Goal: Task Accomplishment & Management: Complete application form

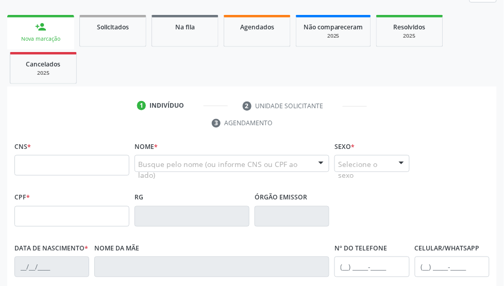
scroll to position [32, 0]
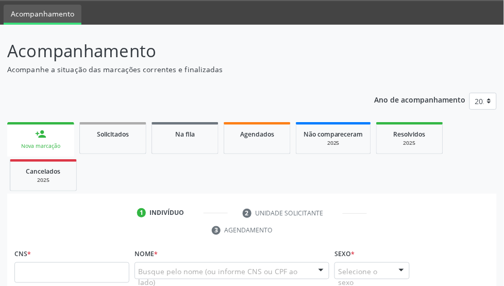
click at [258, 125] on link "Agendados" at bounding box center [257, 138] width 67 height 32
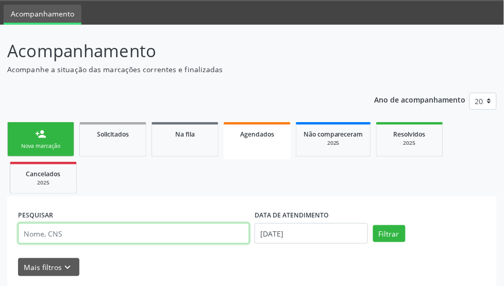
click at [133, 231] on input "text" at bounding box center [133, 233] width 231 height 21
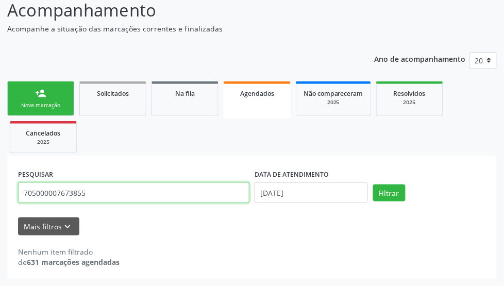
type input "705000007673855"
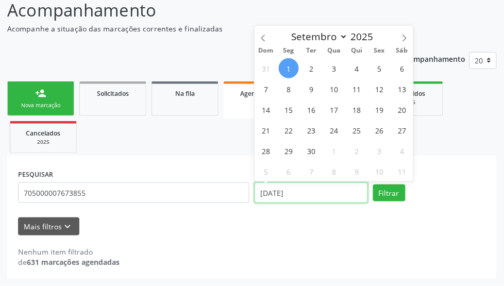
drag, startPoint x: 320, startPoint y: 191, endPoint x: 213, endPoint y: 227, distance: 113.1
click at [213, 227] on form "PESQUISAR 705000007673855 DATA DE ATENDIMENTO 01/09/2025 Filtrar UNIDADE EXECUT…" at bounding box center [252, 200] width 468 height 69
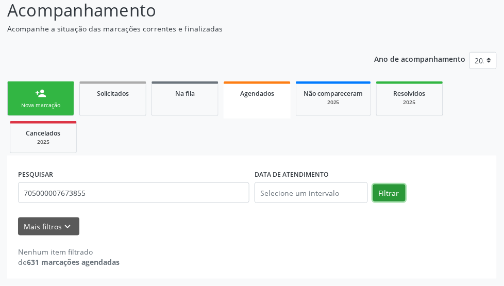
click at [395, 196] on button "Filtrar" at bounding box center [389, 193] width 32 height 18
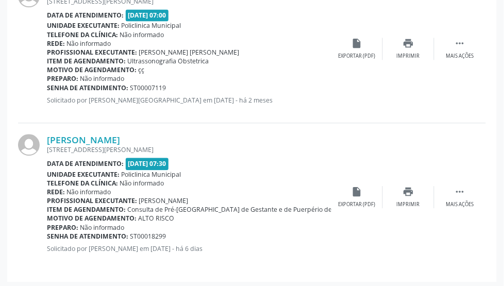
scroll to position [378, 0]
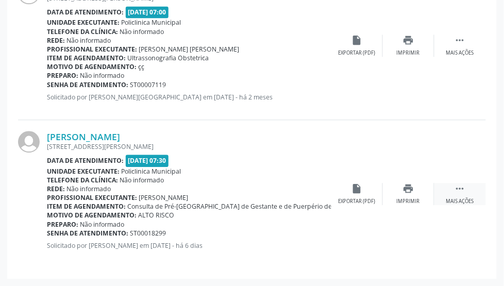
click at [459, 187] on icon "" at bounding box center [459, 188] width 11 height 11
click at [405, 184] on icon "edit" at bounding box center [408, 188] width 11 height 11
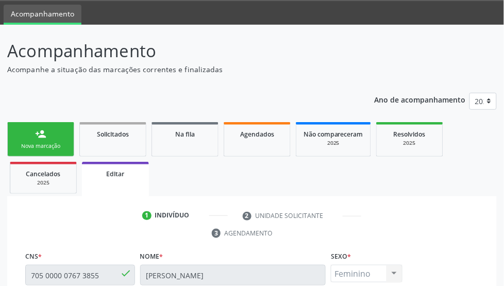
scroll to position [197, 0]
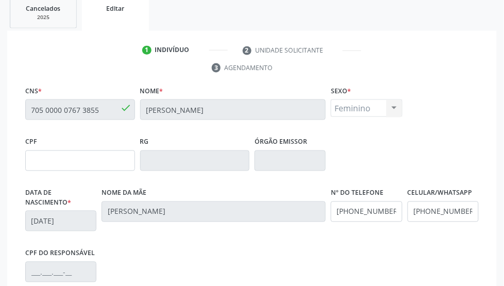
drag, startPoint x: 104, startPoint y: 107, endPoint x: 66, endPoint y: 110, distance: 38.2
click at [66, 110] on input "705 0000 0767 3855" at bounding box center [80, 109] width 110 height 21
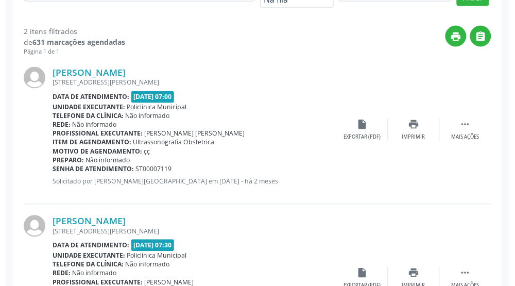
scroll to position [356, 0]
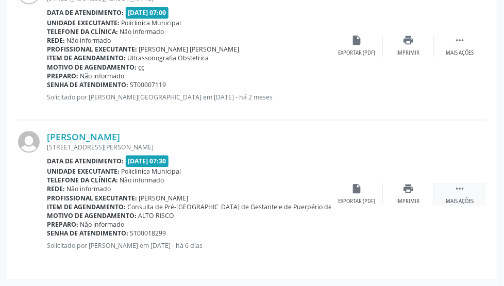
click at [456, 187] on icon "" at bounding box center [459, 188] width 11 height 11
click at [354, 188] on icon "cancel" at bounding box center [356, 188] width 11 height 11
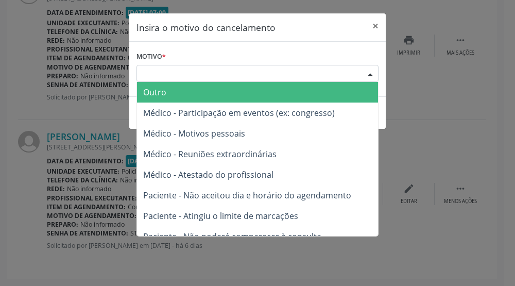
click at [254, 77] on div "Escolha o motivo" at bounding box center [258, 74] width 242 height 18
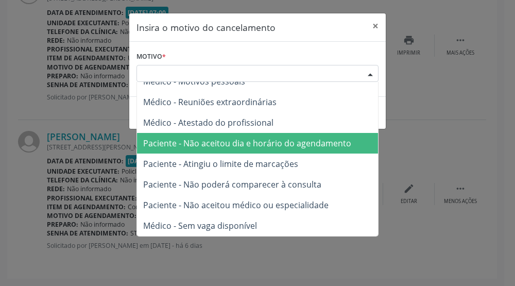
scroll to position [0, 0]
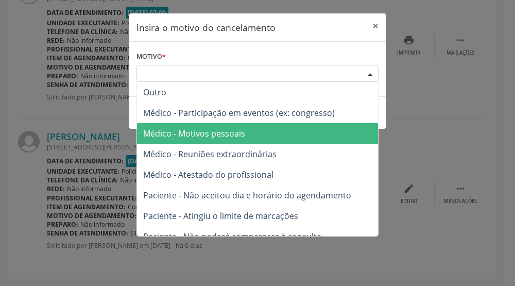
click at [242, 136] on span "Médico - Motivos pessoais" at bounding box center [194, 133] width 102 height 11
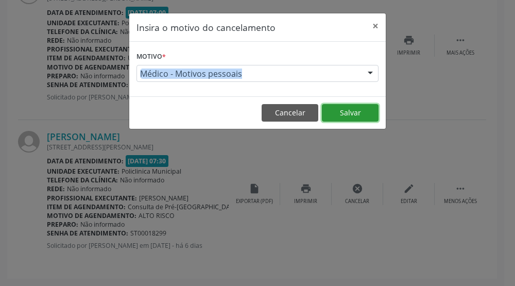
click at [352, 114] on button "Salvar" at bounding box center [350, 113] width 57 height 18
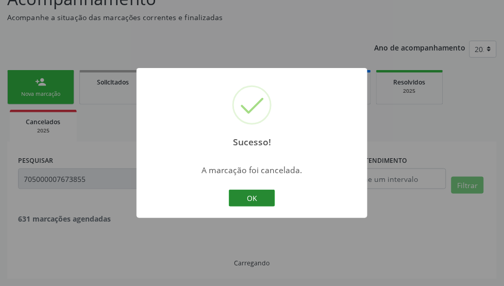
scroll to position [207, 0]
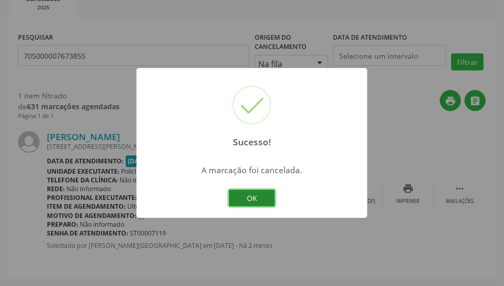
click at [243, 198] on button "OK" at bounding box center [252, 199] width 46 height 18
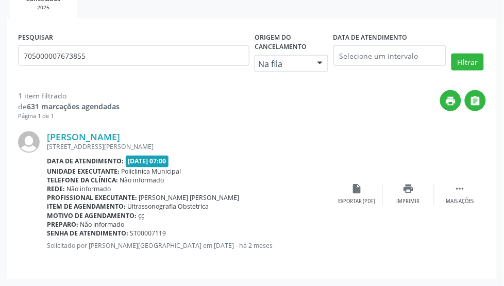
scroll to position [0, 0]
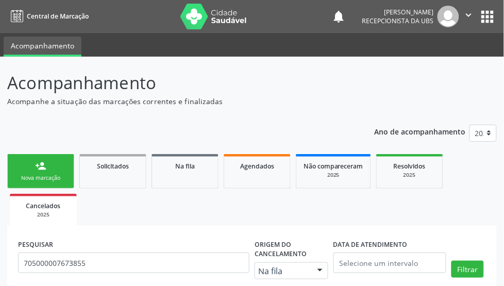
click at [8, 167] on link "person_add Nova marcação" at bounding box center [40, 171] width 67 height 35
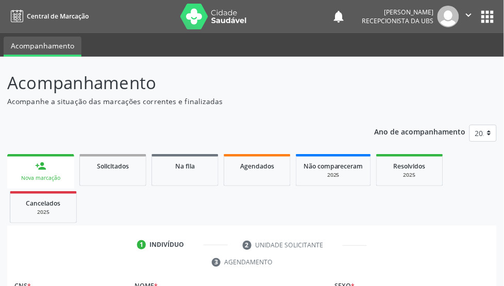
scroll to position [193, 0]
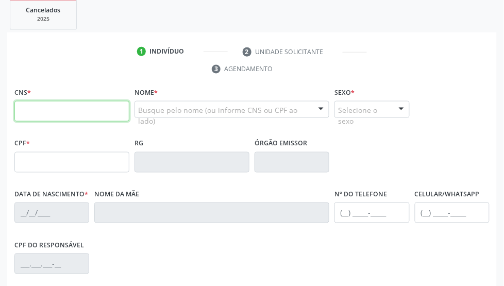
click at [62, 111] on input "text" at bounding box center [71, 111] width 115 height 21
type input "0"
type input "700 4044 7375 6549"
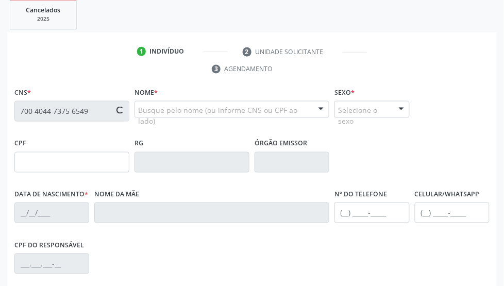
type input "29/04/1997"
type input "(87) 98802-1521"
type input "49"
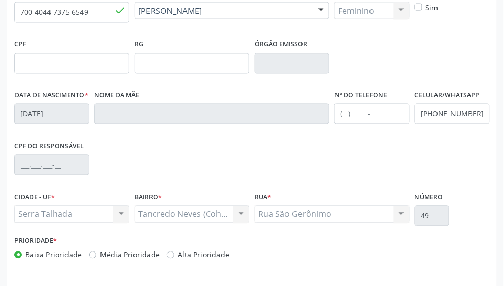
scroll to position [327, 0]
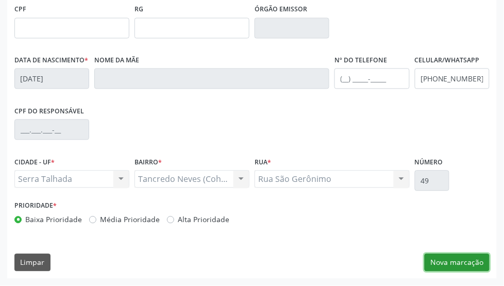
click at [454, 261] on button "Nova marcação" at bounding box center [457, 263] width 65 height 18
click at [0, 0] on button "Próximo" at bounding box center [0, 0] width 0 height 0
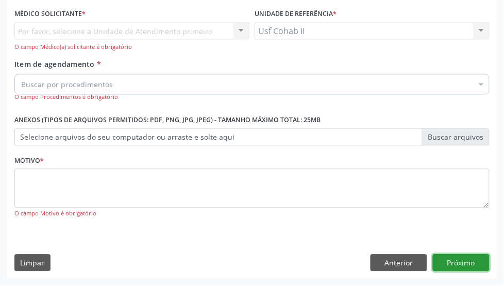
scroll to position [279, 0]
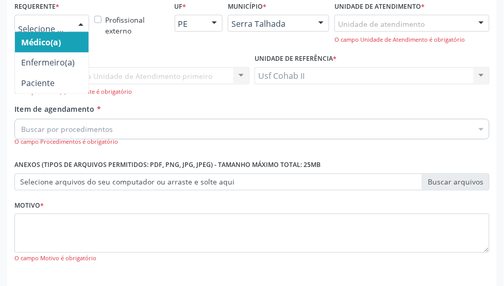
click at [78, 22] on div at bounding box center [80, 24] width 15 height 18
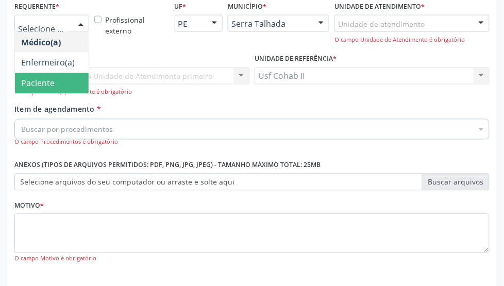
click at [52, 84] on span "Paciente" at bounding box center [37, 83] width 33 height 11
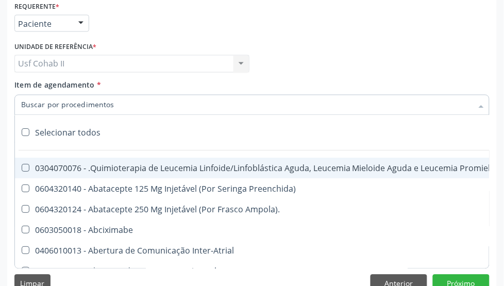
click at [88, 104] on input "Item de agendamento *" at bounding box center [246, 105] width 451 height 21
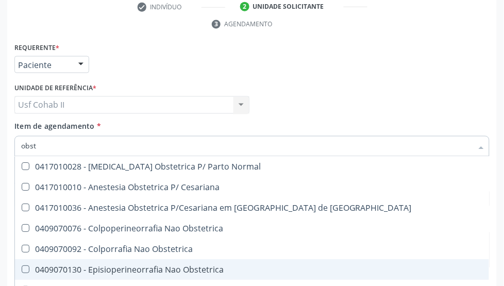
scroll to position [215, 0]
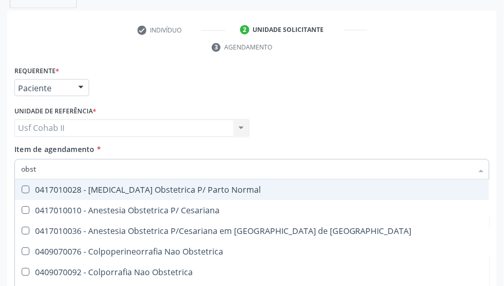
drag, startPoint x: 76, startPoint y: 170, endPoint x: 0, endPoint y: 158, distance: 77.3
click at [0, 158] on div "Acompanhamento Acompanhe a situação das marcações correntes e finalizadas Relat…" at bounding box center [252, 106] width 504 height 529
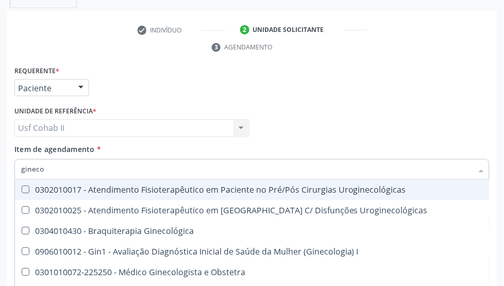
type input "ginecol"
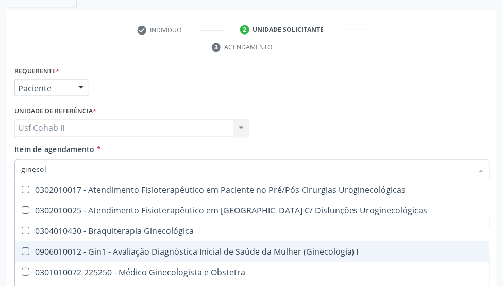
scroll to position [64, 0]
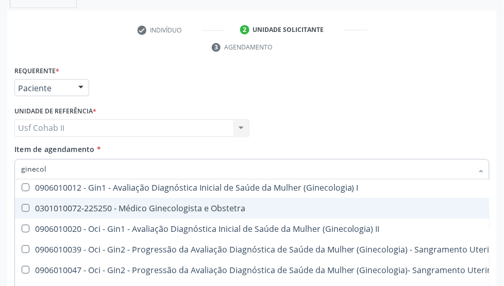
click at [193, 204] on div "0301010072-225250 - Médico Ginecologista e Obstetra" at bounding box center [350, 208] width 658 height 8
checkbox Obstetra "true"
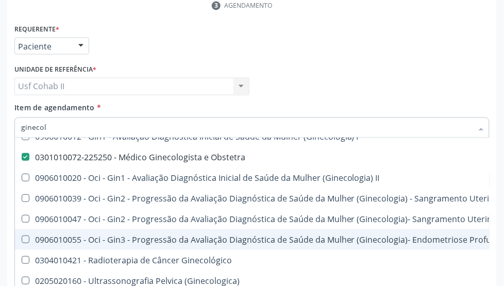
scroll to position [300, 0]
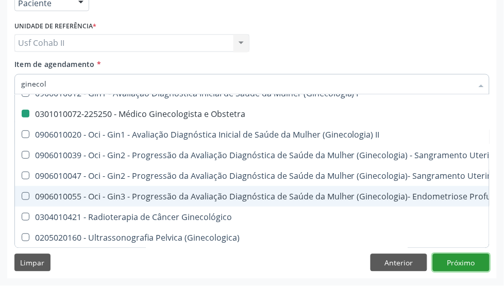
click at [475, 257] on button "Próximo" at bounding box center [461, 263] width 57 height 18
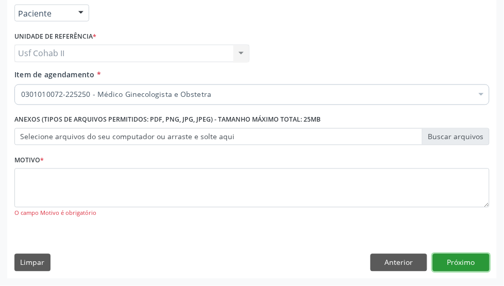
scroll to position [0, 0]
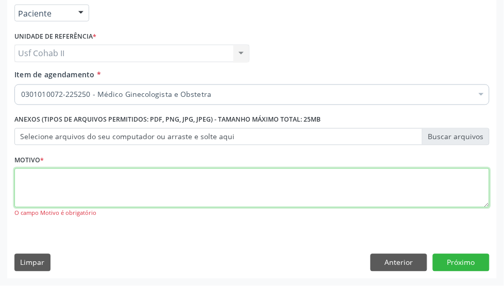
click at [209, 176] on textarea at bounding box center [251, 188] width 475 height 39
type textarea "gestante de alto risco"
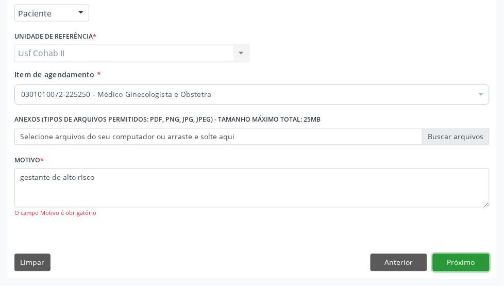
click at [464, 261] on button "Próximo" at bounding box center [461, 263] width 57 height 18
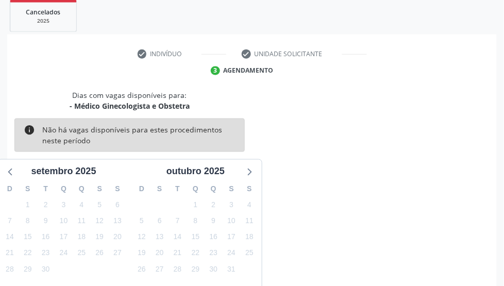
scroll to position [257, 0]
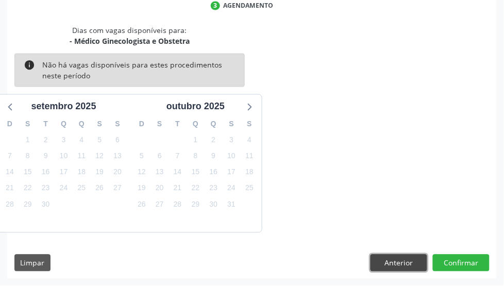
click at [390, 266] on button "Anterior" at bounding box center [398, 264] width 57 height 18
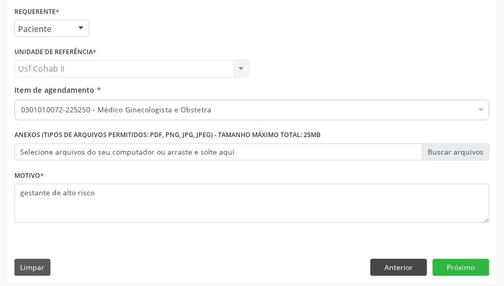
scroll to position [279, 0]
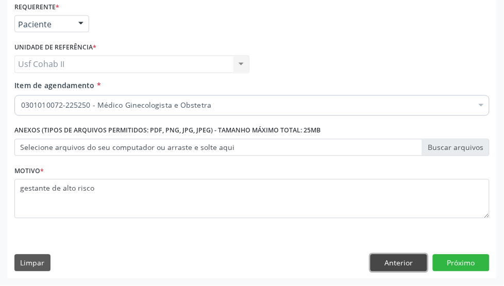
click at [387, 261] on button "Anterior" at bounding box center [398, 264] width 57 height 18
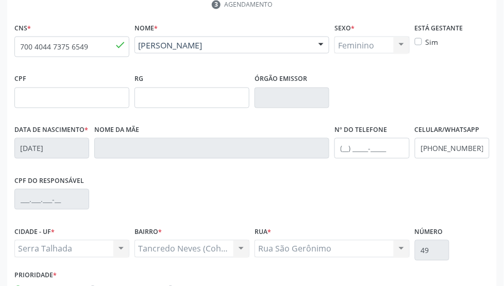
scroll to position [0, 0]
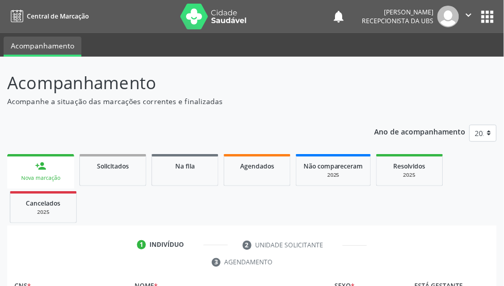
click at [37, 171] on div "person_add" at bounding box center [40, 165] width 11 height 11
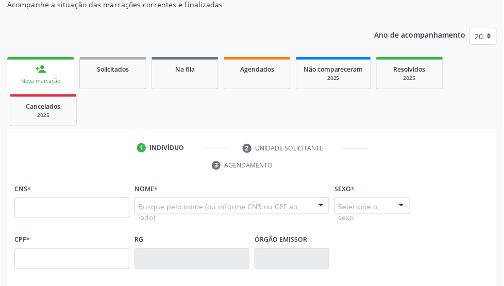
click at [76, 209] on input "text" at bounding box center [71, 207] width 115 height 21
type input "705 0002 3639 9956"
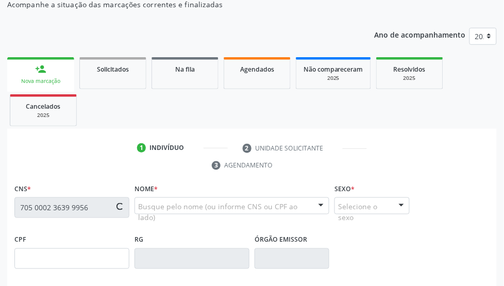
type input "047.677.524-85"
type input "[DATE]"
type input "[PERSON_NAME]"
type input "[PHONE_NUMBER]"
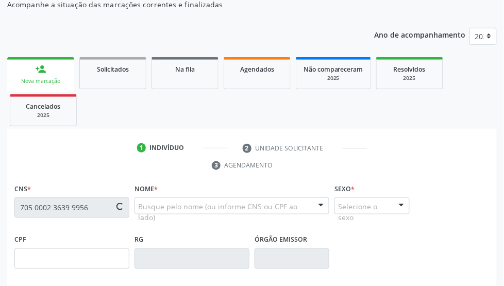
type input "681"
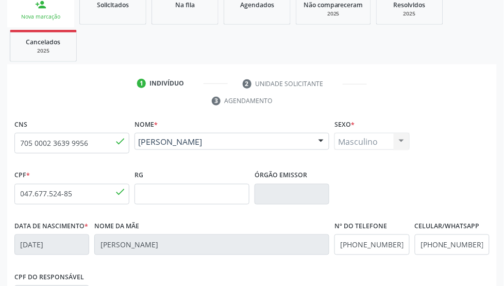
scroll to position [290, 0]
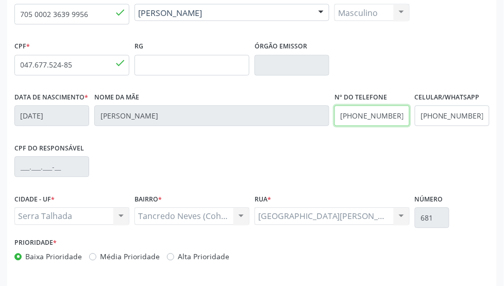
drag, startPoint x: 400, startPoint y: 114, endPoint x: 261, endPoint y: 125, distance: 139.5
click at [261, 125] on div "Data de nascimento * 3[DATE] Nome da mãe [PERSON_NAME] Nº do Telefone [PHONE_NU…" at bounding box center [252, 115] width 480 height 51
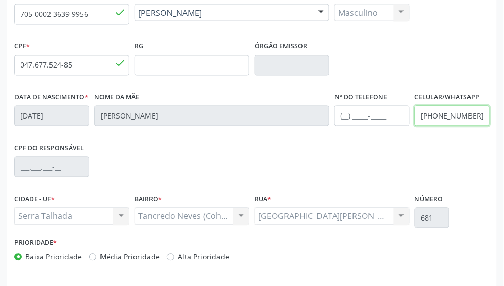
drag, startPoint x: 475, startPoint y: 115, endPoint x: 415, endPoint y: 114, distance: 60.3
click at [415, 114] on input "[PHONE_NUMBER]" at bounding box center [452, 116] width 75 height 21
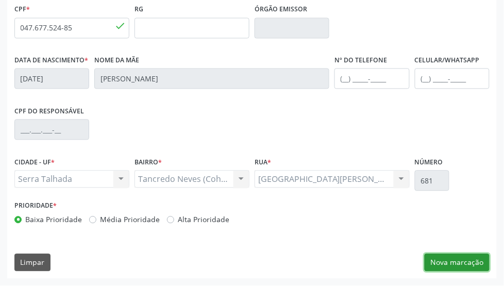
click at [464, 266] on button "Nova marcação" at bounding box center [457, 263] width 65 height 18
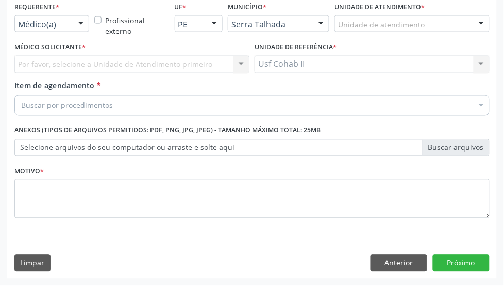
scroll to position [279, 0]
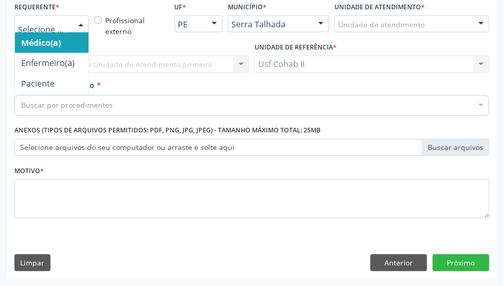
click at [78, 22] on div at bounding box center [80, 25] width 15 height 18
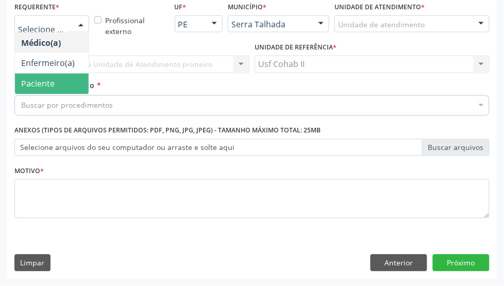
click at [49, 76] on span "Paciente" at bounding box center [52, 84] width 74 height 21
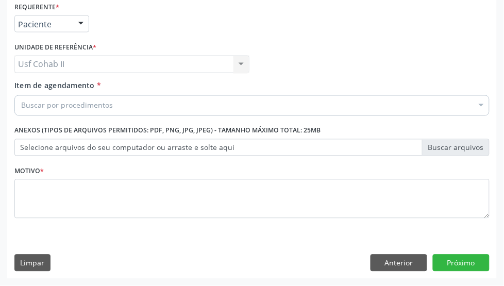
click at [21, 102] on input "Item de agendamento *" at bounding box center [21, 105] width 0 height 21
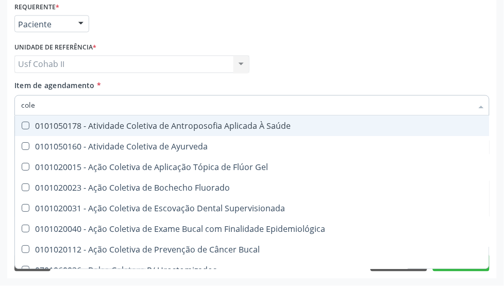
type input "coles"
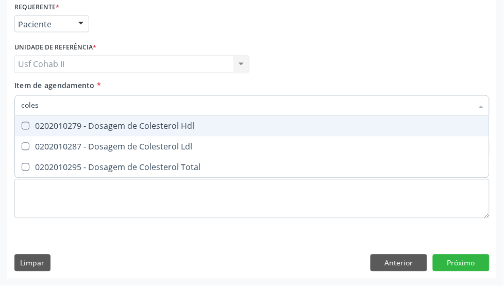
click at [161, 122] on div "0202010279 - Dosagem de Colesterol Hdl" at bounding box center [252, 126] width 462 height 8
checkbox Hdl "true"
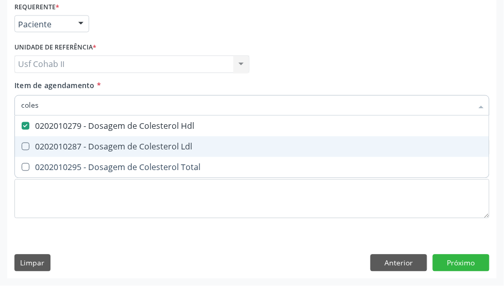
click at [149, 143] on div "0202010287 - Dosagem de Colesterol Ldl" at bounding box center [252, 147] width 462 height 8
checkbox Ldl "true"
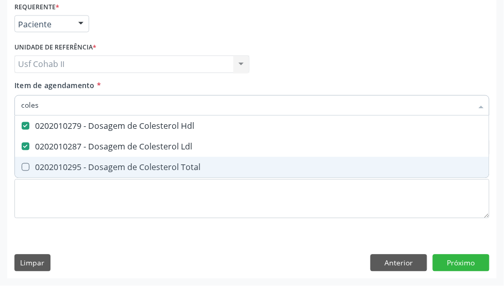
click at [137, 169] on div "0202010295 - Dosagem de Colesterol Total" at bounding box center [252, 167] width 462 height 8
checkbox Total "true"
type input "coles"
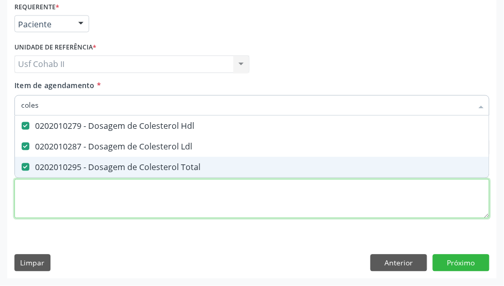
click at [98, 207] on div "Requerente * Paciente Médico(a) Enfermeiro(a) Paciente Nenhum resultado encontr…" at bounding box center [251, 115] width 475 height 233
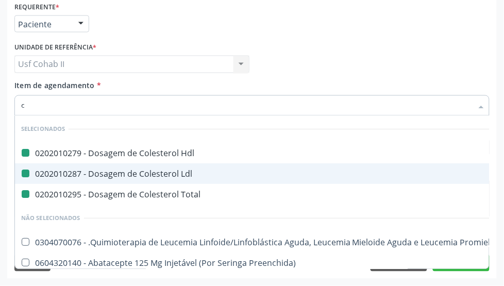
type input "cr"
checkbox Hdl "false"
checkbox Ldl "false"
checkbox Total "false"
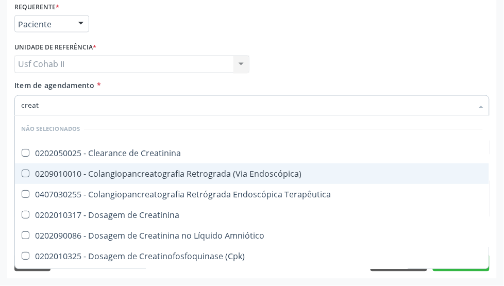
type input "creati"
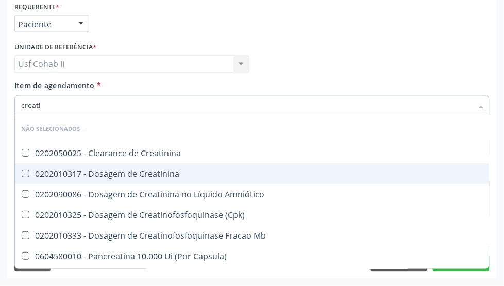
click at [97, 171] on div "0202010317 - Dosagem de Creatinina" at bounding box center [252, 174] width 462 height 8
checkbox Creatinina "true"
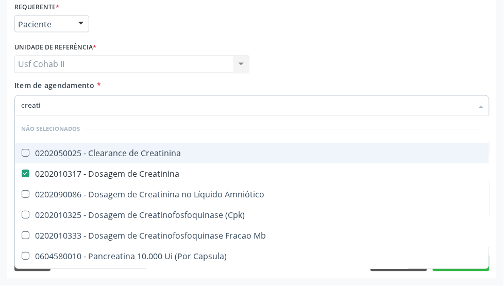
type input "creati"
click at [292, 41] on div "Médico Solicitante Por favor, selecione a Unidade de Atendimento primeiro Nenhu…" at bounding box center [252, 60] width 480 height 40
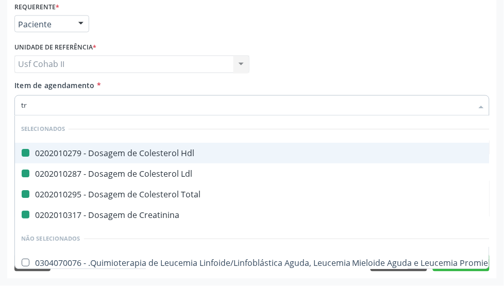
type input "tri"
checkbox Hdl "false"
checkbox Ldl "false"
checkbox Total "false"
checkbox Creatinina "false"
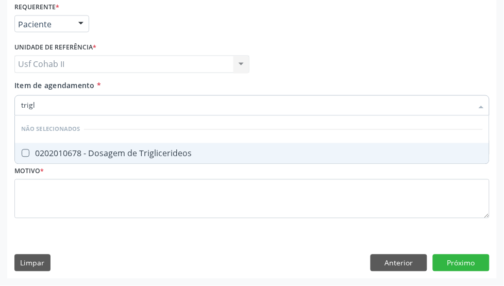
type input "trigli"
click at [62, 151] on div "0202010678 - Dosagem de Triglicerideos" at bounding box center [252, 153] width 462 height 8
checkbox Triglicerideos "true"
type input "trigli"
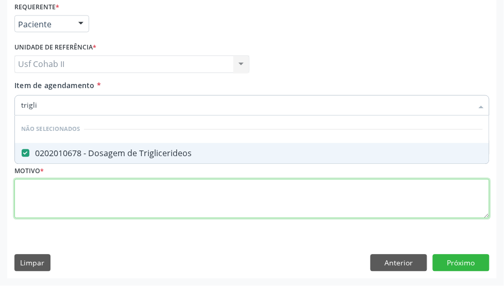
drag, startPoint x: 58, startPoint y: 189, endPoint x: 89, endPoint y: 132, distance: 64.6
click at [58, 190] on div "Requerente * Paciente Médico(a) Enfermeiro(a) Paciente Nenhum resultado encontr…" at bounding box center [251, 115] width 475 height 233
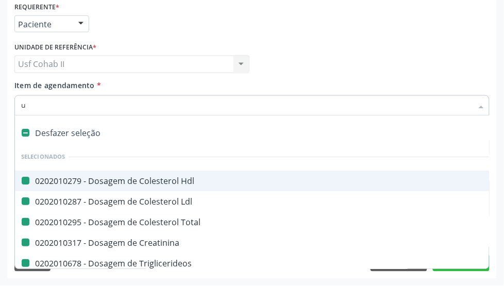
type input "ur"
checkbox Hdl "false"
checkbox Ldl "false"
checkbox Total "false"
checkbox Creatinina "false"
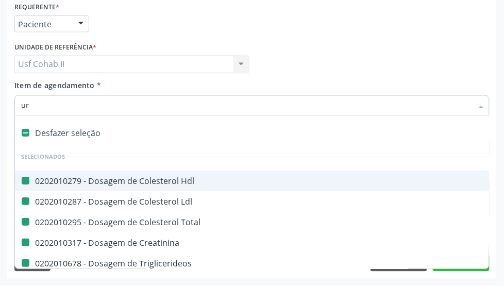
checkbox Triglicerideos "false"
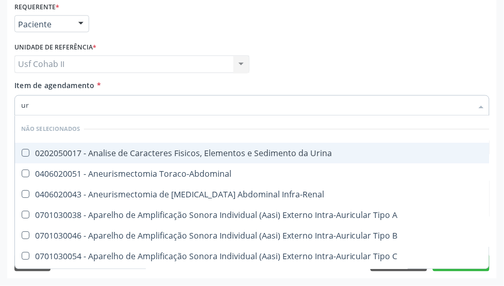
type input "u"
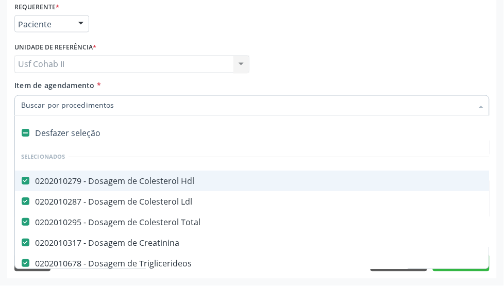
checkbox Hdl "true"
checkbox Ldl "true"
checkbox Total "true"
checkbox Creatinina "true"
checkbox Triglicerideos "true"
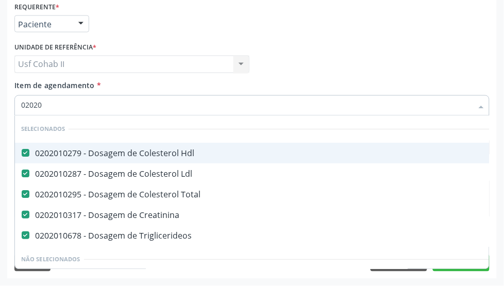
type input "020205"
checkbox Hdl "false"
checkbox Ldl "false"
checkbox Total "false"
checkbox Creatinina "false"
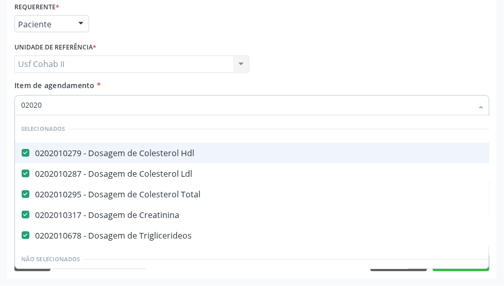
checkbox Triglicerideos "false"
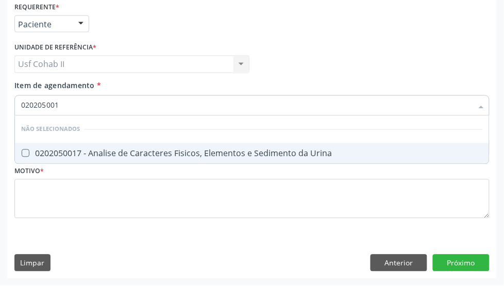
type input "0202050017"
click at [70, 149] on div "0202050017 - Analise de Caracteres Fisicos, Elementos e Sedimento da Urina" at bounding box center [252, 153] width 462 height 8
checkbox Urina "true"
type input "0202050017"
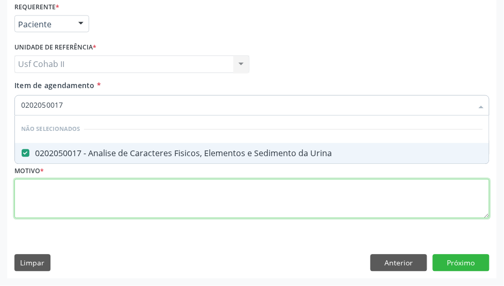
click at [58, 207] on div "Requerente * Paciente Médico(a) Enfermeiro(a) Paciente Nenhum resultado encontr…" at bounding box center [251, 115] width 475 height 233
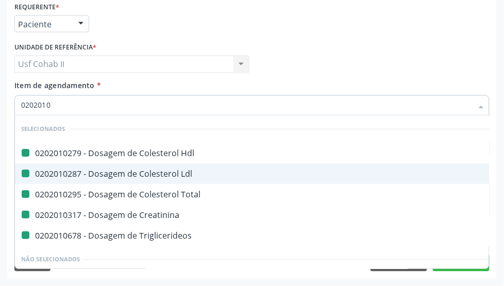
type input "02020104"
checkbox Hdl "false"
checkbox Ldl "false"
checkbox Total "false"
checkbox Creatinina "false"
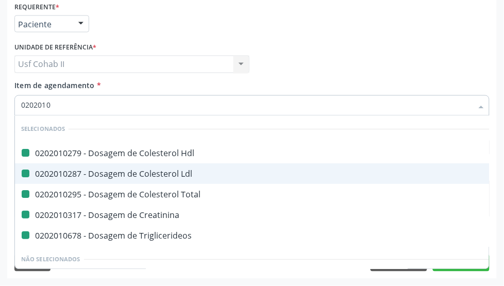
checkbox Triglicerideos "false"
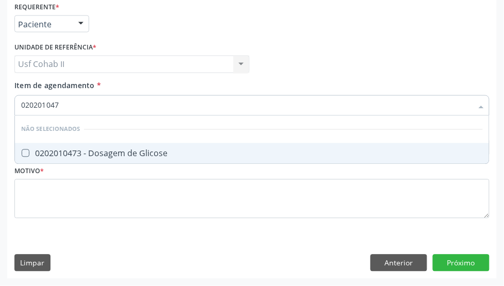
type input "0202010473"
click at [49, 153] on div "0202010473 - Dosagem de Glicose" at bounding box center [252, 153] width 462 height 8
checkbox Glicose "true"
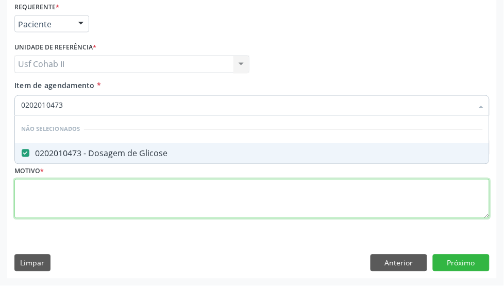
click at [53, 186] on div "Requerente * Paciente Médico(a) Enfermeiro(a) Paciente Nenhum resultado encontr…" at bounding box center [251, 115] width 475 height 233
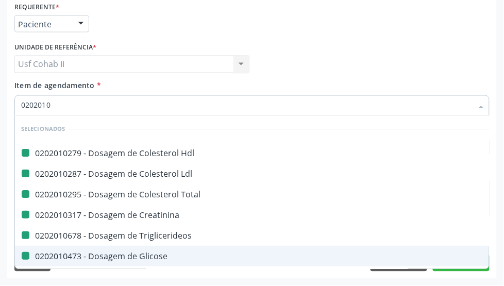
type input "02020105"
checkbox Hdl "false"
checkbox Ldl "false"
checkbox Total "false"
checkbox Creatinina "false"
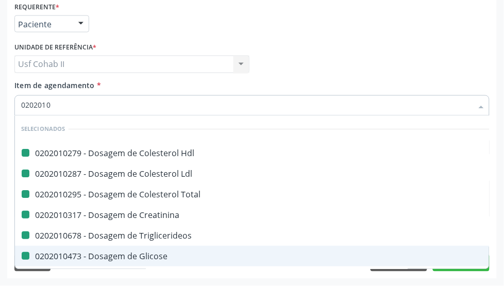
checkbox Triglicerideos "false"
checkbox Glicose "false"
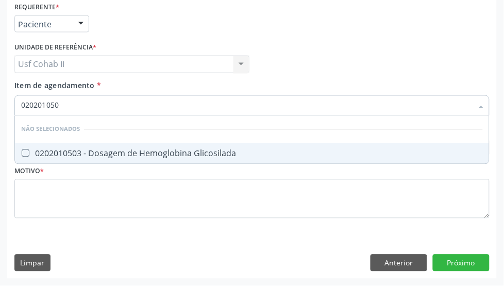
type input "0202010503"
click at [122, 150] on div "0202010503 - Dosagem de Hemoglobina Glicosilada" at bounding box center [252, 153] width 462 height 8
checkbox Glicosilada "true"
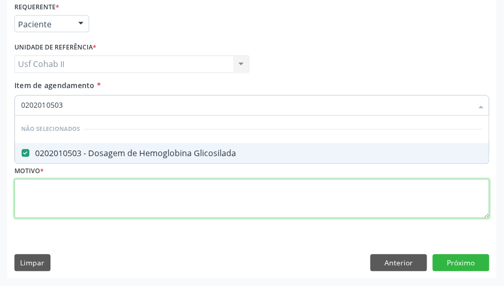
click at [99, 187] on div "Requerente * Paciente Médico(a) Enfermeiro(a) Paciente Nenhum resultado encontr…" at bounding box center [251, 115] width 475 height 233
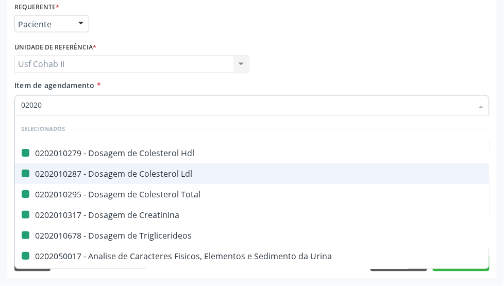
type input "020202"
checkbox Hdl "false"
checkbox Ldl "false"
checkbox Total "false"
checkbox Creatinina "false"
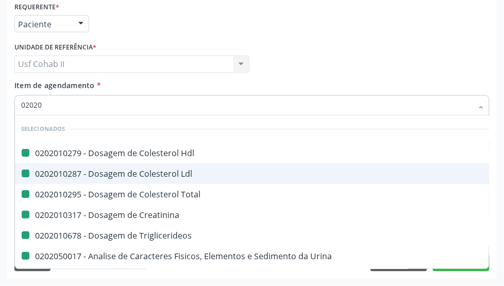
checkbox Triglicerideos "false"
checkbox Urina "false"
checkbox Glicose "false"
checkbox Glicosilada "false"
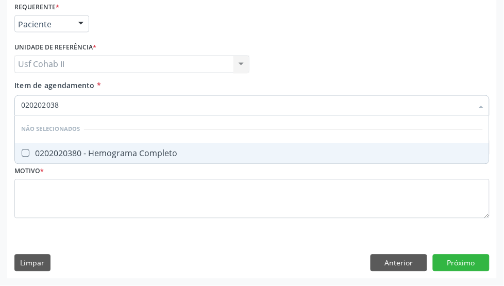
type input "0202020380"
click at [173, 153] on div "0202020380 - Hemograma Completo" at bounding box center [252, 153] width 462 height 8
checkbox Completo "true"
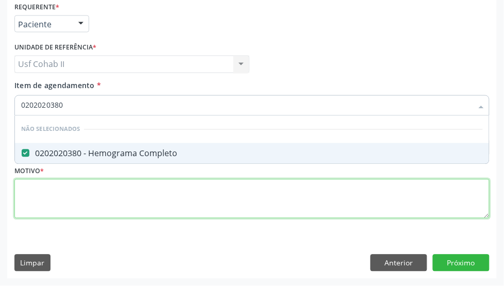
click at [121, 191] on div "Requerente * Paciente Médico(a) Enfermeiro(a) Paciente Nenhum resultado encontr…" at bounding box center [251, 115] width 475 height 233
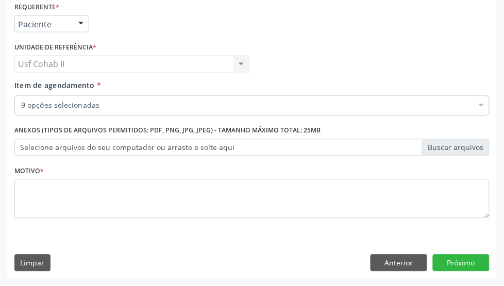
click at [21, 106] on input "Item de agendamento *" at bounding box center [21, 105] width 0 height 21
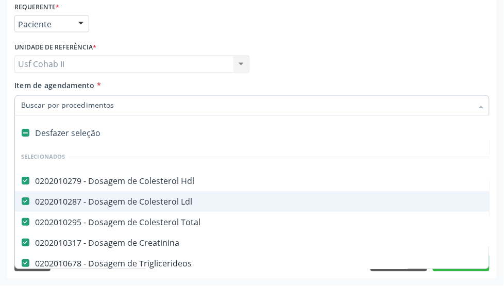
click at [321, 65] on div "Médico Solicitante Por favor, selecione a Unidade de Atendimento primeiro Nenhu…" at bounding box center [252, 60] width 480 height 40
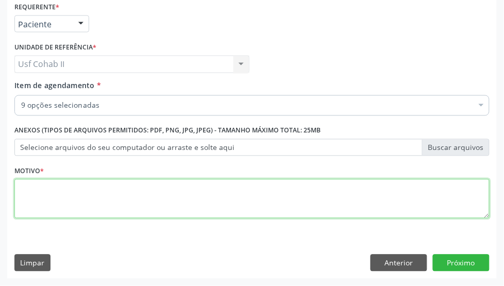
click at [272, 196] on textarea at bounding box center [251, 198] width 475 height 39
type textarea "."
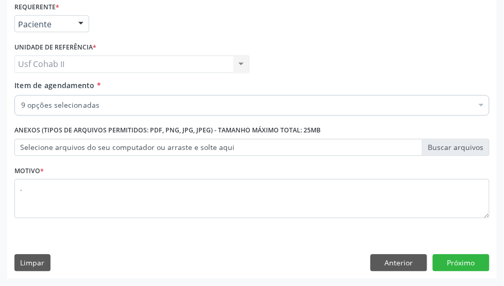
click at [452, 252] on div "Requerente * Paciente Médico(a) Enfermeiro(a) Paciente Nenhum resultado encontr…" at bounding box center [252, 139] width 490 height 280
click at [454, 261] on button "Próximo" at bounding box center [461, 264] width 57 height 18
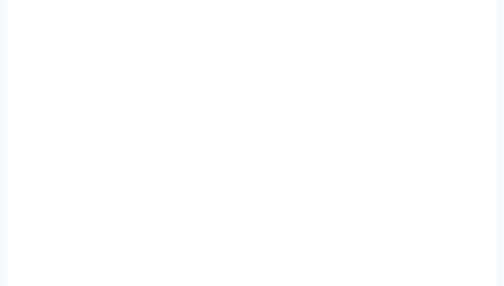
scroll to position [282, 0]
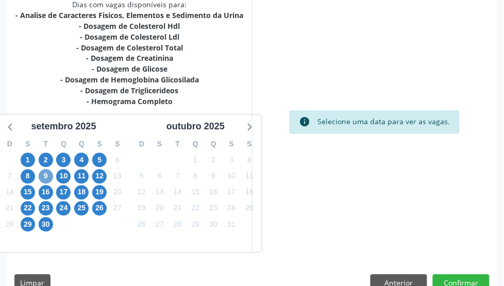
click at [45, 174] on span "9" at bounding box center [46, 177] width 14 height 14
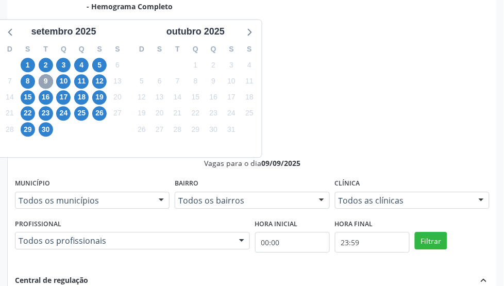
scroll to position [411, 0]
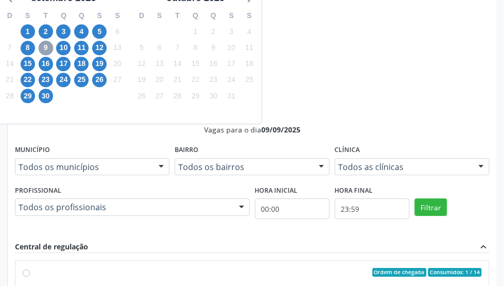
click at [44, 45] on span "9" at bounding box center [46, 48] width 14 height 14
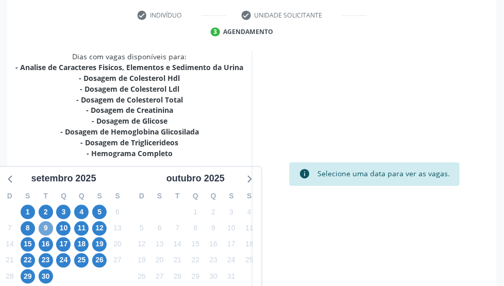
scroll to position [302, 0]
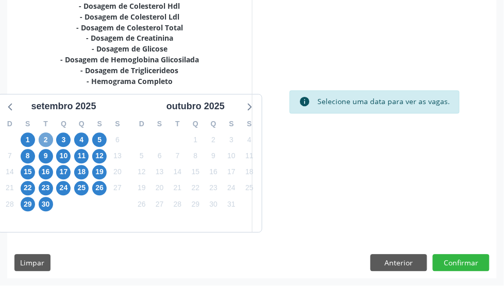
click at [48, 142] on span "2" at bounding box center [46, 140] width 14 height 14
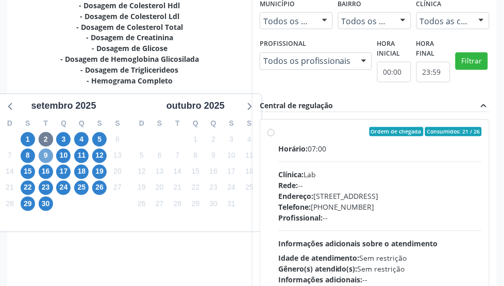
click at [44, 156] on span "9" at bounding box center [46, 156] width 14 height 14
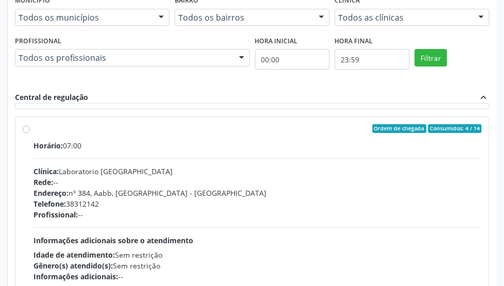
scroll to position [332, 0]
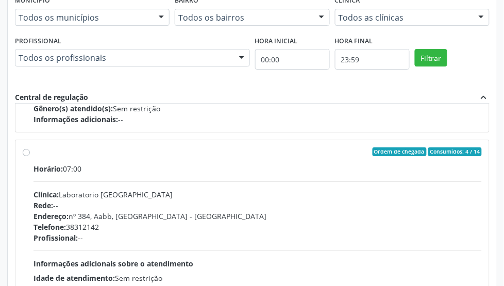
click at [33, 153] on label "Ordem de chegada Consumidos: 4 / 14 Horário: 07:00 Clínica: Laboratorio Sao Fra…" at bounding box center [257, 226] width 448 height 158
click at [27, 153] on input "Ordem de chegada Consumidos: 4 / 14 Horário: 07:00 Clínica: Laboratorio Sao Fra…" at bounding box center [26, 151] width 7 height 9
radio input "true"
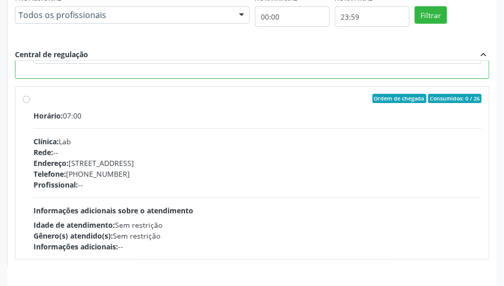
scroll to position [637, 0]
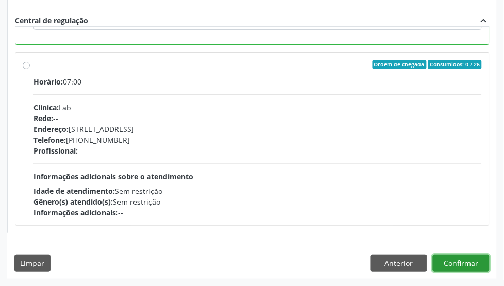
click at [459, 261] on button "Confirmar" at bounding box center [461, 264] width 57 height 18
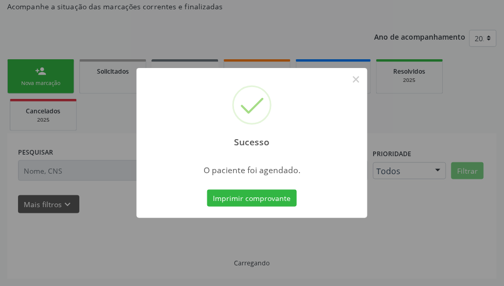
scroll to position [95, 0]
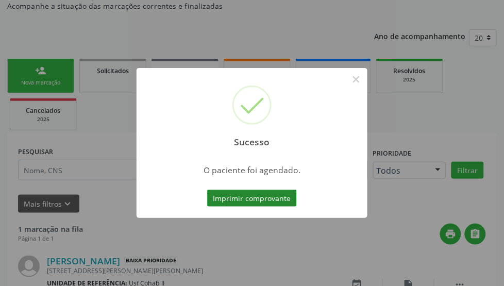
click at [280, 196] on button "Imprimir comprovante" at bounding box center [252, 199] width 90 height 18
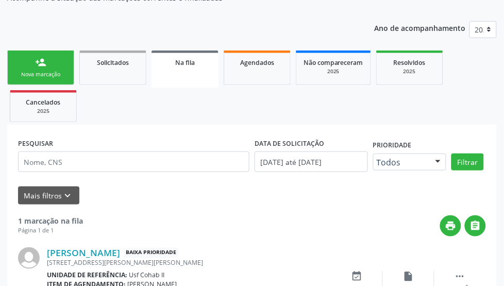
scroll to position [35, 0]
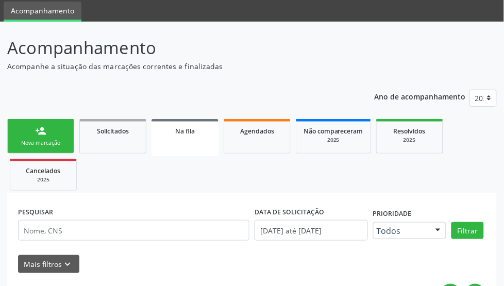
click at [57, 133] on link "person_add Nova marcação" at bounding box center [40, 136] width 67 height 35
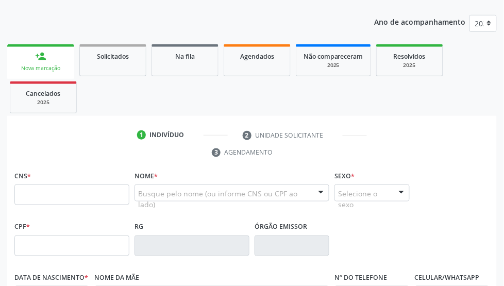
scroll to position [164, 0]
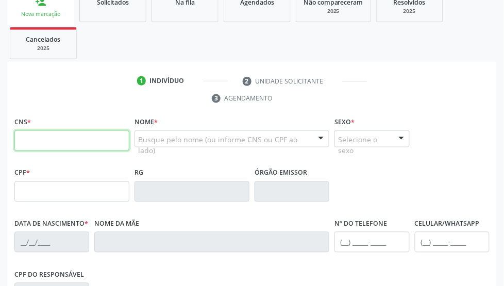
click at [37, 140] on input "text" at bounding box center [71, 140] width 115 height 21
type input "707 0078 5470 6338"
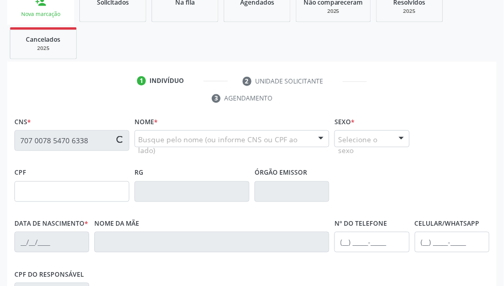
type input "155.495.874-16"
type input "27/08/2011"
type input "Etelvina Fernandes da Silva"
type input "(87) 98114-8788"
type input "177.105.168-07"
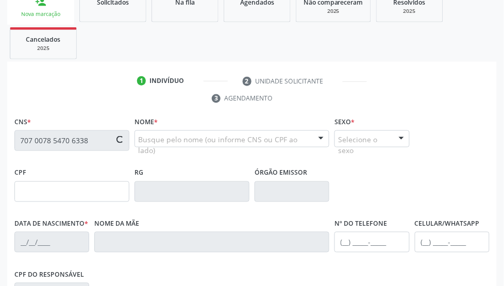
type input "S/N"
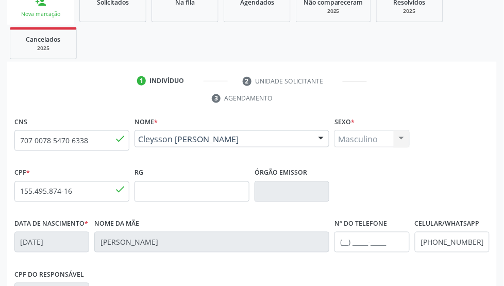
scroll to position [228, 0]
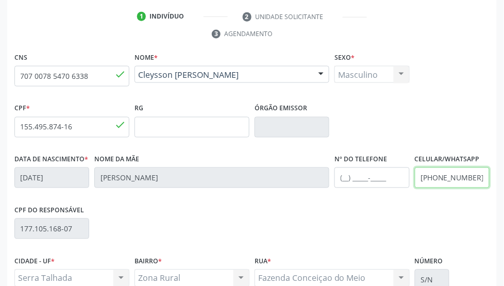
drag, startPoint x: 478, startPoint y: 175, endPoint x: 410, endPoint y: 186, distance: 69.4
click at [410, 186] on div "Data de nascimento * 27/08/2011 Nome da mãe Etelvina Fernandes da Silva Nº do T…" at bounding box center [252, 177] width 480 height 51
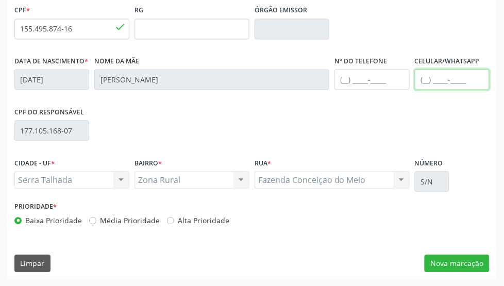
scroll to position [327, 0]
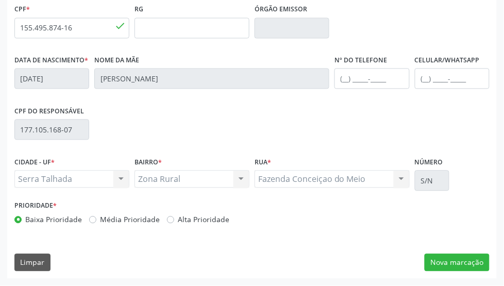
click at [455, 253] on div "CNS 707 0078 5470 6338 done Nome * Cleysson Jose da Silva Rocha Cleysson Jose d…" at bounding box center [252, 115] width 490 height 328
click at [436, 259] on button "Nova marcação" at bounding box center [457, 263] width 65 height 18
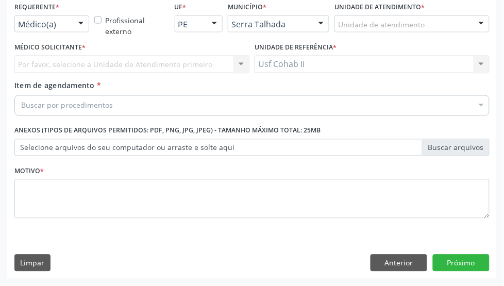
scroll to position [279, 0]
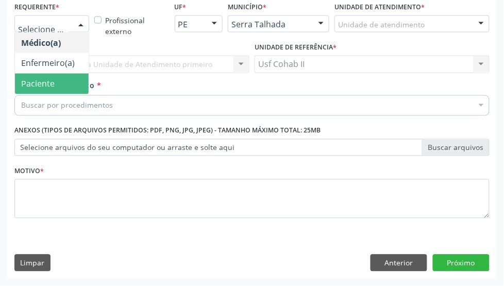
click at [31, 81] on span "Paciente" at bounding box center [37, 83] width 33 height 11
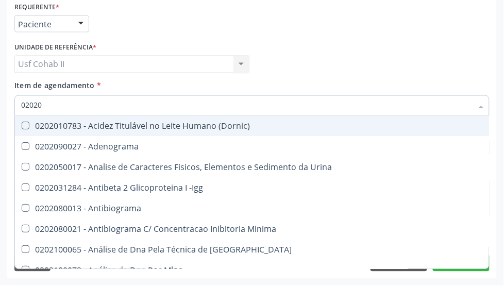
type input "020201"
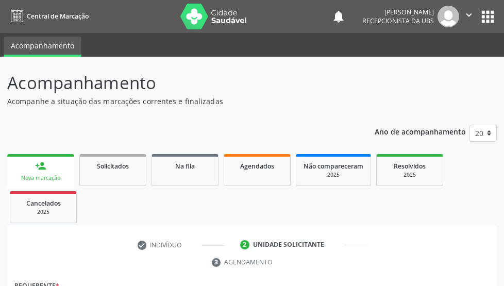
scroll to position [279, 0]
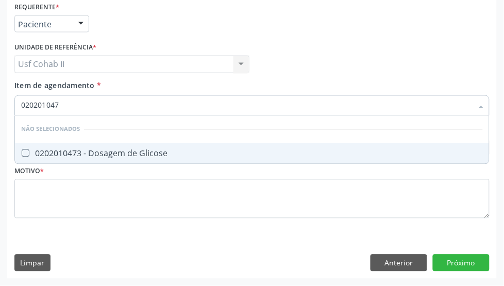
type input "0202010473"
click at [128, 149] on div "0202010473 - Dosagem de Glicose" at bounding box center [252, 153] width 462 height 8
checkbox Glicose "true"
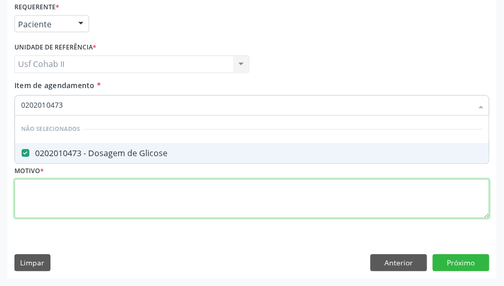
click at [103, 187] on div "Requerente * Paciente Médico(a) Enfermeiro(a) Paciente Nenhum resultado encontr…" at bounding box center [251, 115] width 475 height 233
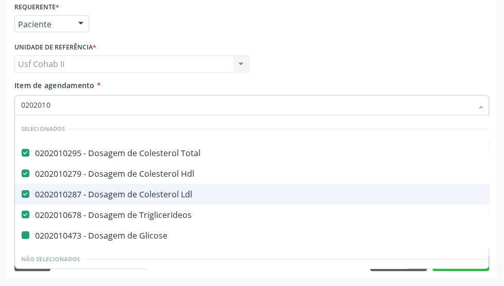
type input "02020102"
checkbox Glicose "false"
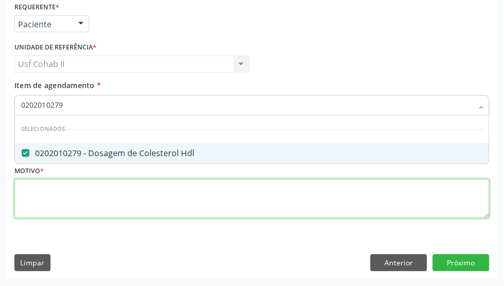
click at [120, 205] on div "Requerente * Paciente Médico(a) Enfermeiro(a) Paciente Nenhum resultado encontr…" at bounding box center [251, 115] width 475 height 233
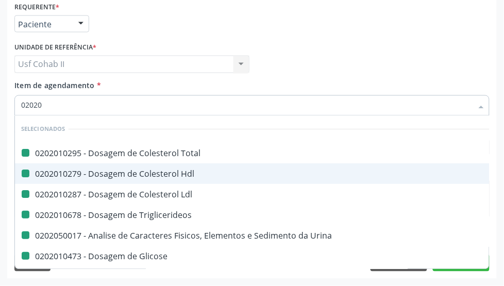
type input "020202"
checkbox Total "false"
checkbox Hdl "false"
checkbox Ldl "false"
checkbox Triglicerideos "false"
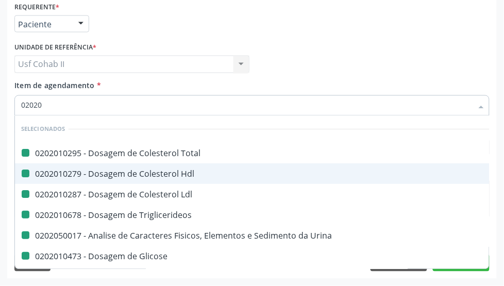
checkbox Urina "false"
checkbox Glicose "false"
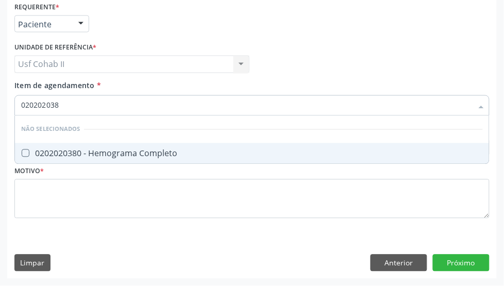
type input "0202020380"
click at [99, 150] on div "0202020380 - Hemograma Completo" at bounding box center [252, 153] width 462 height 8
checkbox Completo "true"
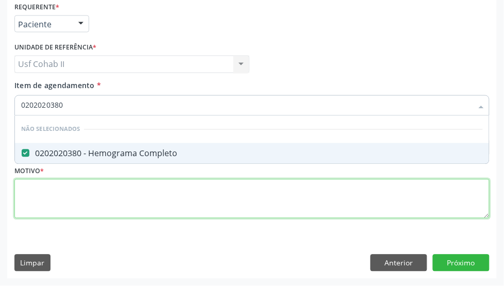
click at [62, 186] on div "Requerente * Paciente Médico(a) Enfermeiro(a) Paciente Nenhum resultado encontr…" at bounding box center [251, 115] width 475 height 233
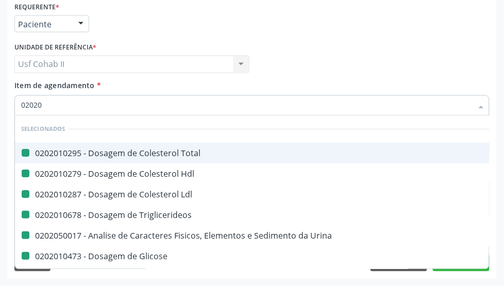
type input "020204"
checkbox Total "false"
checkbox Hdl "false"
checkbox Ldl "false"
checkbox Triglicerideos "false"
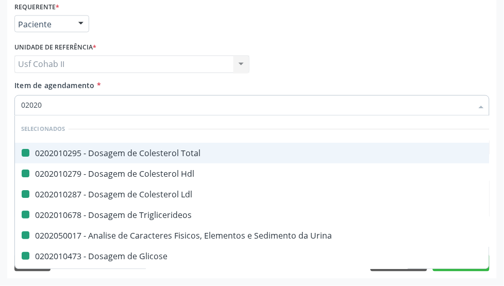
checkbox Urina "false"
checkbox Glicose "false"
checkbox Completo "false"
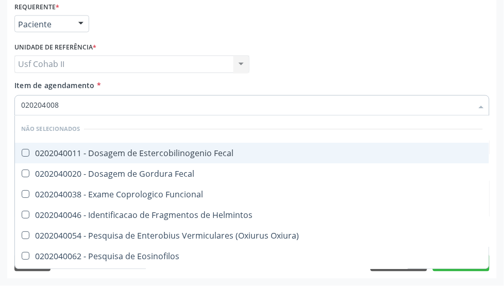
type input "0202040089"
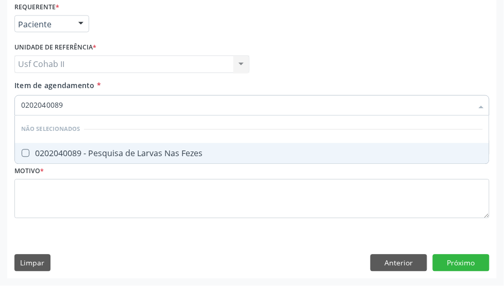
click at [92, 156] on div "0202040089 - Pesquisa de Larvas Nas Fezes" at bounding box center [252, 153] width 462 height 8
checkbox Fezes "true"
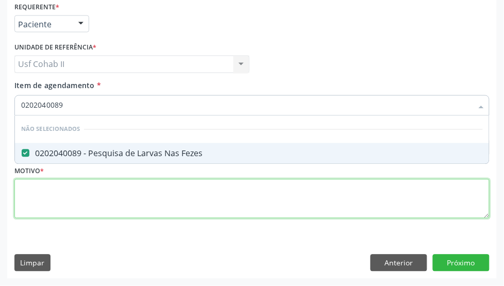
drag, startPoint x: 89, startPoint y: 190, endPoint x: 84, endPoint y: 187, distance: 5.6
click at [88, 190] on div "Requerente * Paciente Médico(a) Enfermeiro(a) Paciente Nenhum resultado encontr…" at bounding box center [251, 115] width 475 height 233
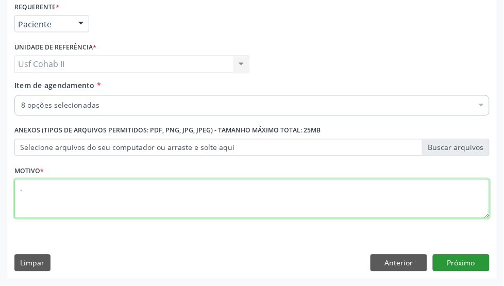
type textarea "."
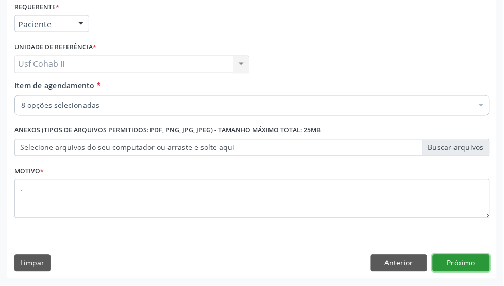
click at [470, 263] on button "Próximo" at bounding box center [461, 264] width 57 height 18
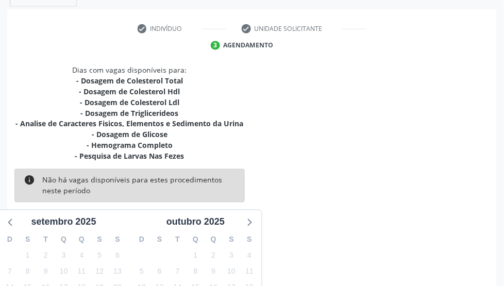
scroll to position [217, 0]
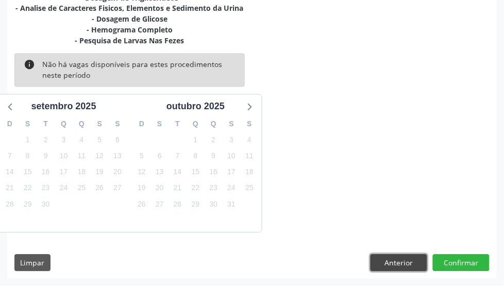
click at [412, 265] on button "Anterior" at bounding box center [398, 264] width 57 height 18
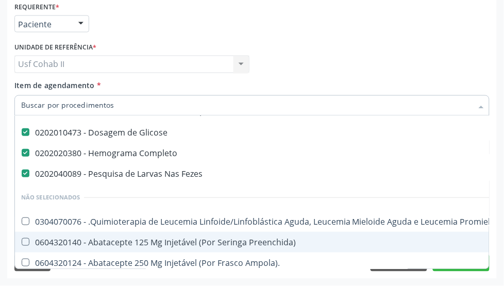
scroll to position [129, 0]
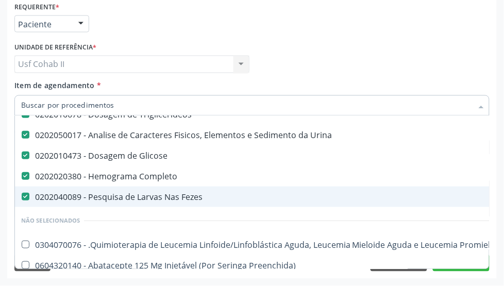
click at [113, 196] on div "0202040089 - Pesquisa de Larvas Nas Fezes" at bounding box center [422, 197] width 802 height 8
checkbox Fezes "false"
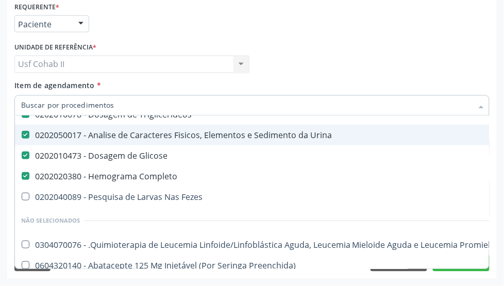
click at [294, 49] on div "Médico Solicitante Por favor, selecione a Unidade de Atendimento primeiro Nenhu…" at bounding box center [252, 60] width 480 height 40
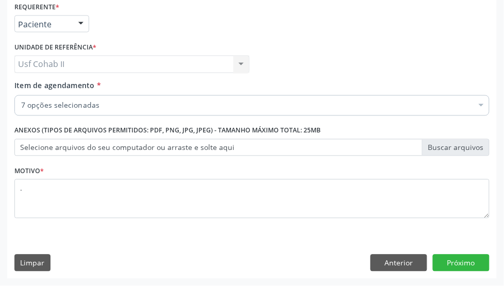
scroll to position [0, 0]
click at [468, 261] on button "Próximo" at bounding box center [461, 264] width 57 height 18
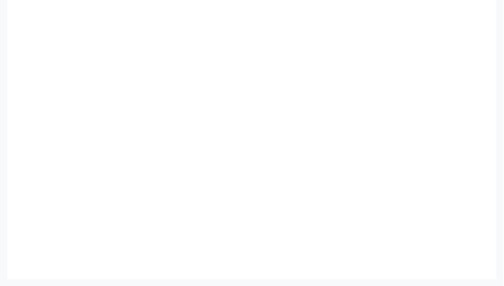
scroll to position [281, 0]
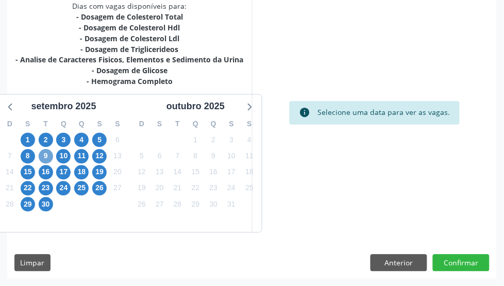
click at [42, 158] on span "9" at bounding box center [46, 156] width 14 height 14
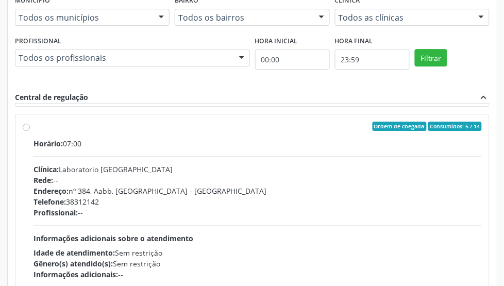
scroll to position [515, 0]
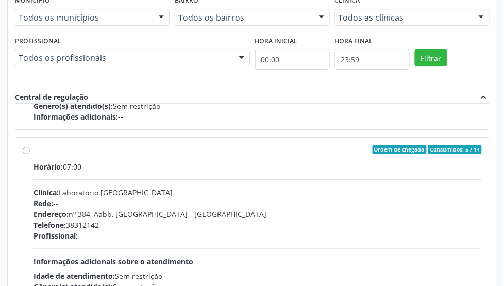
click at [33, 152] on label "Ordem de chegada Consumidos: 5 / 14 Horário: 07:00 Clínica: Laboratorio Sao Fra…" at bounding box center [257, 224] width 448 height 158
click at [27, 152] on input "Ordem de chegada Consumidos: 5 / 14 Horário: 07:00 Clínica: Laboratorio Sao Fra…" at bounding box center [26, 149] width 7 height 9
radio input "true"
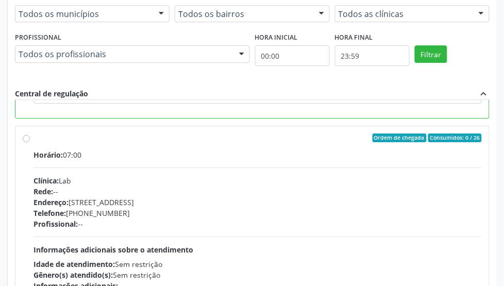
scroll to position [616, 0]
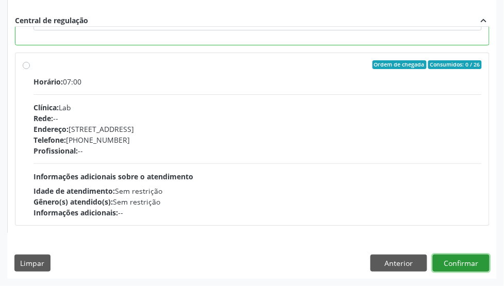
click at [459, 265] on button "Confirmar" at bounding box center [461, 264] width 57 height 18
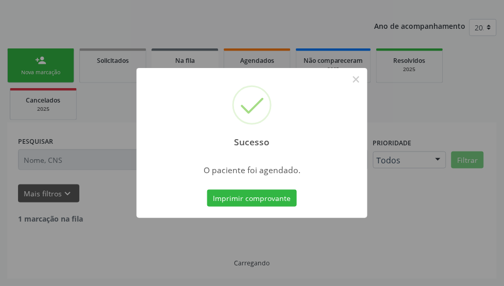
scroll to position [95, 0]
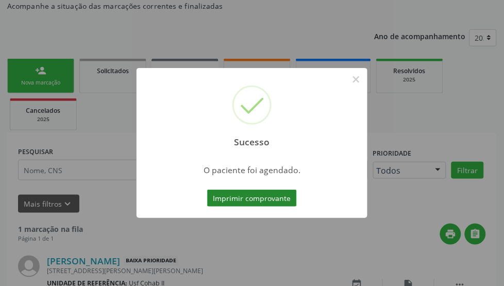
click at [246, 206] on button "Imprimir comprovante" at bounding box center [252, 199] width 90 height 18
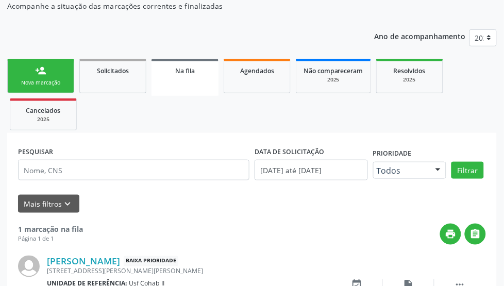
click at [44, 69] on div "person_add" at bounding box center [40, 70] width 11 height 11
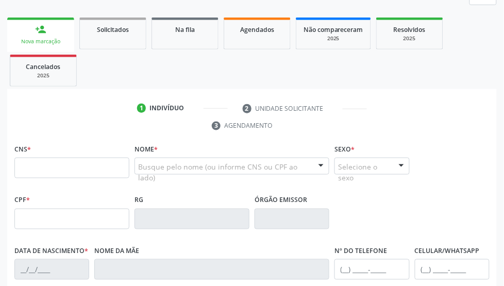
scroll to position [160, 0]
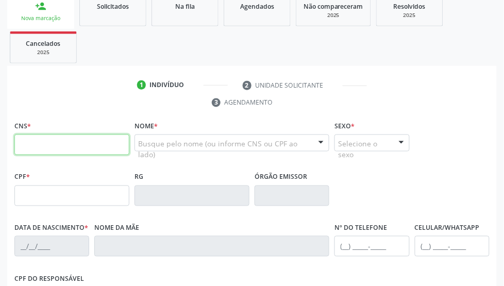
click at [81, 147] on input "text" at bounding box center [71, 144] width 115 height 21
type input "898 0034 0562 7461"
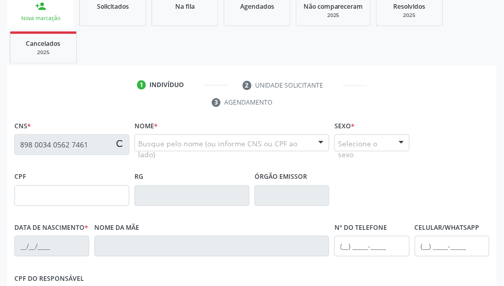
type input "16/10/1981"
type input "Purcina Alves da Silva"
type input "(87) 99999-9999"
type input "388"
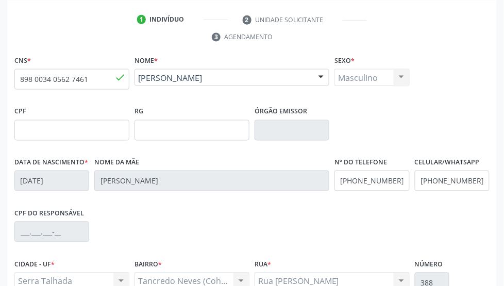
scroll to position [289, 0]
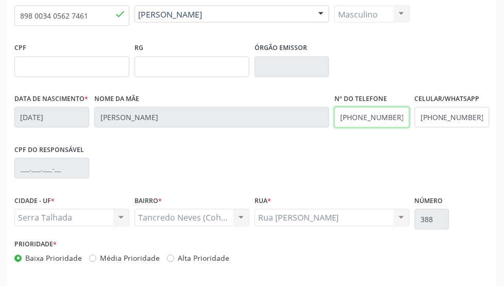
drag, startPoint x: 398, startPoint y: 120, endPoint x: 298, endPoint y: 132, distance: 101.3
click at [298, 132] on div "Data de nascimento * 16/10/1981 Nome da mãe Purcina Alves da Silva Nº do Telefo…" at bounding box center [252, 117] width 480 height 51
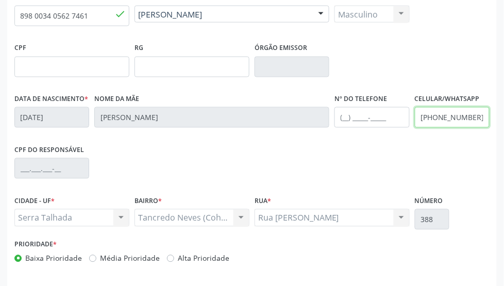
drag, startPoint x: 476, startPoint y: 119, endPoint x: 385, endPoint y: 130, distance: 91.0
click at [385, 130] on div "Data de nascimento * 16/10/1981 Nome da mãe Purcina Alves da Silva Nº do Telefo…" at bounding box center [252, 117] width 480 height 51
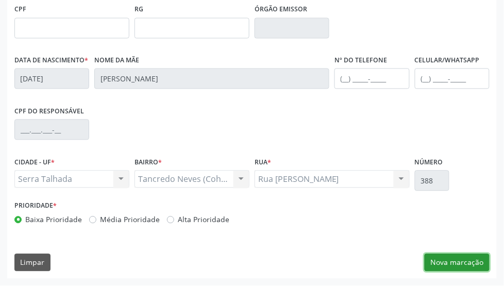
click at [458, 269] on button "Nova marcação" at bounding box center [457, 263] width 65 height 18
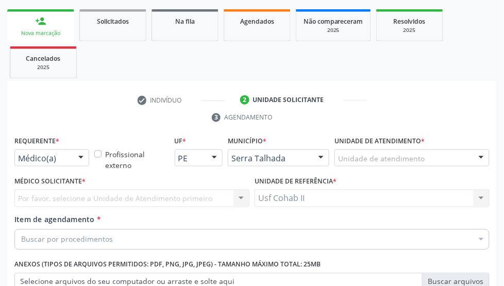
scroll to position [215, 0]
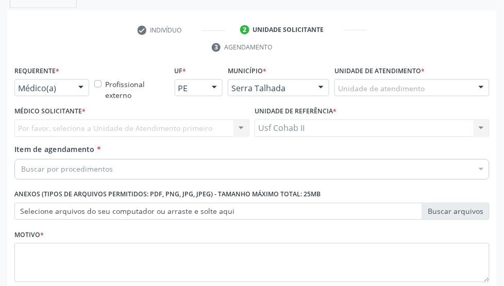
click at [85, 88] on div at bounding box center [80, 89] width 15 height 18
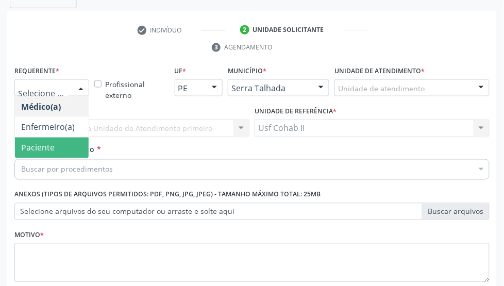
click at [55, 148] on span "Paciente" at bounding box center [52, 148] width 74 height 21
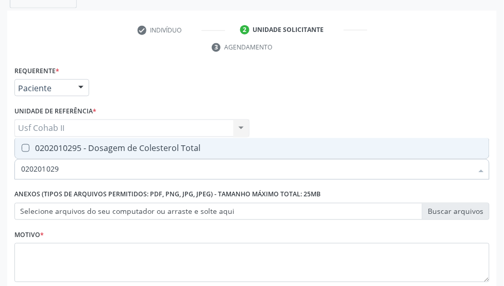
type input "0202010295"
click at [143, 148] on div "0202010295 - Dosagem de Colesterol Total" at bounding box center [252, 148] width 462 height 8
checkbox Total "true"
type input "0202010295"
click at [341, 103] on div "Requerente * Paciente Médico(a) Enfermeiro(a) Paciente Nenhum resultado encontr…" at bounding box center [251, 179] width 475 height 233
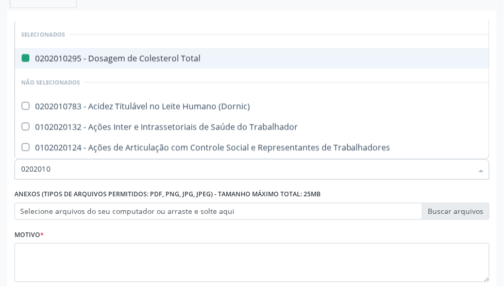
type input "02020103"
checkbox Total "false"
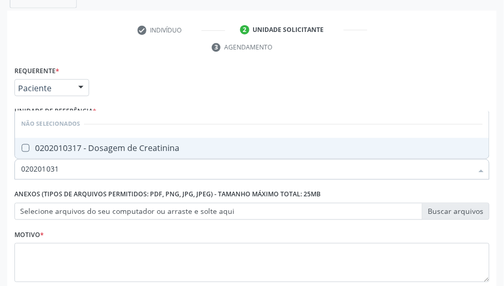
type input "0202010317"
click at [94, 154] on span "0202010317 - Dosagem de Creatinina" at bounding box center [252, 148] width 474 height 21
checkbox Creatinina "true"
type input "0202010317"
click at [155, 57] on div "check Indivíduo 2 Unidade solicitante 3 Agendamento CNS * 898 0034 0562 7461 do…" at bounding box center [252, 182] width 490 height 321
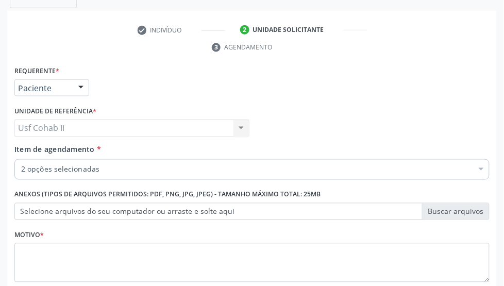
scroll to position [0, 0]
click at [21, 164] on input "Item de agendamento *" at bounding box center [21, 169] width 0 height 21
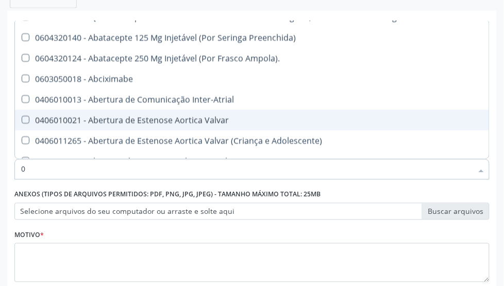
scroll to position [110, 0]
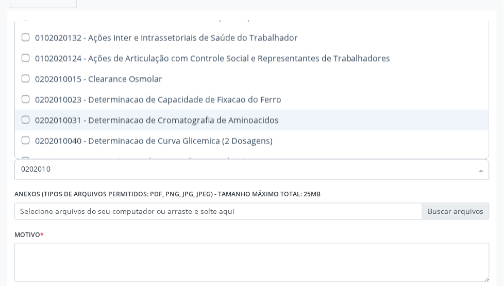
type input "02020106"
checkbox Total "false"
checkbox Creatinina "false"
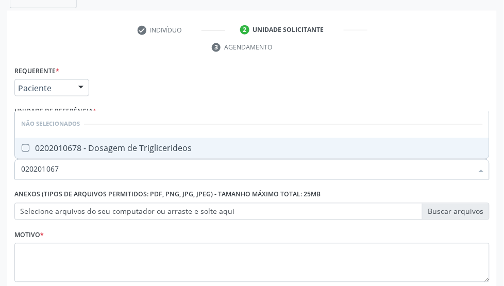
scroll to position [0, 0]
type input "0202010678"
click at [117, 141] on span "0202010678 - Dosagem de Triglicerideos" at bounding box center [252, 148] width 474 height 21
checkbox Triglicerideos "true"
type input "0202010678"
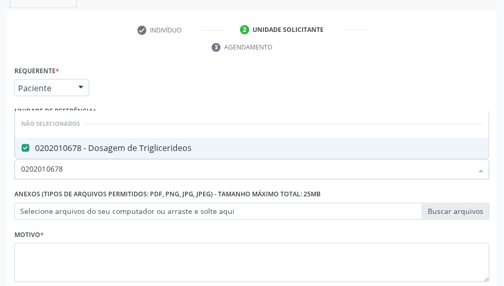
click at [150, 88] on div "Requerente * Paciente Médico(a) Enfermeiro(a) Paciente Nenhum resultado encontr…" at bounding box center [251, 179] width 475 height 233
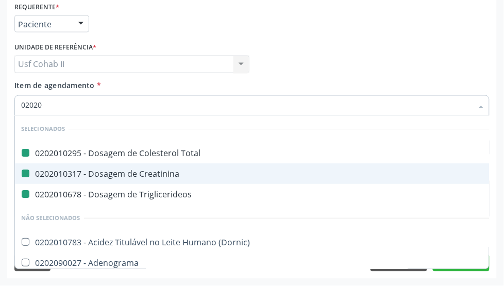
type input "020205"
checkbox Total "false"
checkbox Creatinina "false"
checkbox Triglicerideos "false"
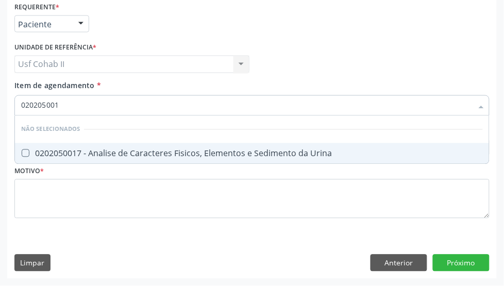
type input "0202050017"
click at [98, 155] on div "0202050017 - Analise de Caracteres Fisicos, Elementos e Sedimento da Urina" at bounding box center [252, 153] width 462 height 8
checkbox Urina "true"
type input "0202050017"
click at [282, 29] on div "Requerente * Paciente Médico(a) Enfermeiro(a) Paciente Nenhum resultado encontr…" at bounding box center [252, 19] width 480 height 40
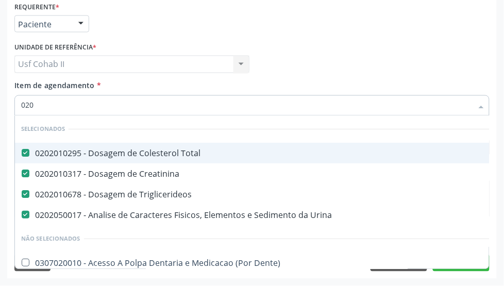
type input "0202"
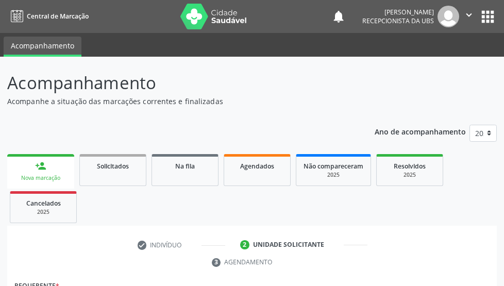
scroll to position [279, 0]
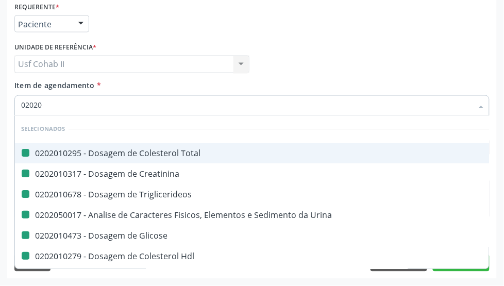
type input "020202"
checkbox Total "false"
checkbox Creatinina "false"
checkbox Triglicerideos "false"
checkbox Urina "false"
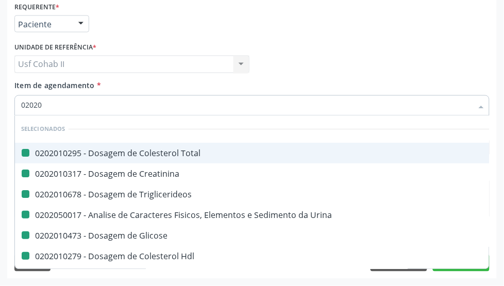
checkbox Glicose "false"
checkbox Hdl "false"
checkbox Ldl "false"
checkbox Glicosilada "false"
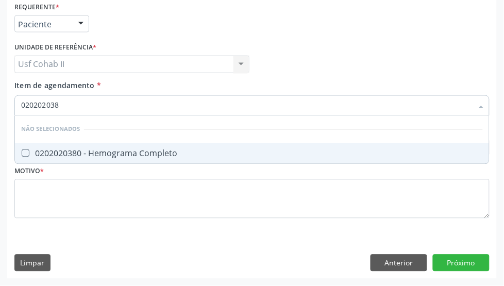
type input "0202020380"
click at [127, 153] on div "0202020380 - Hemograma Completo" at bounding box center [252, 153] width 462 height 8
checkbox Completo "true"
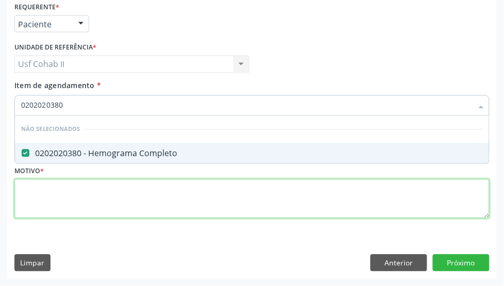
click at [104, 191] on div "Requerente * Paciente Médico(a) Enfermeiro(a) Paciente Nenhum resultado encontr…" at bounding box center [251, 115] width 475 height 233
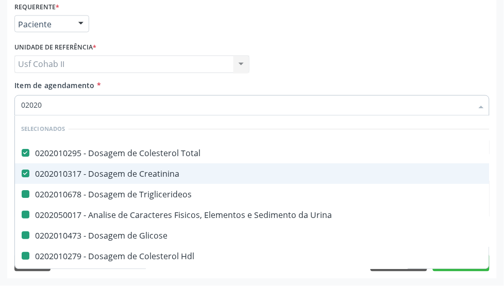
type input "020203"
checkbox Triglicerideos "false"
checkbox Urina "false"
checkbox Glicose "false"
checkbox Hdl "false"
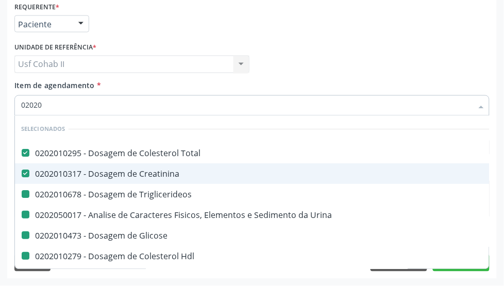
checkbox Ldl "false"
checkbox Glicosilada "false"
checkbox Completo "false"
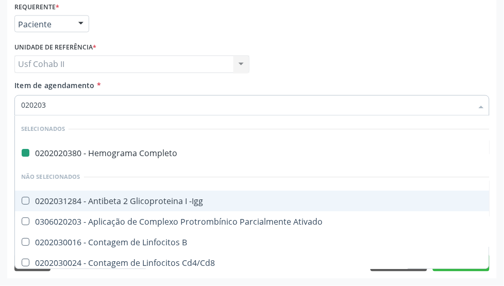
type input "0202030"
checkbox Completo "false"
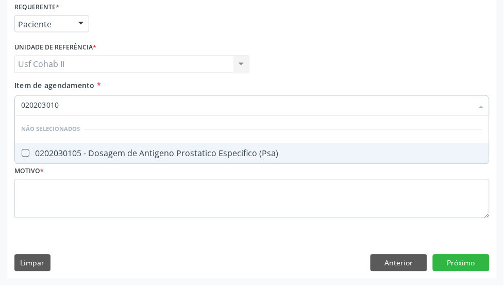
type input "0202030105"
click at [101, 145] on span "0202030105 - Dosagem de Antigeno Prostatico Especifico (Psa)" at bounding box center [252, 153] width 474 height 21
checkbox \(Psa\) "true"
click at [469, 268] on div "Requerente * Paciente Médico(a) Enfermeiro(a) Paciente Nenhum resultado encontr…" at bounding box center [252, 139] width 490 height 280
click at [469, 164] on div "Desfazer seleção Não selecionados 0202030105 - Dosagem de Antigeno Prostatico E…" at bounding box center [251, 140] width 475 height 48
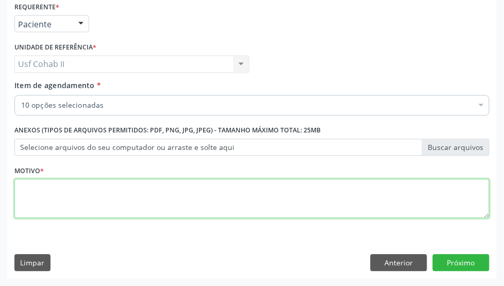
click at [82, 197] on textarea at bounding box center [251, 198] width 475 height 39
type textarea "."
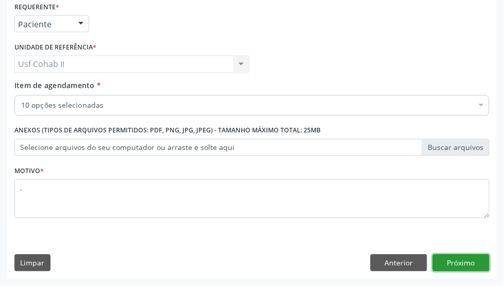
click at [452, 263] on button "Próximo" at bounding box center [461, 264] width 57 height 18
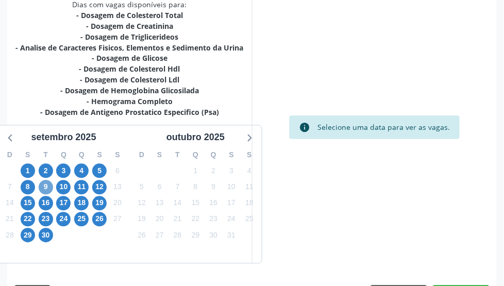
click at [45, 189] on span "9" at bounding box center [46, 187] width 14 height 14
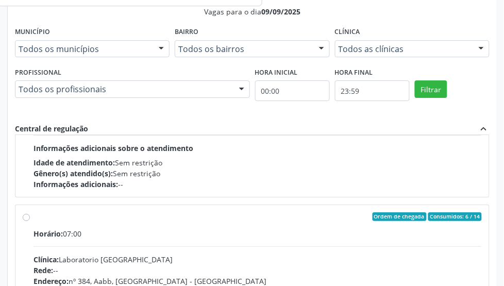
scroll to position [322, 0]
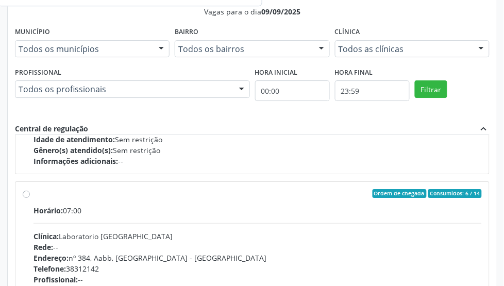
click at [33, 197] on label "Ordem de chegada Consumidos: 6 / 14 Horário: 07:00 Clínica: Laboratorio Sao Fra…" at bounding box center [257, 268] width 448 height 158
click at [26, 197] on input "Ordem de chegada Consumidos: 6 / 14 Horário: 07:00 Clínica: Laboratorio Sao Fra…" at bounding box center [26, 193] width 7 height 9
radio input "true"
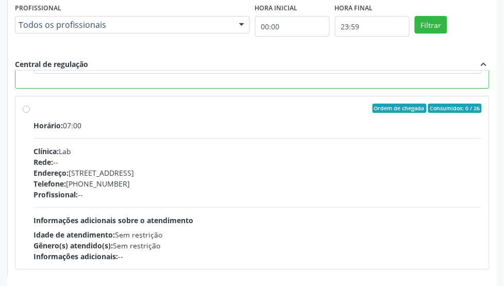
scroll to position [648, 0]
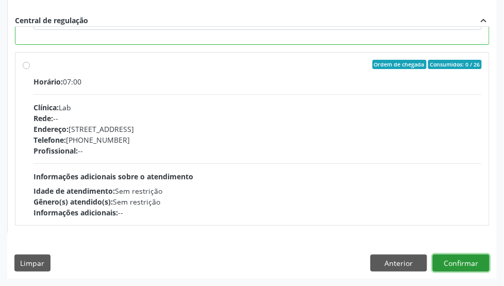
click at [462, 263] on button "Confirmar" at bounding box center [461, 264] width 57 height 18
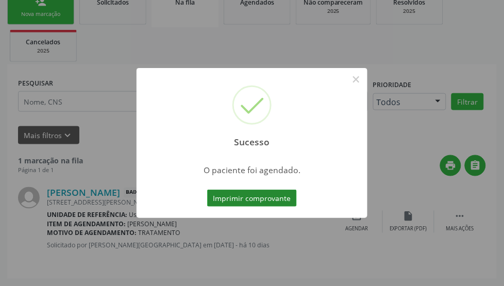
scroll to position [95, 0]
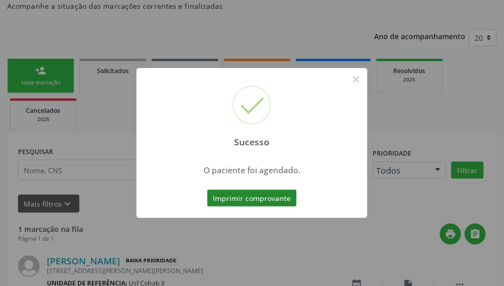
click at [256, 196] on button "Imprimir comprovante" at bounding box center [252, 199] width 90 height 18
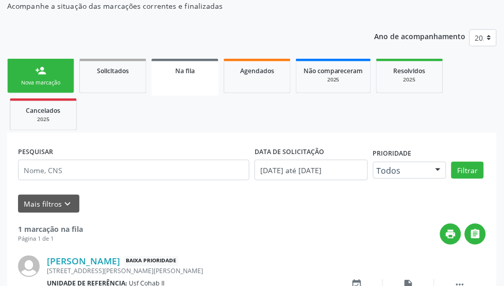
click at [39, 71] on div "person_add" at bounding box center [40, 70] width 11 height 11
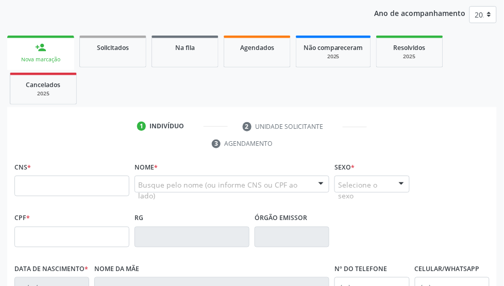
scroll to position [160, 0]
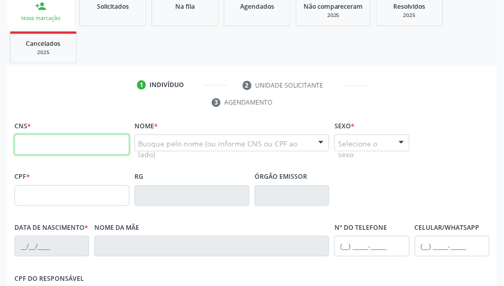
click at [58, 143] on input "text" at bounding box center [71, 144] width 115 height 21
type input "898 0051 0394 1971"
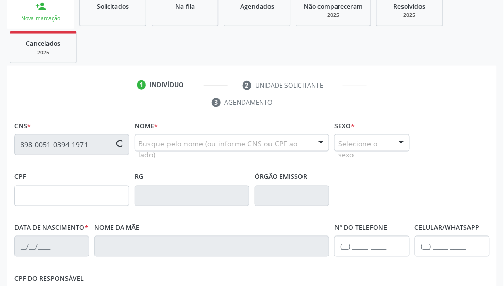
type input "11/01/2016"
type input "Ana Lucia Marinho de Lima"
type input "(87) 99999-9999"
type input "45"
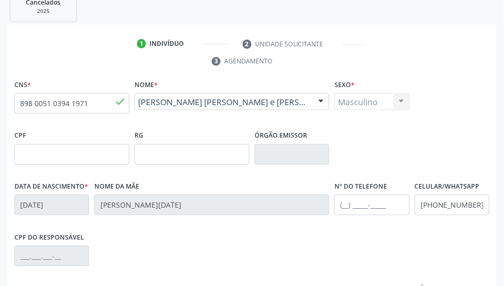
scroll to position [224, 0]
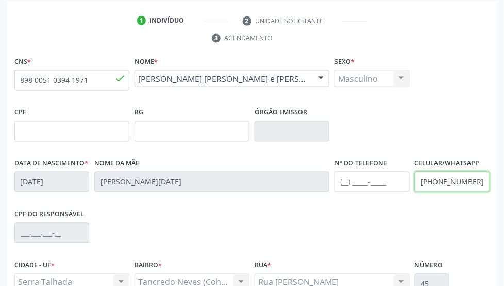
drag, startPoint x: 483, startPoint y: 186, endPoint x: 353, endPoint y: 186, distance: 129.9
click at [357, 186] on div "Data de nascimento * 11/01/2016 Nome da mãe Ana Lucia Marinho de Lima Nº do Tel…" at bounding box center [252, 181] width 480 height 51
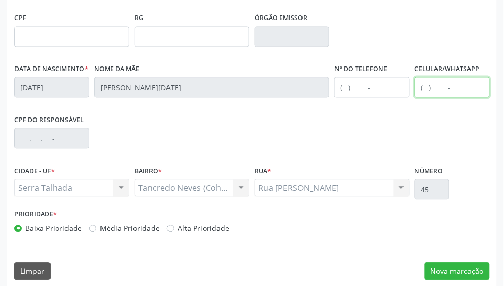
scroll to position [327, 0]
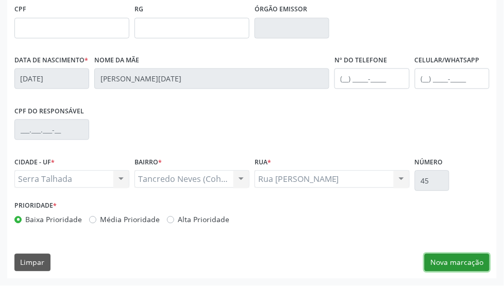
click at [473, 263] on button "Nova marcação" at bounding box center [457, 263] width 65 height 18
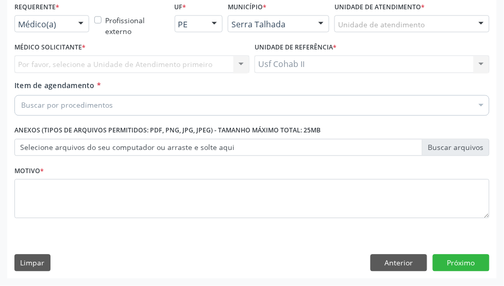
scroll to position [279, 0]
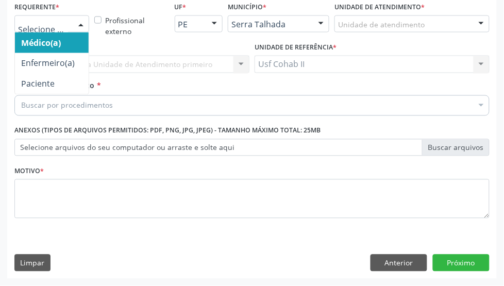
click at [66, 29] on div at bounding box center [51, 24] width 75 height 18
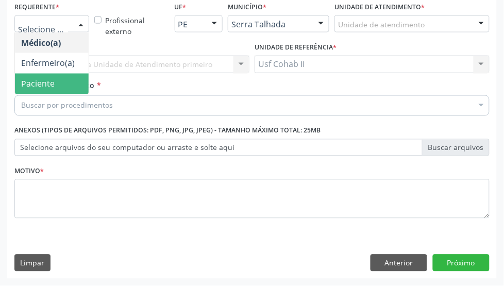
click at [55, 78] on span "Paciente" at bounding box center [52, 84] width 74 height 21
click at [55, 78] on span "Paciente" at bounding box center [37, 83] width 33 height 11
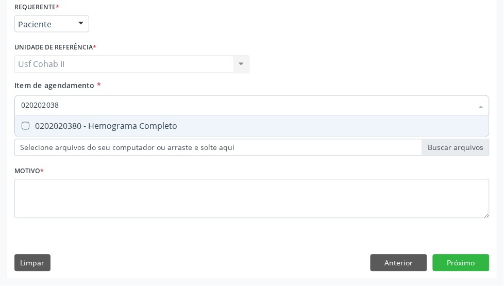
type input "0202020380"
click at [133, 127] on div "0202020380 - Hemograma Completo" at bounding box center [252, 126] width 462 height 8
checkbox Completo "true"
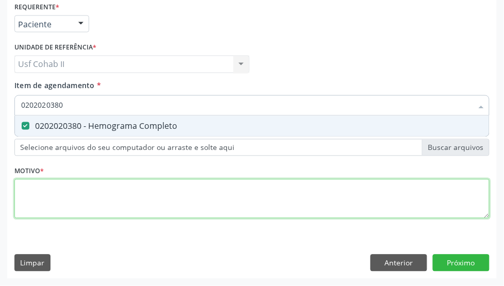
click at [93, 199] on div "Requerente * Paciente Médico(a) Enfermeiro(a) Paciente Nenhum resultado encontr…" at bounding box center [251, 115] width 475 height 233
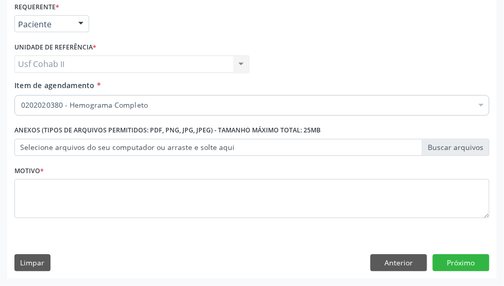
click at [21, 106] on input "Item de agendamento *" at bounding box center [21, 105] width 0 height 21
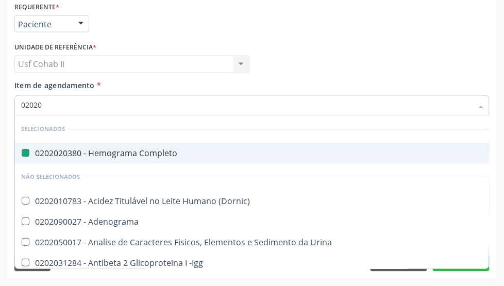
type input "020205"
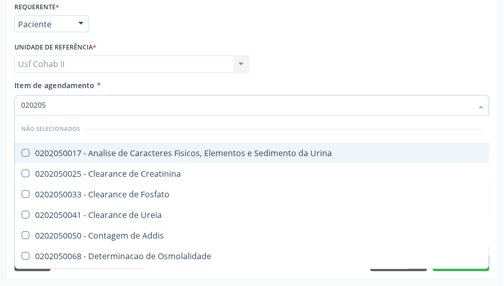
checkbox Urina "false"
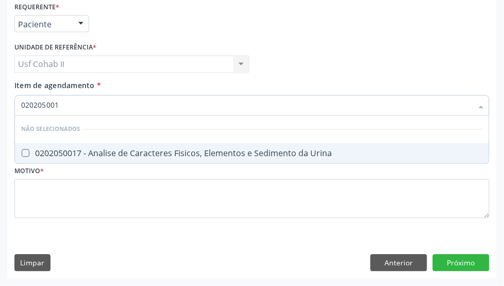
type input "0202050017"
click at [127, 151] on div "0202050017 - Analise de Caracteres Fisicos, Elementos e Sedimento da Urina" at bounding box center [252, 153] width 462 height 8
checkbox Urina "true"
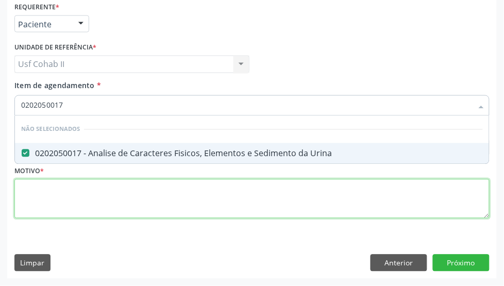
click at [109, 196] on div "Requerente * Paciente Médico(a) Enfermeiro(a) Paciente Nenhum resultado encontr…" at bounding box center [251, 115] width 475 height 233
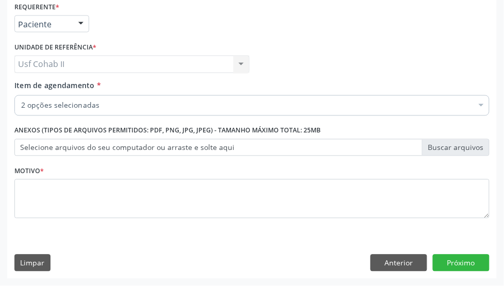
click at [21, 102] on input "Item de agendamento *" at bounding box center [21, 105] width 0 height 21
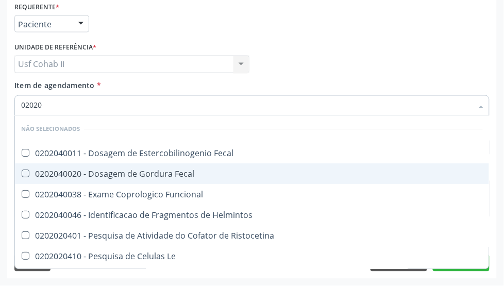
type input "020204"
checkbox Fecal "false"
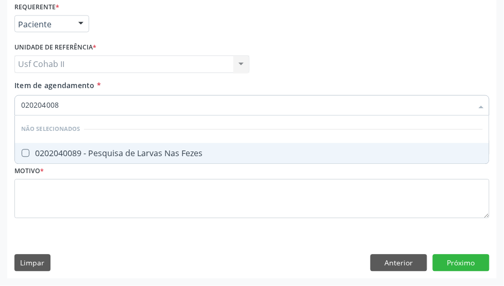
type input "0202040089"
drag, startPoint x: 72, startPoint y: 109, endPoint x: 0, endPoint y: 122, distance: 73.3
click at [0, 122] on div "Acompanhamento Acompanhe a situação das marcações correntes e finalizadas Relat…" at bounding box center [252, 32] width 504 height 508
checkbox Fezes "true"
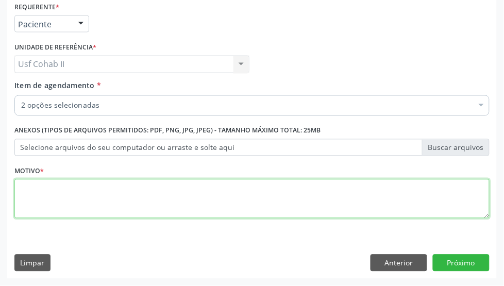
click at [53, 202] on textarea at bounding box center [251, 198] width 475 height 39
type textarea "."
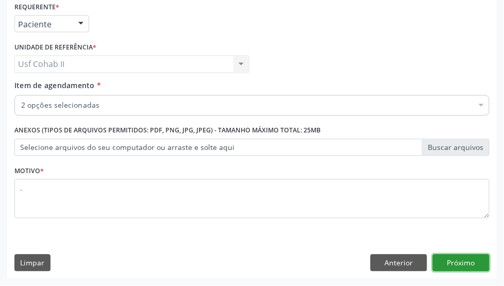
click at [468, 255] on button "Próximo" at bounding box center [461, 264] width 57 height 18
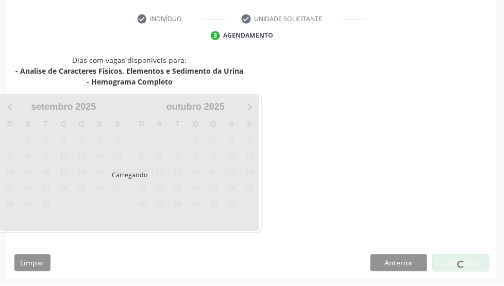
scroll to position [227, 0]
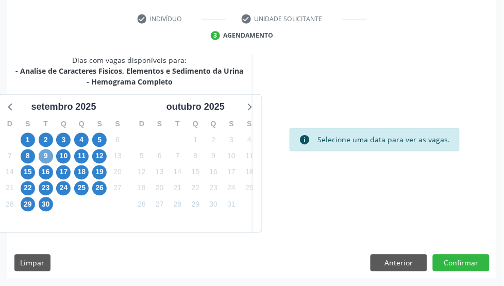
click at [44, 160] on span "9" at bounding box center [46, 156] width 14 height 14
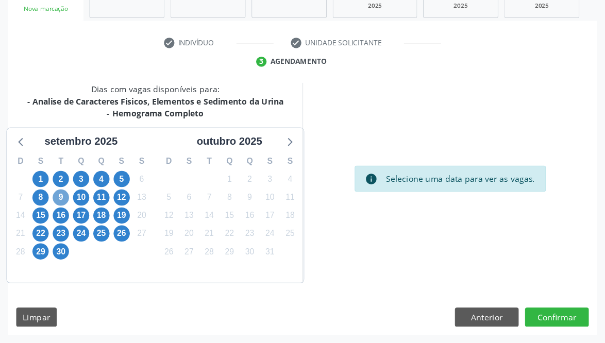
scroll to position [116, 0]
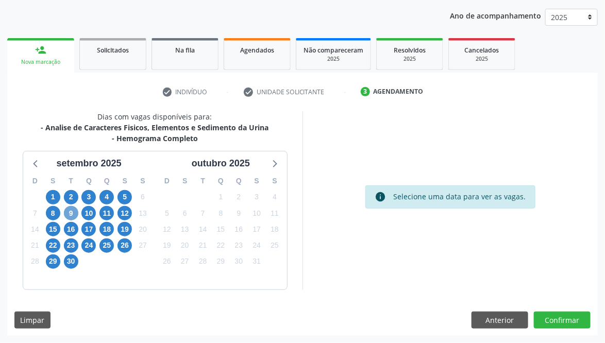
click at [70, 211] on span "9" at bounding box center [71, 213] width 14 height 14
click at [503, 285] on button "Confirmar" at bounding box center [562, 321] width 57 height 18
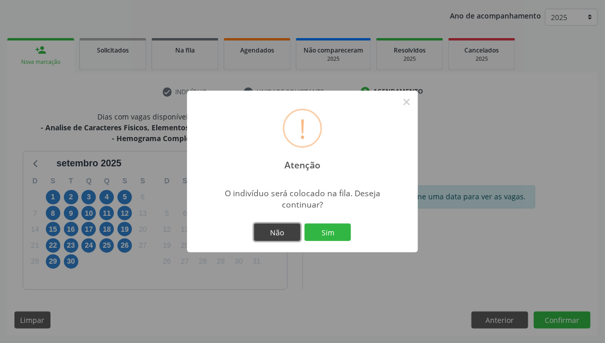
click at [269, 229] on button "Não" at bounding box center [277, 233] width 46 height 18
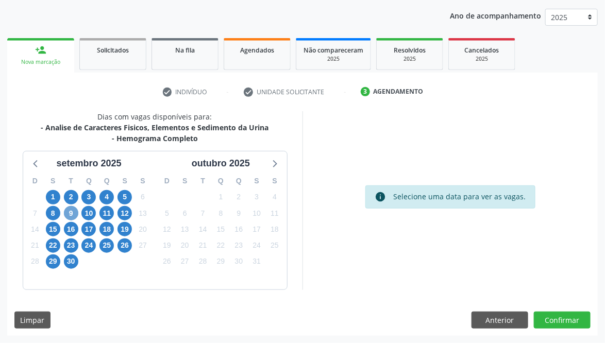
click at [72, 212] on span "9" at bounding box center [71, 213] width 14 height 14
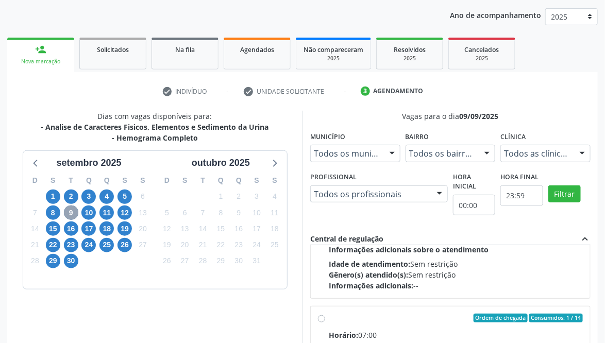
scroll to position [155, 0]
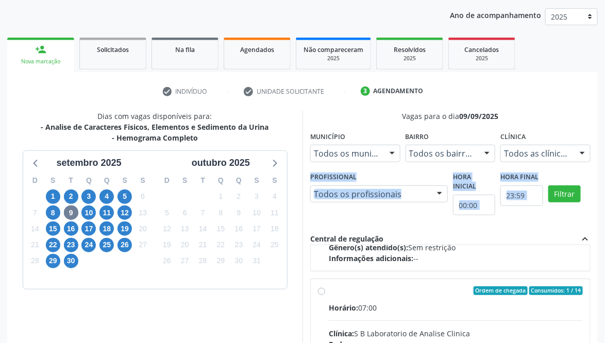
drag, startPoint x: 605, startPoint y: 162, endPoint x: 615, endPoint y: 189, distance: 28.2
click at [503, 189] on html "Central de Marcação notifications Maria Nadicleia Nunes de Lima Recepcionista d…" at bounding box center [302, 55] width 605 height 343
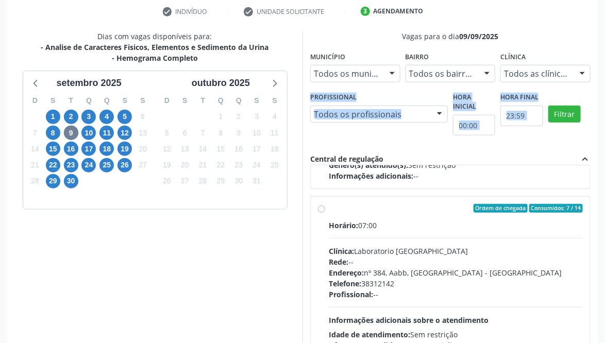
scroll to position [541, 0]
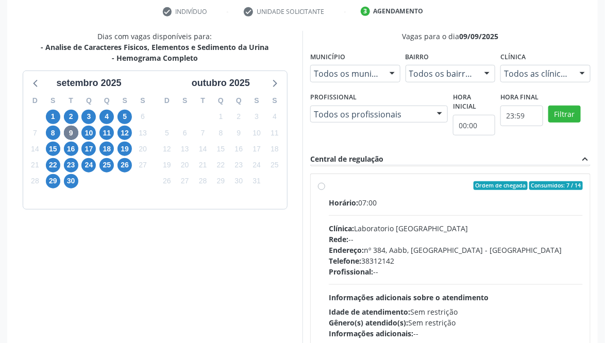
click at [329, 184] on label "Ordem de chegada Consumidos: 7 / 14 Horário: 07:00 Clínica: Laboratorio Sao Fra…" at bounding box center [456, 260] width 254 height 158
click at [320, 184] on input "Ordem de chegada Consumidos: 7 / 14 Horário: 07:00 Clínica: Laboratorio Sao Fra…" at bounding box center [321, 185] width 7 height 9
click at [329, 184] on label "Ordem de chegada Consumidos: 7 / 14 Horário: 07:00 Clínica: Laboratorio Sao Fra…" at bounding box center [456, 260] width 254 height 158
click at [320, 184] on input "Ordem de chegada Consumidos: 7 / 14 Horário: 07:00 Clínica: Laboratorio Sao Fra…" at bounding box center [321, 185] width 7 height 9
radio input "true"
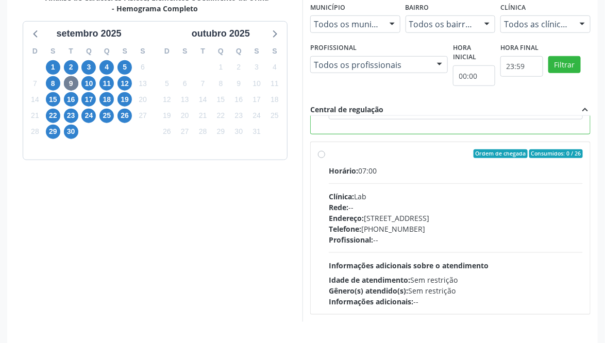
scroll to position [273, 0]
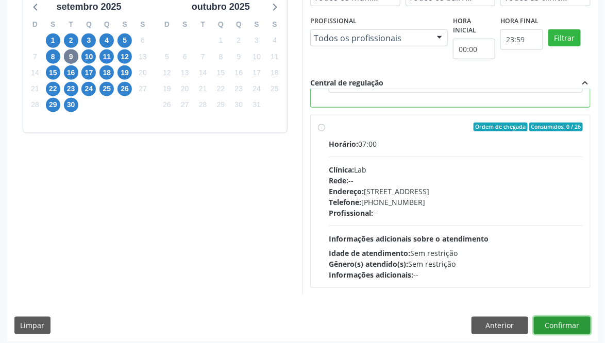
click at [503, 285] on button "Confirmar" at bounding box center [562, 326] width 57 height 18
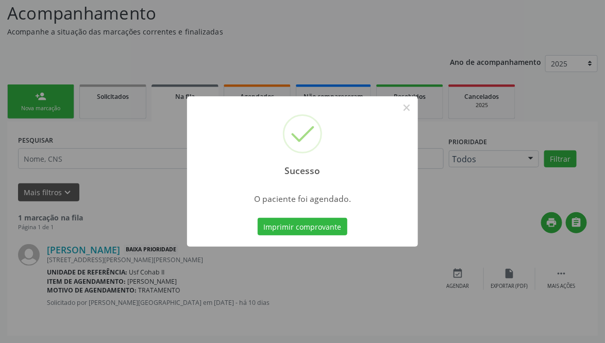
scroll to position [0, 0]
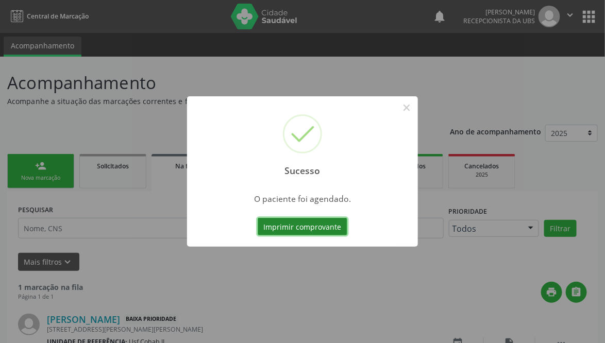
click at [309, 226] on button "Imprimir comprovante" at bounding box center [303, 227] width 90 height 18
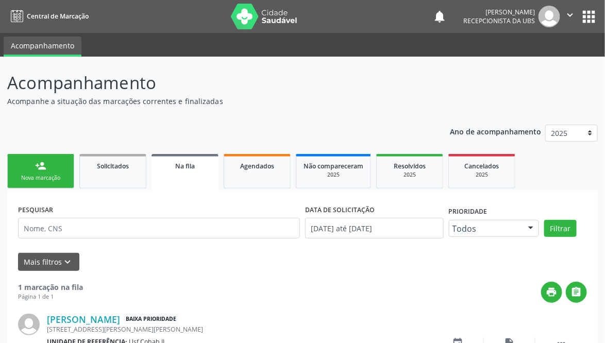
click at [41, 171] on link "person_add Nova marcação" at bounding box center [40, 171] width 67 height 35
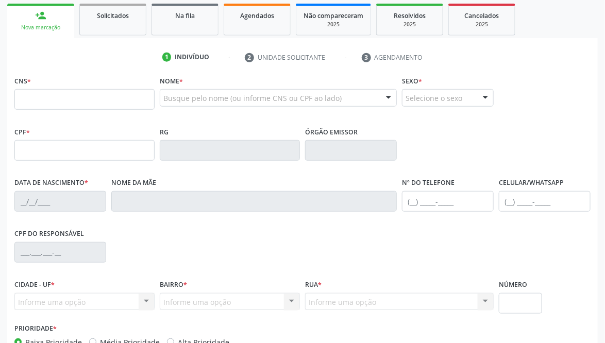
scroll to position [155, 0]
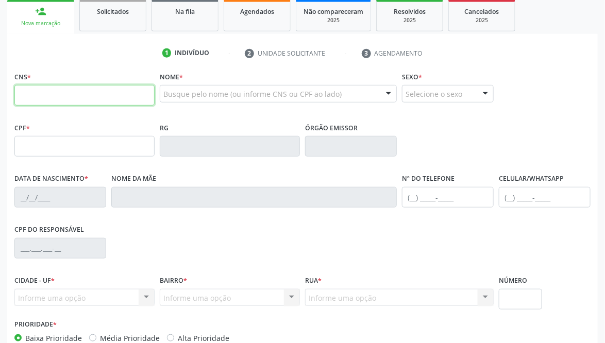
click at [75, 99] on input "text" at bounding box center [84, 95] width 140 height 21
type input "700 0050 0269 4807"
type input "10/03/1989"
type input "Maria Porfirio Marinho de Lima"
type input "(87) 98179-9957"
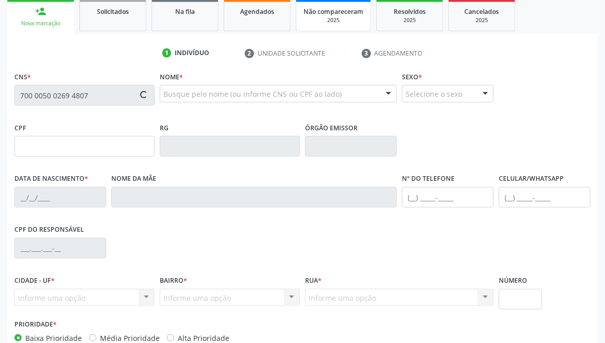
type input "(87) 98179-9957"
type input "45"
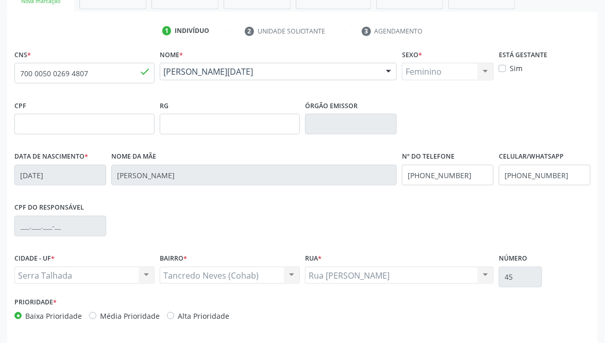
scroll to position [215, 0]
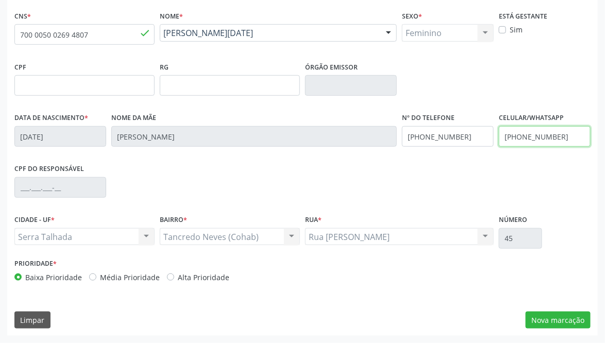
drag, startPoint x: 506, startPoint y: 144, endPoint x: 427, endPoint y: 147, distance: 78.4
click at [427, 147] on div "Data de nascimento * 10/03/1989 Nome da mãe Maria Porfirio Marinho de Lima Nº d…" at bounding box center [302, 135] width 581 height 51
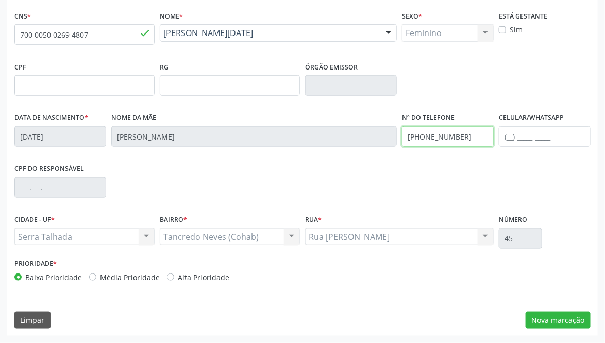
drag, startPoint x: 460, startPoint y: 138, endPoint x: 366, endPoint y: 147, distance: 93.8
click at [366, 147] on div "Data de nascimento * 10/03/1989 Nome da mãe Maria Porfirio Marinho de Lima Nº d…" at bounding box center [302, 135] width 581 height 51
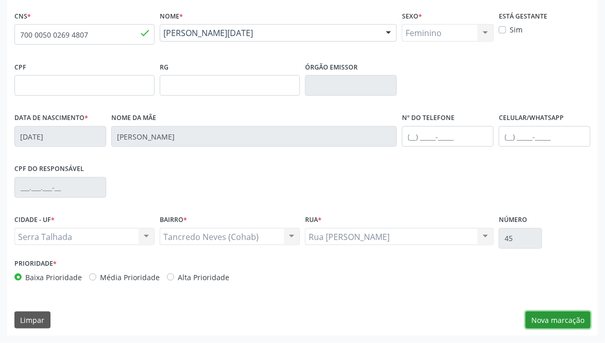
click at [503, 285] on button "Nova marcação" at bounding box center [558, 321] width 65 height 18
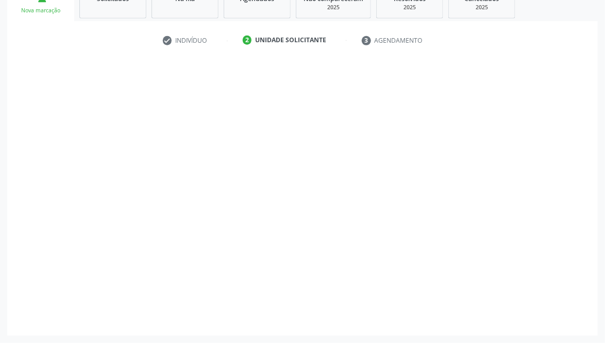
scroll to position [169, 0]
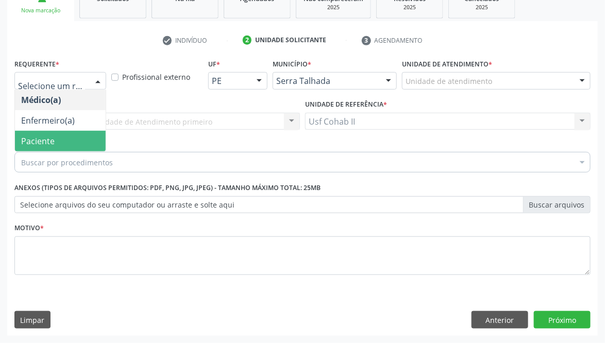
click at [59, 131] on span "Paciente" at bounding box center [60, 141] width 91 height 21
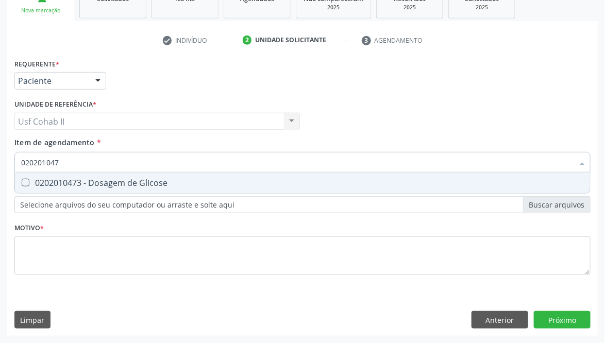
type input "0202010473"
click at [113, 180] on div "0202010473 - Dosagem de Glicose" at bounding box center [302, 183] width 563 height 8
checkbox Glicose "true"
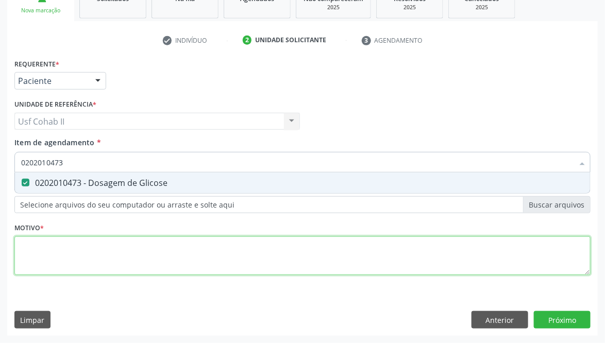
click at [98, 244] on div "Requerente * Paciente Médico(a) Enfermeiro(a) Paciente Nenhum resultado encontr…" at bounding box center [302, 172] width 576 height 233
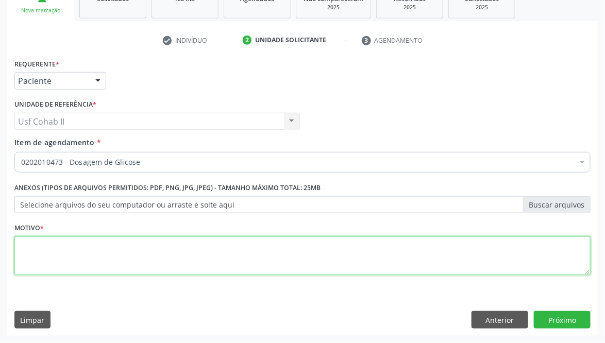
click at [262, 246] on textarea at bounding box center [302, 256] width 576 height 39
type textarea "."
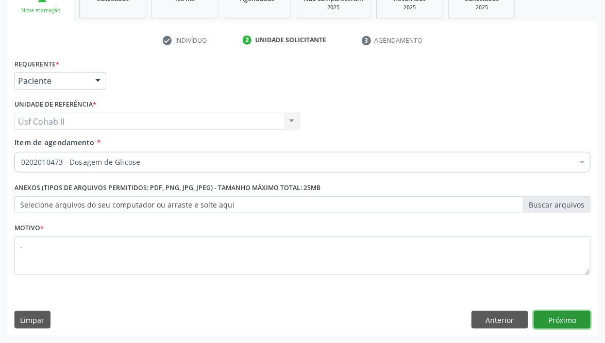
click at [503, 285] on button "Próximo" at bounding box center [562, 320] width 57 height 18
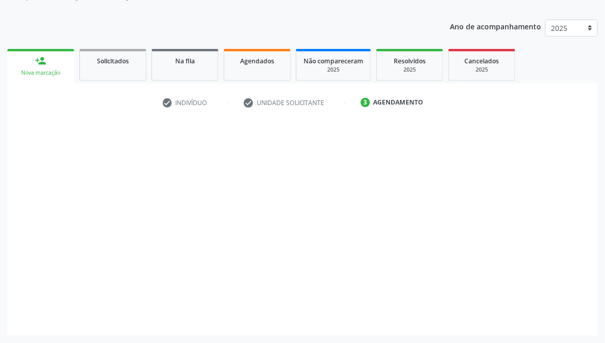
scroll to position [106, 0]
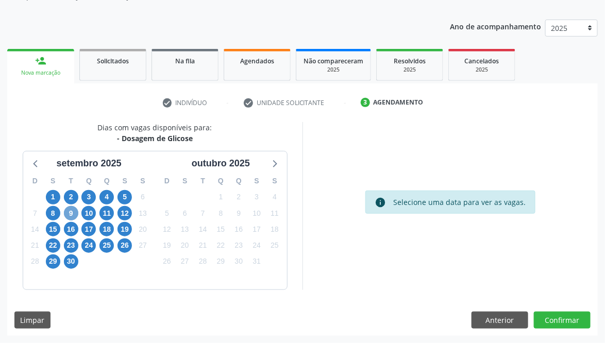
click at [71, 209] on span "9" at bounding box center [71, 213] width 14 height 14
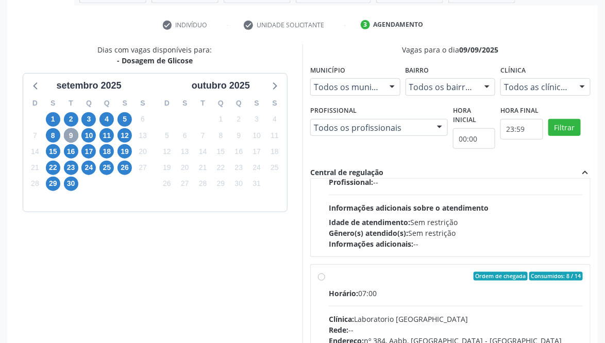
scroll to position [541, 0]
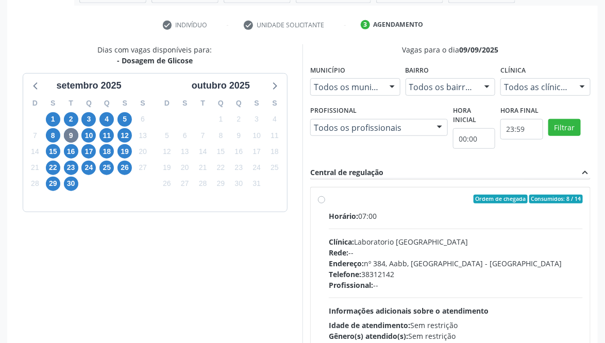
click at [329, 195] on label "Ordem de chegada Consumidos: 8 / 14 Horário: 07:00 Clínica: Laboratorio Sao Fra…" at bounding box center [456, 274] width 254 height 158
click at [319, 195] on input "Ordem de chegada Consumidos: 8 / 14 Horário: 07:00 Clínica: Laboratorio Sao Fra…" at bounding box center [321, 199] width 7 height 9
radio input "true"
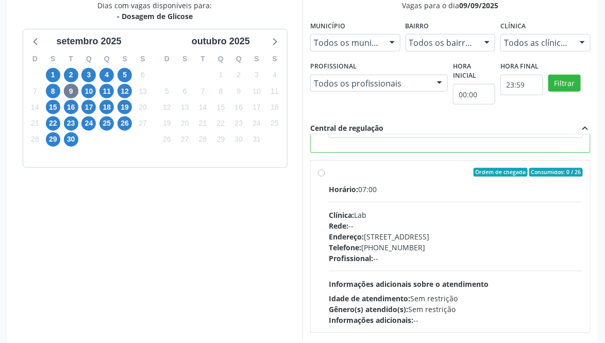
scroll to position [273, 0]
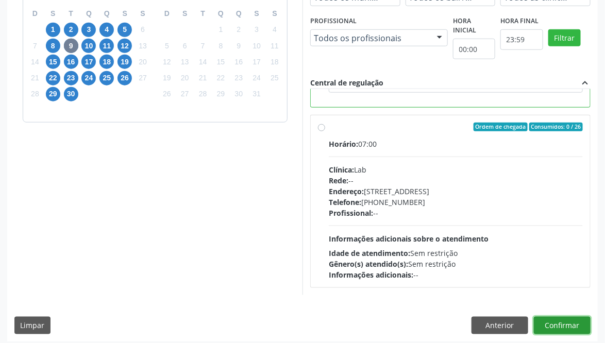
click at [503, 285] on button "Confirmar" at bounding box center [562, 326] width 57 height 18
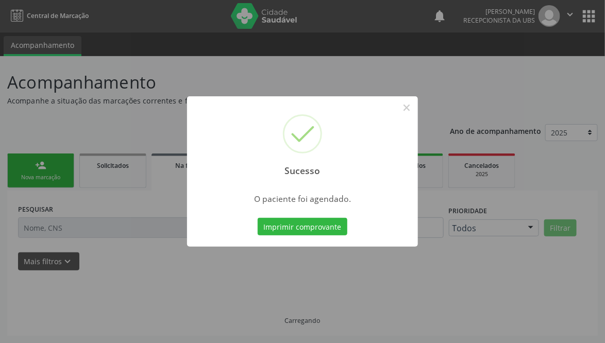
scroll to position [0, 0]
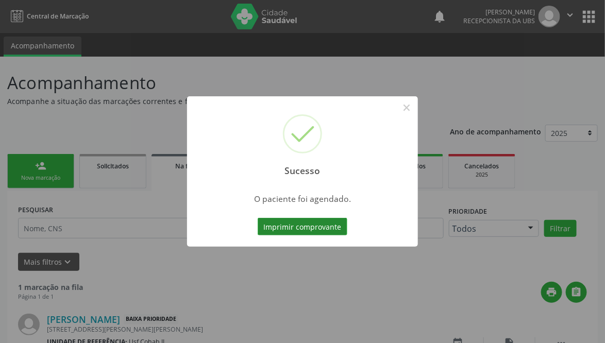
click at [304, 226] on button "Imprimir comprovante" at bounding box center [303, 227] width 90 height 18
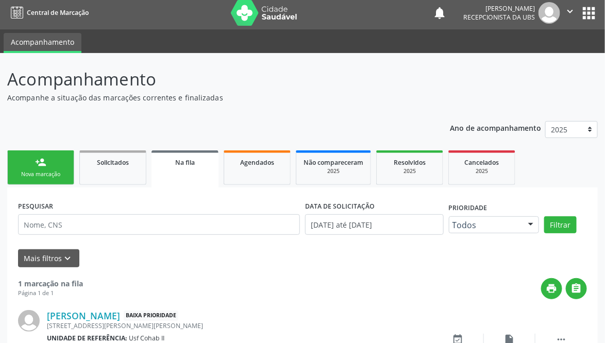
scroll to position [70, 0]
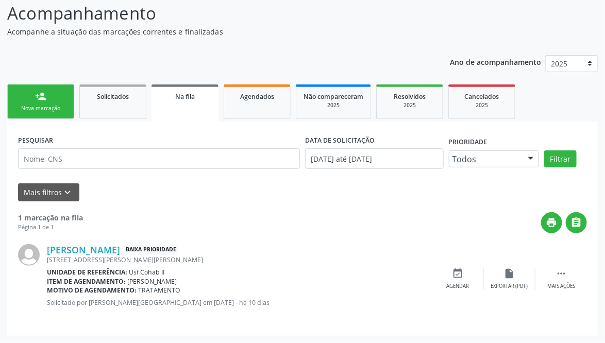
click at [45, 100] on div "person_add" at bounding box center [40, 96] width 11 height 11
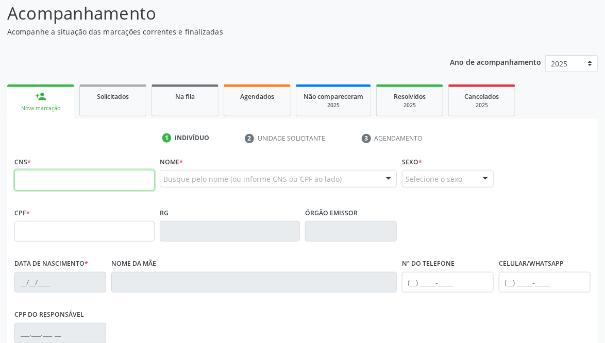
click at [75, 184] on input "text" at bounding box center [84, 180] width 140 height 21
type input "898 0034 3019 1825"
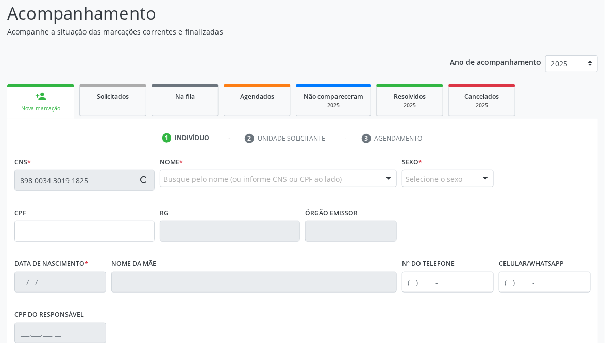
type input "[DATE]"
type input "[PERSON_NAME]"
type input "[PHONE_NUMBER]"
type input "3"
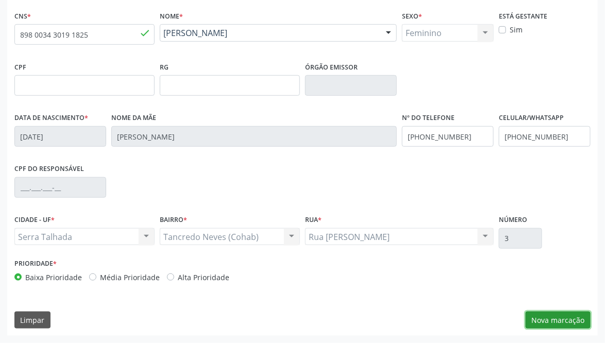
click at [503, 285] on button "Nova marcação" at bounding box center [558, 321] width 65 height 18
click at [0, 0] on button "Próximo" at bounding box center [0, 0] width 0 height 0
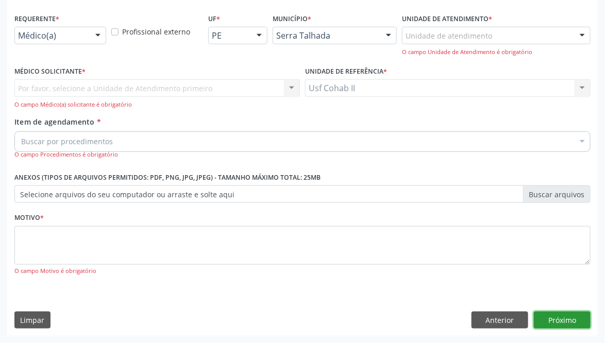
scroll to position [169, 0]
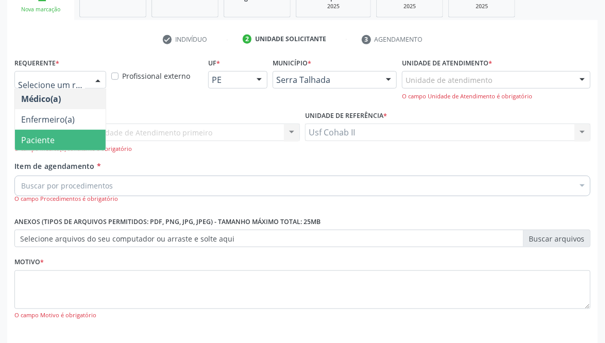
click at [63, 133] on span "Paciente" at bounding box center [60, 140] width 91 height 21
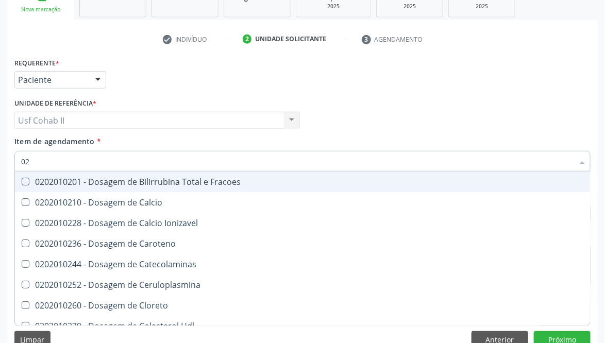
type input "0"
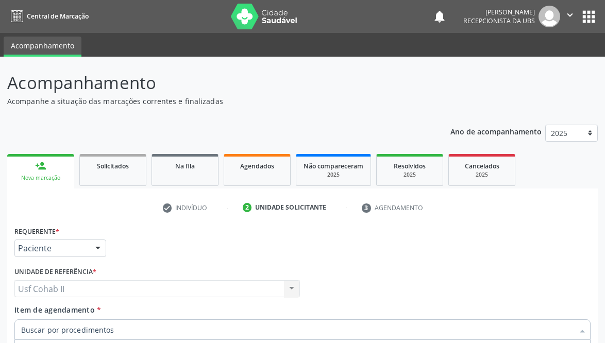
scroll to position [169, 0]
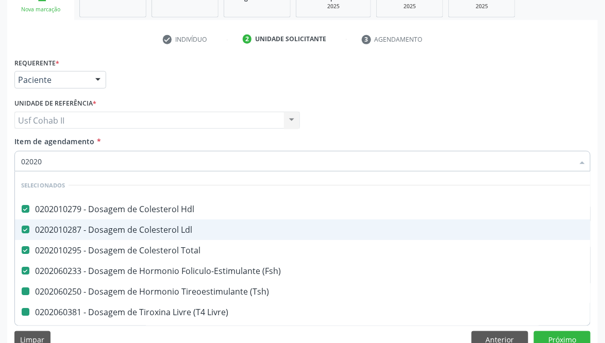
type input "020201"
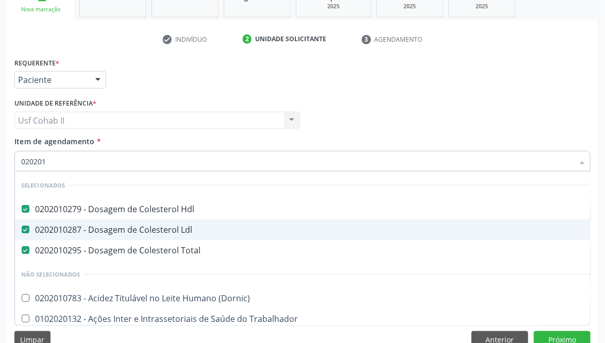
checkbox \(Dornic\) "false"
checkbox Trabalhador "false"
type input "02020106"
checkbox Hdl "false"
checkbox Ldl "false"
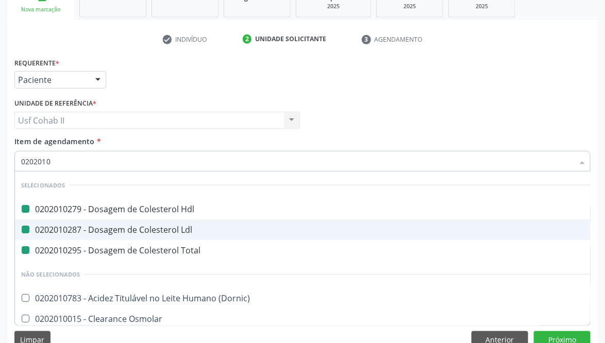
checkbox Total "false"
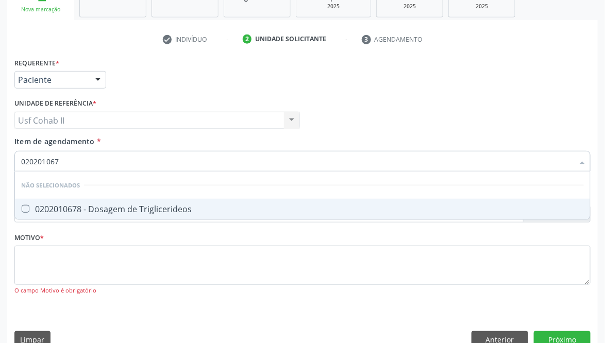
type input "0202010678"
click at [147, 208] on div "0202010678 - Dosagem de Triglicerideos" at bounding box center [302, 209] width 563 height 8
checkbox Triglicerideos "true"
type input "0202010678"
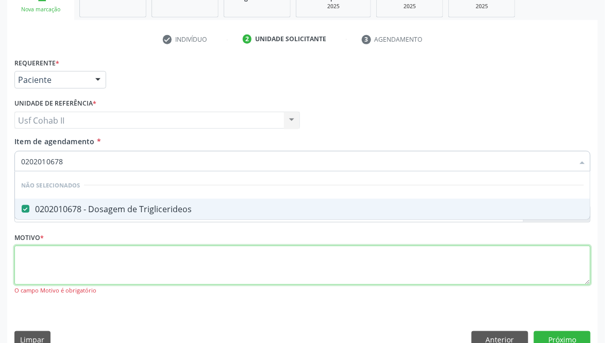
click at [93, 269] on div "Requerente * Paciente Médico(a) Enfermeiro(a) Paciente Nenhum resultado encontr…" at bounding box center [302, 182] width 576 height 255
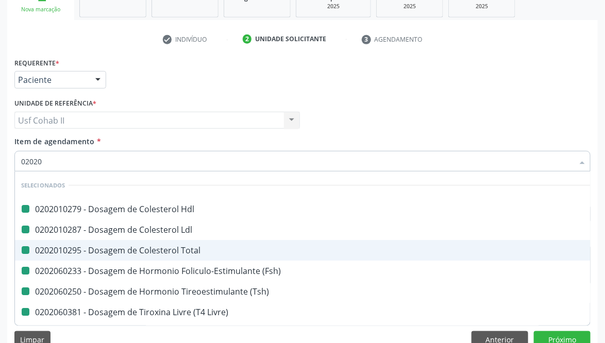
type input "020205"
checkbox Hdl "false"
checkbox Ldl "false"
checkbox Total "false"
checkbox \(Fsh\) "false"
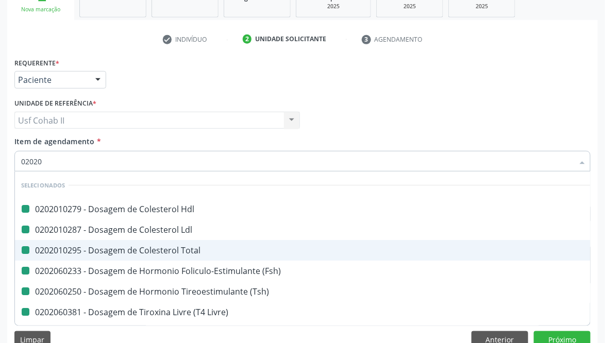
checkbox \(Tsh\) "false"
checkbox Livre\) "false"
checkbox Triglicerideos "false"
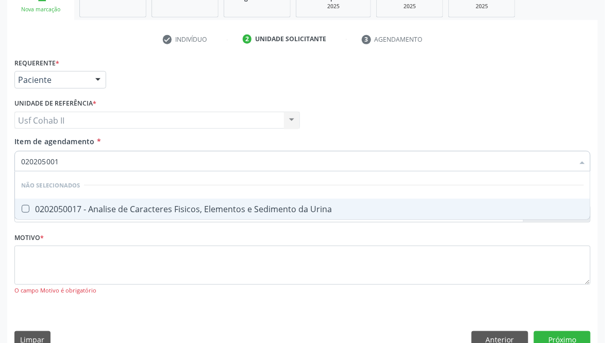
type input "0202050017"
click at [154, 205] on div "0202050017 - Analise de Caracteres Fisicos, Elementos e Sedimento da Urina" at bounding box center [302, 209] width 563 height 8
checkbox Urina "true"
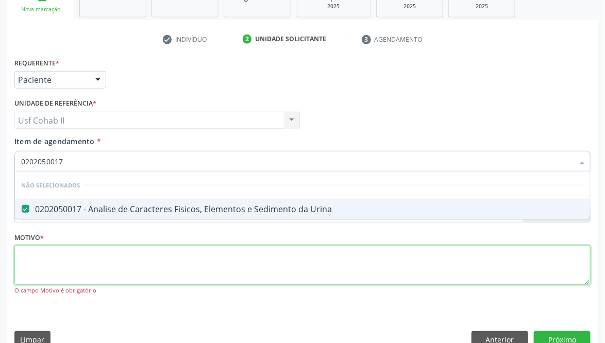
click at [107, 264] on div "Requerente * Paciente Médico(a) Enfermeiro(a) Paciente Nenhum resultado encontr…" at bounding box center [302, 182] width 576 height 255
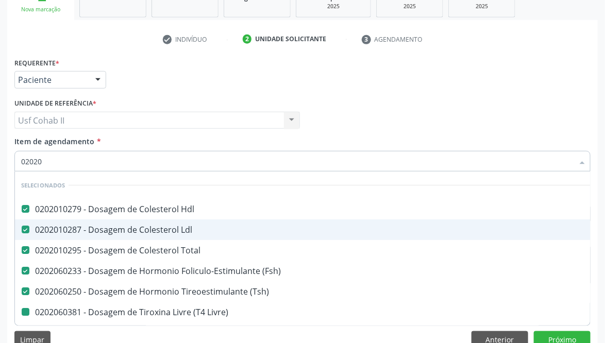
type input "020201"
checkbox Livre\) "false"
checkbox Triglicerideos "false"
checkbox Urina "false"
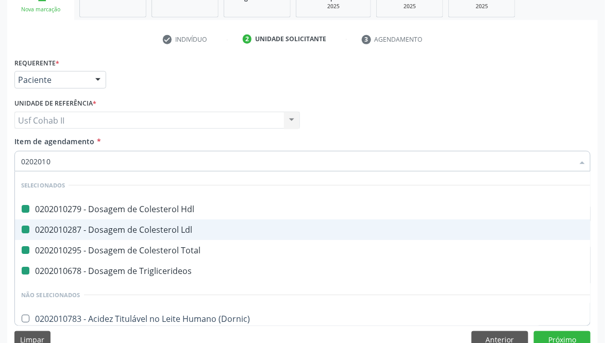
type input "02020104"
checkbox Hdl "false"
checkbox Ldl "false"
checkbox Total "false"
checkbox Triglicerideos "false"
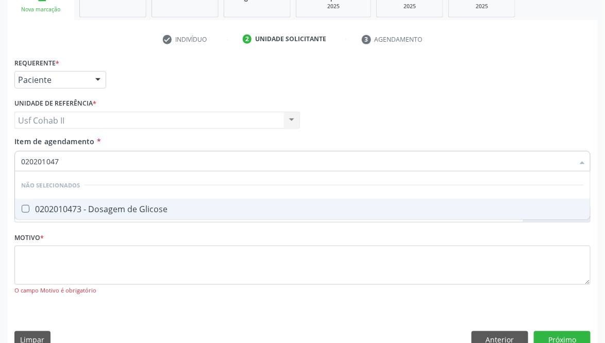
type input "0202010473"
click at [100, 198] on li "Não selecionados" at bounding box center [302, 185] width 575 height 27
click at [82, 209] on div "0202010473 - Dosagem de Glicose" at bounding box center [302, 209] width 563 height 8
checkbox Glicose "true"
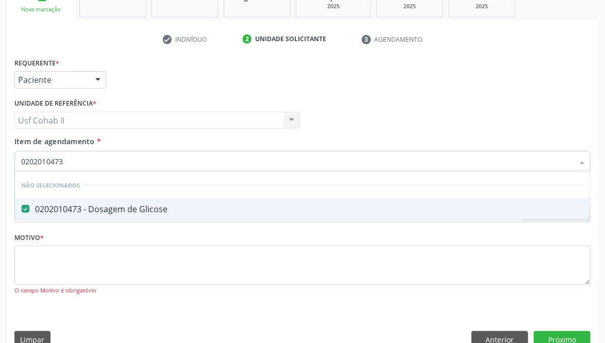
type input "0202010473"
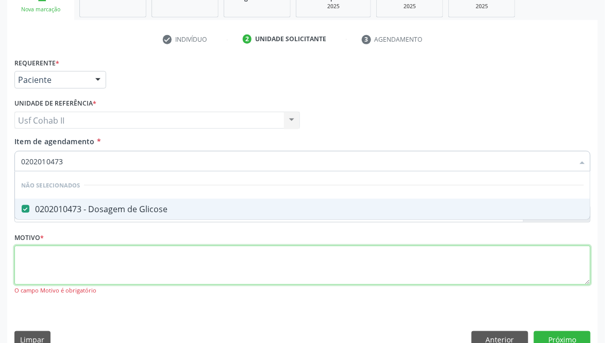
click at [62, 263] on div "Requerente * Paciente Médico(a) Enfermeiro(a) Paciente Nenhum resultado encontr…" at bounding box center [302, 182] width 576 height 255
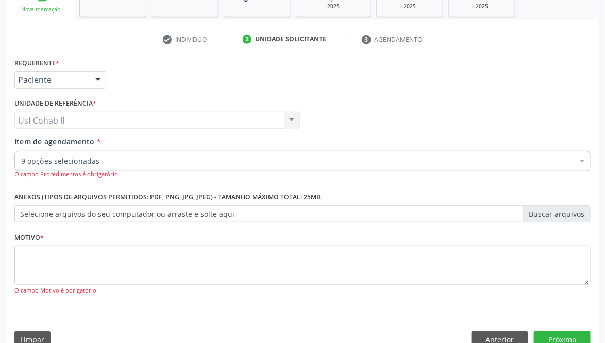
click at [21, 161] on input "Item de agendamento *" at bounding box center [21, 161] width 0 height 21
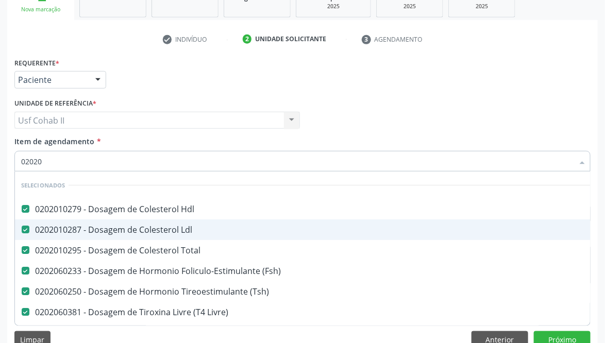
type input "020201"
checkbox Triglicerideos "false"
checkbox Urina "false"
checkbox Glicose "false"
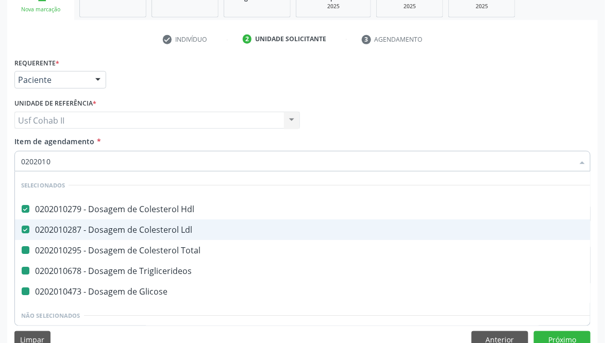
type input "02020104"
checkbox Total "false"
checkbox Triglicerideos "false"
checkbox Glicose "false"
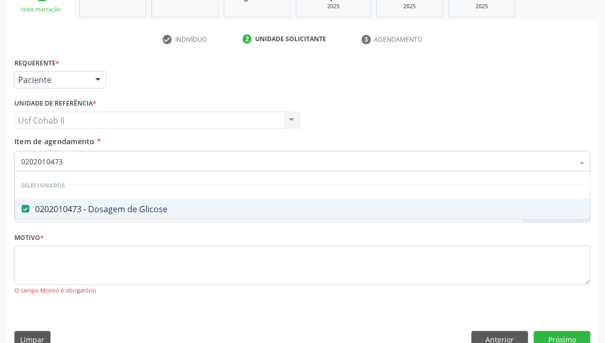
drag, startPoint x: 84, startPoint y: 159, endPoint x: 0, endPoint y: 141, distance: 85.9
click at [0, 141] on div "Acompanhamento Acompanhe a situação das marcações correntes e finalizadas Relat…" at bounding box center [302, 125] width 605 height 475
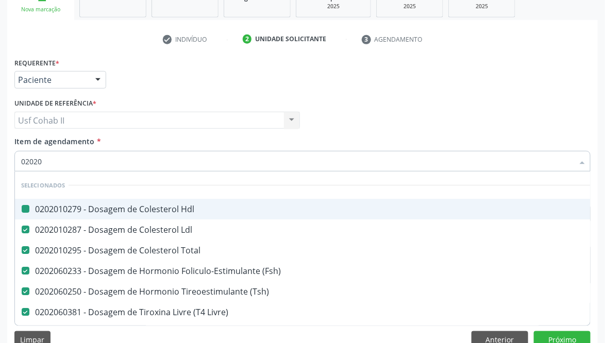
type input "020202"
checkbox Hdl "false"
checkbox Ldl "false"
checkbox Total "false"
checkbox \(Fsh\) "false"
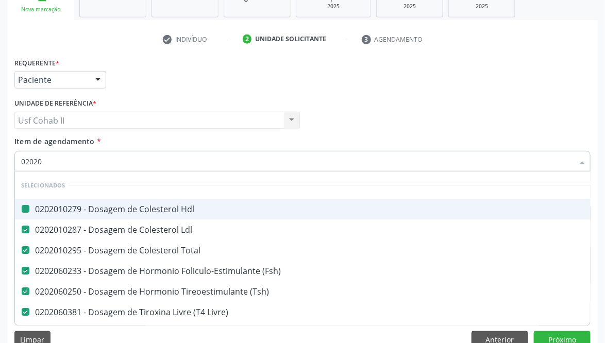
checkbox \(Tsh\) "false"
checkbox Livre\) "false"
checkbox Triglicerideos "false"
checkbox Urina "false"
checkbox Glicose "false"
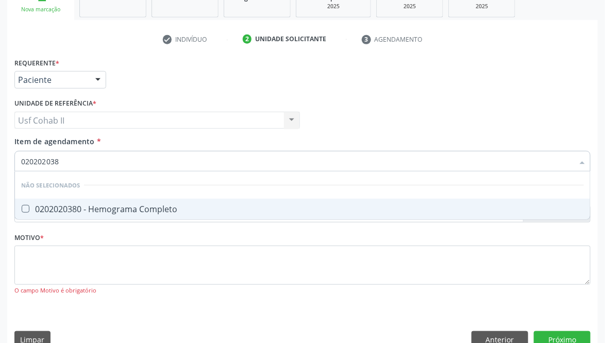
type input "0202020380"
click at [72, 206] on div "0202020380 - Hemograma Completo" at bounding box center [302, 209] width 563 height 8
checkbox Completo "true"
type input "0202020380"
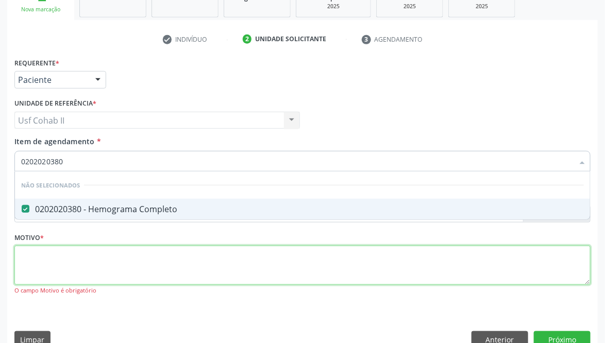
click at [70, 267] on div "Requerente * Paciente Médico(a) Enfermeiro(a) Paciente Nenhum resultado encontr…" at bounding box center [302, 182] width 576 height 255
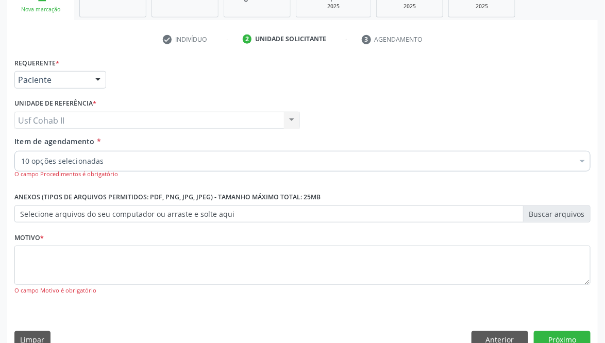
click at [21, 162] on input "Item de agendamento *" at bounding box center [21, 161] width 0 height 21
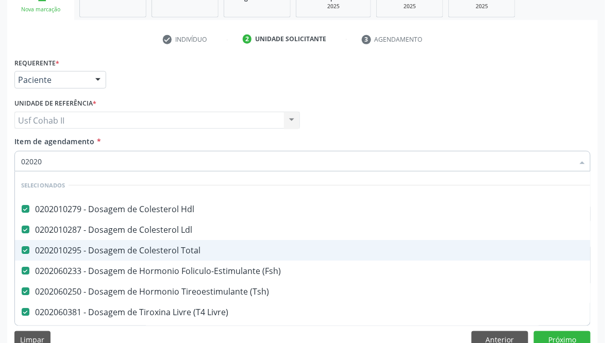
type input "020201"
checkbox Triglicerideos "false"
checkbox Urina "false"
checkbox Glicose "false"
checkbox Completo "false"
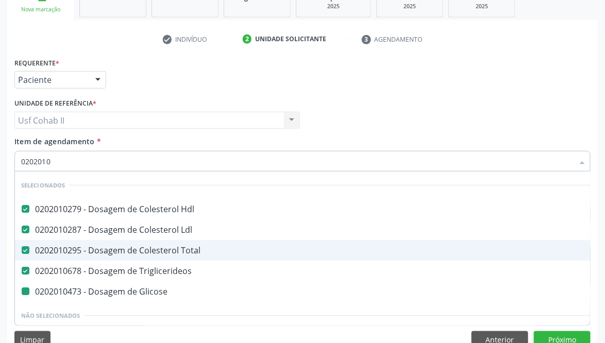
type input "02020102"
checkbox Glicose "false"
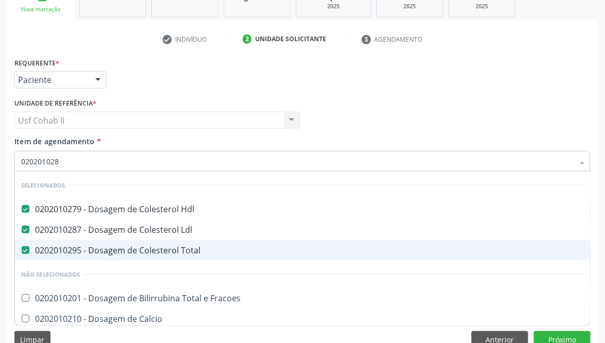
type input "0202010287"
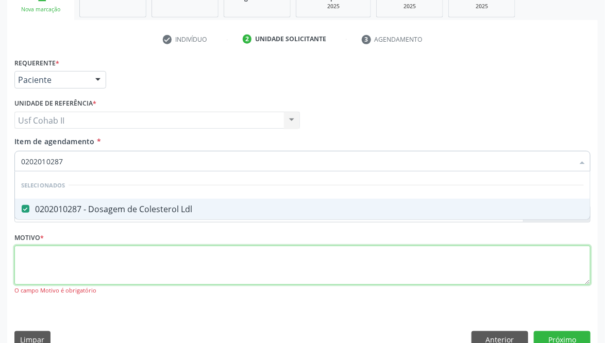
click at [81, 264] on div "Requerente * Paciente Médico(a) Enfermeiro(a) Paciente Nenhum resultado encontr…" at bounding box center [302, 182] width 576 height 255
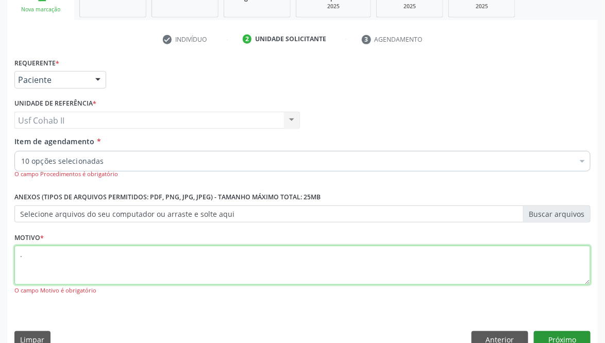
type textarea "."
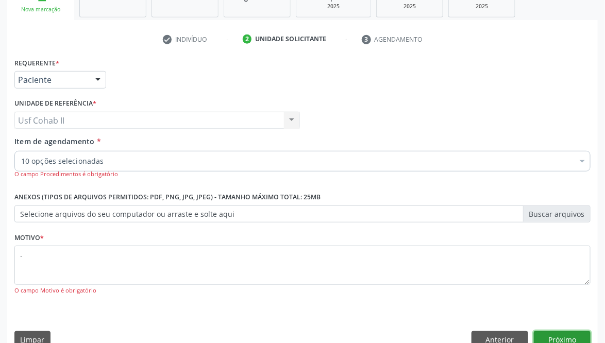
click at [554, 333] on button "Próximo" at bounding box center [562, 340] width 57 height 18
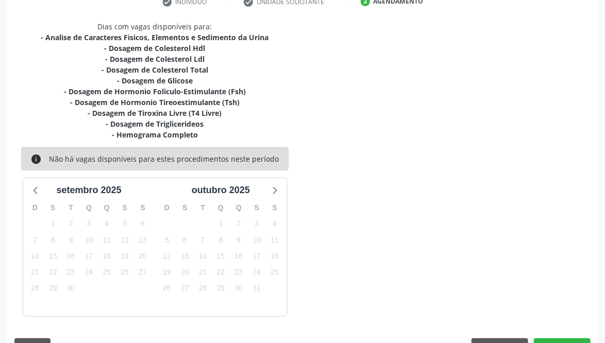
scroll to position [234, 0]
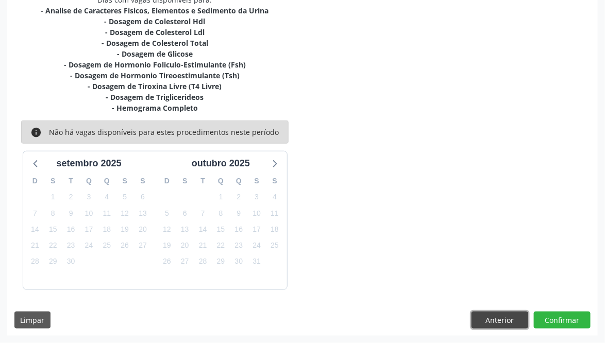
click at [498, 325] on button "Anterior" at bounding box center [499, 321] width 57 height 18
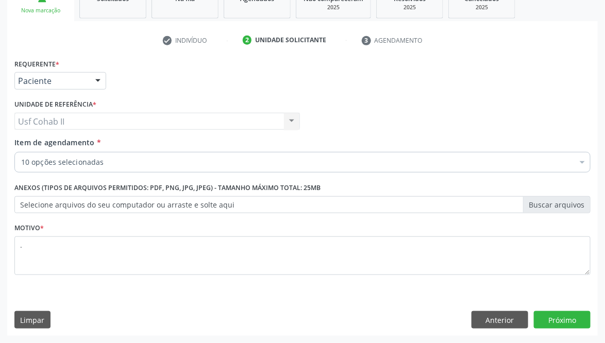
scroll to position [169, 0]
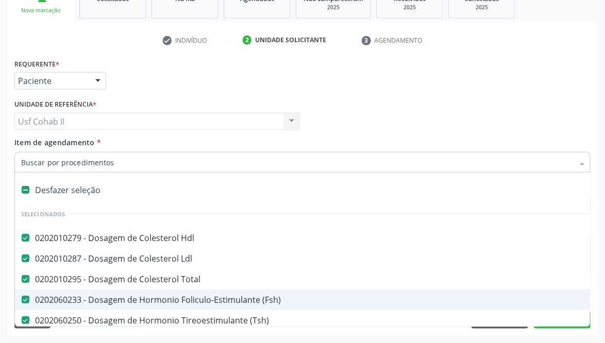
click at [228, 297] on div "0202060233 - Dosagem de Hormonio Foliculo-Estimulante (Fsh)" at bounding box center [422, 300] width 802 height 8
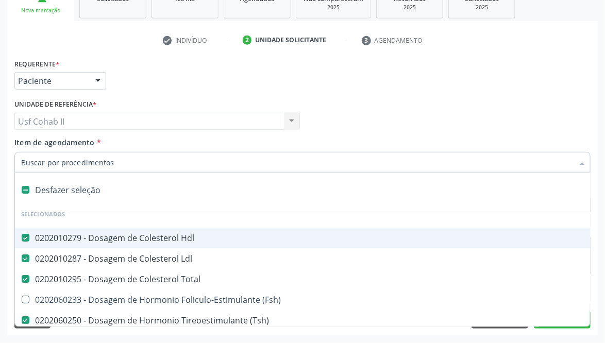
click at [367, 93] on div "Requerente * Paciente Médico(a) Enfermeiro(a) Paciente Nenhum resultado encontr…" at bounding box center [302, 76] width 581 height 40
checkbox \(Fsh\) "true"
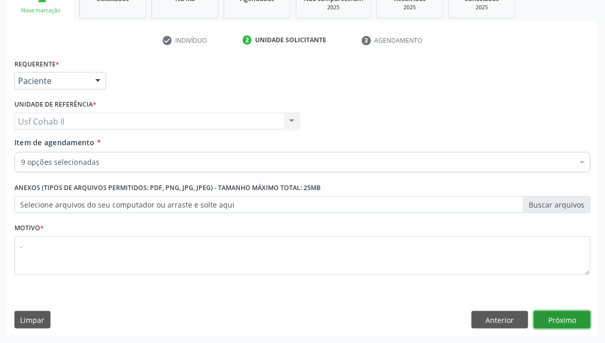
click at [570, 317] on button "Próximo" at bounding box center [562, 320] width 57 height 18
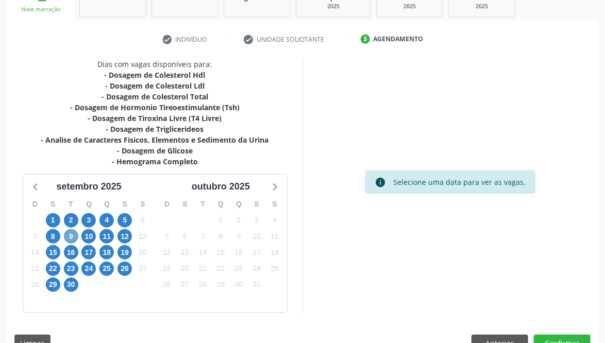
click at [68, 233] on span "9" at bounding box center [71, 236] width 14 height 14
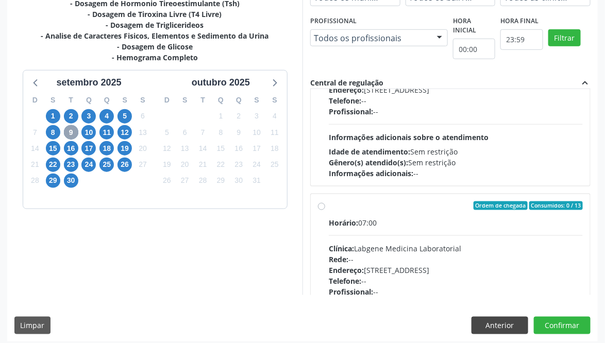
scroll to position [155, 0]
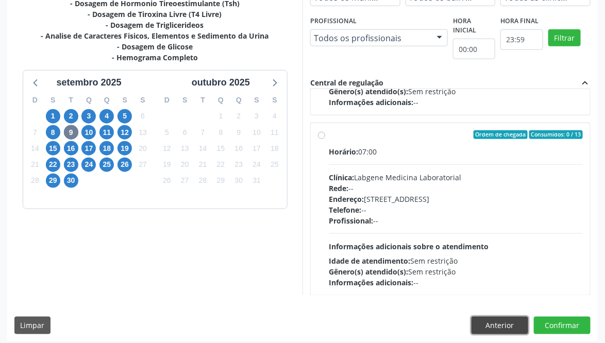
click at [481, 317] on button "Anterior" at bounding box center [499, 326] width 57 height 18
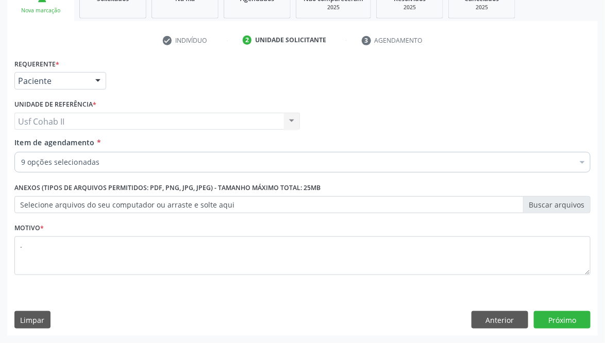
scroll to position [169, 0]
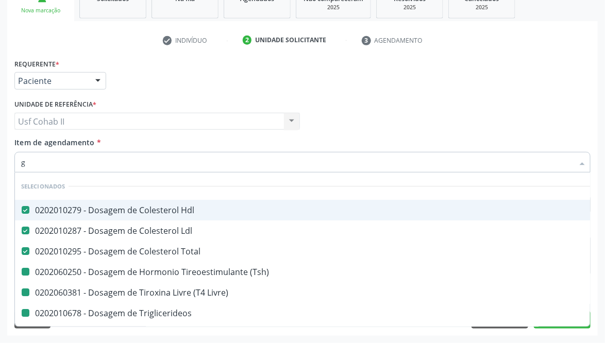
type input "gl"
checkbox \(Tsh\) "false"
checkbox Livre\) "false"
checkbox Triglicerideos "false"
checkbox Glicose "false"
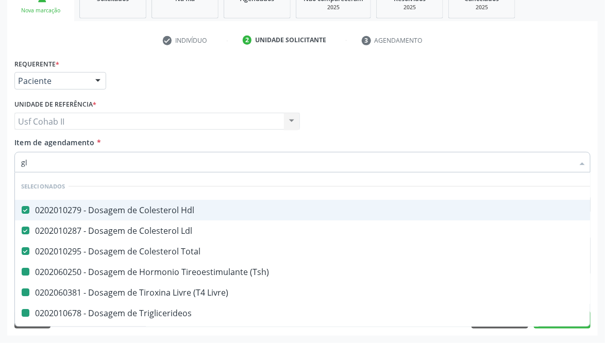
checkbox Completo "false"
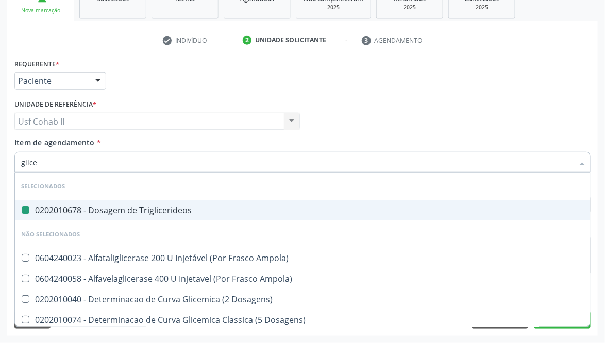
type input "glicem"
checkbox Triglicerideos "false"
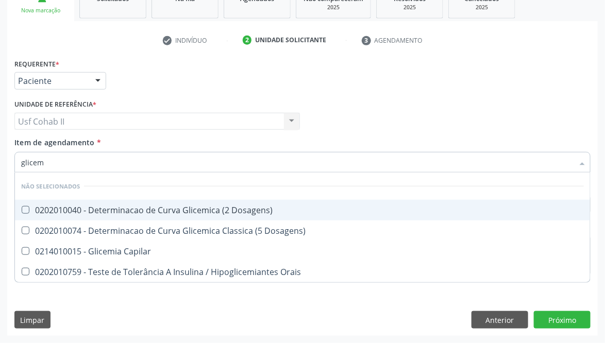
type input "glice"
checkbox Dosagens\) "true"
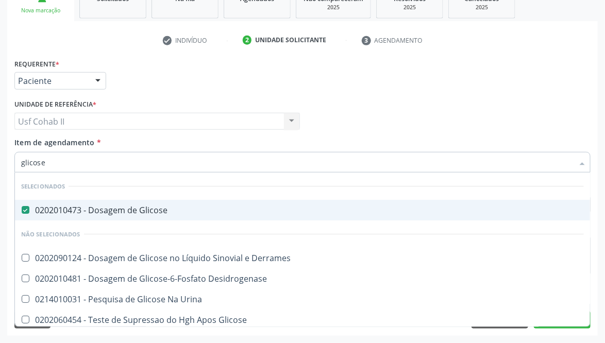
drag, startPoint x: 96, startPoint y: 157, endPoint x: 0, endPoint y: 151, distance: 96.5
click at [0, 151] on div "Acompanhamento Acompanhe a situação das marcações correntes e finalizadas Relat…" at bounding box center [302, 116] width 605 height 454
type input "ab"
checkbox Glicose "false"
checkbox Desidrogenase "false"
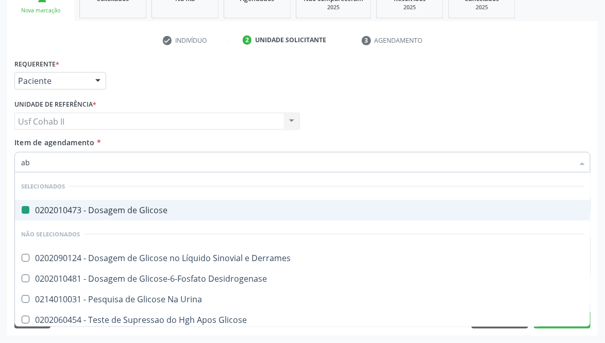
checkbox Urina "false"
checkbox Glicose "false"
checkbox Derrames "false"
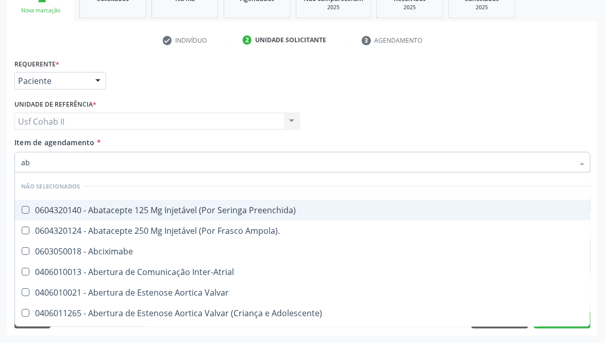
type input "abo"
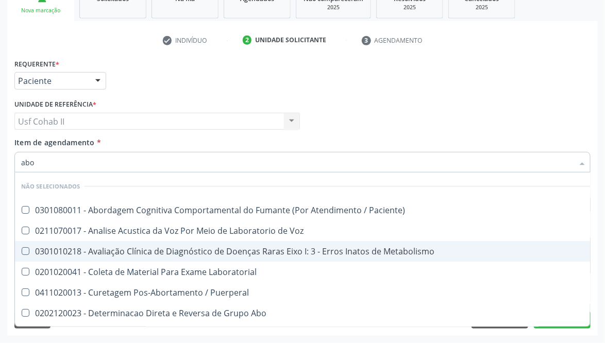
scroll to position [77, 0]
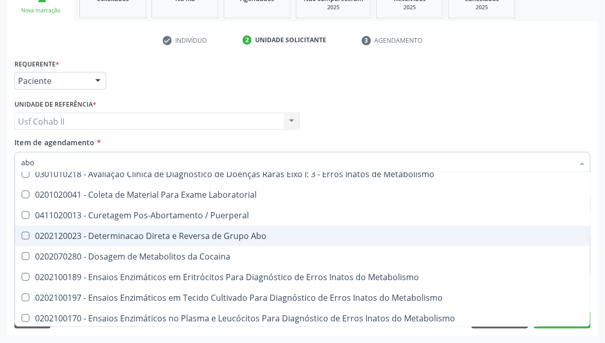
click at [221, 232] on div "0202120023 - Determinacao Direta e Reversa de Grupo Abo" at bounding box center [415, 236] width 788 height 8
checkbox Abo "true"
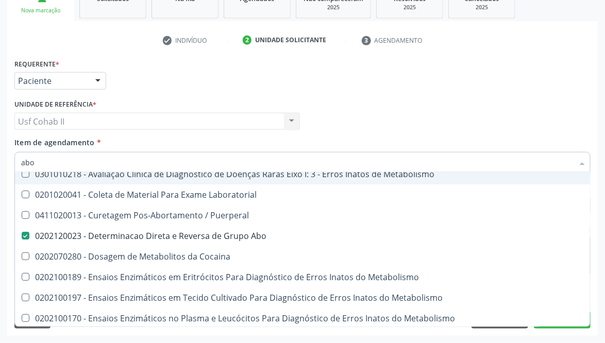
click at [369, 99] on div "Médico Solicitante Por favor, selecione a Unidade de Atendimento primeiro Nenhu…" at bounding box center [302, 117] width 581 height 40
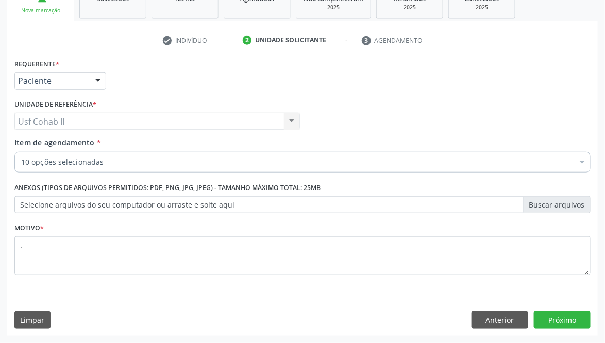
scroll to position [0, 0]
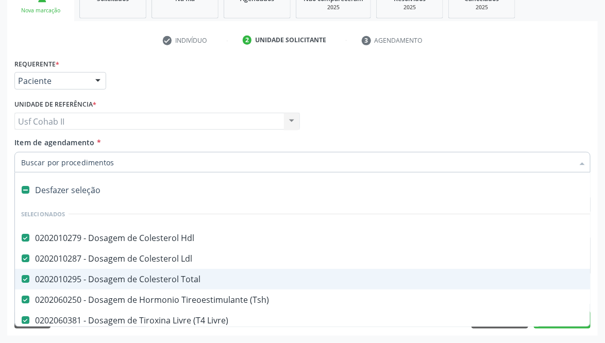
type input "c"
checkbox Abo "false"
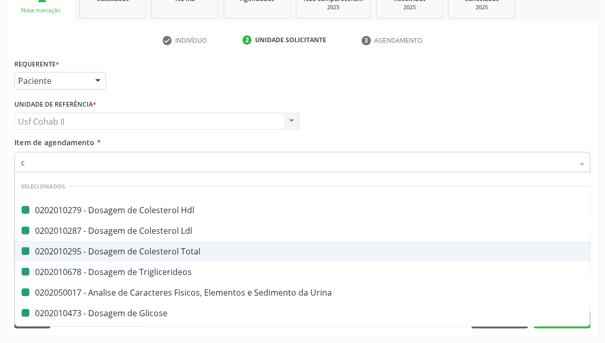
type input "cr"
checkbox Hdl "false"
checkbox Triglicerideos "false"
checkbox Urina "false"
checkbox Glicose "false"
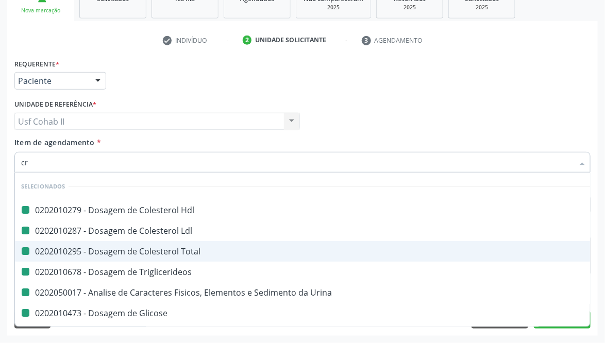
checkbox Total "false"
checkbox Completo "false"
checkbox Abo "false"
checkbox Ldl "false"
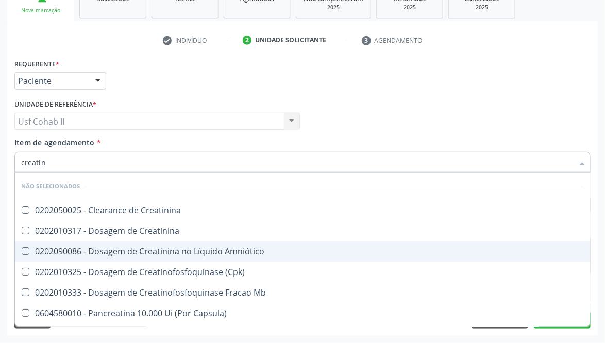
type input "creatina"
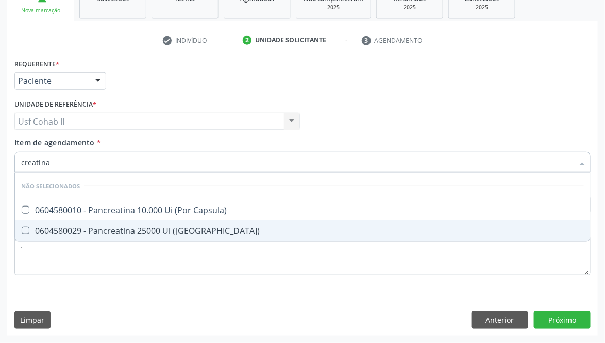
drag, startPoint x: 56, startPoint y: 157, endPoint x: 0, endPoint y: 175, distance: 59.2
click at [0, 175] on div "Acompanhamento Acompanhe a situação das marcações correntes e finalizadas Relat…" at bounding box center [302, 116] width 605 height 454
checkbox Capsula\) "true"
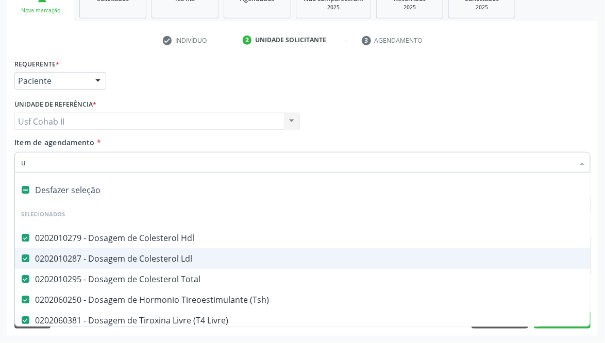
type input "ur"
checkbox Total "false"
checkbox Livre\) "false"
checkbox Triglicerideos "false"
checkbox Urina "false"
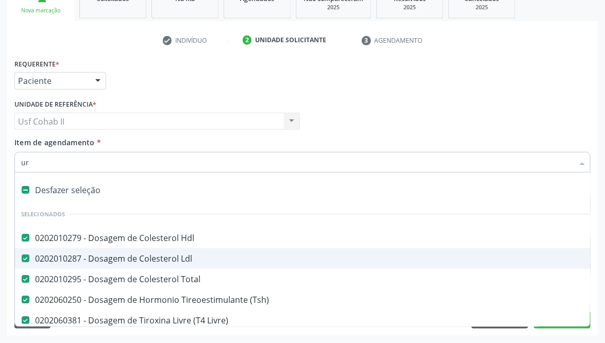
checkbox Glicose "false"
checkbox Completo "false"
checkbox Abo "false"
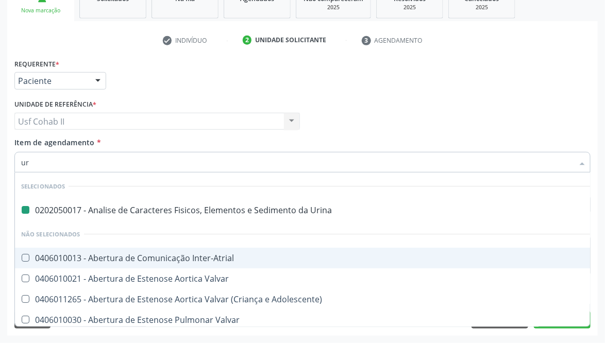
type input "ure"
checkbox Urina "false"
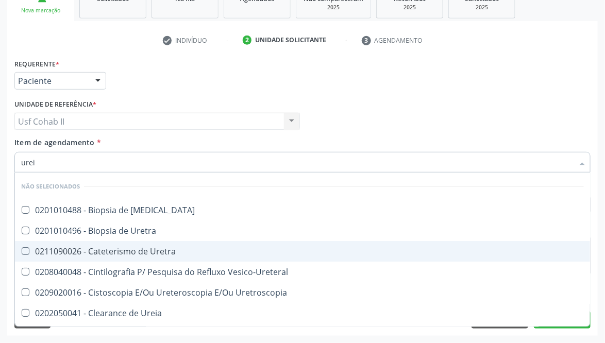
type input "ureia"
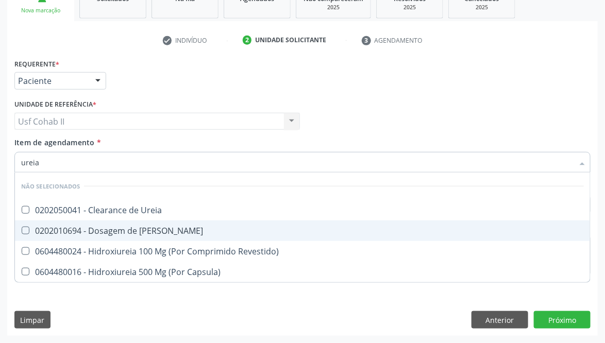
click at [93, 231] on div "0202010694 - Dosagem de [PERSON_NAME]" at bounding box center [302, 231] width 563 height 8
checkbox Ureia "true"
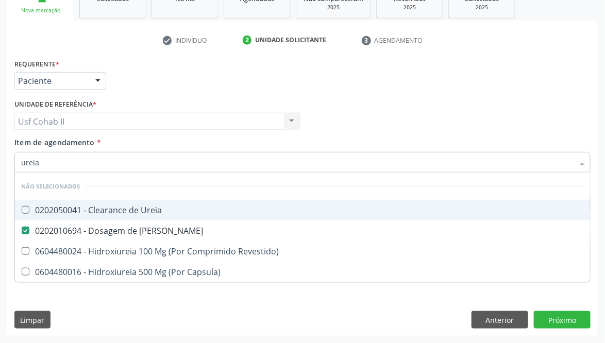
click at [356, 99] on div "Médico Solicitante Por favor, selecione a Unidade de Atendimento primeiro Nenhu…" at bounding box center [302, 117] width 581 height 40
checkbox Ureia "true"
checkbox Revestido\) "true"
checkbox Capsula\) "true"
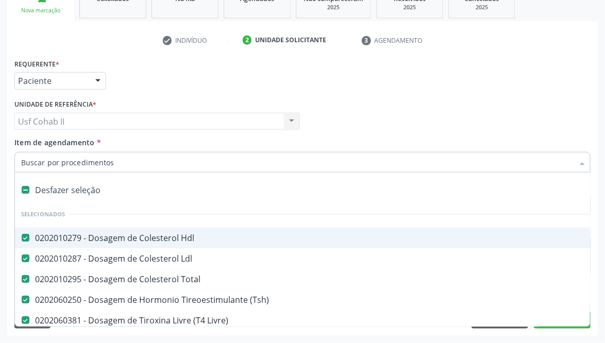
type input "t"
checkbox Ureia "false"
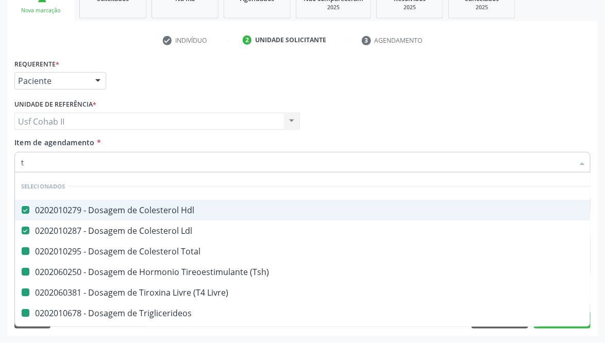
type input "tr"
checkbox Total "false"
checkbox \(Tsh\) "false"
checkbox Livre\) "false"
checkbox Triglicerideos "false"
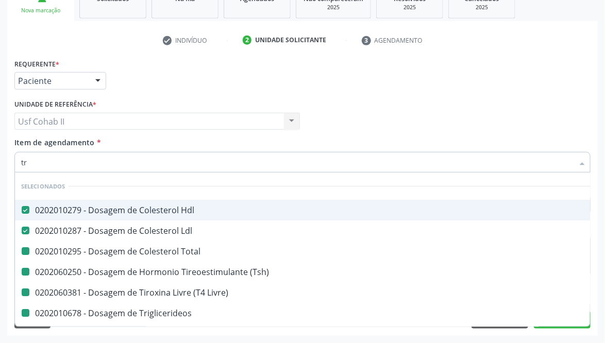
checkbox Urina "false"
checkbox Completo "false"
checkbox Abo "false"
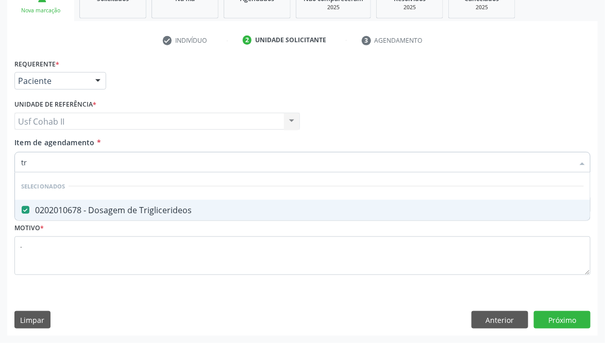
type input "t"
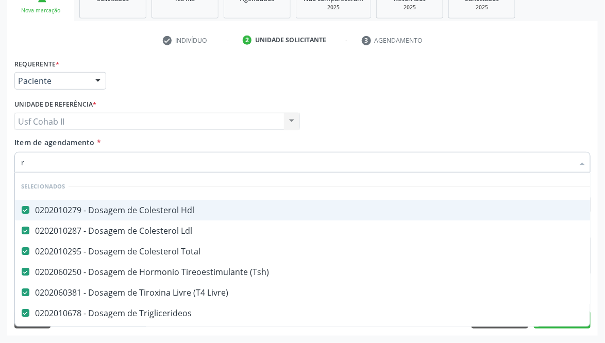
type input "ru"
checkbox Total "false"
checkbox \(Tsh\) "false"
checkbox Livre\) "false"
checkbox Triglicerideos "false"
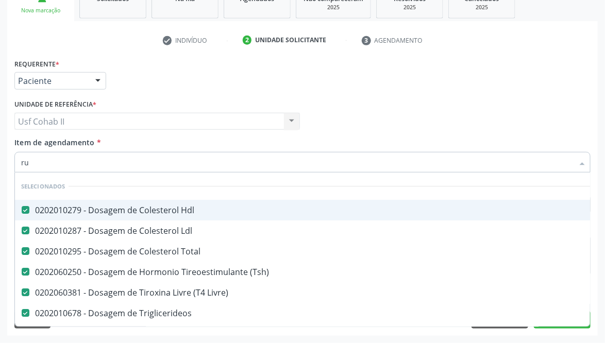
checkbox Urina "false"
checkbox Completo "false"
checkbox Abo "false"
checkbox Ureia "false"
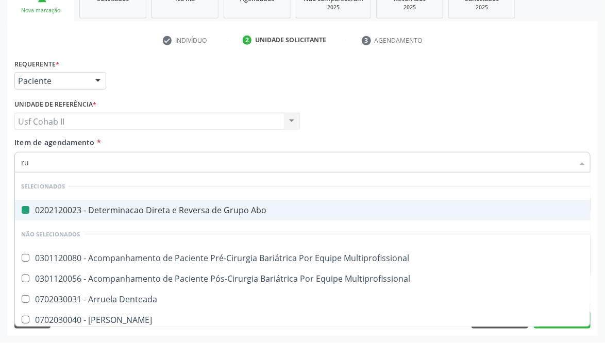
type input "rub"
checkbox Abo "false"
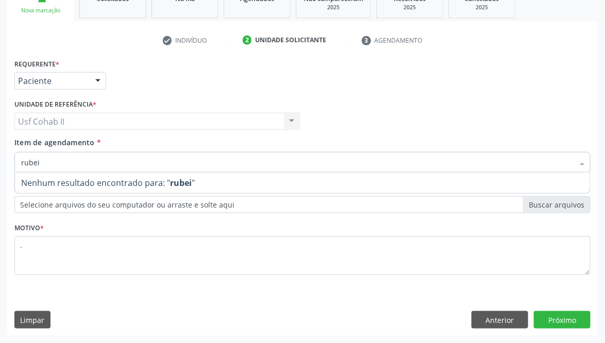
type input "rube"
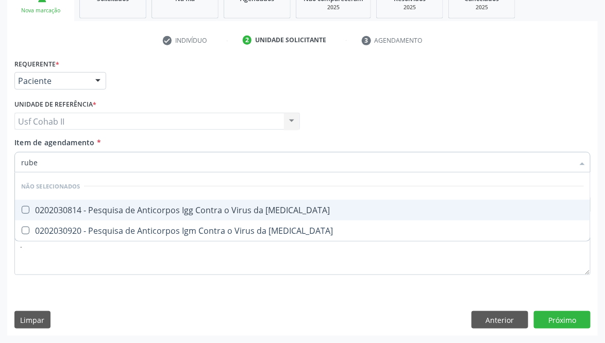
click at [91, 207] on div "0202030814 - Pesquisa de Anticorpos Igg Contra o Virus da [MEDICAL_DATA]" at bounding box center [302, 210] width 563 height 8
checkbox Rubeola "true"
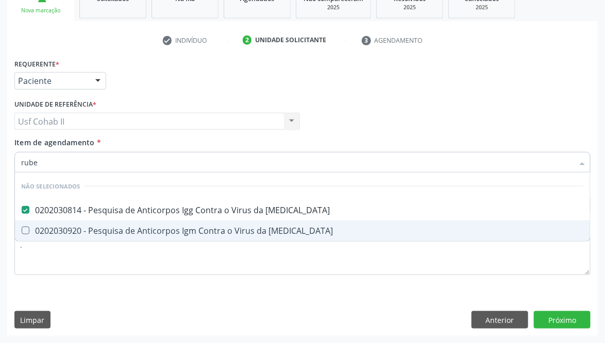
click at [84, 232] on div "0202030920 - Pesquisa de Anticorpos Igm Contra o Virus da [MEDICAL_DATA]" at bounding box center [302, 231] width 563 height 8
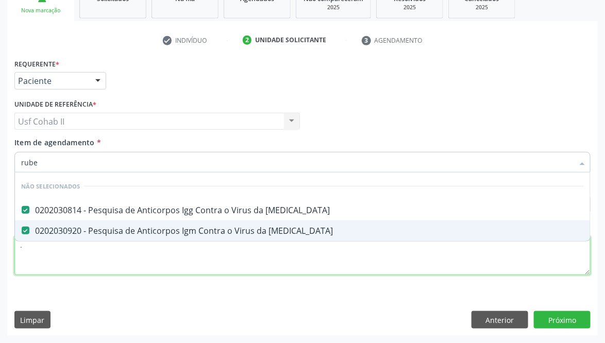
click at [80, 248] on div "Requerente * Paciente Médico(a) Enfermeiro(a) Paciente Nenhum resultado encontr…" at bounding box center [302, 172] width 576 height 233
click at [80, 241] on span "0202030920 - Pesquisa de Anticorpos Igm Contra o Virus da [MEDICAL_DATA]" at bounding box center [302, 231] width 575 height 21
checkbox Rubeola "false"
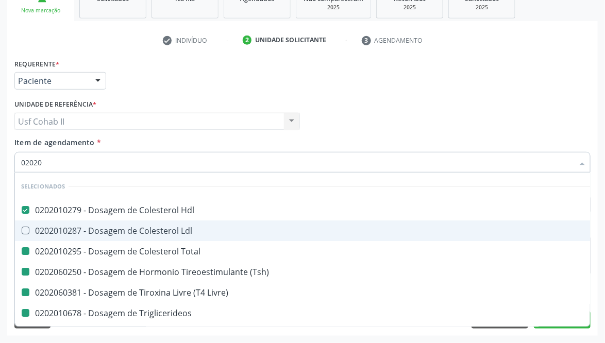
type input "020205"
checkbox Total "false"
checkbox \(Tsh\) "false"
checkbox Livre\) "false"
checkbox Triglicerideos "false"
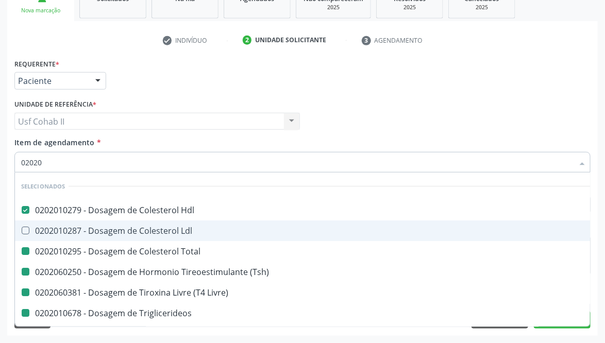
checkbox Urina "false"
checkbox Glicose "false"
checkbox Completo "false"
checkbox Ureia "false"
checkbox Rubeola "false"
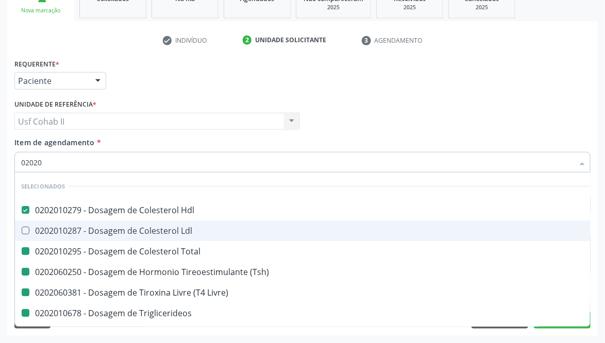
checkbox Rubeola "false"
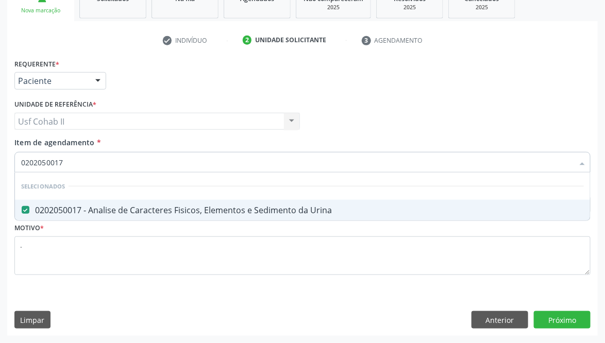
drag, startPoint x: 53, startPoint y: 161, endPoint x: 0, endPoint y: 162, distance: 52.6
click at [0, 162] on div "Acompanhamento Acompanhe a situação das marcações correntes e finalizadas Relat…" at bounding box center [302, 116] width 605 height 454
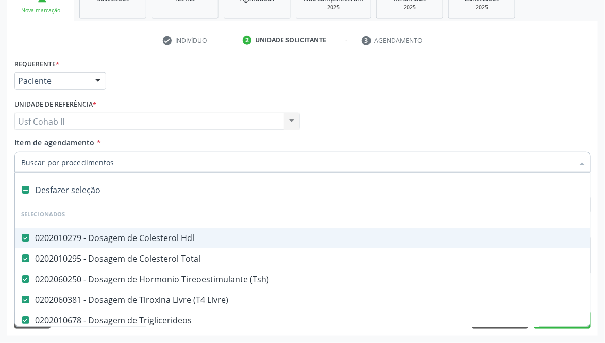
type input "c"
checkbox Rubeola "false"
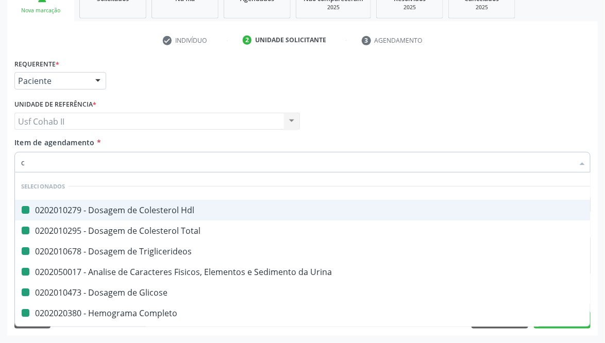
type input "cu"
checkbox Hdl "false"
checkbox Total "false"
checkbox Triglicerideos "false"
checkbox Urina "false"
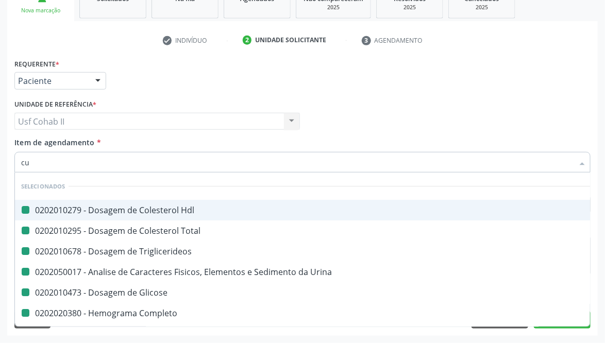
checkbox Glicose "false"
checkbox Completo "false"
checkbox Abo "false"
checkbox Rubeola "false"
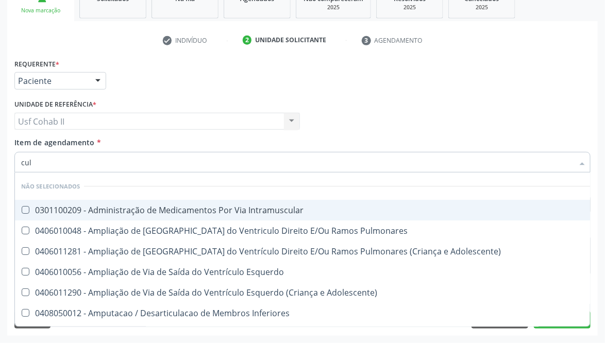
type input "cult"
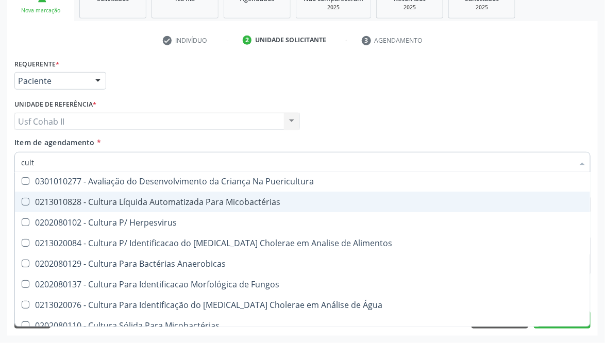
scroll to position [77, 0]
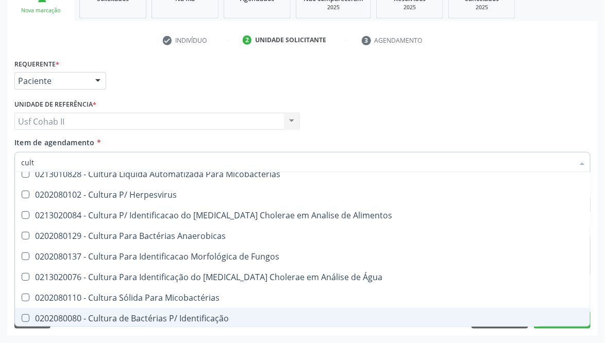
click at [191, 311] on span "0202080080 - Cultura de Bactérias P/ Identificação" at bounding box center [302, 318] width 575 height 21
click at [97, 319] on div "0202080080 - Cultura de Bactérias P/ Identificação" at bounding box center [302, 318] width 563 height 8
checkbox Identificação "true"
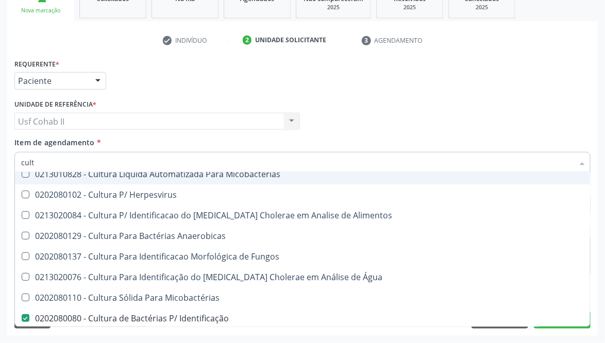
click at [354, 105] on div "Médico Solicitante Por favor, selecione a Unidade de Atendimento primeiro Nenhu…" at bounding box center [302, 117] width 581 height 40
checkbox Puericultura "true"
checkbox Micobactérias "true"
checkbox Herpesvirus "true"
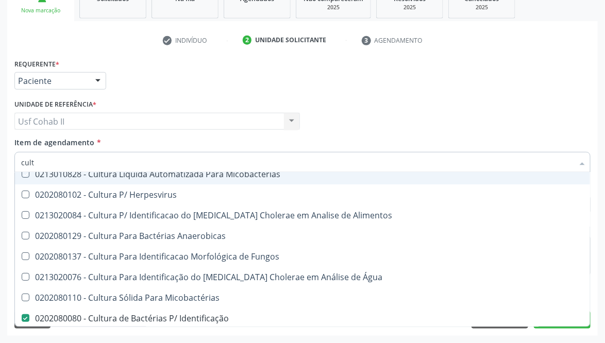
checkbox Alimentos "true"
checkbox Anaerobicas "true"
checkbox Fungos "true"
checkbox Água "true"
checkbox Micobactérias "true"
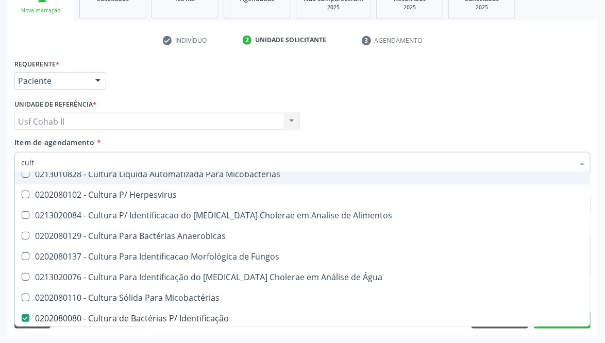
checkbox \(Pos-Pasteurização\) "true"
checkbox Bandas\) "true"
checkbox Metabolismo "true"
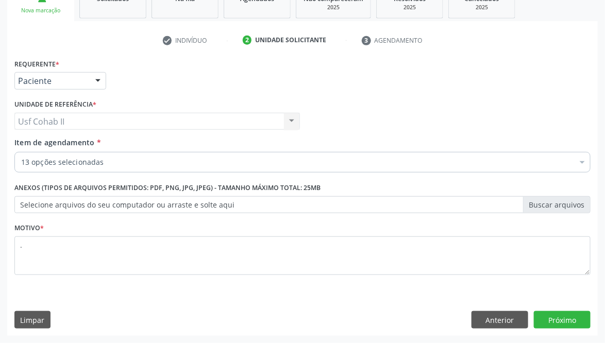
scroll to position [0, 0]
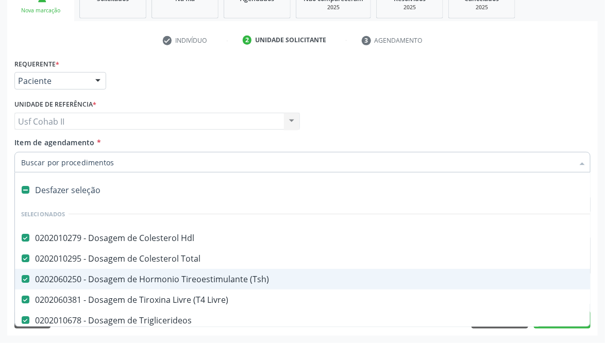
type input "t"
checkbox Identificação "false"
type input "to"
checkbox Triglicerideos "false"
type input "toxo"
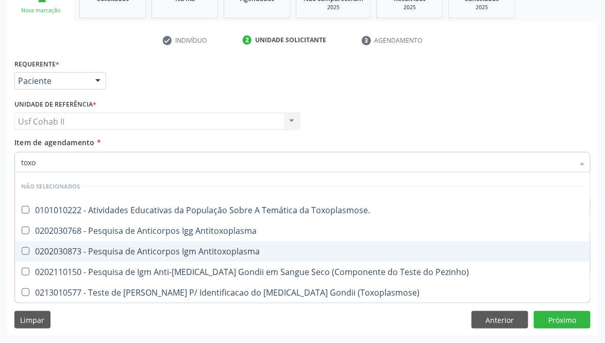
checkbox Toxoplasmose\ "false"
checkbox Antitoxoplasma "false"
type input "toxopl"
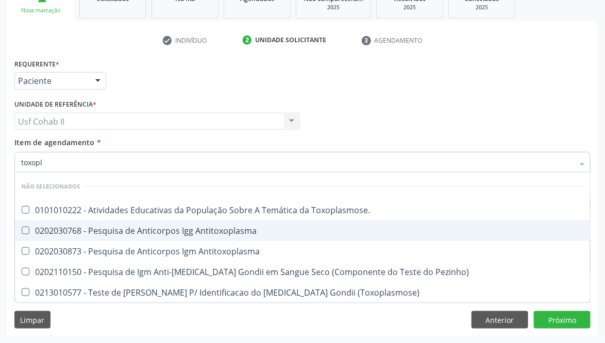
click at [136, 227] on div "0202030768 - Pesquisa de Anticorpos Igg Antitoxoplasma" at bounding box center [302, 231] width 563 height 8
checkbox Antitoxoplasma "true"
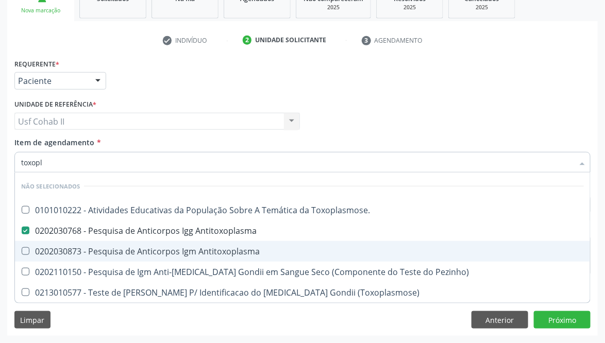
click at [130, 250] on div "0202030873 - Pesquisa de Anticorpos Igm Antitoxoplasma" at bounding box center [302, 251] width 563 height 8
checkbox Antitoxoplasma "true"
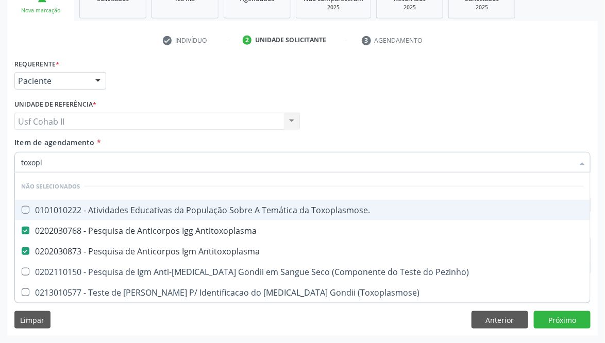
click at [393, 97] on div "Médico Solicitante Por favor, selecione a Unidade de Atendimento primeiro Nenhu…" at bounding box center [302, 117] width 581 height 40
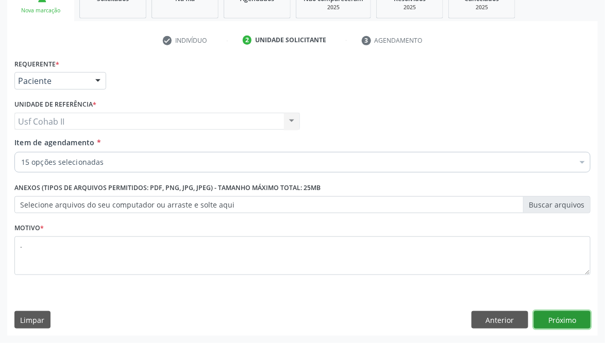
click at [560, 315] on button "Próximo" at bounding box center [562, 320] width 57 height 18
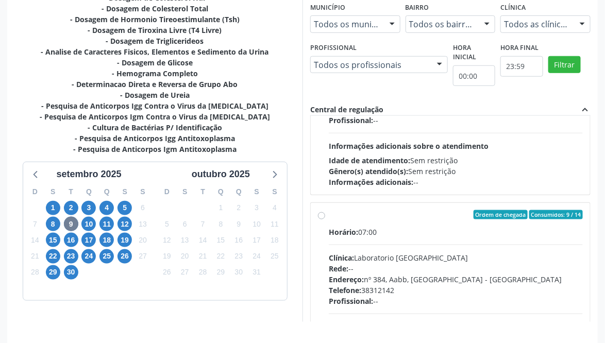
scroll to position [309, 0]
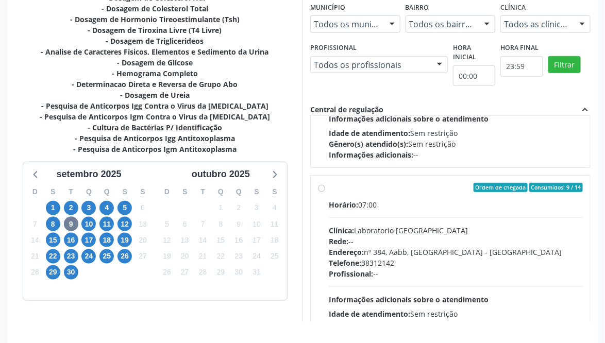
click at [329, 184] on label "Ordem de chegada Consumidos: 9 / 14 Horário: 07:00 Clínica: Laboratorio Sao Fra…" at bounding box center [456, 262] width 254 height 158
click at [319, 184] on input "Ordem de chegada Consumidos: 9 / 14 Horário: 07:00 Clínica: Laboratorio Sao Fra…" at bounding box center [321, 187] width 7 height 9
radio input "true"
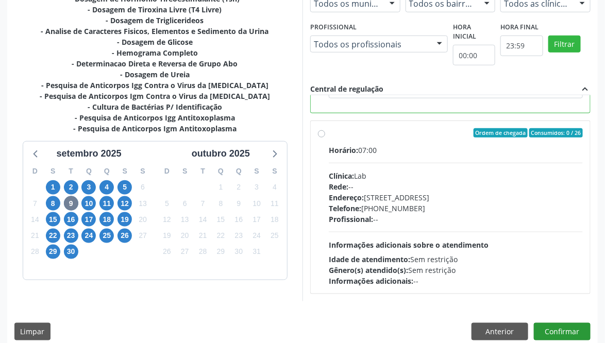
scroll to position [273, 0]
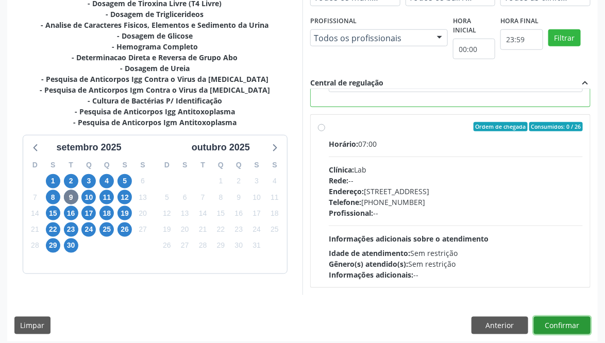
drag, startPoint x: 552, startPoint y: 314, endPoint x: 510, endPoint y: 288, distance: 49.6
click at [552, 317] on button "Confirmar" at bounding box center [562, 326] width 57 height 18
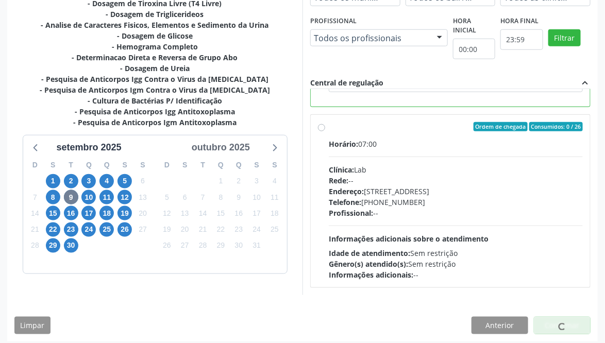
scroll to position [0, 0]
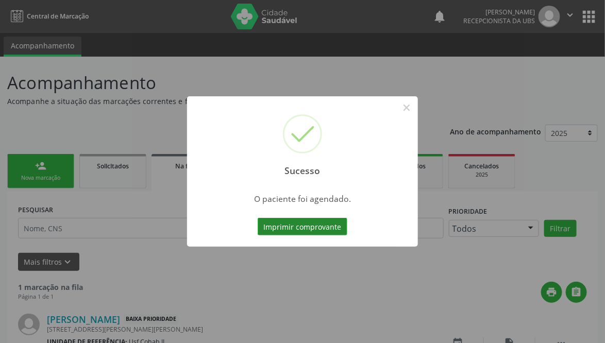
click at [285, 229] on button "Imprimir comprovante" at bounding box center [303, 227] width 90 height 18
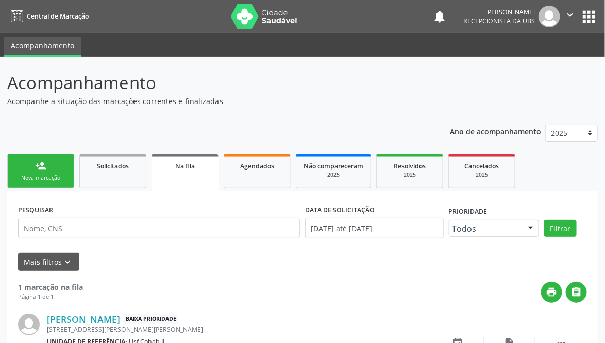
click at [38, 174] on div "Nova marcação" at bounding box center [41, 178] width 52 height 8
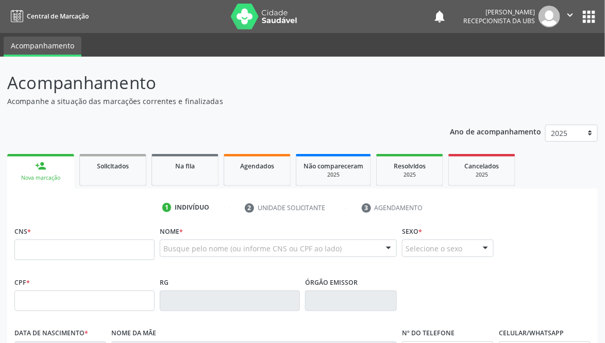
scroll to position [70, 0]
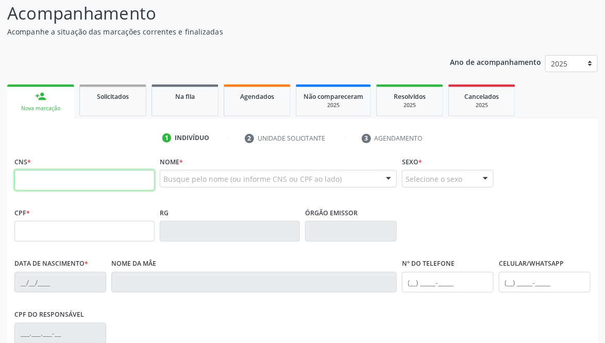
click at [56, 180] on input "text" at bounding box center [84, 180] width 140 height 21
type input "898 0034 1082 6493"
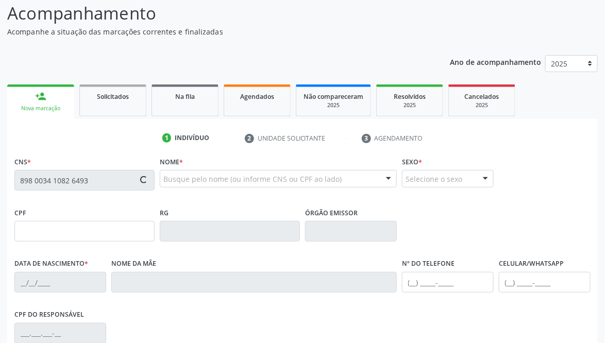
type input "1[DATE]"
type input "[PERSON_NAME]"
type input "[PHONE_NUMBER]"
type input "205"
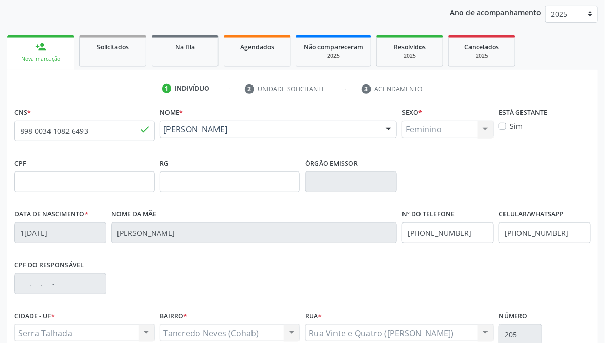
scroll to position [147, 0]
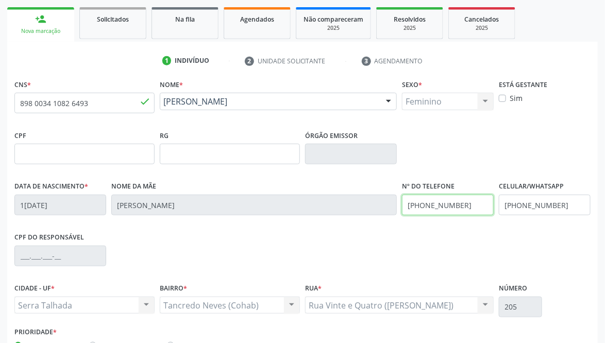
drag, startPoint x: 469, startPoint y: 205, endPoint x: 230, endPoint y: 203, distance: 238.6
click at [230, 203] on div "Data de nascimento * [DATE] Nome da mãe [PERSON_NAME] Nº do Telefone [PHONE_NUM…" at bounding box center [302, 204] width 581 height 51
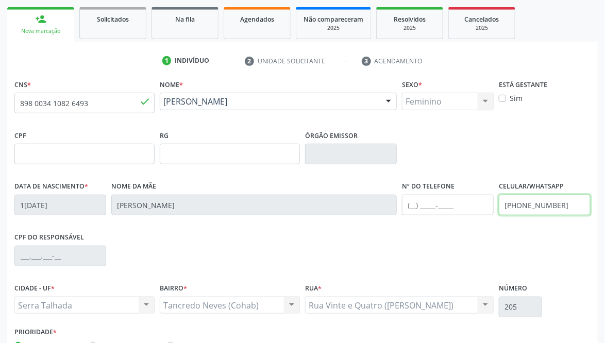
drag, startPoint x: 481, startPoint y: 199, endPoint x: 432, endPoint y: 201, distance: 49.5
click at [436, 205] on div "Data de nascimento * 1[DATE] Nome da mãe [PERSON_NAME] Nº do Telefone Celular/W…" at bounding box center [302, 204] width 581 height 51
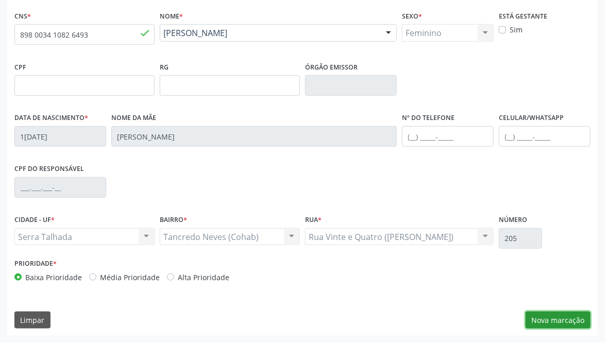
click at [552, 317] on button "Nova marcação" at bounding box center [558, 321] width 65 height 18
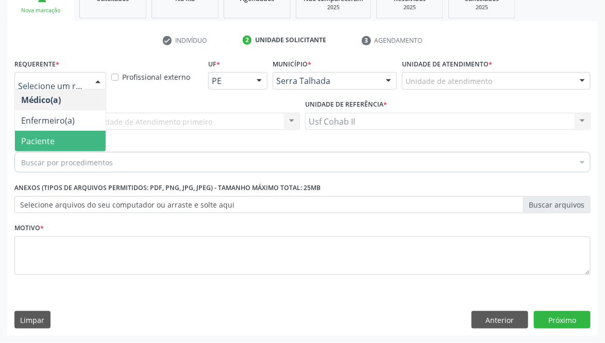
click at [52, 144] on span "Paciente" at bounding box center [37, 141] width 33 height 11
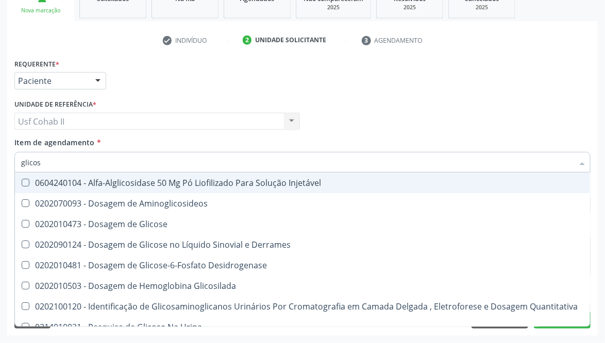
type input "glicose"
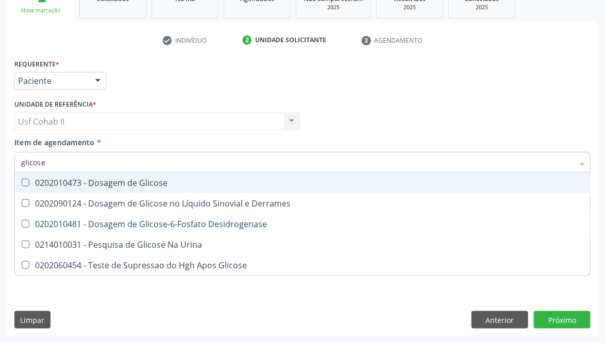
click at [98, 181] on div "0202010473 - Dosagem de Glicose" at bounding box center [302, 183] width 563 height 8
checkbox Glicose "true"
type input "glicose"
click at [197, 88] on div "Requerente * Paciente Médico(a) Enfermeiro(a) Paciente Nenhum resultado encontr…" at bounding box center [302, 76] width 581 height 40
checkbox Derrames "true"
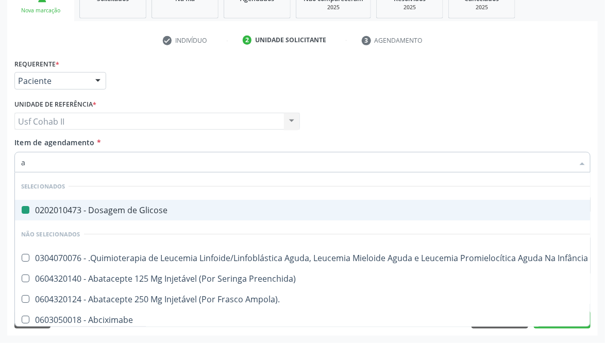
type input "ab"
checkbox Glicose "false"
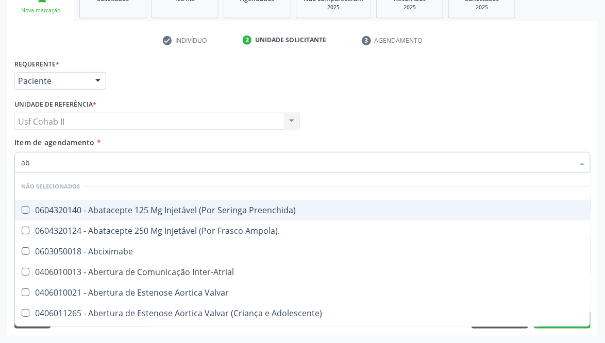
type input "abo"
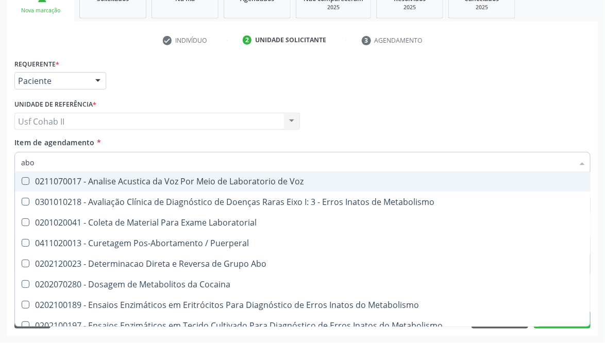
scroll to position [77, 0]
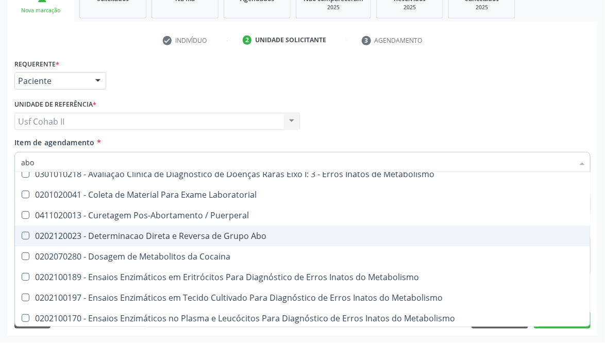
click at [248, 239] on div "0202120023 - Determinacao Direta e Reversa de Grupo Abo" at bounding box center [415, 236] width 788 height 8
checkbox Abo "true"
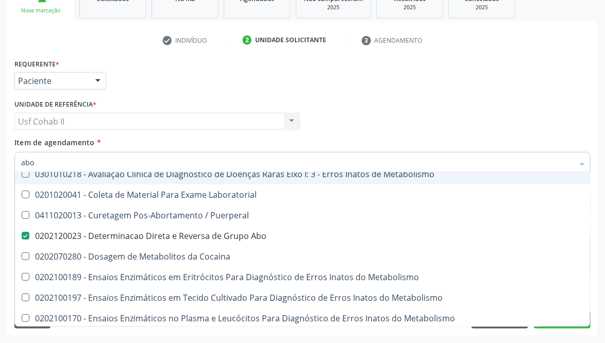
type input "abo"
drag, startPoint x: 263, startPoint y: 72, endPoint x: 80, endPoint y: 138, distance: 194.0
click at [263, 70] on div "Requerente * Paciente Médico(a) Enfermeiro(a) Paciente Nenhum resultado encontr…" at bounding box center [302, 76] width 581 height 40
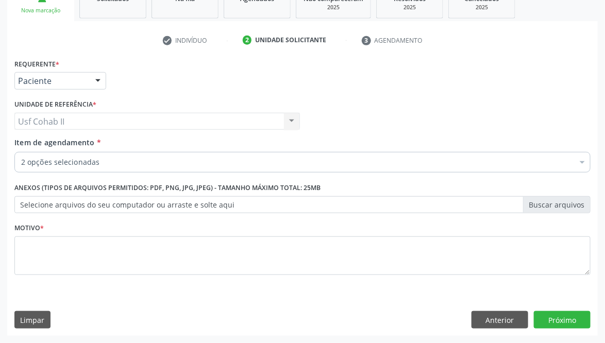
checkbox Glicose "true"
checkbox Ampola\)\ "false"
checkbox Abo "true"
click at [65, 117] on div "Usf Cohab II Usf Cohab II Nenhum resultado encontrado para: " " Não há nenhuma …" at bounding box center [156, 122] width 285 height 18
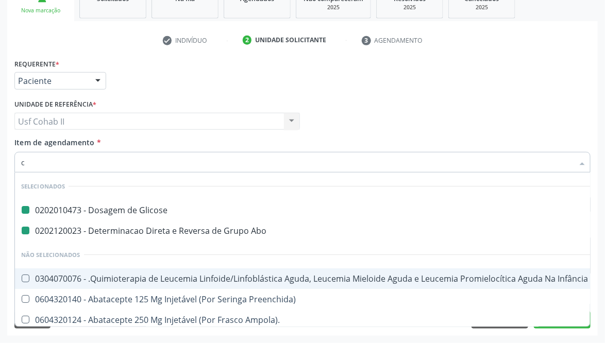
type input "cr"
checkbox Glicose "false"
checkbox Abo "false"
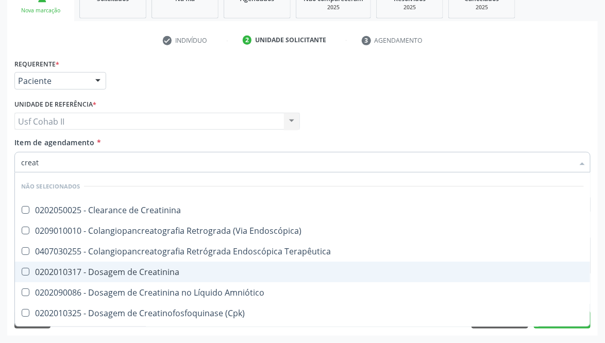
type input "creati"
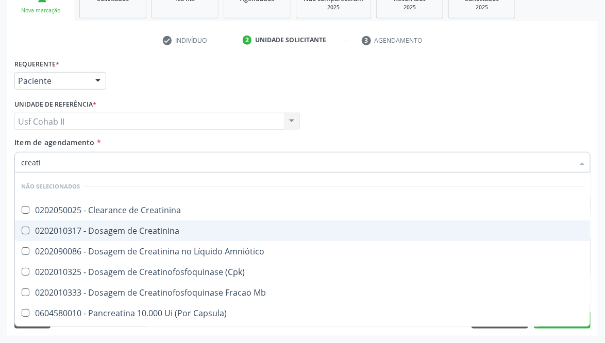
click at [157, 227] on div "0202010317 - Dosagem de Creatinina" at bounding box center [302, 231] width 563 height 8
checkbox Creatinina "true"
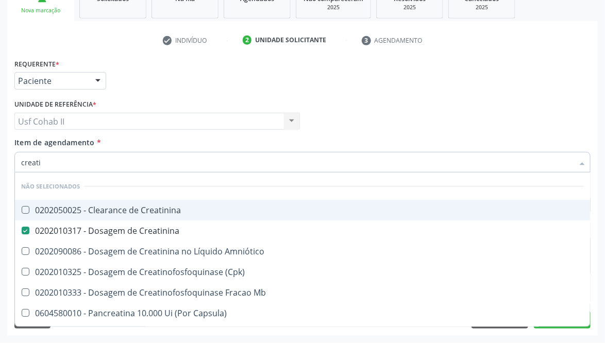
type input "creati"
click at [181, 82] on div "Requerente * Paciente Médico(a) Enfermeiro(a) Paciente Nenhum resultado encontr…" at bounding box center [302, 76] width 581 height 40
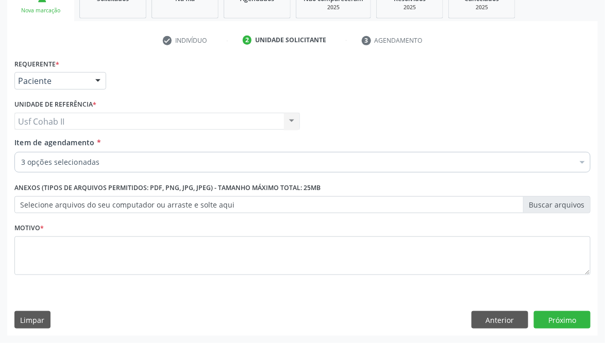
checkbox Glicose "true"
checkbox Creatinina "true"
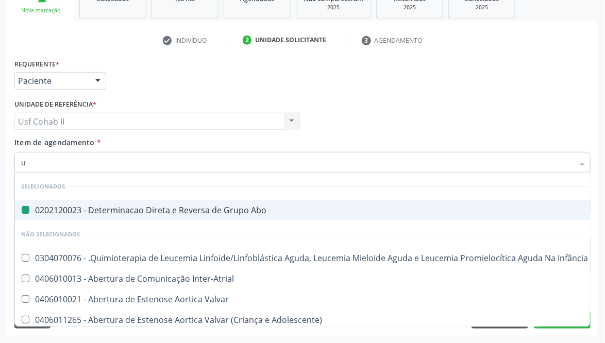
type input "ur"
checkbox Abo "false"
checkbox Manutenção "false"
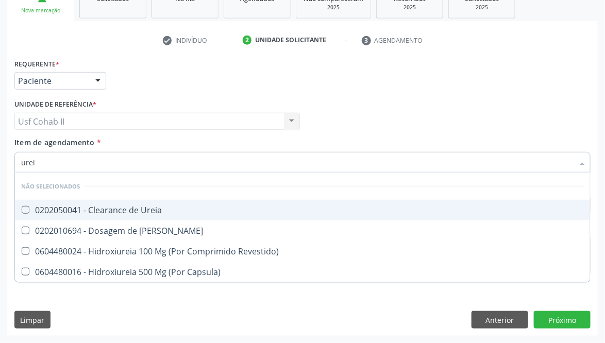
type input "ureia"
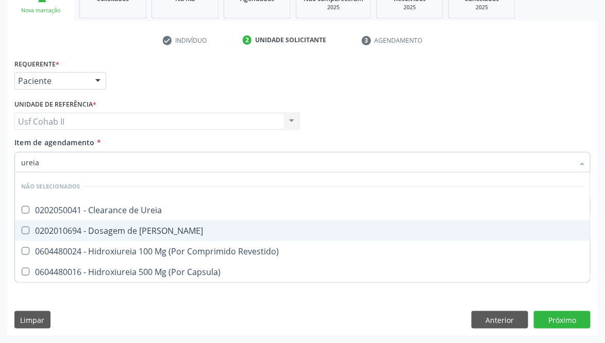
click at [82, 227] on div "0202010694 - Dosagem de [PERSON_NAME]" at bounding box center [302, 231] width 563 height 8
checkbox Ureia "true"
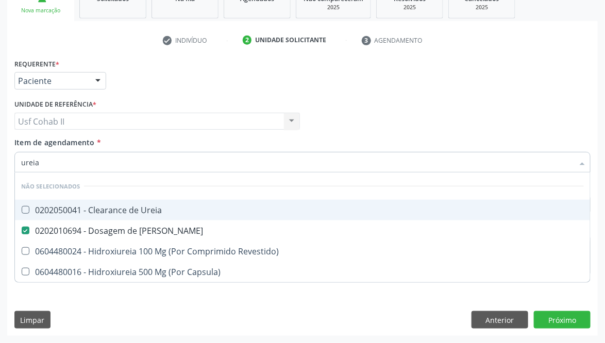
type input "ureia"
click at [144, 80] on div "Requerente * Paciente Médico(a) Enfermeiro(a) Paciente Nenhum resultado encontr…" at bounding box center [302, 76] width 581 height 40
checkbox Ureia "true"
checkbox Revestido\) "true"
checkbox Capsula\) "true"
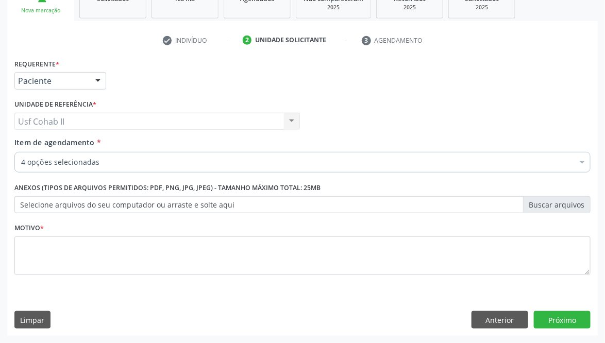
click at [89, 152] on div "4 opções selecionadas" at bounding box center [302, 162] width 576 height 21
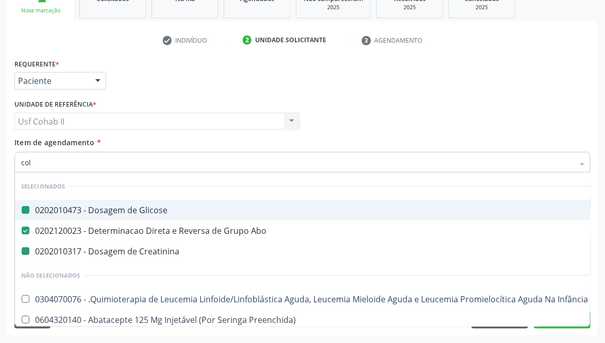
type input "cole"
checkbox Glicose "false"
checkbox Creatinina "false"
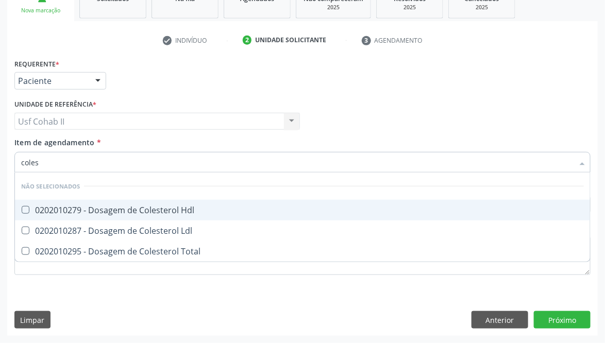
type input "colest"
click at [84, 206] on div "0202010279 - Dosagem de Colesterol Hdl" at bounding box center [302, 210] width 563 height 8
checkbox Hdl "true"
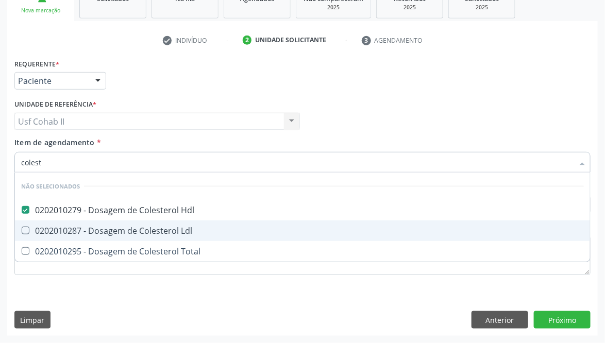
click at [93, 221] on span "0202010287 - Dosagem de Colesterol Ldl" at bounding box center [302, 231] width 575 height 21
checkbox Ldl "true"
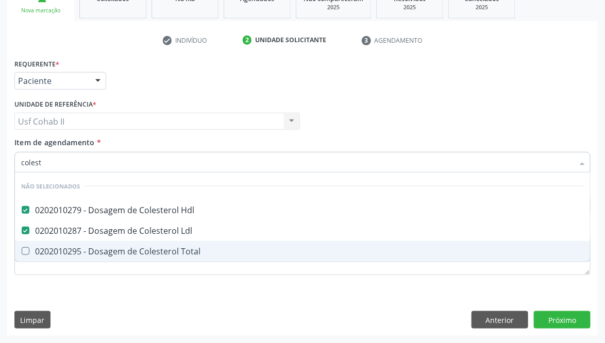
click at [99, 255] on div "0202010295 - Dosagem de Colesterol Total" at bounding box center [302, 251] width 563 height 8
checkbox Total "true"
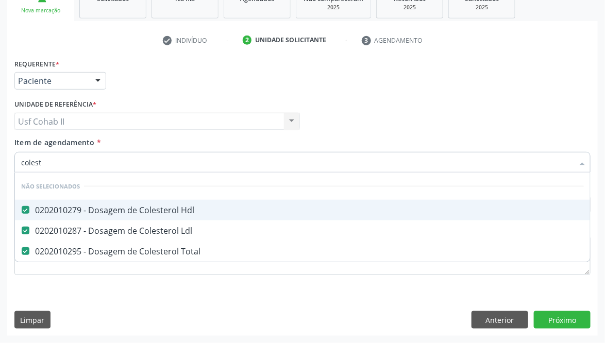
click at [143, 74] on div "Requerente * Paciente Médico(a) Enfermeiro(a) Paciente Nenhum resultado encontr…" at bounding box center [302, 76] width 581 height 40
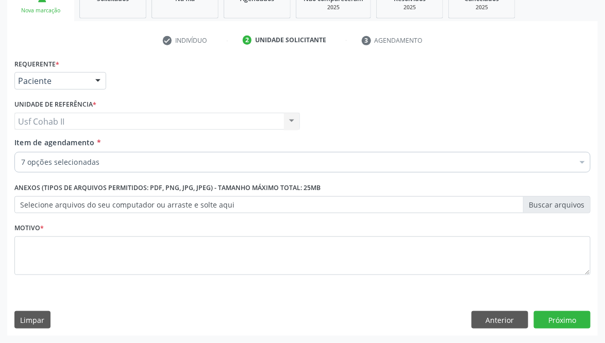
click at [21, 161] on input "Item de agendamento *" at bounding box center [21, 162] width 0 height 21
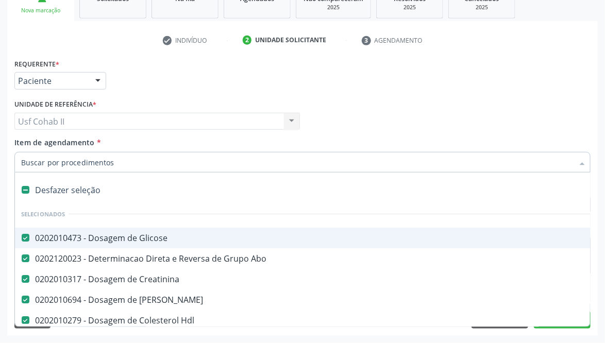
type input "t"
checkbox Total "false"
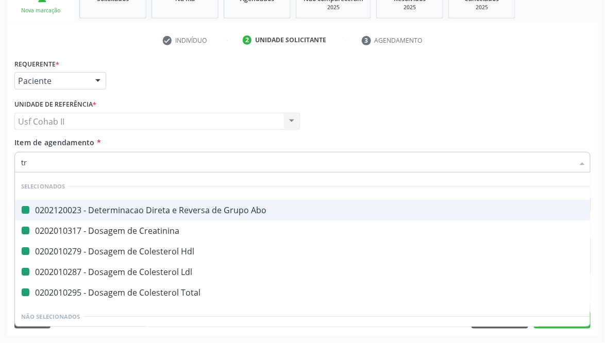
type input "tri"
checkbox Abo "false"
checkbox Hdl "false"
checkbox Creatinina "false"
checkbox Ldl "false"
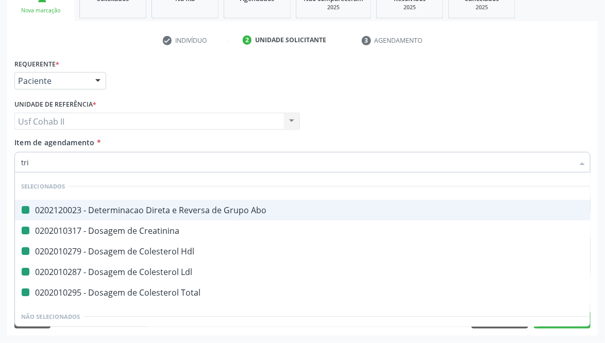
checkbox Total "false"
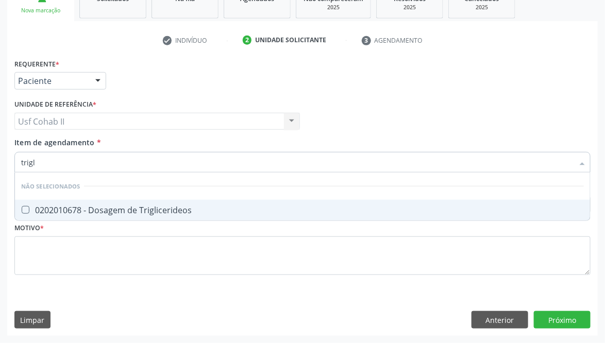
type input "trigli"
click at [95, 203] on span "0202010678 - Dosagem de Triglicerideos" at bounding box center [302, 210] width 575 height 21
checkbox Triglicerideos "true"
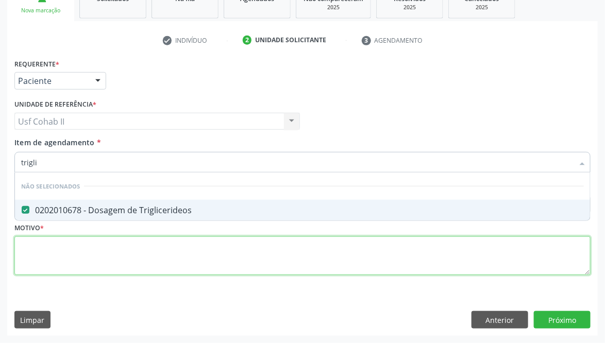
click at [70, 246] on div "Requerente * Paciente Médico(a) Enfermeiro(a) Paciente Nenhum resultado encontr…" at bounding box center [302, 172] width 576 height 233
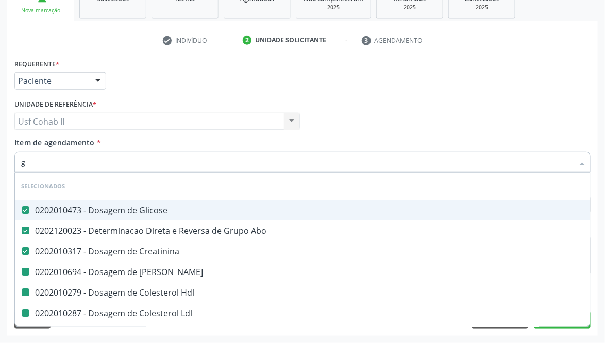
type input "gl"
checkbox Ureia "false"
checkbox Hdl "false"
checkbox Ldl "false"
checkbox Total "false"
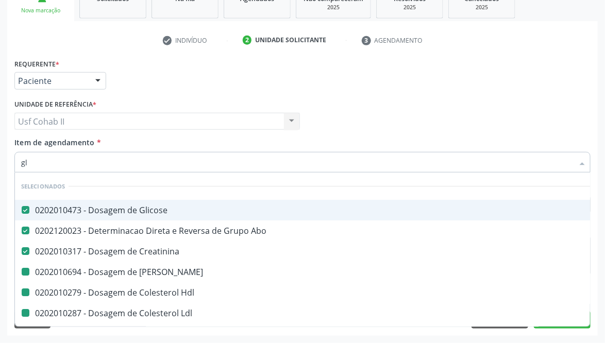
checkbox Triglicerideos "false"
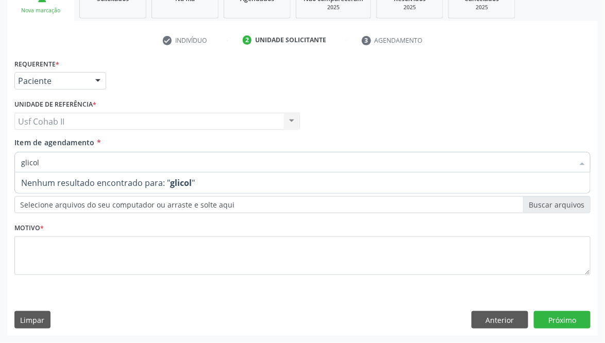
type input "glicoli"
drag, startPoint x: 90, startPoint y: 161, endPoint x: 0, endPoint y: 143, distance: 92.1
click at [0, 143] on div "Acompanhamento Acompanhe a situação das marcações correntes e finalizadas Relat…" at bounding box center [302, 116] width 605 height 454
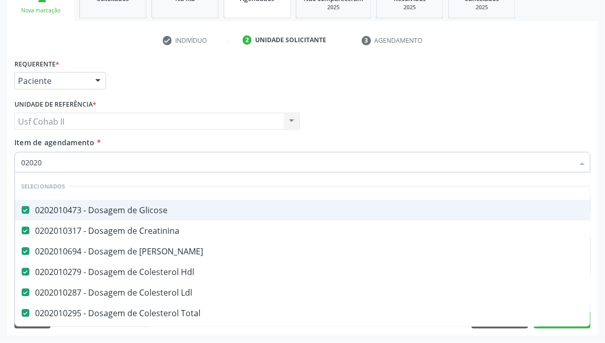
type input "020205"
checkbox Glicose "false"
checkbox Creatinina "false"
checkbox Ureia "false"
checkbox Hdl "false"
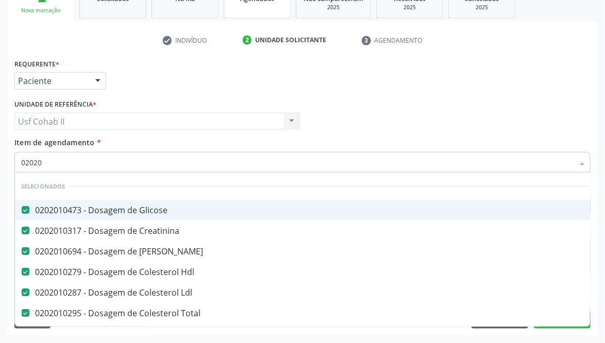
checkbox Ldl "false"
checkbox Total "false"
checkbox Triglicerideos "false"
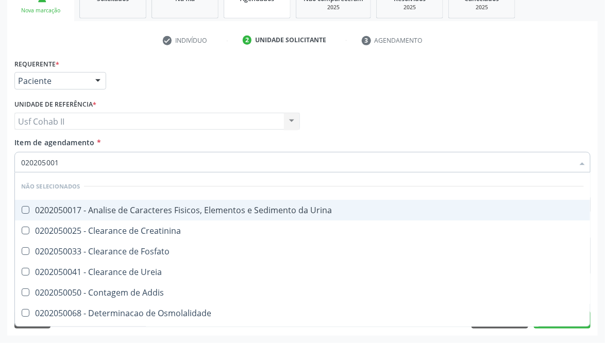
type input "0202050017"
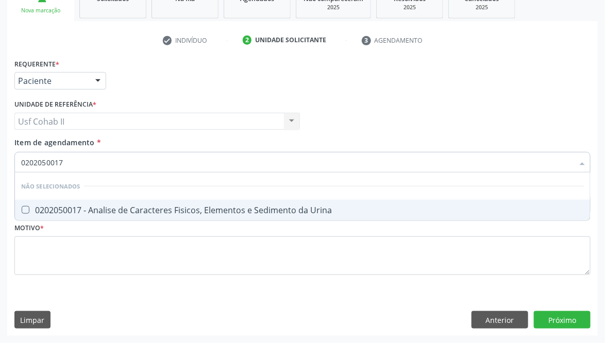
click at [94, 209] on div "0202050017 - Analise de Caracteres Fisicos, Elementos e Sedimento da Urina" at bounding box center [302, 210] width 563 height 8
checkbox Urina "true"
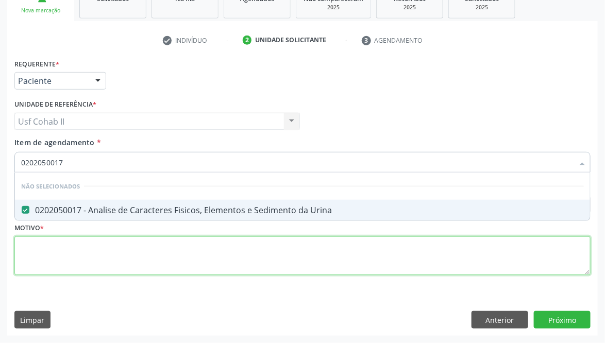
click at [104, 269] on div "Requerente * Paciente Médico(a) Enfermeiro(a) Paciente Nenhum resultado encontr…" at bounding box center [302, 172] width 576 height 233
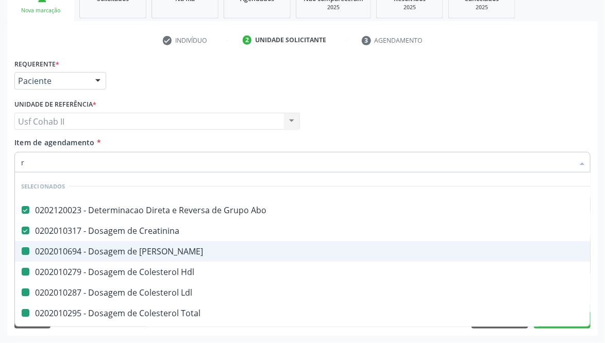
type input "ru"
checkbox Ureia "false"
checkbox Hdl "false"
checkbox Ldl "false"
checkbox Total "false"
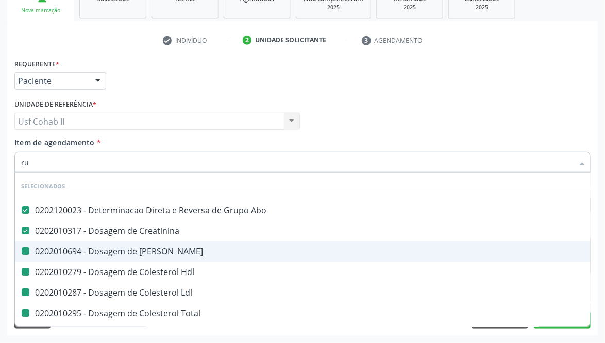
checkbox Triglicerideos "false"
checkbox Urina "false"
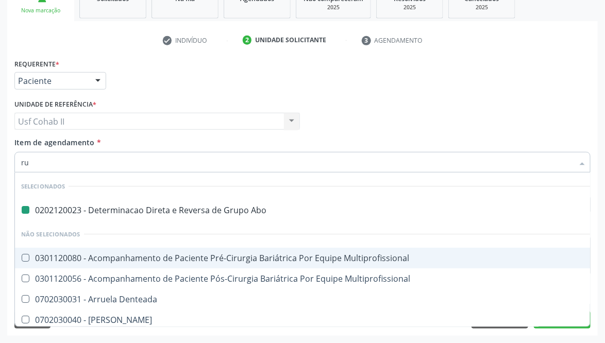
type input "rub"
checkbox Abo "false"
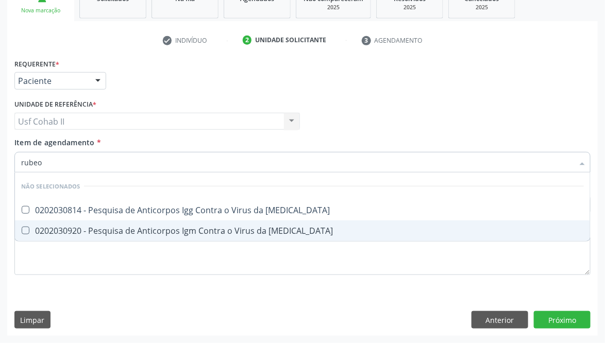
type input "rubeol"
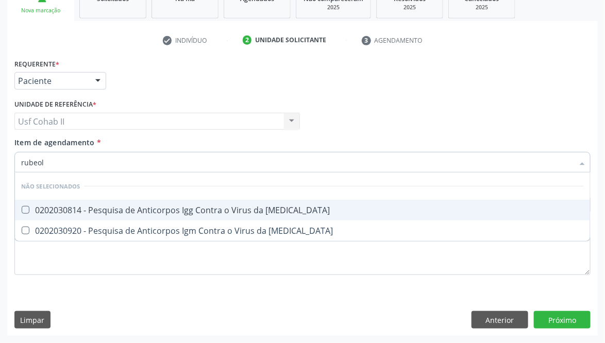
click at [147, 210] on div "0202030814 - Pesquisa de Anticorpos Igg Contra o Virus da [MEDICAL_DATA]" at bounding box center [302, 210] width 563 height 8
checkbox Rubeola "true"
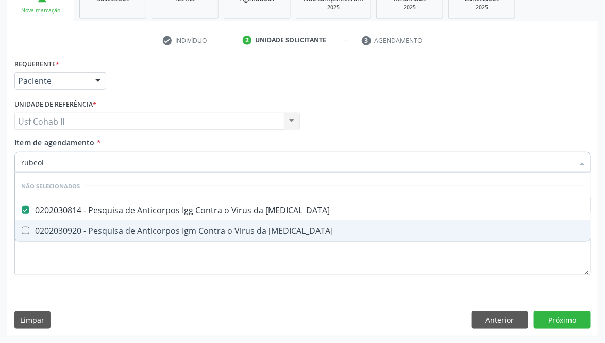
click at [135, 232] on div "0202030920 - Pesquisa de Anticorpos Igm Contra o Virus da [MEDICAL_DATA]" at bounding box center [302, 231] width 563 height 8
checkbox Rubeola "true"
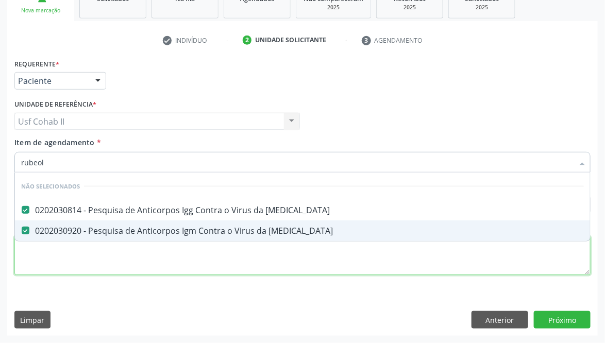
click at [116, 254] on div "Requerente * Paciente Médico(a) Enfermeiro(a) Paciente Nenhum resultado encontr…" at bounding box center [302, 172] width 576 height 233
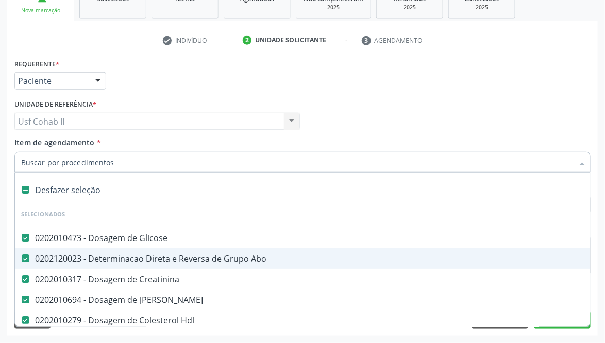
type input "t"
checkbox Rubeola "false"
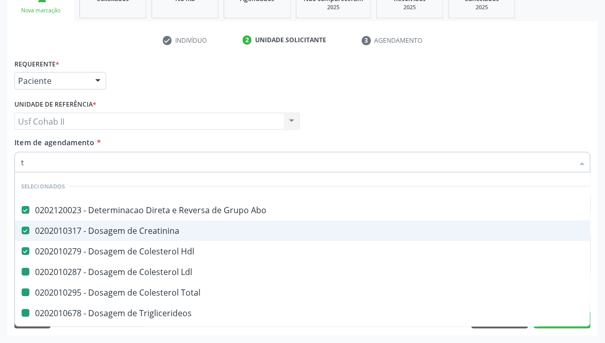
type input "to"
checkbox Ldl "false"
checkbox Total "false"
checkbox Triglicerideos "false"
checkbox Urina "false"
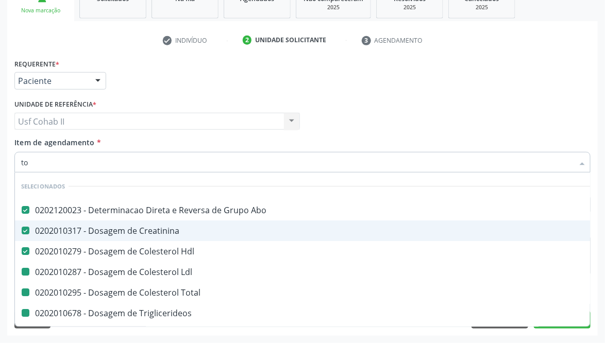
checkbox Rubeola "false"
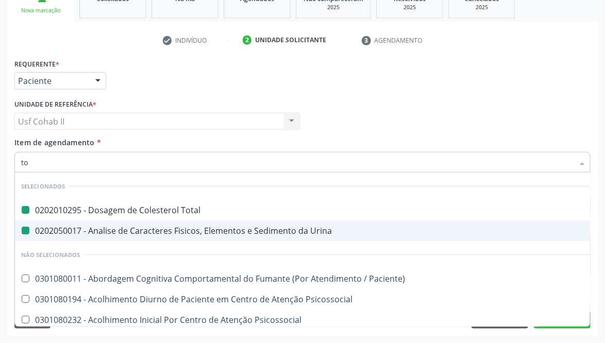
type input "tox"
checkbox Total "false"
checkbox Urina "false"
type input "toxo"
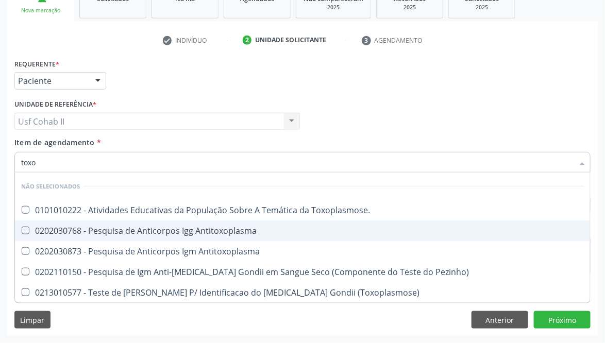
click at [140, 232] on div "0202030768 - Pesquisa de Anticorpos Igg Antitoxoplasma" at bounding box center [302, 231] width 563 height 8
checkbox Antitoxoplasma "true"
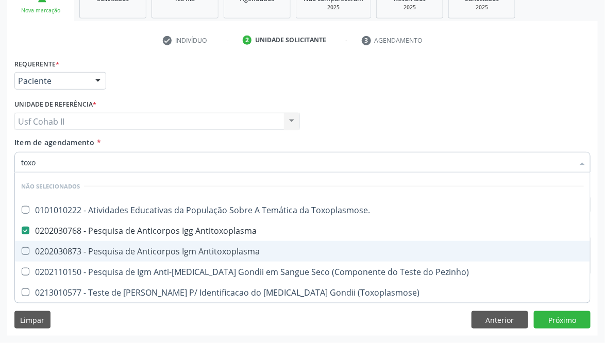
click at [142, 247] on div "0202030873 - Pesquisa de Anticorpos Igm Antitoxoplasma" at bounding box center [302, 251] width 563 height 8
checkbox Antitoxoplasma "true"
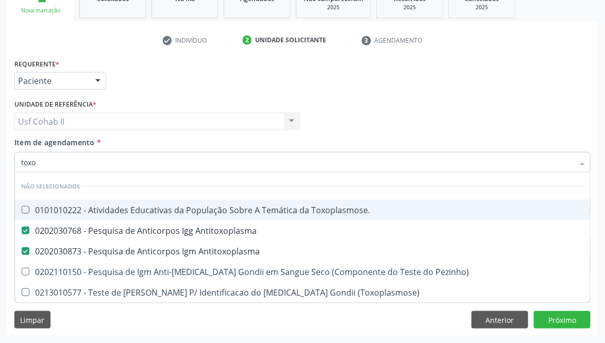
click at [163, 92] on div "Requerente * Paciente Médico(a) Enfermeiro(a) Paciente Nenhum resultado encontr…" at bounding box center [302, 76] width 581 height 40
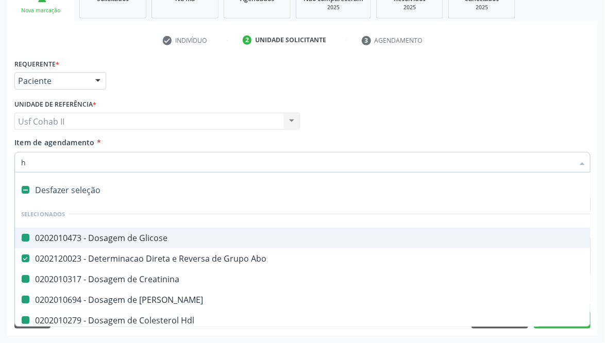
type input "he"
checkbox Glicose "false"
checkbox Ureia "false"
checkbox Hdl "false"
checkbox Creatinina "false"
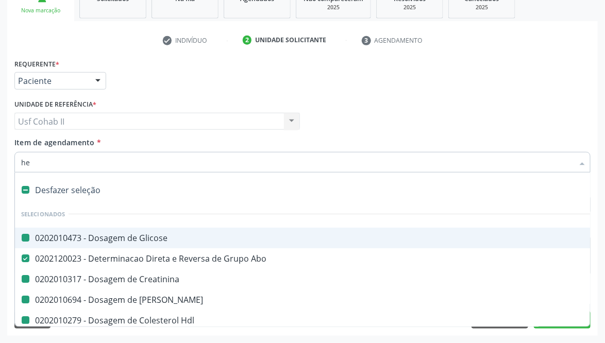
checkbox Ldl "false"
checkbox Total "false"
checkbox Triglicerideos "false"
checkbox Urina "false"
checkbox Rubeola "false"
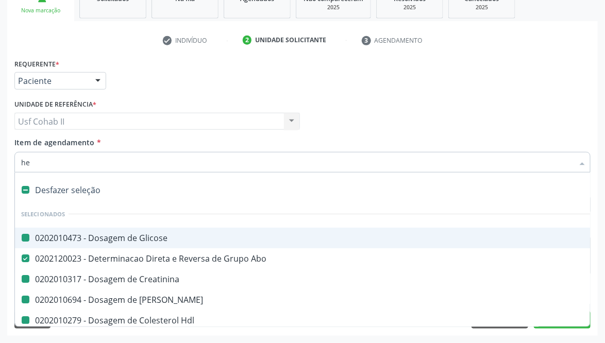
checkbox Rubeola "false"
checkbox Antitoxoplasma "false"
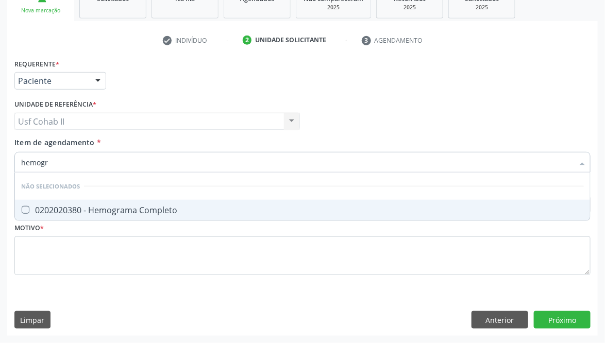
type input "hemogra"
click at [127, 206] on div "0202020380 - Hemograma Completo" at bounding box center [302, 210] width 563 height 8
checkbox Completo "true"
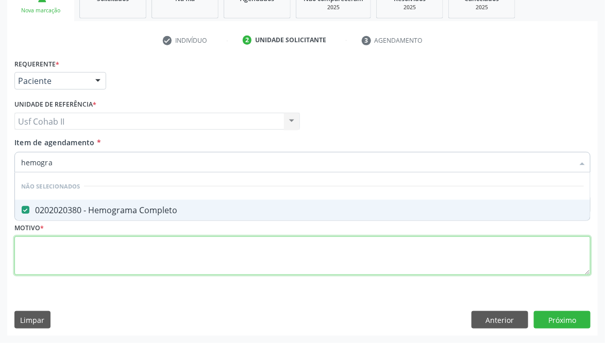
click at [98, 250] on div "Requerente * Paciente Médico(a) Enfermeiro(a) Paciente Nenhum resultado encontr…" at bounding box center [302, 172] width 576 height 233
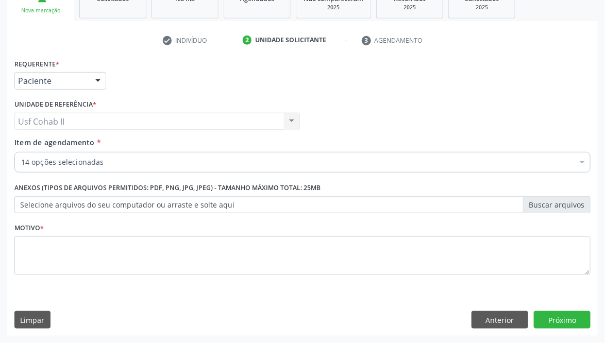
click at [21, 160] on input "Item de agendamento *" at bounding box center [21, 162] width 0 height 21
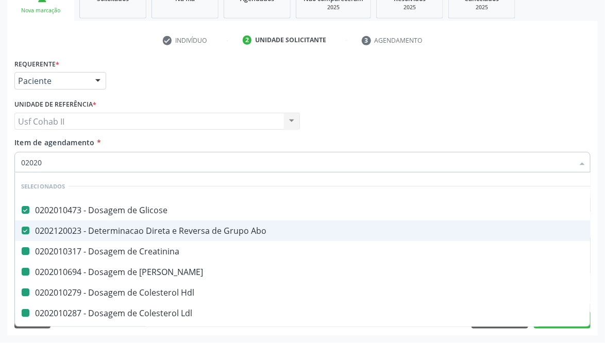
type input "020205"
checkbox Creatinina "false"
checkbox Ureia "false"
checkbox Hdl "false"
checkbox Ldl "false"
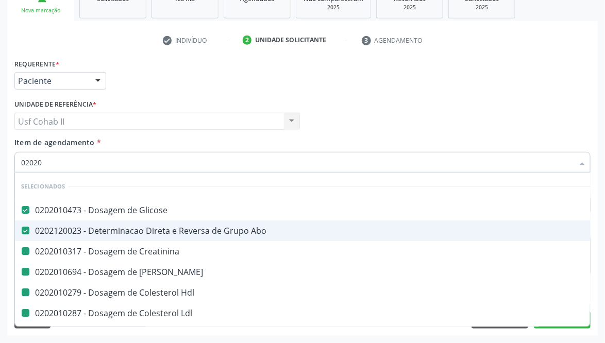
checkbox Total "false"
checkbox Triglicerideos "false"
checkbox Urina "false"
checkbox Rubeola "false"
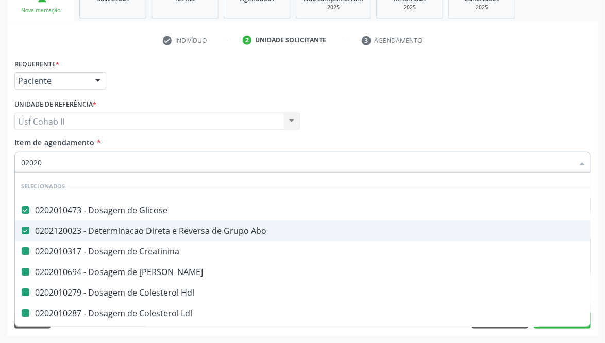
checkbox Antitoxoplasma "false"
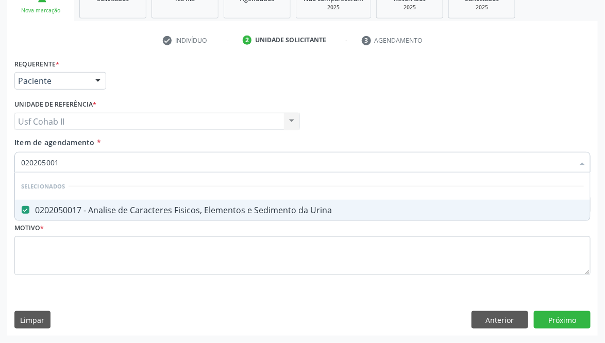
type input "0202050017"
click at [363, 97] on div "Médico Solicitante Por favor, selecione a Unidade de Atendimento primeiro Nenhu…" at bounding box center [302, 117] width 581 height 40
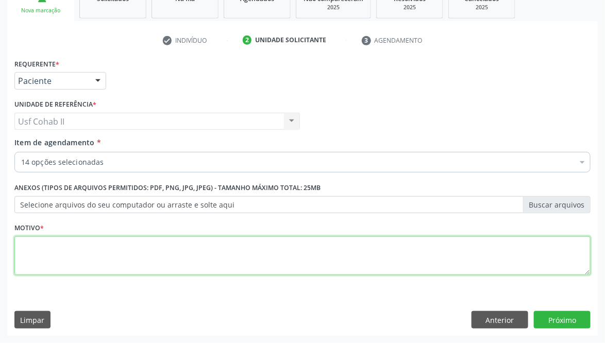
click at [234, 257] on textarea at bounding box center [302, 256] width 576 height 39
type textarea "gestante"
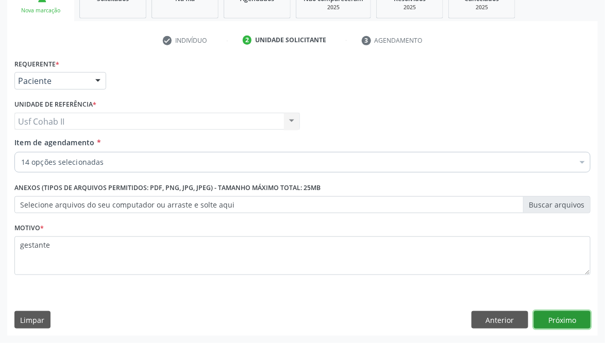
click at [546, 317] on button "Próximo" at bounding box center [562, 320] width 57 height 18
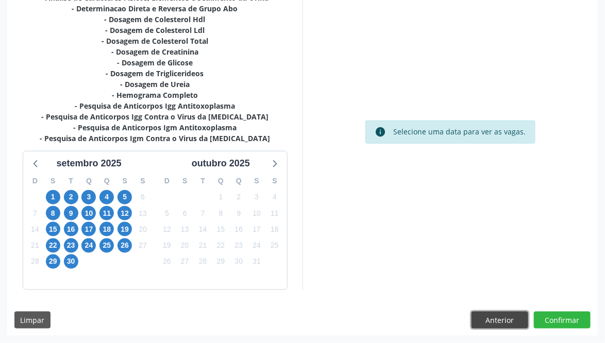
click at [496, 319] on button "Anterior" at bounding box center [499, 321] width 57 height 18
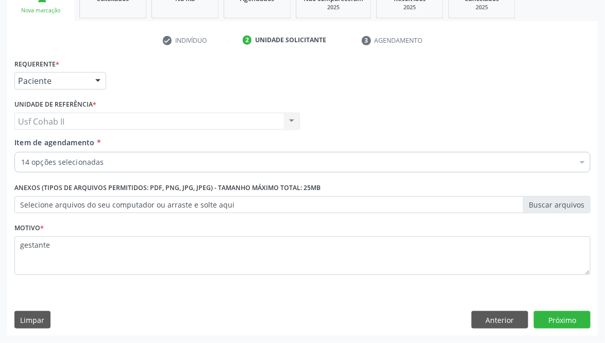
scroll to position [169, 0]
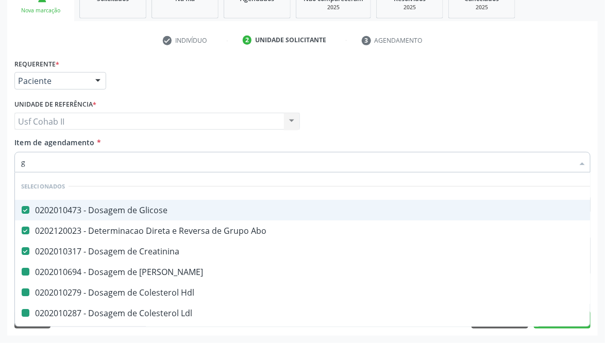
type input "gl"
checkbox Ureia "false"
checkbox Hdl "false"
checkbox Ldl "false"
checkbox Total "false"
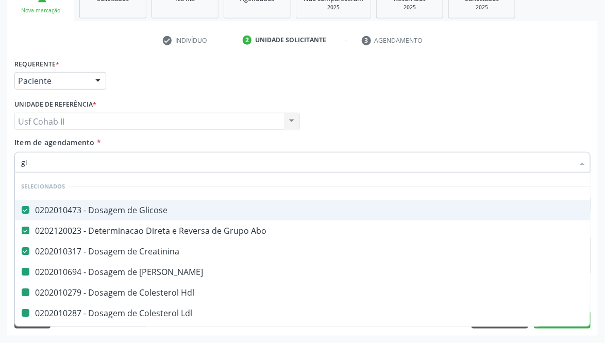
checkbox Triglicerideos "false"
checkbox Rubeola "false"
checkbox Antitoxoplasma "false"
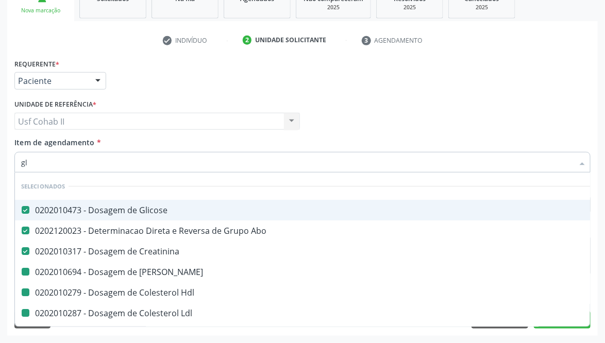
checkbox Completo "false"
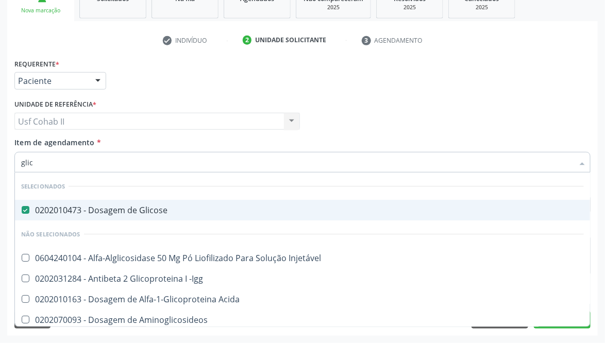
type input "glico"
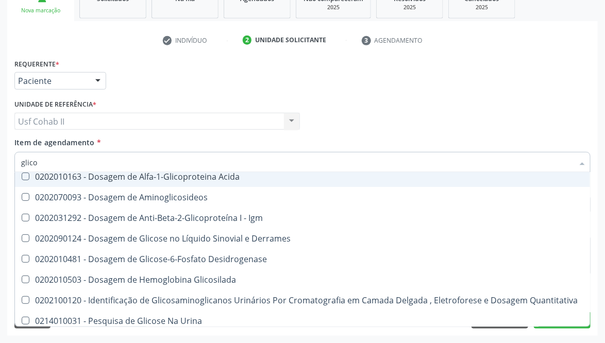
scroll to position [148, 0]
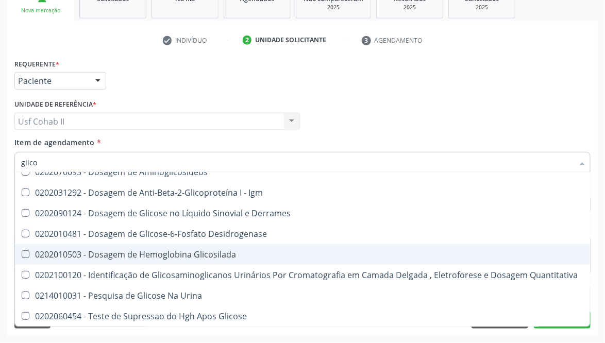
click at [130, 248] on span "0202010503 - Dosagem de Hemoglobina Glicosilada" at bounding box center [302, 254] width 575 height 21
checkbox Glicosilada "true"
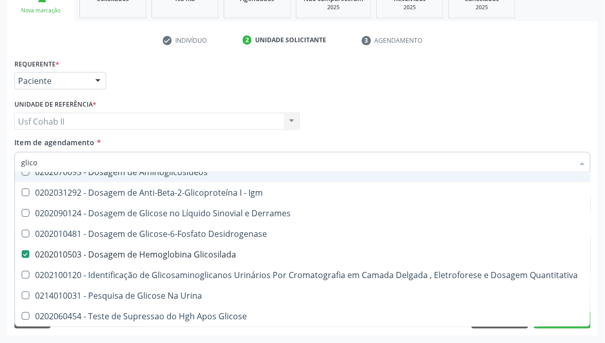
click at [215, 76] on div "Requerente * Paciente Médico(a) Enfermeiro(a) Paciente Nenhum resultado encontr…" at bounding box center [302, 76] width 581 height 40
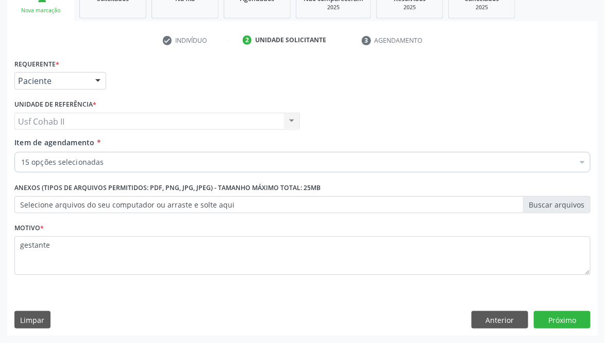
scroll to position [0, 0]
click at [566, 314] on button "Próximo" at bounding box center [562, 320] width 57 height 18
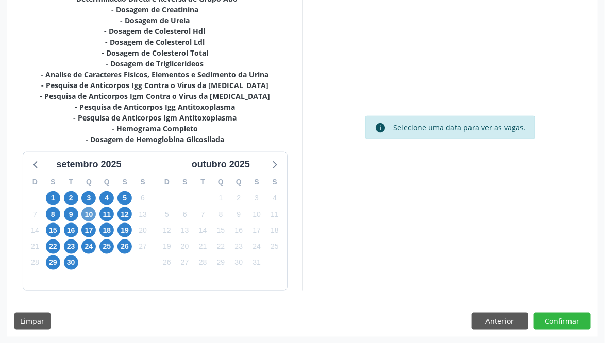
scroll to position [257, 0]
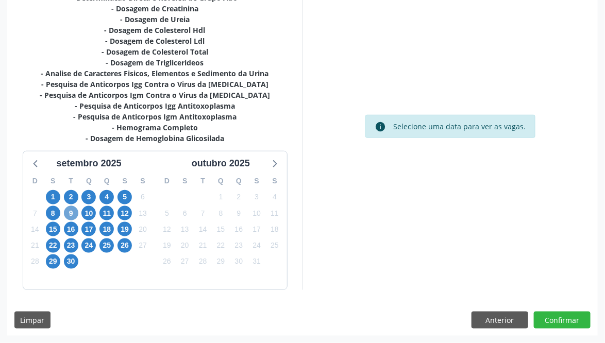
click at [72, 212] on span "9" at bounding box center [71, 213] width 14 height 14
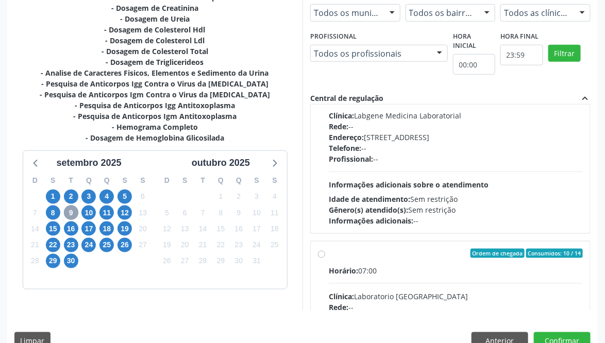
scroll to position [309, 0]
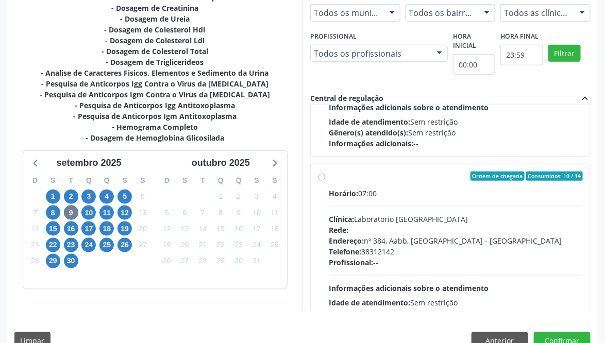
click at [329, 174] on label "Ordem de chegada Consumidos: 10 / 14 Horário: 07:00 Clínica: Laboratorio Sao Fr…" at bounding box center [456, 251] width 254 height 158
click at [322, 174] on input "Ordem de chegada Consumidos: 10 / 14 Horário: 07:00 Clínica: Laboratorio Sao Fr…" at bounding box center [321, 176] width 7 height 9
radio input "true"
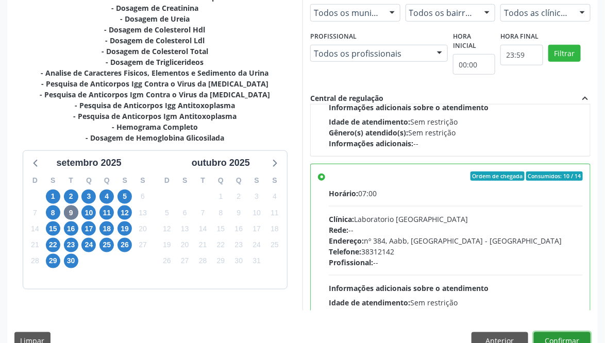
click at [554, 334] on button "Confirmar" at bounding box center [562, 341] width 57 height 18
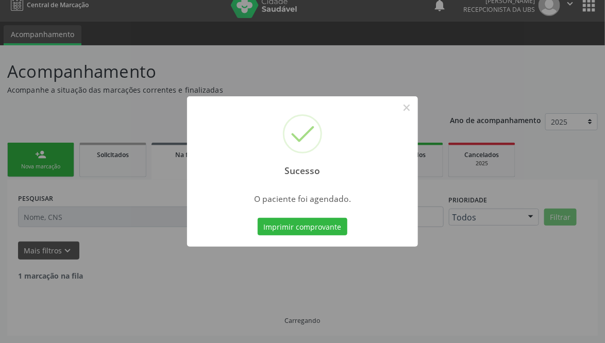
scroll to position [0, 0]
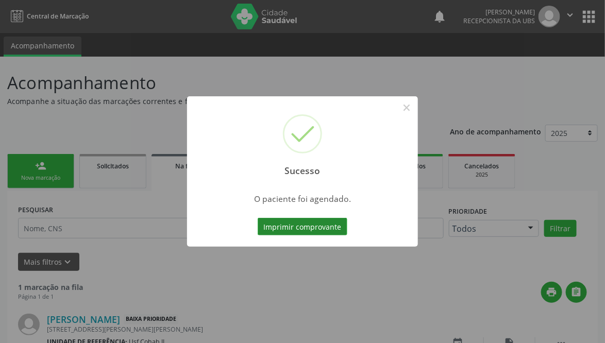
click at [315, 229] on button "Imprimir comprovante" at bounding box center [303, 227] width 90 height 18
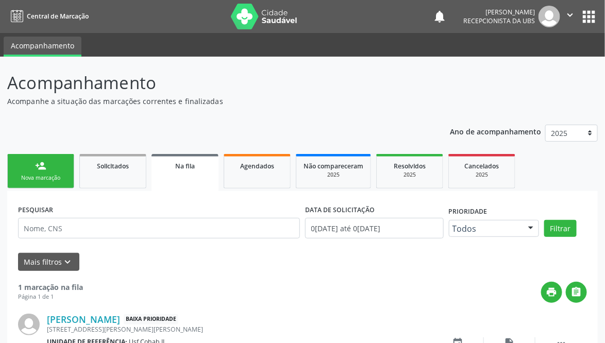
click at [36, 155] on link "person_add Nova marcação" at bounding box center [40, 171] width 67 height 35
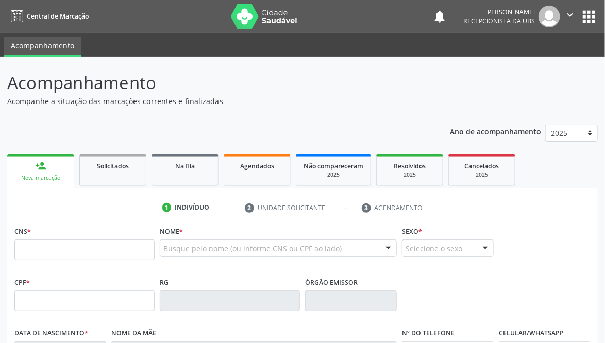
scroll to position [70, 0]
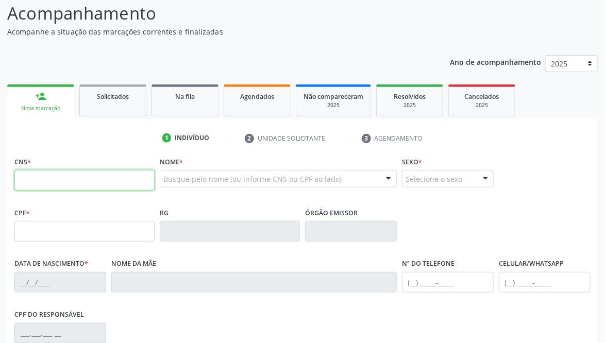
click at [104, 181] on input "text" at bounding box center [84, 180] width 140 height 21
click at [79, 180] on input "160 7198 0861 009" at bounding box center [84, 180] width 140 height 21
type input "160 7198 0861 0009"
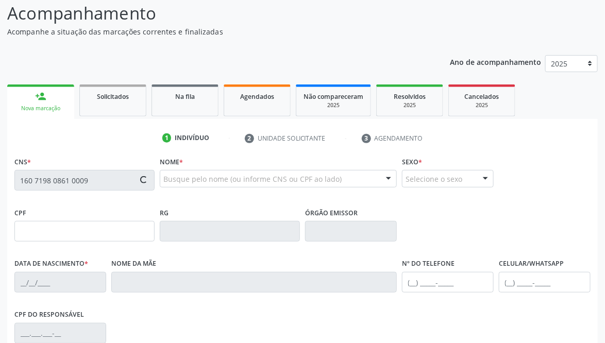
type input "088.474.124-98"
type input "1[DATE]"
type input "[PERSON_NAME]"
type input "[PHONE_NUMBER]"
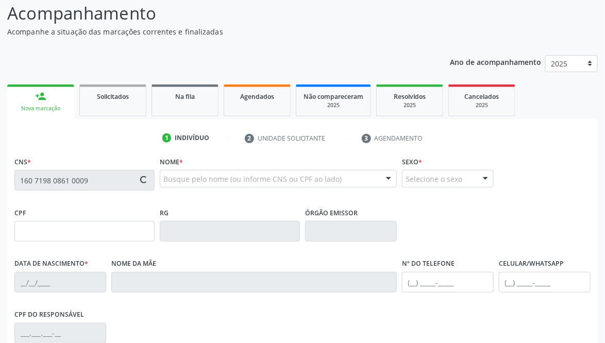
type input "221"
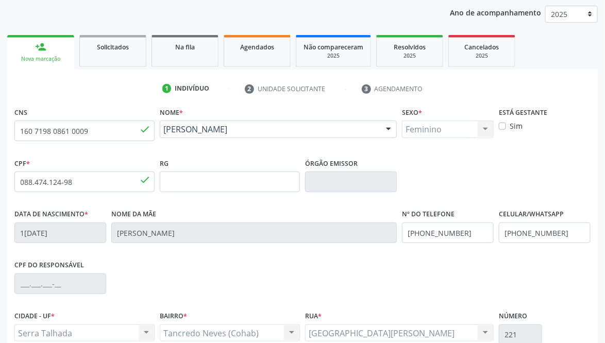
scroll to position [147, 0]
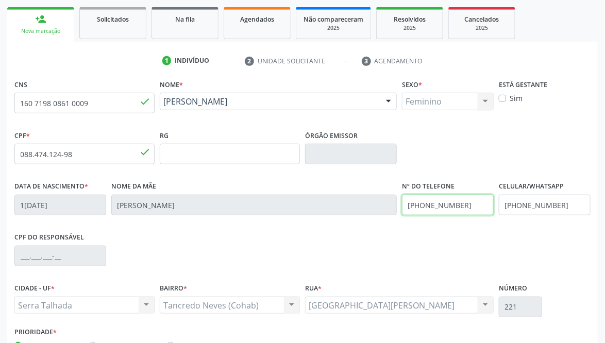
drag, startPoint x: 470, startPoint y: 206, endPoint x: 237, endPoint y: 241, distance: 236.1
click at [237, 241] on div "CNS 160 7198 0861 0009 done [GEOGRAPHIC_DATA] * [PERSON_NAME] [PERSON_NAME] CNS…" at bounding box center [302, 217] width 576 height 281
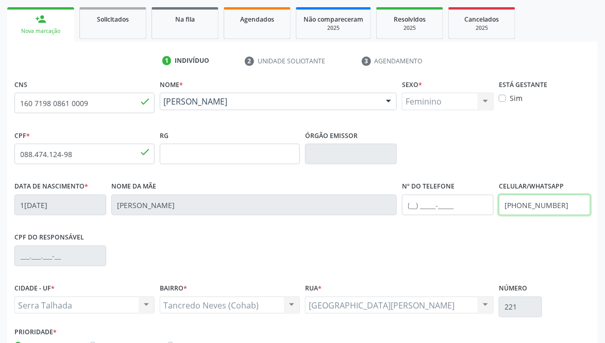
drag, startPoint x: 561, startPoint y: 207, endPoint x: 405, endPoint y: 214, distance: 156.3
click at [406, 214] on div "Data de nascimento * [DATE] Nome da mãe [PERSON_NAME] Nº do Telefone Celular/Wh…" at bounding box center [302, 204] width 581 height 51
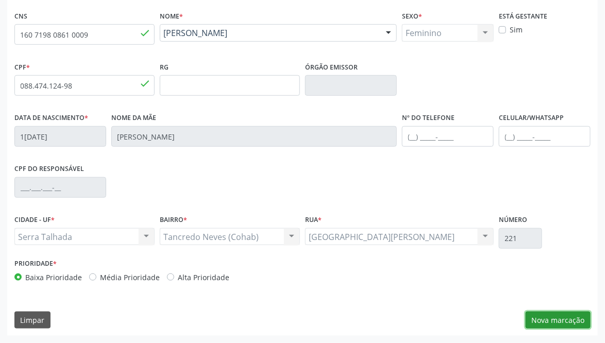
drag, startPoint x: 553, startPoint y: 323, endPoint x: 535, endPoint y: 312, distance: 21.5
click at [552, 322] on button "Nova marcação" at bounding box center [558, 321] width 65 height 18
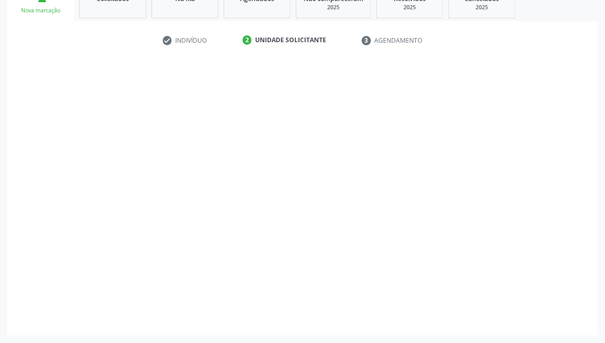
scroll to position [169, 0]
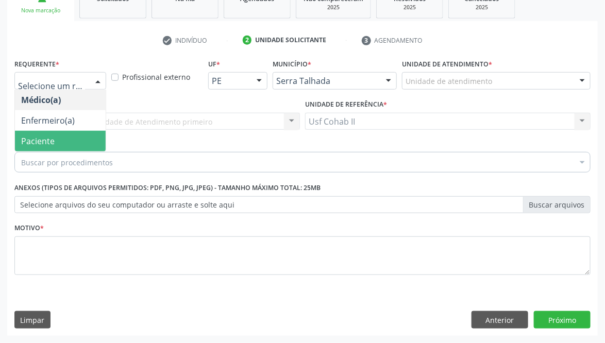
click at [45, 140] on span "Paciente" at bounding box center [37, 141] width 33 height 11
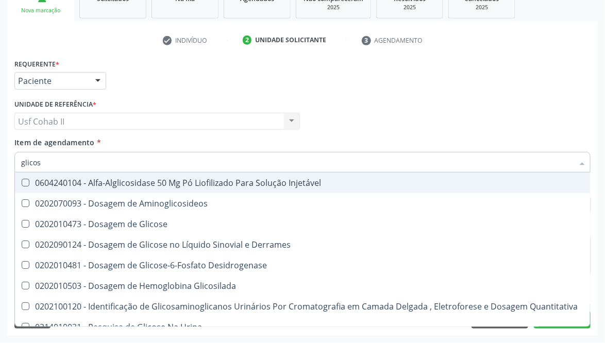
type input "glicose"
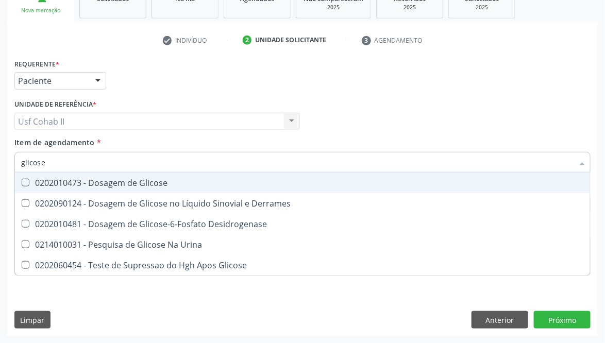
click at [125, 184] on div "0202010473 - Dosagem de Glicose" at bounding box center [302, 183] width 563 height 8
checkbox Glicose "true"
type input "glicose"
click at [142, 86] on div "Requerente * Paciente Médico(a) Enfermeiro(a) Paciente Nenhum resultado encontr…" at bounding box center [302, 76] width 581 height 40
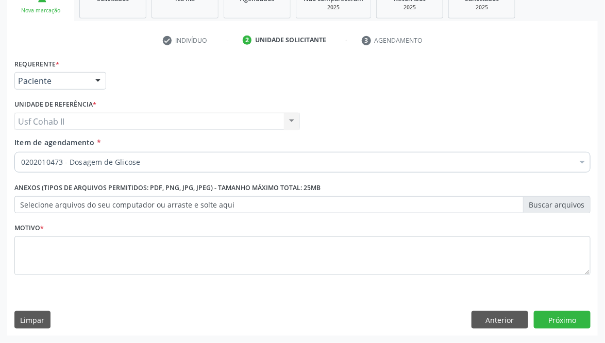
checkbox Glicose "true"
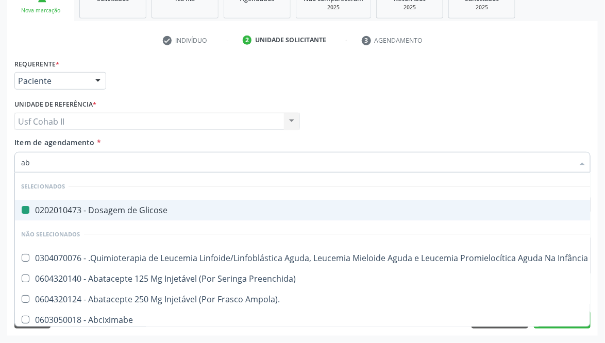
type input "abo"
checkbox Glicose "false"
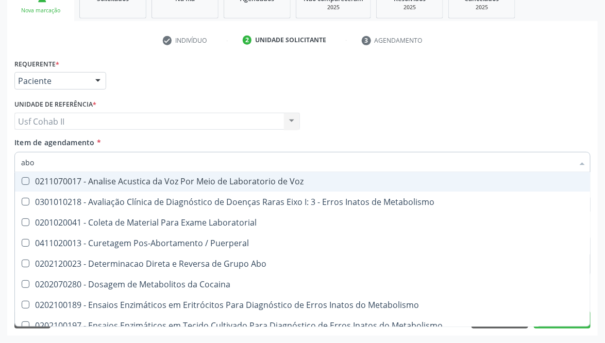
scroll to position [77, 0]
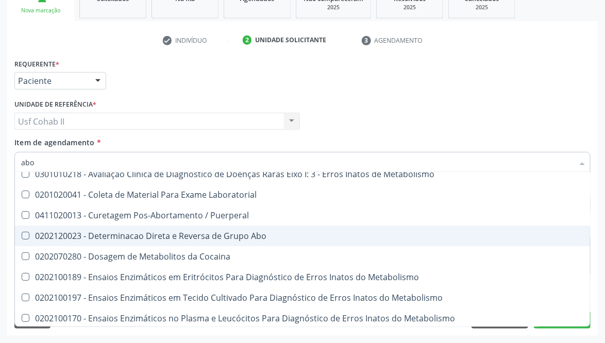
click at [237, 232] on div "0202120023 - Determinacao Direta e Reversa de Grupo Abo" at bounding box center [415, 236] width 788 height 8
checkbox Abo "true"
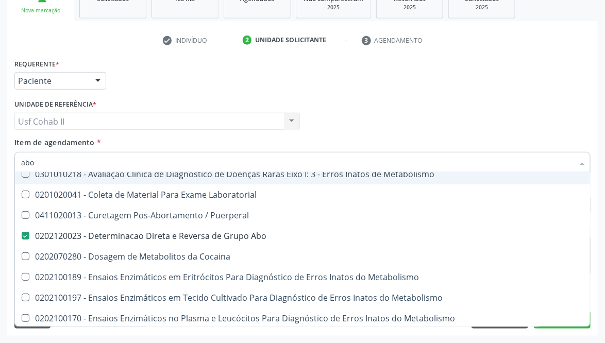
type input "abo"
click at [238, 69] on div "Requerente * Paciente Médico(a) Enfermeiro(a) Paciente Nenhum resultado encontr…" at bounding box center [302, 76] width 581 height 40
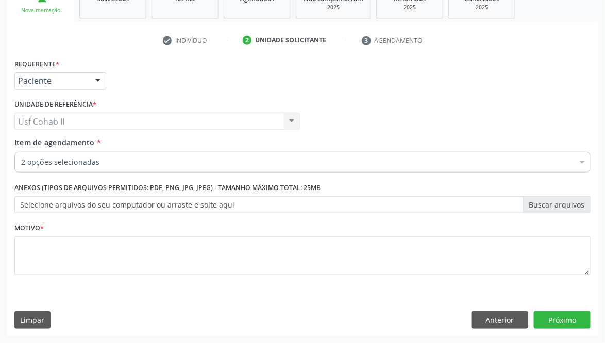
checkbox Glicose "true"
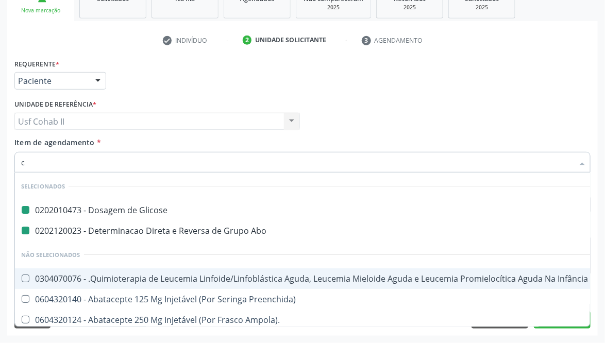
type input "cr"
checkbox Glicose "false"
checkbox Abo "false"
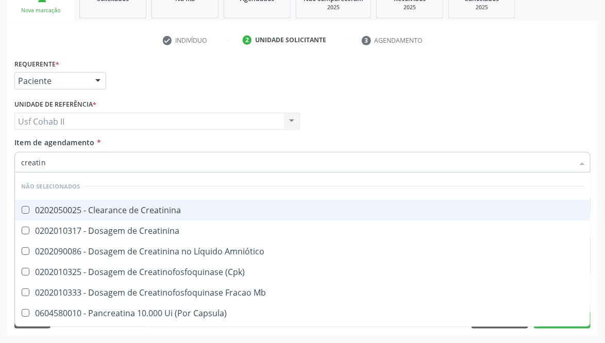
type input "creati"
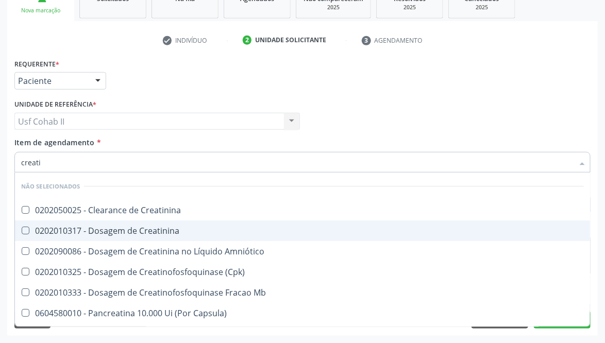
click at [121, 223] on span "0202010317 - Dosagem de Creatinina" at bounding box center [302, 231] width 575 height 21
checkbox Creatinina "true"
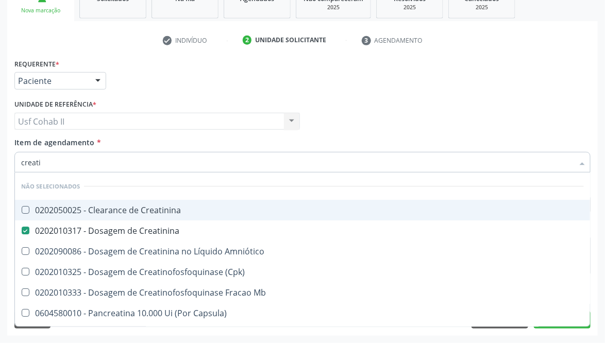
type input "creati"
click at [128, 87] on div "Requerente * Paciente Médico(a) Enfermeiro(a) Paciente Nenhum resultado encontr…" at bounding box center [302, 76] width 581 height 40
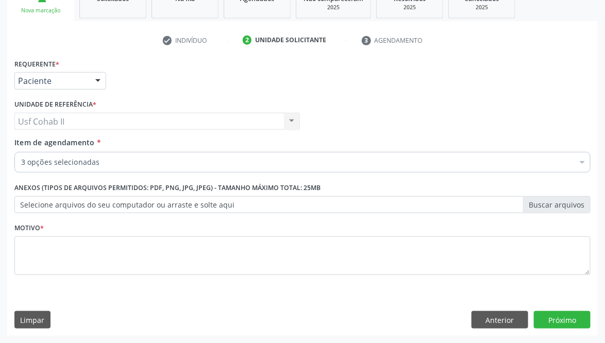
click at [21, 161] on input "Item de agendamento *" at bounding box center [21, 162] width 0 height 21
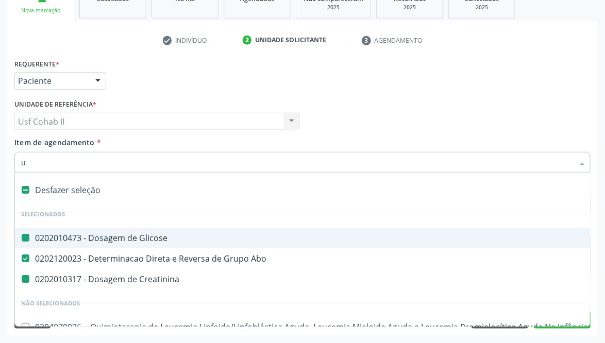
type input "ur"
checkbox Glicose "false"
checkbox Creatinina "false"
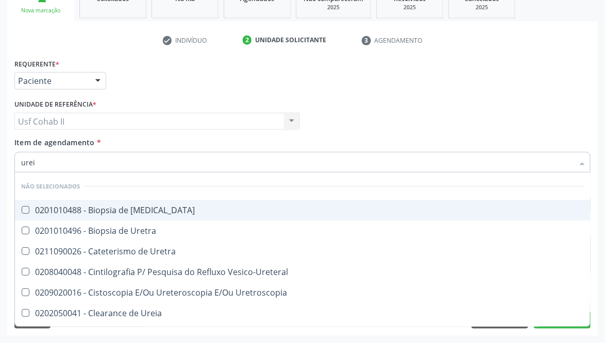
type input "ureia"
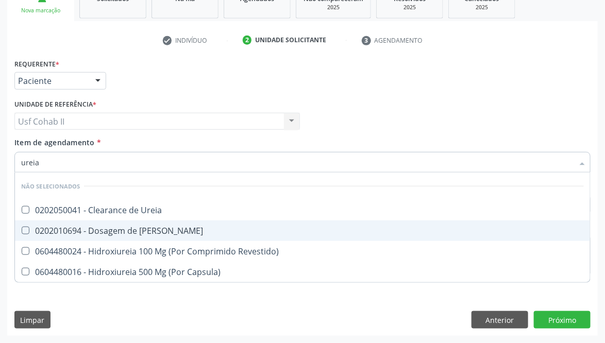
click at [107, 227] on div "0202010694 - Dosagem de [PERSON_NAME]" at bounding box center [302, 231] width 563 height 8
checkbox Ureia "true"
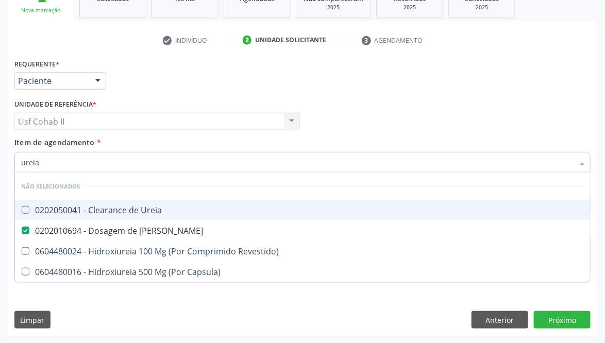
type input "ureia"
click at [190, 67] on div "Requerente * Paciente Médico(a) Enfermeiro(a) Paciente Nenhum resultado encontr…" at bounding box center [302, 76] width 581 height 40
checkbox Ureia "true"
checkbox Revestido\) "true"
checkbox Capsula\) "true"
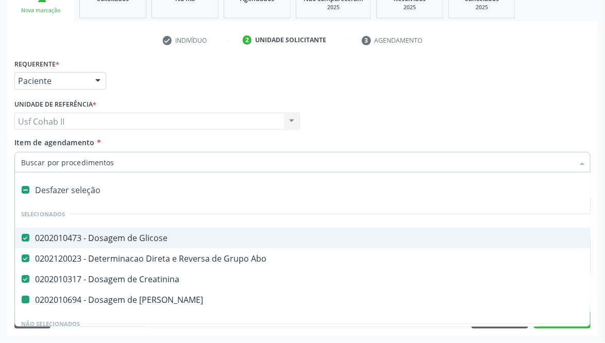
type input "t"
checkbox Ureia "false"
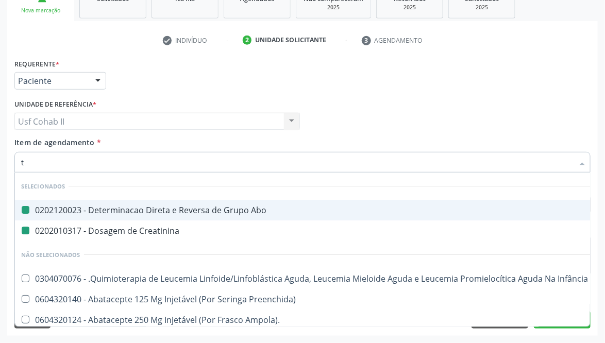
type input "to"
checkbox Abo "false"
checkbox Creatinina "false"
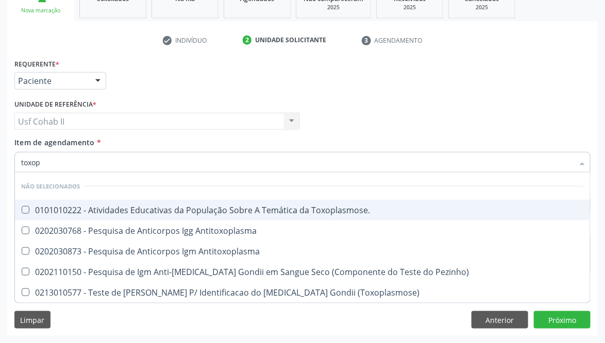
type input "toxo"
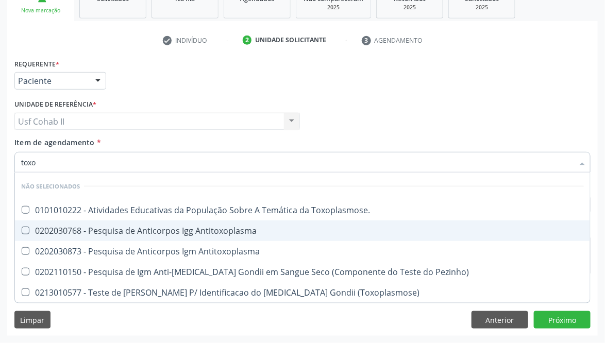
click at [167, 229] on div "0202030768 - Pesquisa de Anticorpos Igg Antitoxoplasma" at bounding box center [302, 231] width 563 height 8
checkbox Antitoxoplasma "true"
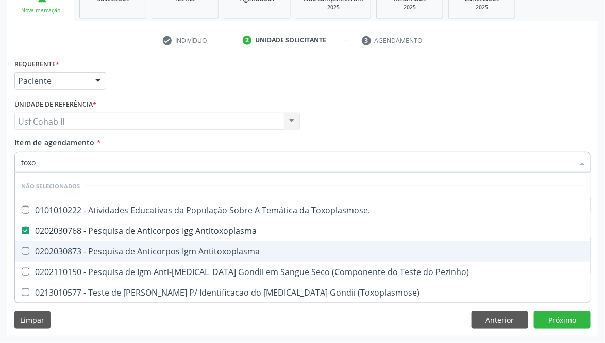
click at [160, 252] on div "0202030873 - Pesquisa de Anticorpos Igm Antitoxoplasma" at bounding box center [302, 251] width 563 height 8
checkbox Antitoxoplasma "true"
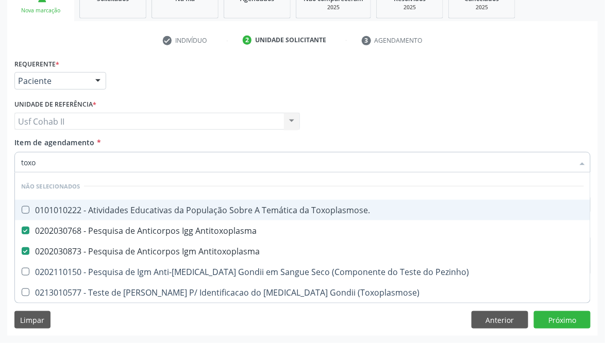
click at [144, 73] on div "Requerente * Paciente Médico(a) Enfermeiro(a) Paciente Nenhum resultado encontr…" at bounding box center [302, 76] width 581 height 40
checkbox Toxoplasmose\ "true"
checkbox Pezinho\) "true"
checkbox \(Toxoplasmose\) "true"
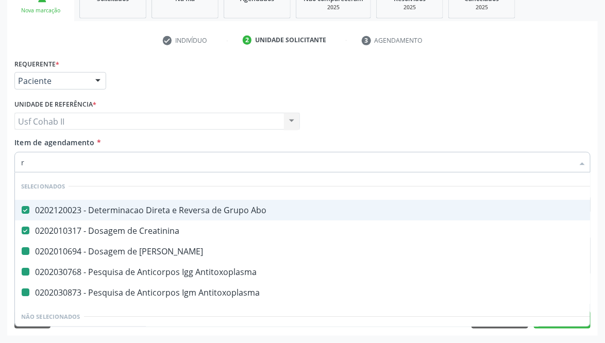
type input "ru"
checkbox Antitoxoplasma "false"
checkbox Ureia "false"
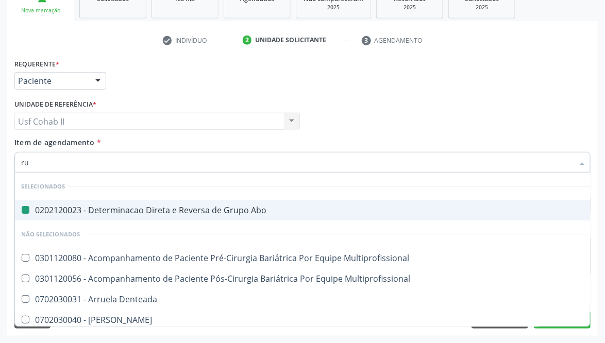
type input "rub"
checkbox Abo "false"
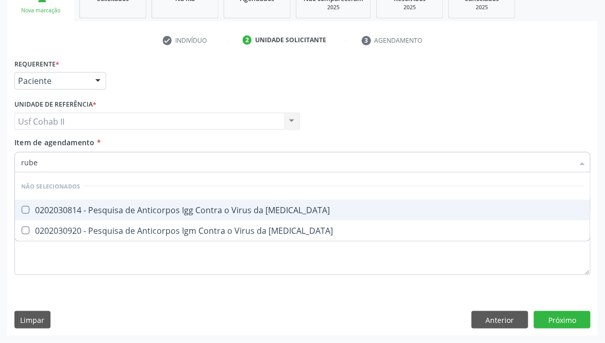
type input "rubeo"
click at [138, 207] on div "0202030814 - Pesquisa de Anticorpos Igg Contra o Virus da [MEDICAL_DATA]" at bounding box center [302, 210] width 563 height 8
checkbox Rubeola "true"
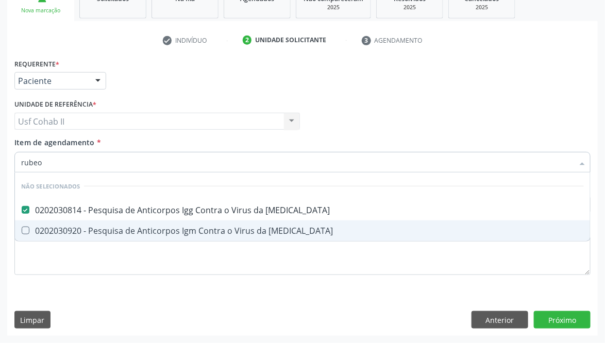
click at [121, 227] on div "0202030920 - Pesquisa de Anticorpos Igm Contra o Virus da [MEDICAL_DATA]" at bounding box center [302, 231] width 563 height 8
checkbox Rubeola "true"
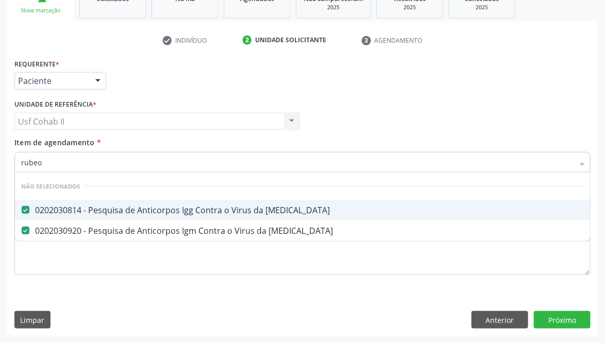
click at [140, 70] on div "Requerente * Paciente Médico(a) Enfermeiro(a) Paciente Nenhum resultado encontr…" at bounding box center [302, 76] width 581 height 40
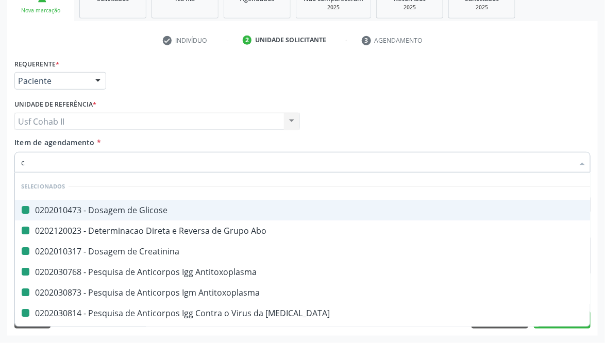
type input "cu"
checkbox Glicose "false"
checkbox Abo "false"
checkbox Creatinina "false"
checkbox Antitoxoplasma "false"
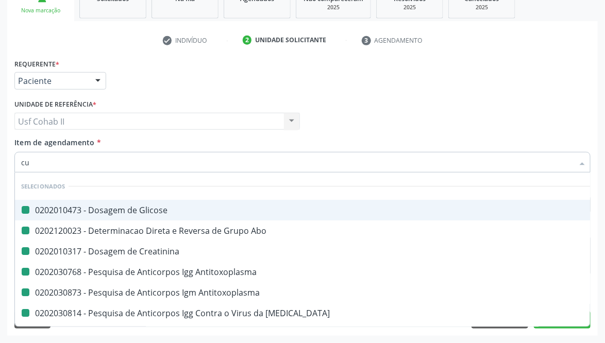
checkbox Antitoxoplasma "false"
checkbox Rubeola "false"
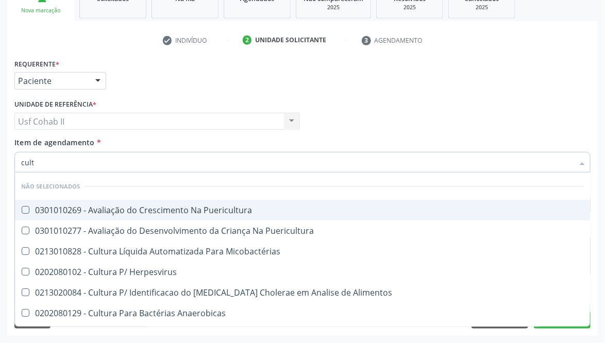
type input "cultu"
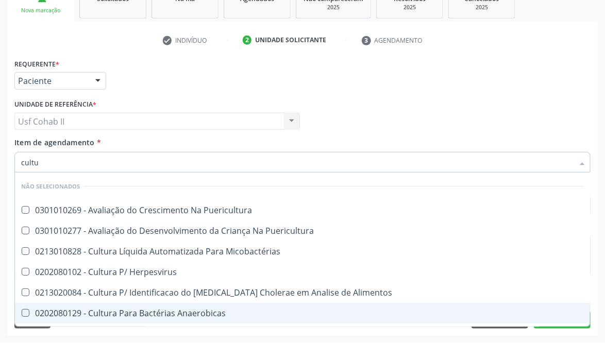
click at [132, 310] on div "0202080129 - Cultura Para Bactérias Anaerobicas" at bounding box center [302, 313] width 563 height 8
checkbox Anaerobicas "true"
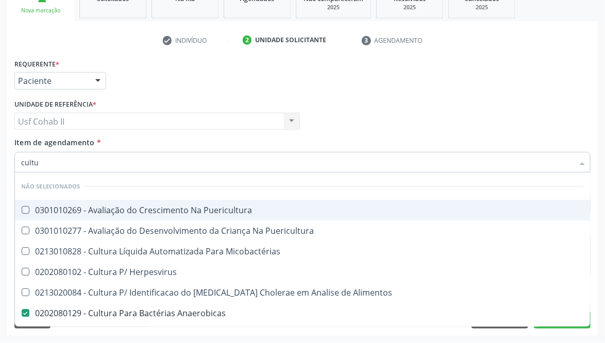
drag, startPoint x: 169, startPoint y: 76, endPoint x: 76, endPoint y: 153, distance: 120.4
click at [169, 75] on div "Requerente * Paciente Médico(a) Enfermeiro(a) Paciente Nenhum resultado encontr…" at bounding box center [302, 76] width 581 height 40
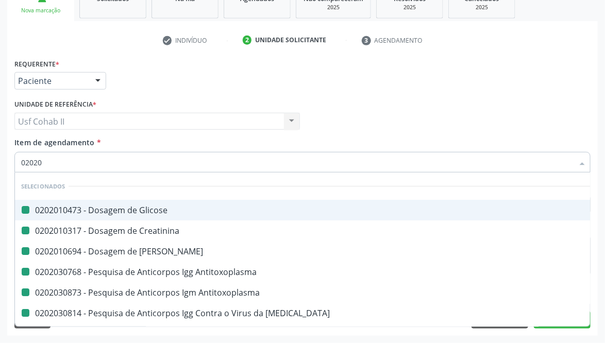
type input "020205"
checkbox Glicose "false"
checkbox Creatinina "false"
checkbox Ureia "false"
checkbox Antitoxoplasma "false"
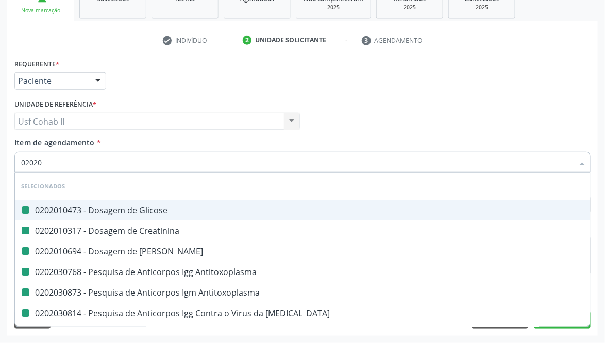
checkbox Antitoxoplasma "false"
checkbox Rubeola "false"
checkbox Anaerobicas "false"
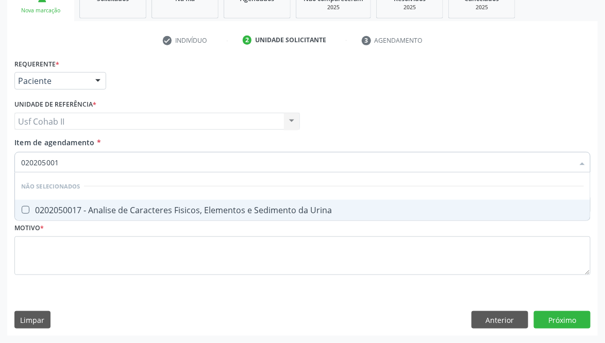
type input "0202050017"
click at [145, 211] on div "0202050017 - Analise de Caracteres Fisicos, Elementos e Sedimento da Urina" at bounding box center [302, 210] width 563 height 8
checkbox Urina "true"
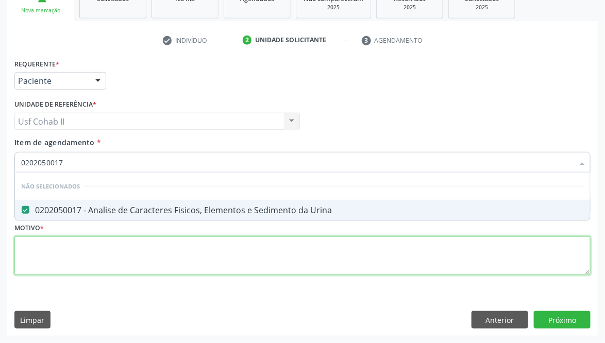
click at [101, 256] on div "Requerente * Paciente Médico(a) Enfermeiro(a) Paciente Nenhum resultado encontr…" at bounding box center [302, 172] width 576 height 233
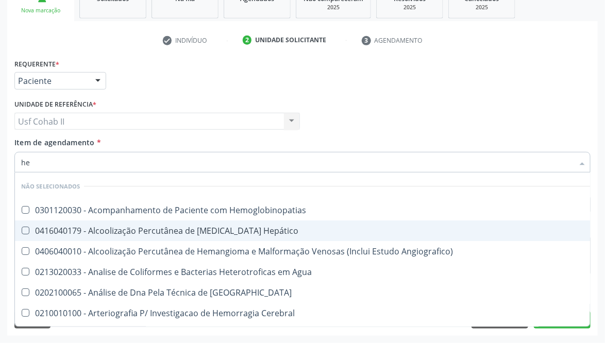
type input "hem"
checkbox Hemoglobinopatias "false"
checkbox Hepático "false"
checkbox Angiografico\) "false"
checkbox Agua "false"
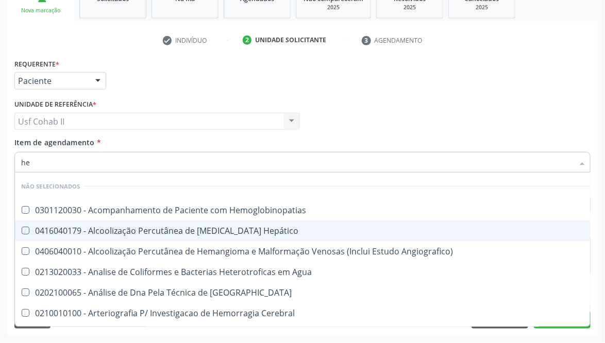
checkbox Blot "false"
checkbox Cerebral "false"
checkbox Geo-Helmintíases "false"
checkbox Peçonhentos\ "false"
checkbox Fluorado "false"
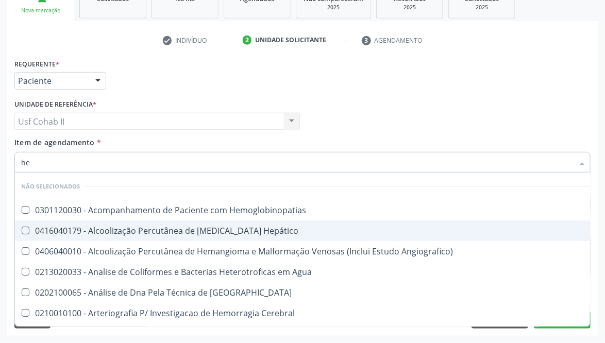
checkbox Linha "false"
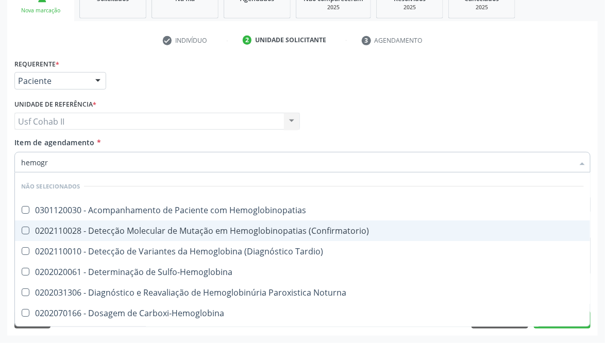
type input "hemogra"
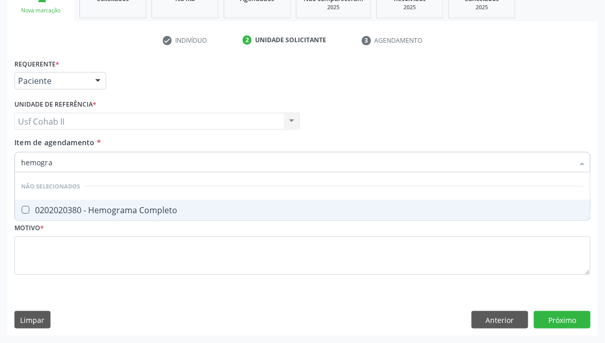
click at [95, 206] on div "0202020380 - Hemograma Completo" at bounding box center [302, 210] width 563 height 8
checkbox Completo "true"
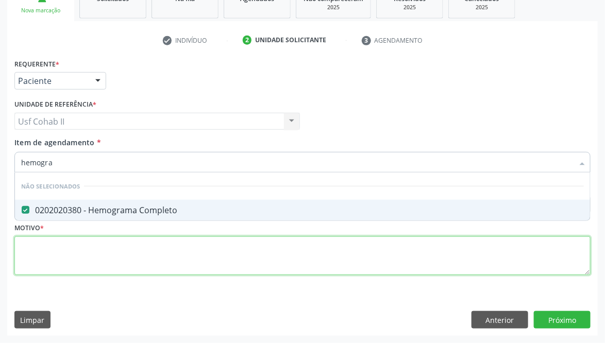
click at [75, 243] on div "Requerente * Paciente Médico(a) Enfermeiro(a) Paciente Nenhum resultado encontr…" at bounding box center [302, 172] width 576 height 233
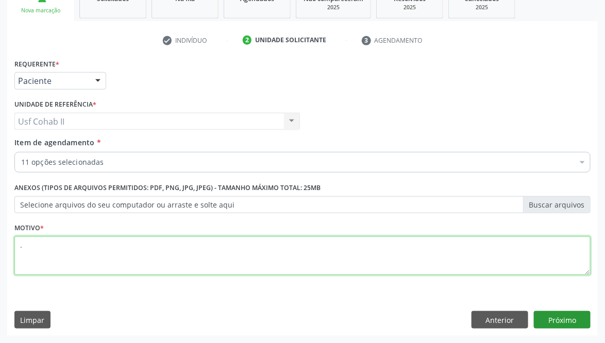
type textarea "."
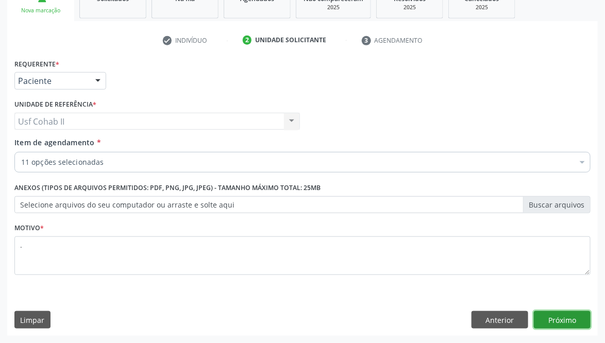
click at [566, 319] on button "Próximo" at bounding box center [562, 320] width 57 height 18
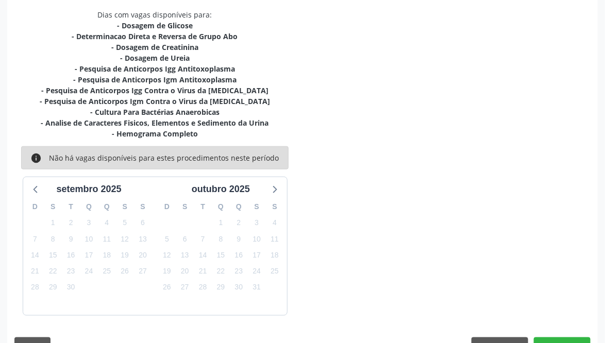
scroll to position [245, 0]
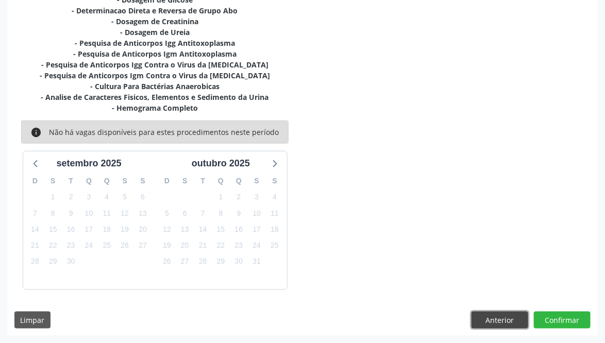
click at [492, 316] on button "Anterior" at bounding box center [499, 321] width 57 height 18
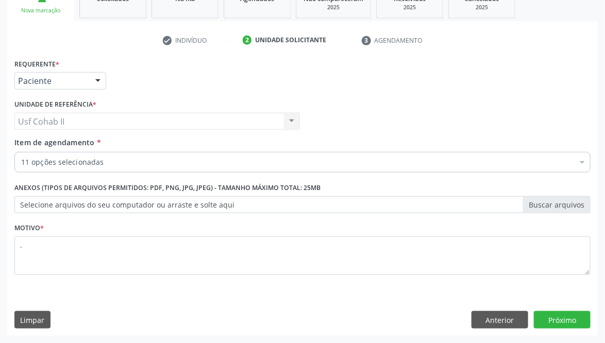
click at [104, 153] on div "11 opções selecionadas" at bounding box center [302, 162] width 576 height 21
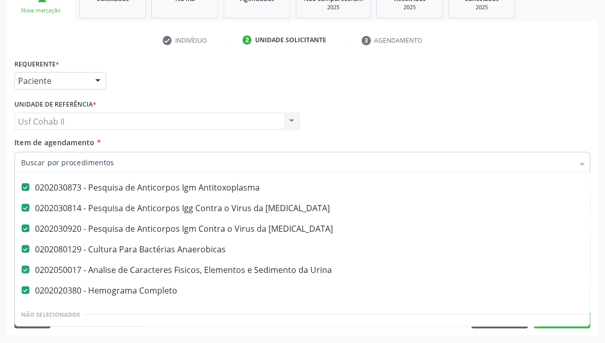
scroll to position [155, 0]
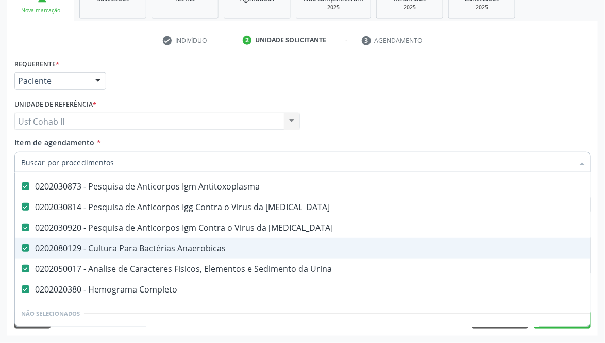
click at [155, 244] on div "0202080129 - Cultura Para Bactérias Anaerobicas" at bounding box center [422, 248] width 802 height 8
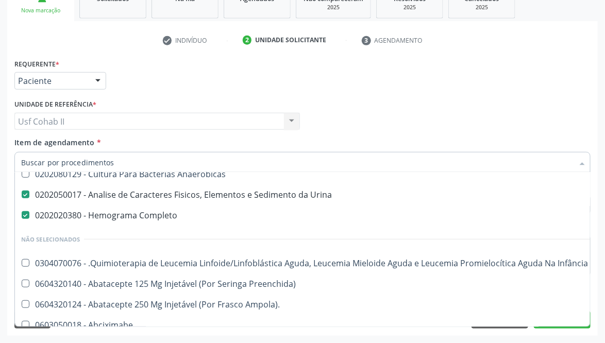
scroll to position [309, 0]
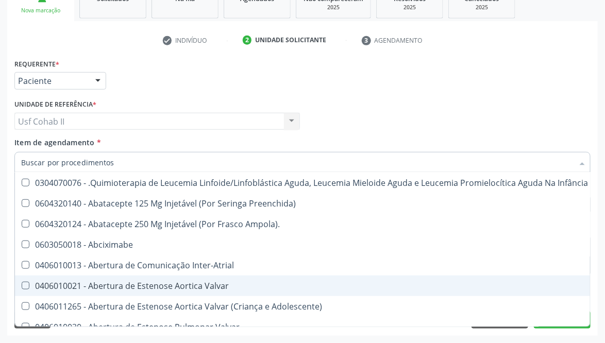
click at [577, 335] on div "Requerente * Paciente Médico(a) Enfermeiro(a) Paciente Nenhum resultado encontr…" at bounding box center [302, 196] width 591 height 280
checkbox Anaerobicas "true"
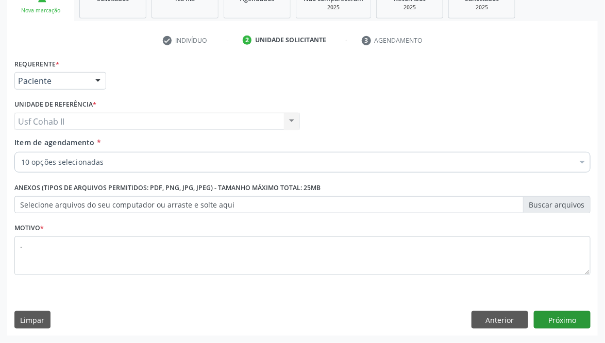
scroll to position [0, 0]
click at [563, 325] on button "Próximo" at bounding box center [562, 320] width 57 height 18
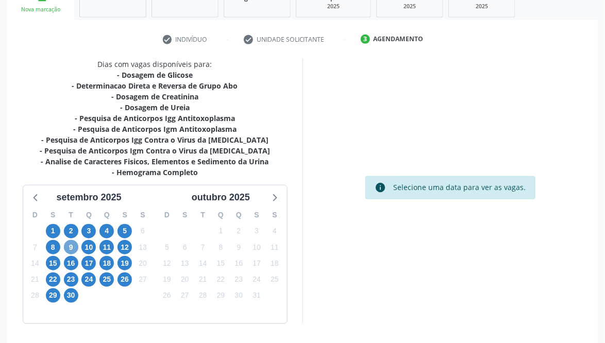
click at [70, 248] on span "9" at bounding box center [71, 247] width 14 height 14
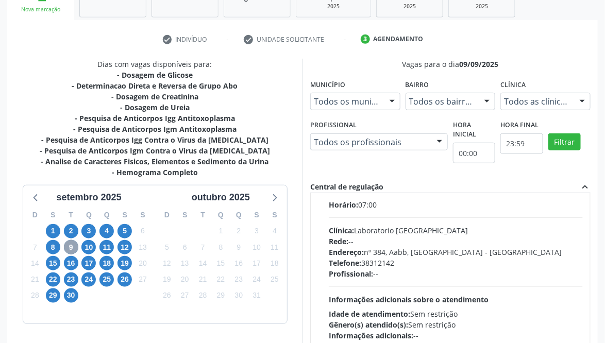
scroll to position [309, 0]
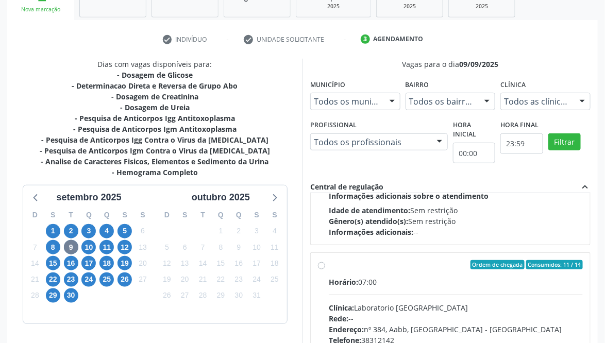
click at [329, 263] on label "Ordem de chegada Consumidos: 11 / 14 Horário: 07:00 Clínica: Laboratorio Sao Fr…" at bounding box center [456, 339] width 254 height 158
click at [321, 263] on input "Ordem de chegada Consumidos: 11 / 14 Horário: 07:00 Clínica: Laboratorio Sao Fr…" at bounding box center [321, 264] width 7 height 9
radio input "true"
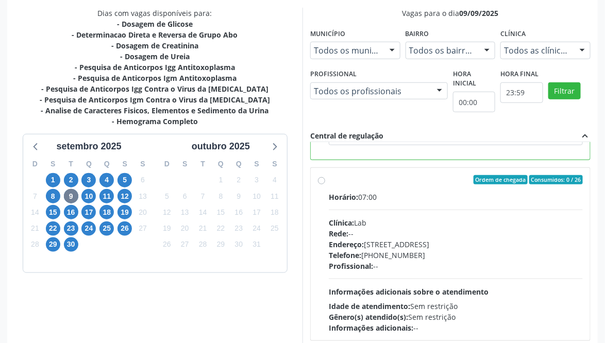
scroll to position [273, 0]
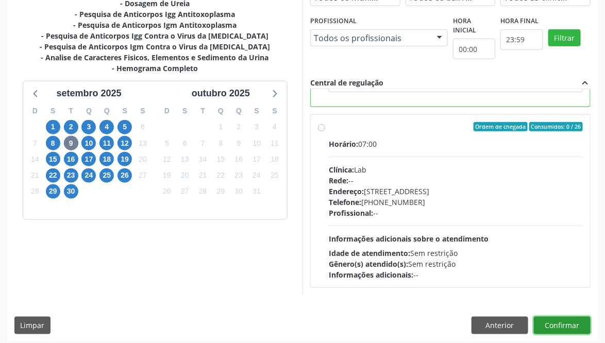
click at [572, 319] on button "Confirmar" at bounding box center [562, 326] width 57 height 18
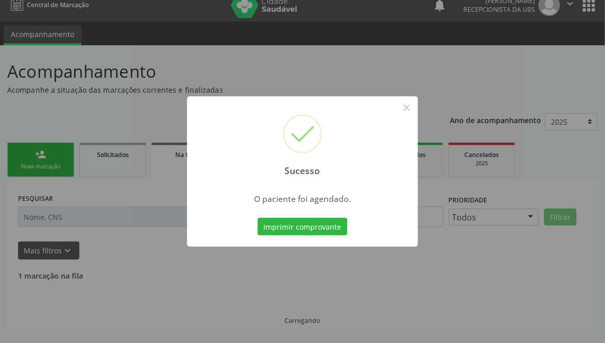
scroll to position [0, 0]
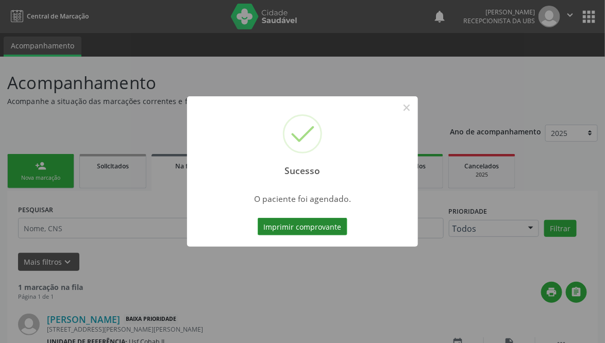
click at [277, 228] on button "Imprimir comprovante" at bounding box center [303, 227] width 90 height 18
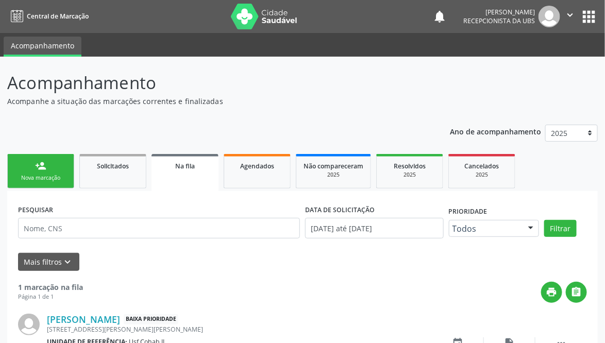
click at [27, 171] on link "person_add Nova marcação" at bounding box center [40, 171] width 67 height 35
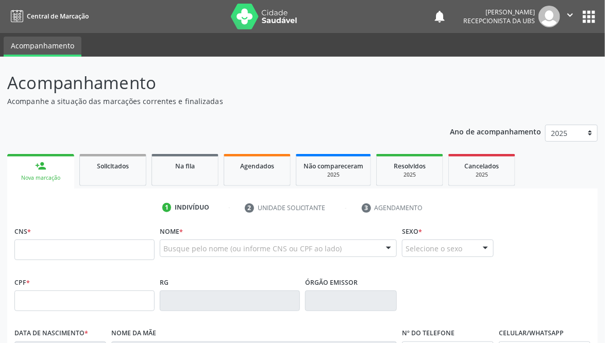
scroll to position [70, 0]
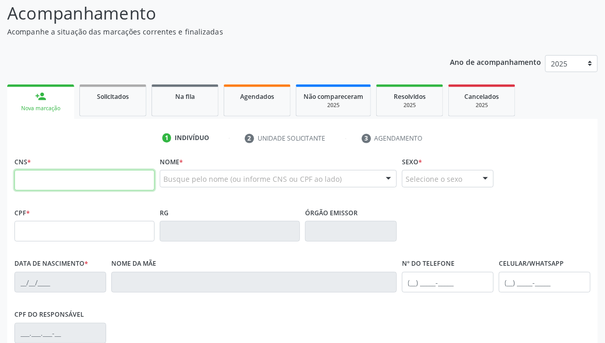
click at [116, 180] on input "text" at bounding box center [84, 180] width 140 height 21
type input "700 0001 4167 2603"
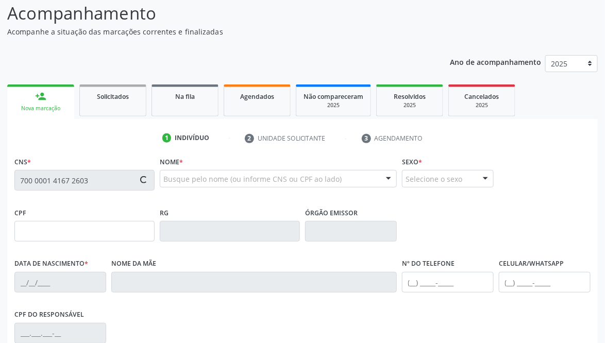
type input "180.340.494-92"
type input "28[DATE]"
type input "[PERSON_NAME]"
type input "[PHONE_NUMBER]"
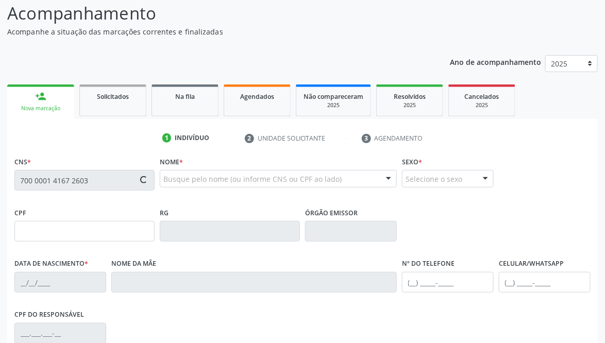
type input "066.423.864-50"
type input "152"
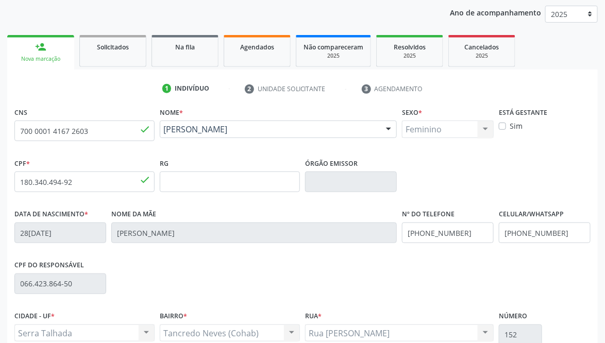
scroll to position [147, 0]
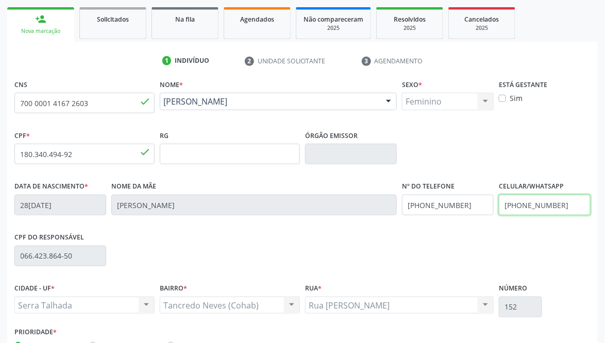
drag, startPoint x: 567, startPoint y: 206, endPoint x: 424, endPoint y: 220, distance: 144.5
click at [424, 220] on div "Data de nascimento * [DATE] Nome da mãe [PERSON_NAME] Nº do Telefone [PHONE_NUM…" at bounding box center [302, 204] width 581 height 51
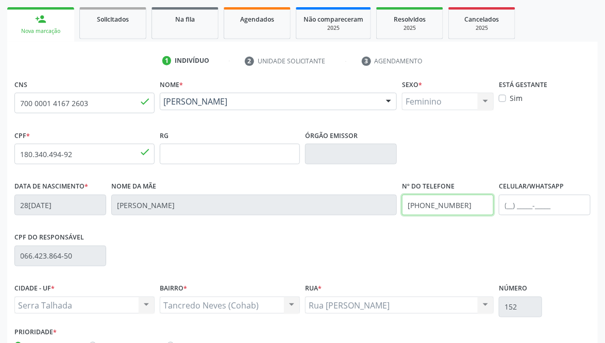
drag, startPoint x: 472, startPoint y: 206, endPoint x: 329, endPoint y: 214, distance: 142.9
click at [331, 214] on div "Data de nascimento * 28[DATE] Nome da mãe [PERSON_NAME] dos Santos Nº do Telefo…" at bounding box center [302, 204] width 581 height 51
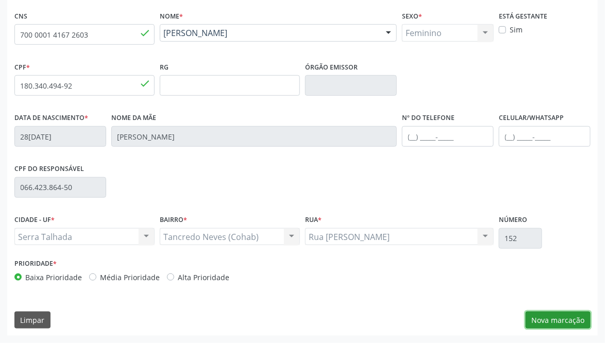
click at [575, 312] on button "Nova marcação" at bounding box center [558, 321] width 65 height 18
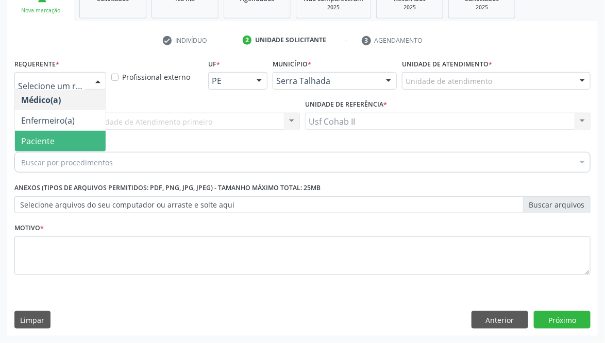
click at [39, 141] on span "Paciente" at bounding box center [37, 141] width 33 height 11
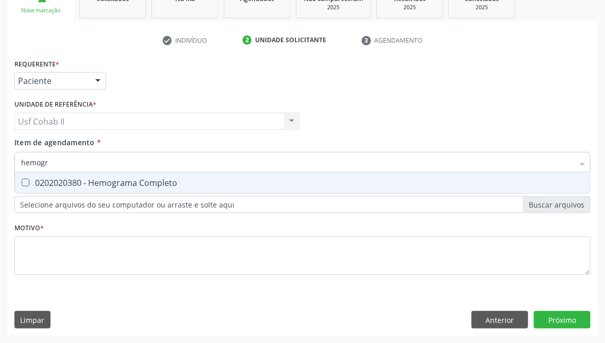
type input "hemogra"
click at [143, 183] on div "0202020380 - Hemograma Completo" at bounding box center [302, 183] width 563 height 8
checkbox Completo "true"
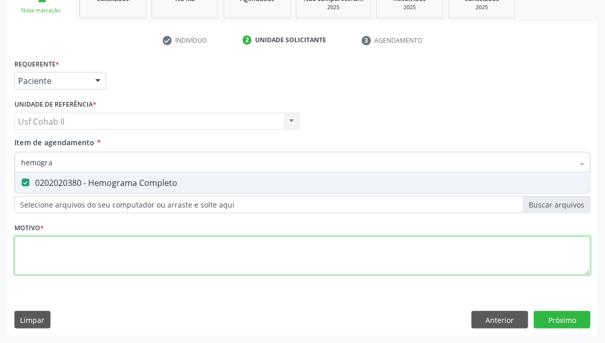
click at [89, 249] on div "Requerente * Paciente Médico(a) Enfermeiro(a) Paciente Nenhum resultado encontr…" at bounding box center [302, 172] width 576 height 233
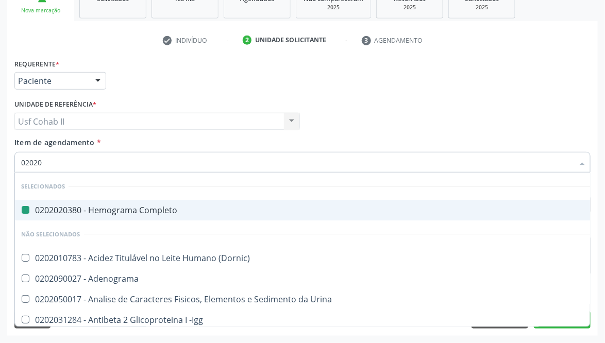
type input "020205"
checkbox Completo "false"
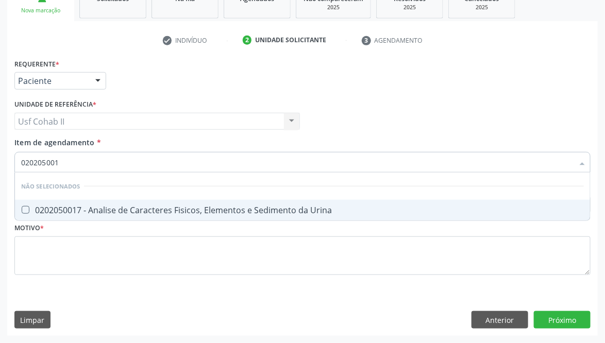
type input "0202050017"
click at [96, 203] on span "0202050017 - Analise de Caracteres Fisicos, Elementos e Sedimento da Urina" at bounding box center [302, 210] width 575 height 21
checkbox Urina "true"
click at [560, 317] on div "Requerente * Paciente Médico(a) Enfermeiro(a) Paciente Nenhum resultado encontr…" at bounding box center [302, 196] width 591 height 280
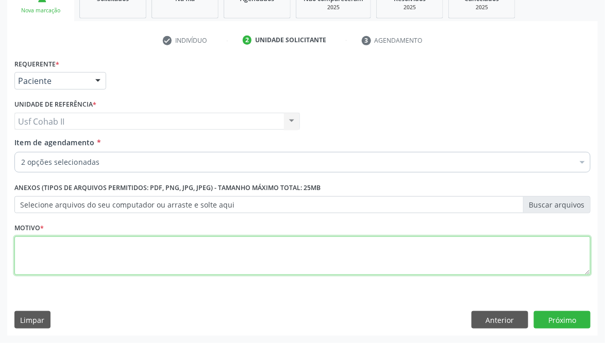
click at [155, 243] on textarea at bounding box center [302, 256] width 576 height 39
type textarea "."
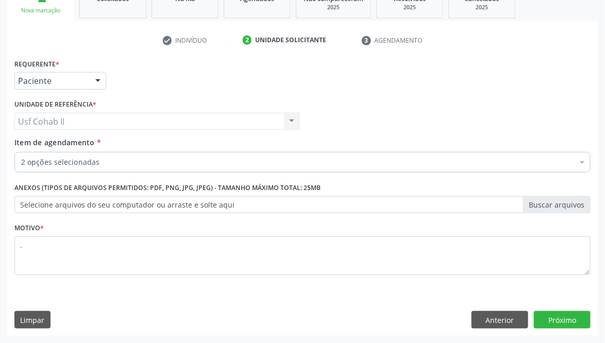
click at [563, 309] on div "Requerente * Paciente Médico(a) Enfermeiro(a) Paciente Nenhum resultado encontr…" at bounding box center [302, 196] width 591 height 280
click at [570, 319] on button "Próximo" at bounding box center [562, 320] width 57 height 18
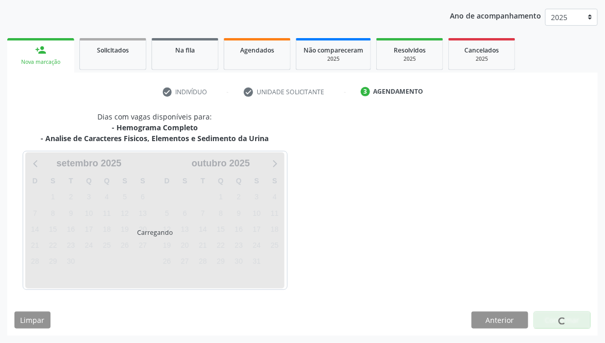
scroll to position [116, 0]
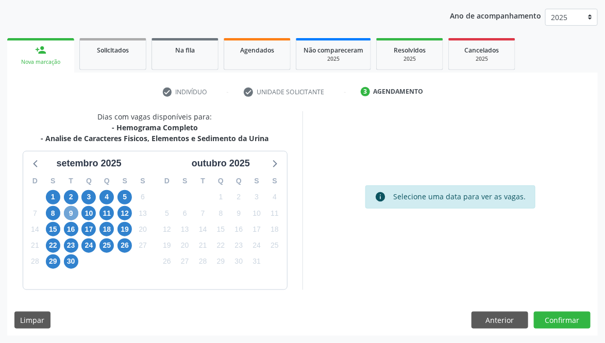
click at [68, 209] on span "9" at bounding box center [71, 213] width 14 height 14
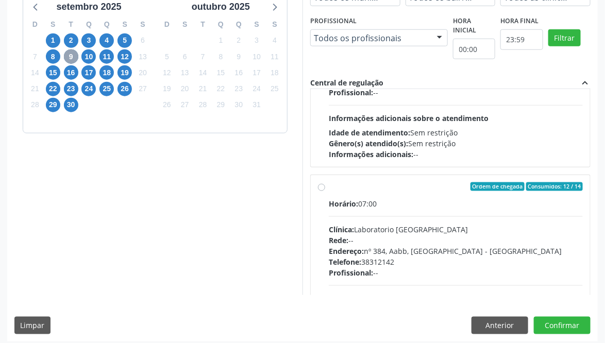
scroll to position [541, 0]
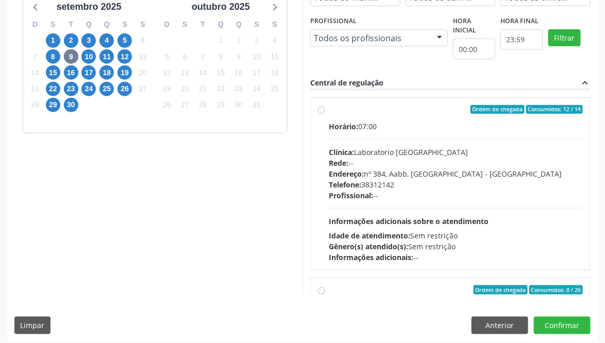
click at [329, 107] on label "Ordem de chegada Consumidos: 12 / 14 Horário: 07:00 Clínica: Laboratorio [GEOGR…" at bounding box center [456, 184] width 254 height 158
click at [321, 107] on input "Ordem de chegada Consumidos: 12 / 14 Horário: 07:00 Clínica: Laboratorio [GEOGR…" at bounding box center [321, 109] width 7 height 9
radio input "true"
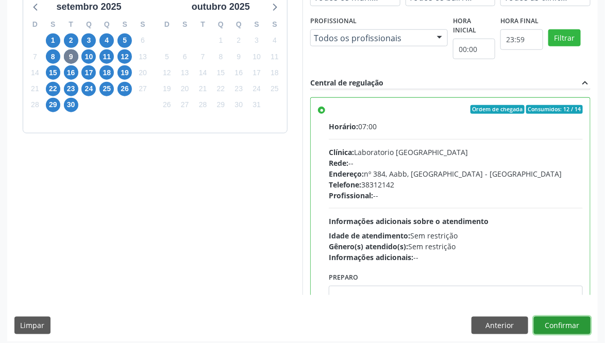
drag, startPoint x: 566, startPoint y: 315, endPoint x: 535, endPoint y: 298, distance: 35.7
click at [567, 317] on button "Confirmar" at bounding box center [562, 326] width 57 height 18
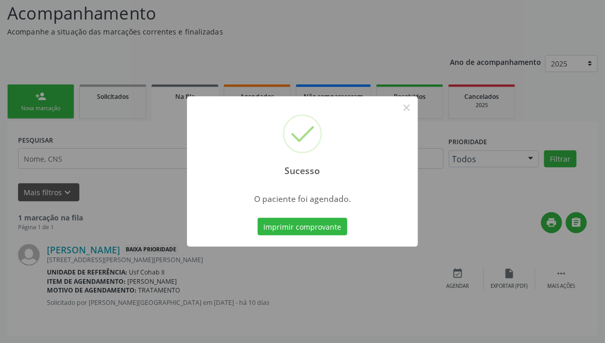
scroll to position [0, 0]
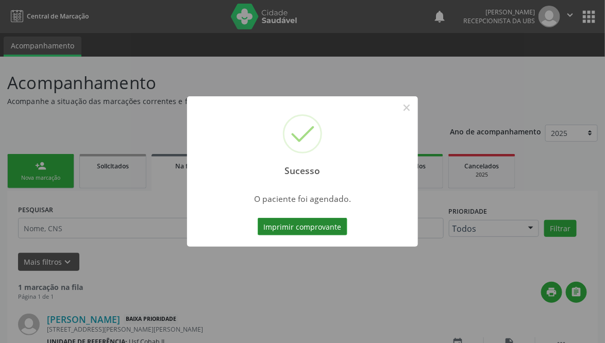
click at [275, 226] on button "Imprimir comprovante" at bounding box center [303, 227] width 90 height 18
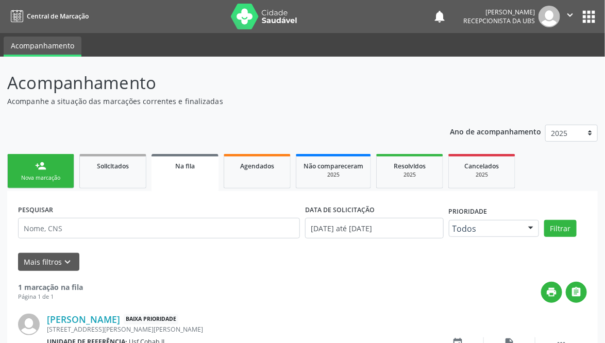
click at [20, 174] on div "Nova marcação" at bounding box center [41, 178] width 52 height 8
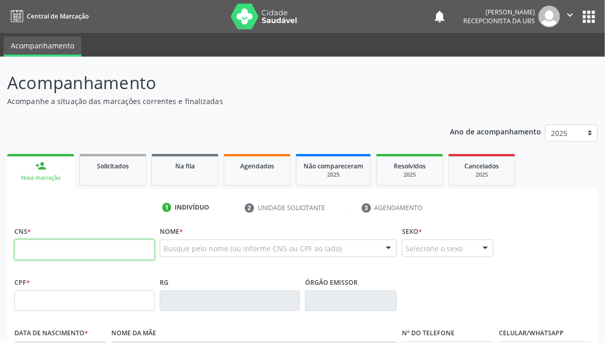
click at [121, 250] on input "text" at bounding box center [84, 250] width 140 height 21
type input "709 0088 2847 9513"
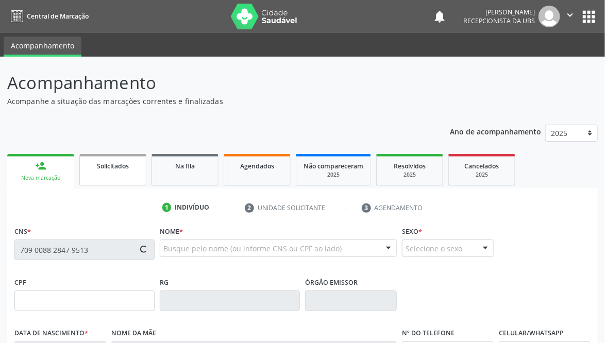
type input "[DATE]"
type input "[PERSON_NAME]"
type input "[PHONE_NUMBER]"
type input "296"
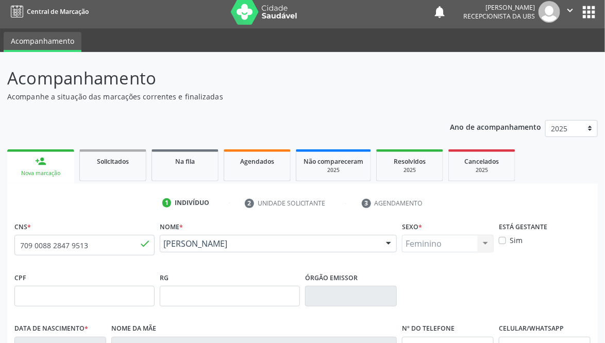
scroll to position [77, 0]
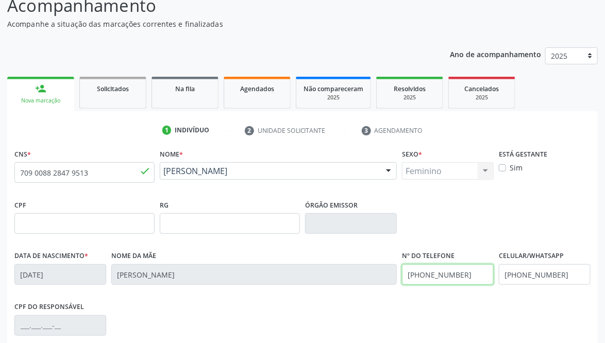
drag, startPoint x: 473, startPoint y: 277, endPoint x: 294, endPoint y: 271, distance: 179.4
click at [302, 276] on div "Data de nascimento * 2[DATE] Nome da mãe [PERSON_NAME] Nº do Telefone [PHONE_NU…" at bounding box center [302, 273] width 581 height 51
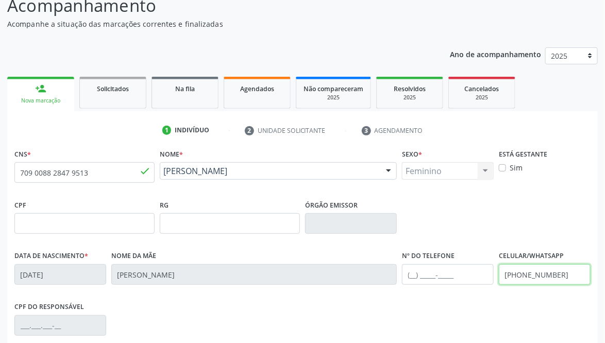
drag, startPoint x: 563, startPoint y: 274, endPoint x: 261, endPoint y: 261, distance: 302.2
click at [261, 261] on div "Data de nascimento * 21[DATE] Nome da mãe [PERSON_NAME] Nº do Telefone Celular/…" at bounding box center [302, 273] width 581 height 51
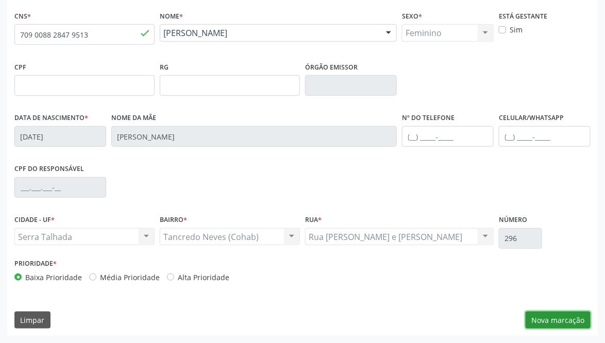
click at [568, 321] on button "Nova marcação" at bounding box center [558, 321] width 65 height 18
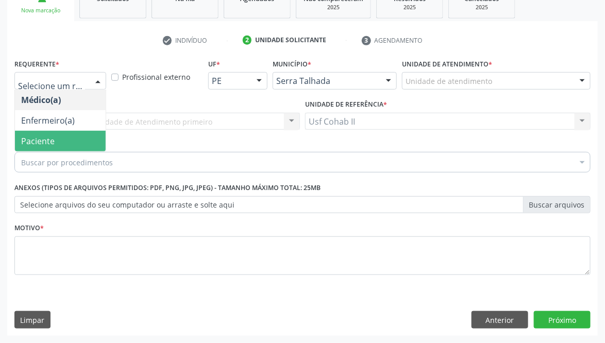
click at [31, 137] on span "Paciente" at bounding box center [37, 141] width 33 height 11
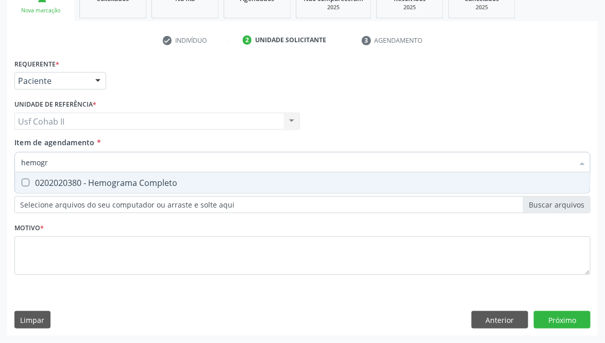
type input "hemogra"
click at [136, 180] on div "0202020380 - Hemograma Completo" at bounding box center [302, 183] width 563 height 8
checkbox Completo "true"
type input "hemogra"
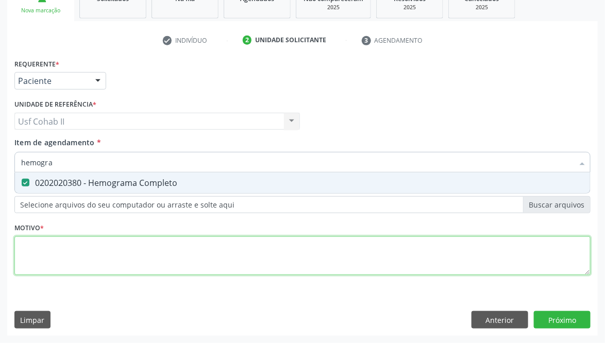
click at [84, 257] on div "Requerente * Paciente Médico(a) Enfermeiro(a) Paciente Nenhum resultado encontr…" at bounding box center [302, 172] width 576 height 233
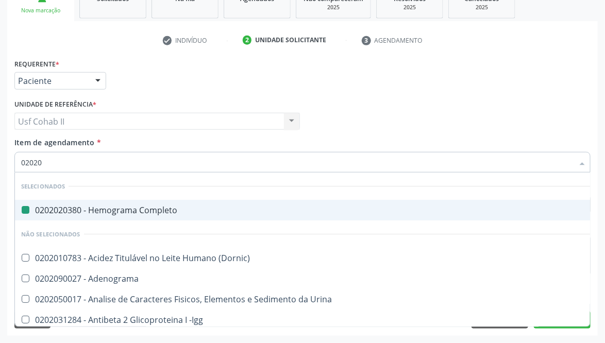
type input "020205"
checkbox Completo "false"
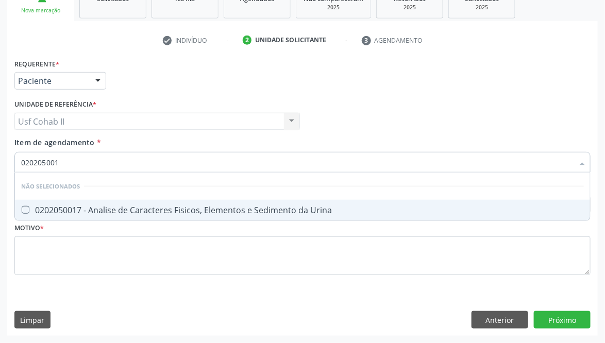
type input "0202050017"
click at [133, 211] on div "0202050017 - Analise de Caracteres Fisicos, Elementos e Sedimento da Urina" at bounding box center [302, 210] width 563 height 8
checkbox Urina "true"
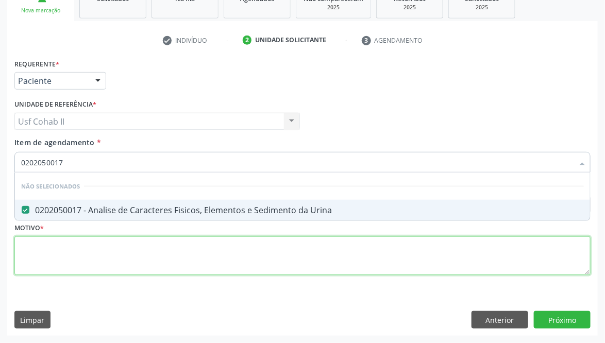
click at [121, 241] on div "Requerente * Paciente Médico(a) Enfermeiro(a) Paciente Nenhum resultado encontr…" at bounding box center [302, 172] width 576 height 233
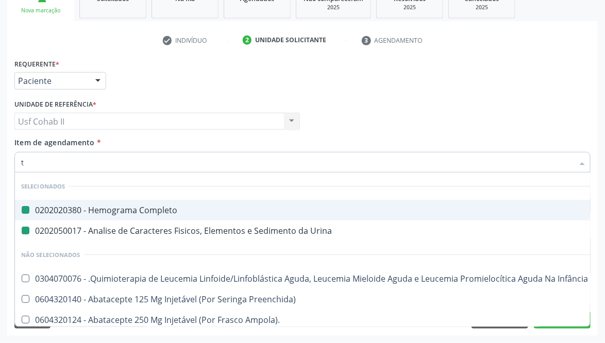
type input "tg"
checkbox Completo "false"
checkbox Urina "false"
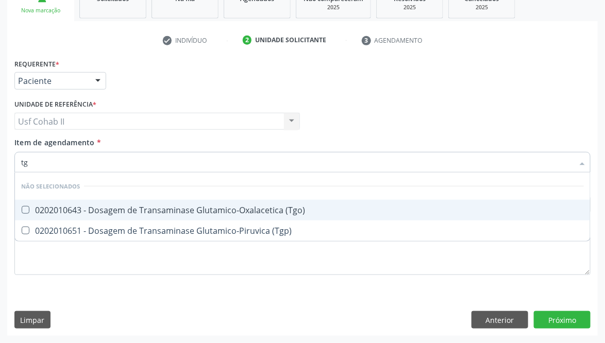
type input "tgo"
click at [82, 209] on div "0202010643 - Dosagem de Transaminase Glutamico-Oxalacetica (Tgo)" at bounding box center [302, 210] width 563 height 8
checkbox \(Tgo\) "true"
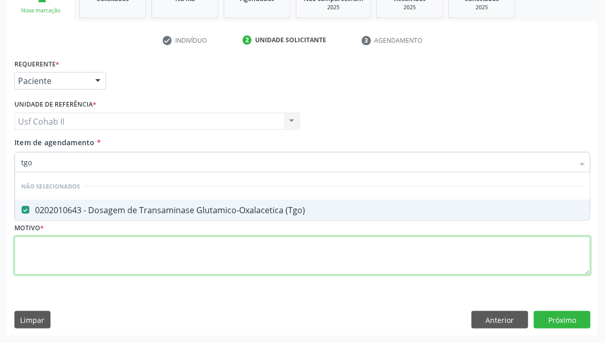
click at [76, 247] on div "Requerente * Paciente Médico(a) Enfermeiro(a) Paciente Nenhum resultado encontr…" at bounding box center [302, 172] width 576 height 233
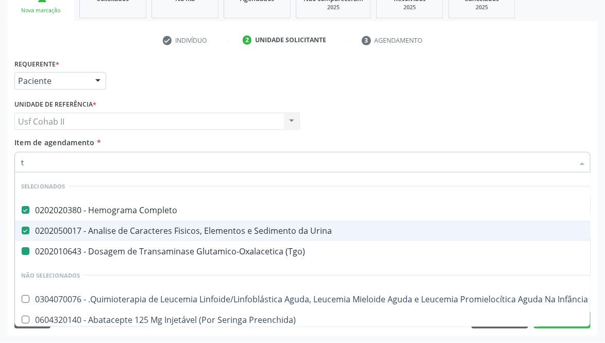
type input "tg"
checkbox \(Tgo\) "false"
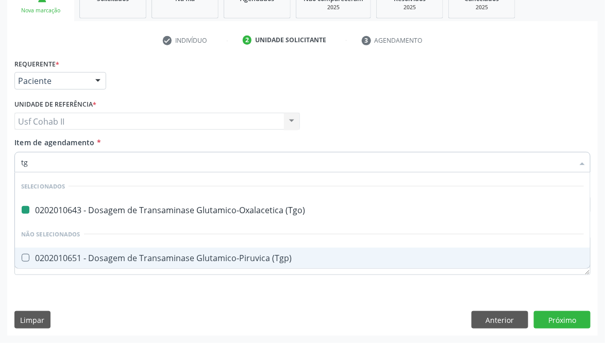
type input "tgp"
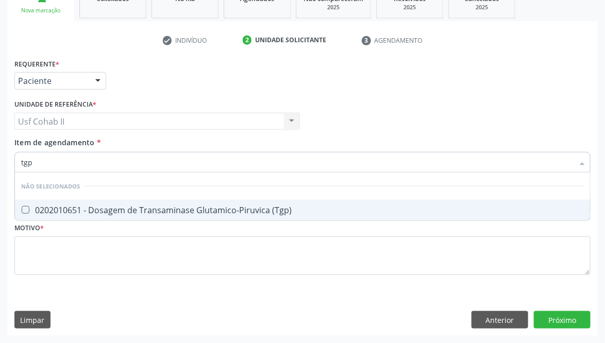
click at [138, 203] on span "0202010651 - Dosagem de Transaminase Glutamico-Piruvica (Tgp)" at bounding box center [302, 210] width 575 height 21
checkbox \(Tgp\) "true"
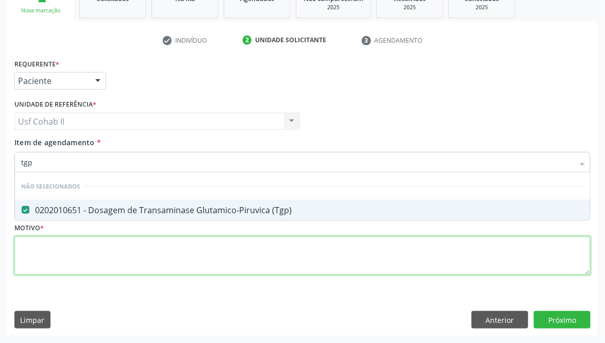
click at [78, 247] on div "Requerente * Paciente Médico(a) Enfermeiro(a) Paciente Nenhum resultado encontr…" at bounding box center [302, 172] width 576 height 233
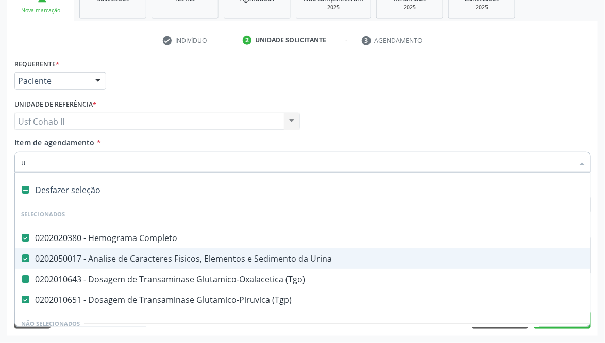
type input "ur"
checkbox \(Tgo\) "false"
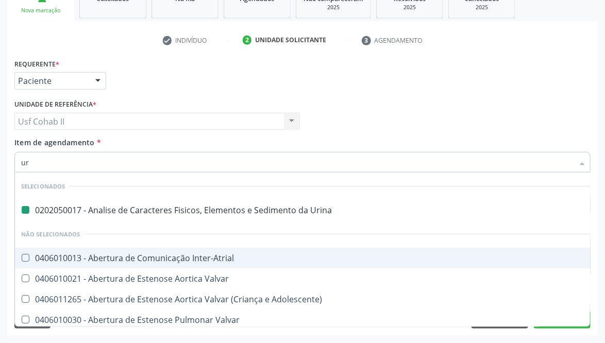
type input "ure"
checkbox Urina "false"
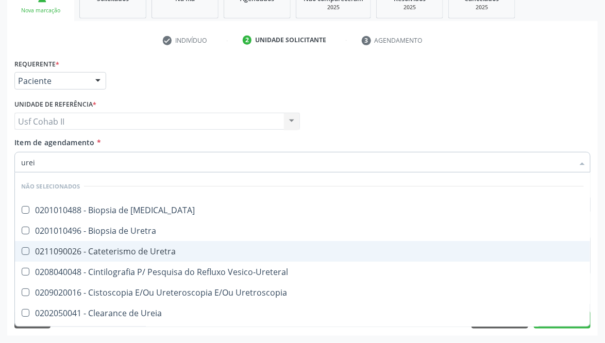
type input "ureia"
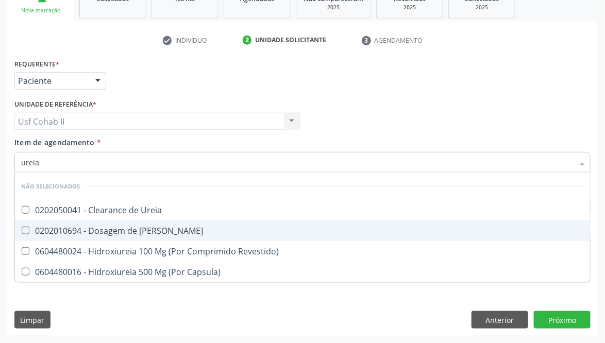
click at [130, 231] on div "0202010694 - Dosagem de [PERSON_NAME]" at bounding box center [302, 231] width 563 height 8
checkbox Ureia "true"
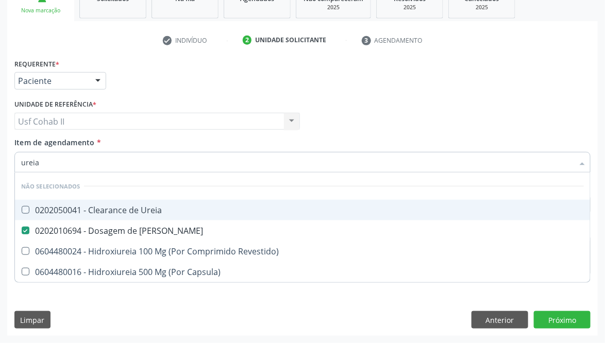
click at [144, 82] on div "Requerente * Paciente Médico(a) Enfermeiro(a) Paciente Nenhum resultado encontr…" at bounding box center [302, 76] width 581 height 40
checkbox Ureia "true"
checkbox Revestido\) "true"
checkbox Capsula\) "true"
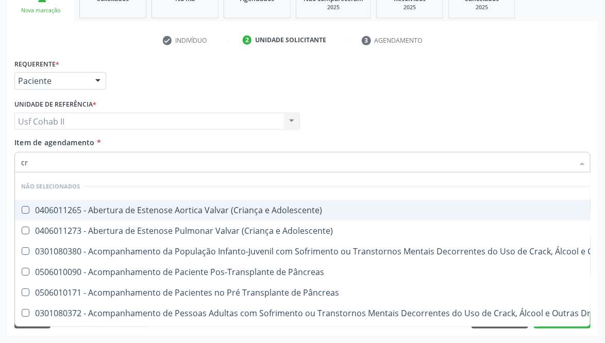
type input "cre"
checkbox Adolescente\) "false"
checkbox \(Uai\)\ "false"
checkbox Pâncreas "false"
checkbox Adolescente\) "false"
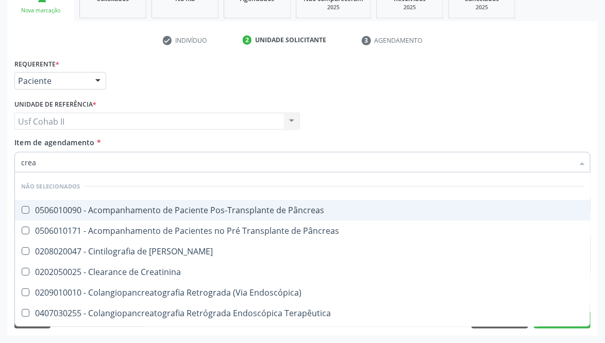
type input "creat"
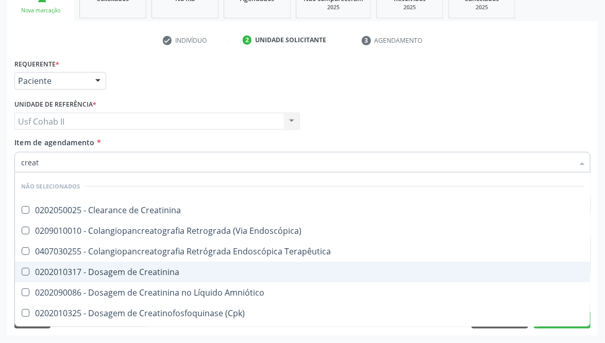
click at [154, 269] on div "0202010317 - Dosagem de Creatinina" at bounding box center [302, 272] width 563 height 8
checkbox Creatinina "true"
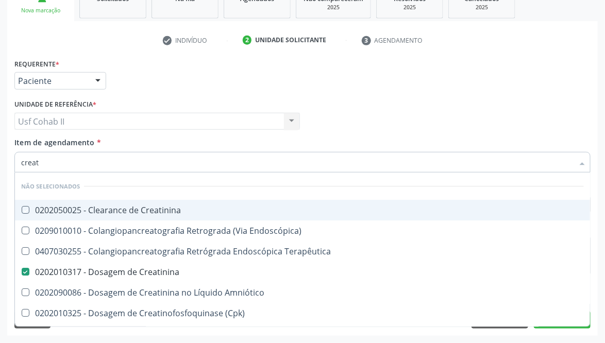
click at [170, 84] on div "Requerente * Paciente Médico(a) Enfermeiro(a) Paciente Nenhum resultado encontr…" at bounding box center [302, 76] width 581 height 40
checkbox Creatinina "true"
checkbox Terapêutica "true"
checkbox Endoscópica\) "true"
checkbox Amniótico "true"
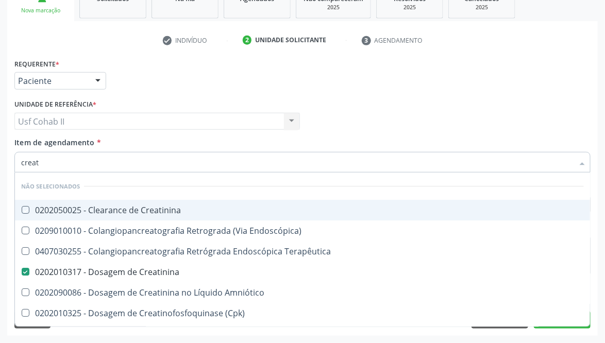
checkbox \(Cpk\) "true"
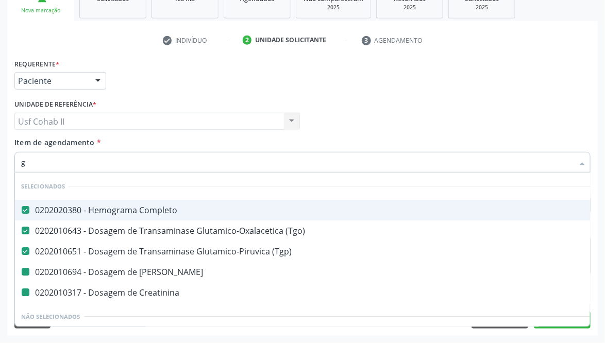
type input "gl"
checkbox Ureia "false"
checkbox Creatinina "false"
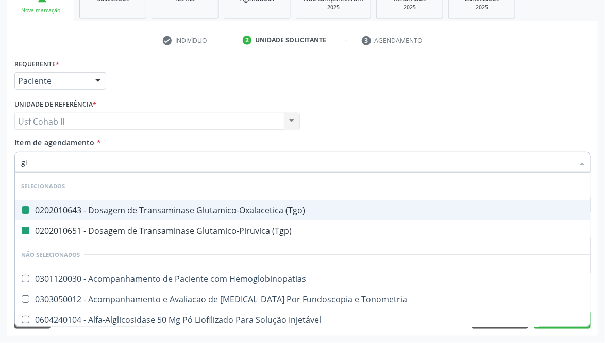
type input "gli"
checkbox \(Tgo\) "false"
checkbox \(Tgp\) "false"
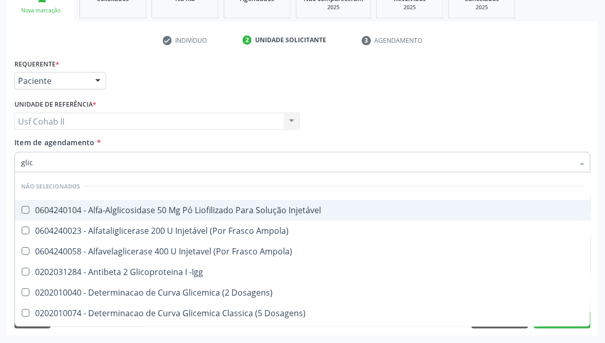
type input "glico"
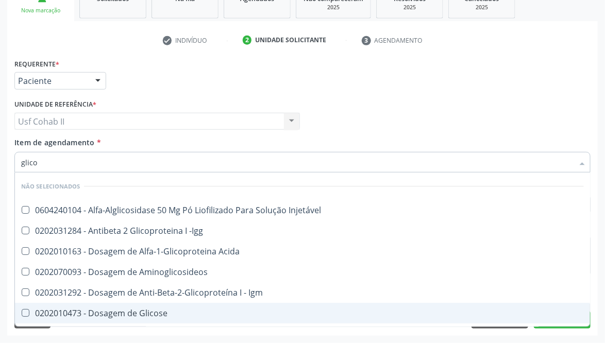
click at [130, 310] on div "0202010473 - Dosagem de Glicose" at bounding box center [302, 313] width 563 height 8
checkbox Glicose "true"
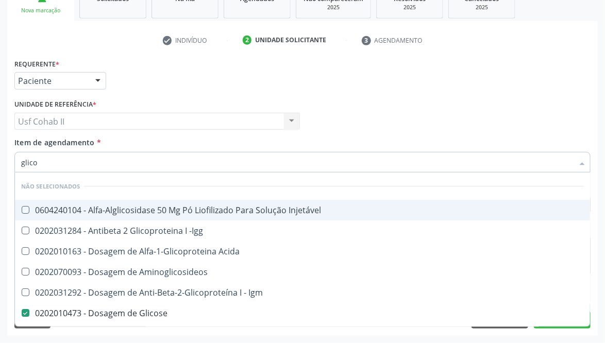
click at [148, 79] on div "Requerente * Paciente Médico(a) Enfermeiro(a) Paciente Nenhum resultado encontr…" at bounding box center [302, 76] width 581 height 40
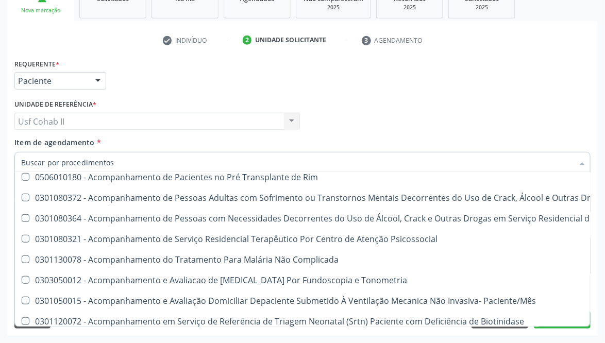
scroll to position [3787, 0]
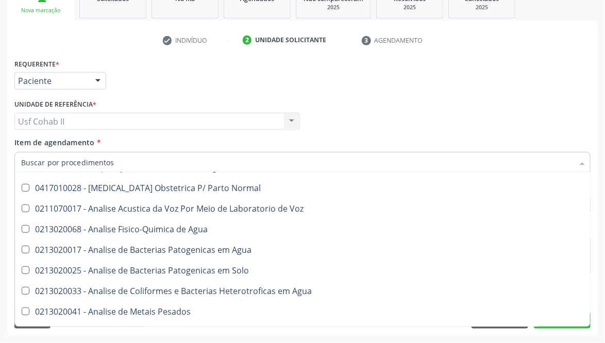
click at [301, 91] on div "Requerente * Paciente Médico(a) Enfermeiro(a) Paciente Nenhum resultado encontr…" at bounding box center [302, 76] width 581 height 40
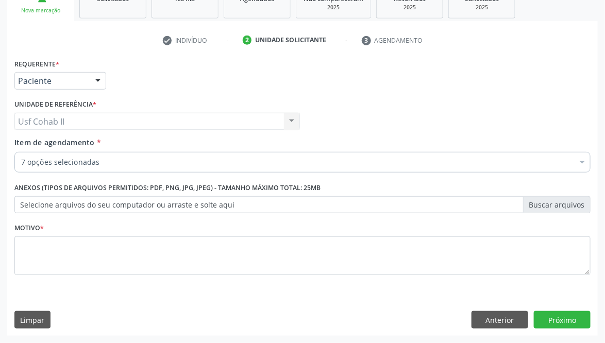
scroll to position [0, 0]
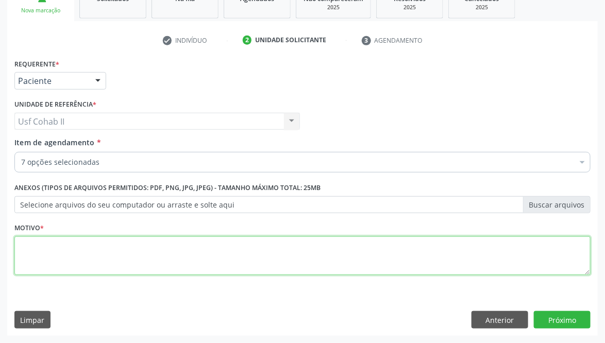
drag, startPoint x: 160, startPoint y: 249, endPoint x: 166, endPoint y: 224, distance: 25.5
click at [161, 249] on textarea at bounding box center [302, 256] width 576 height 39
type textarea "."
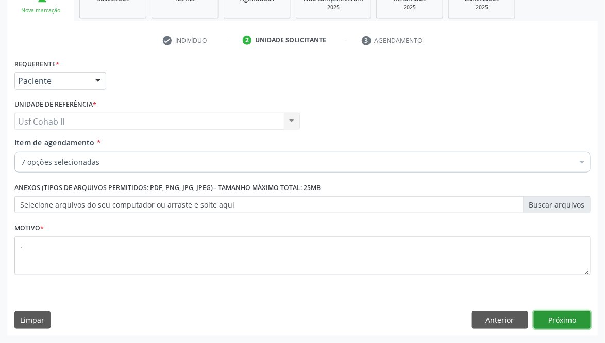
click at [580, 319] on button "Próximo" at bounding box center [562, 320] width 57 height 18
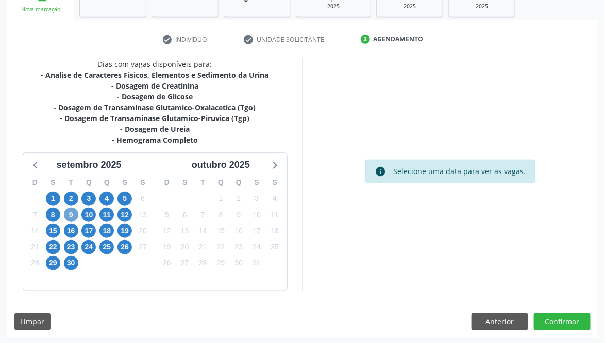
click at [70, 215] on span "9" at bounding box center [71, 215] width 14 height 14
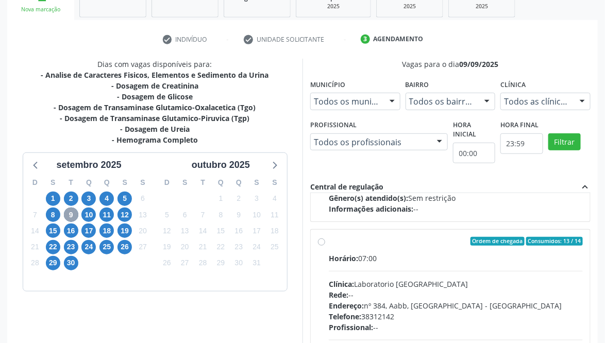
scroll to position [541, 0]
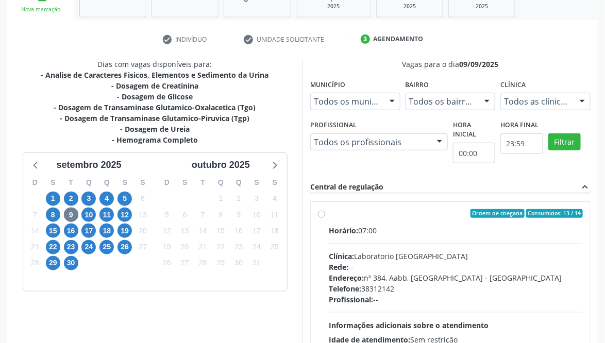
click at [329, 211] on label "Ordem de chegada Consumidos: 13 / 14 Horário: 07:00 Clínica: Laboratorio Sao Fr…" at bounding box center [456, 288] width 254 height 158
click at [324, 211] on input "Ordem de chegada Consumidos: 13 / 14 Horário: 07:00 Clínica: Laboratorio Sao Fr…" at bounding box center [321, 213] width 7 height 9
radio input "true"
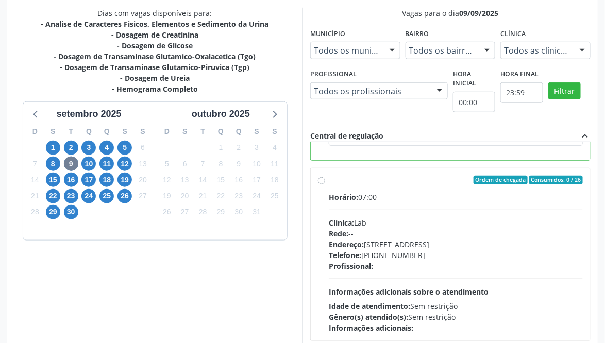
scroll to position [273, 0]
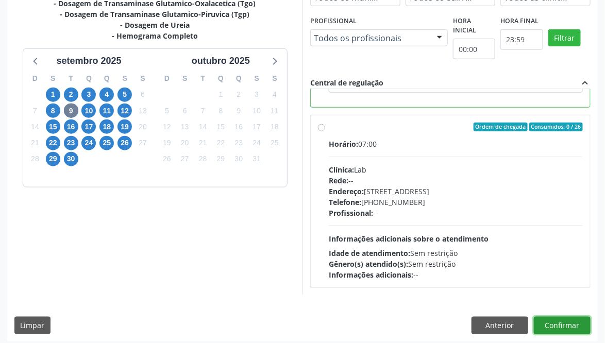
click at [557, 320] on button "Confirmar" at bounding box center [562, 326] width 57 height 18
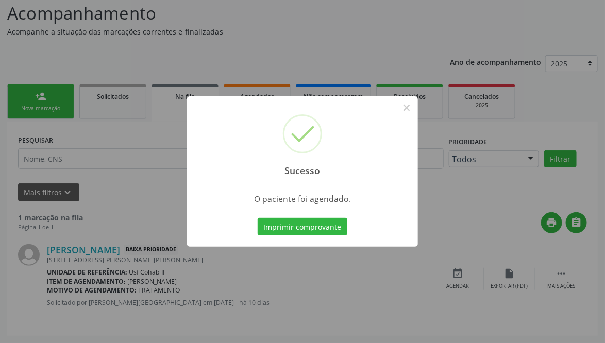
scroll to position [0, 0]
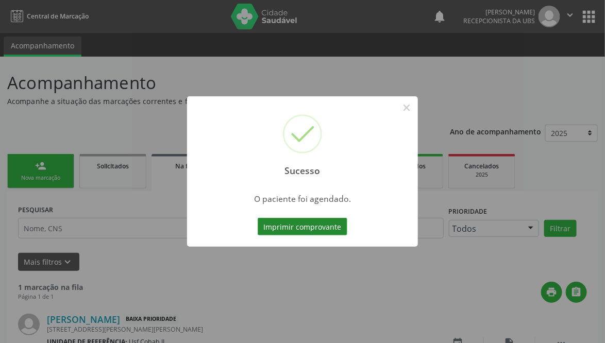
click at [311, 228] on button "Imprimir comprovante" at bounding box center [303, 227] width 90 height 18
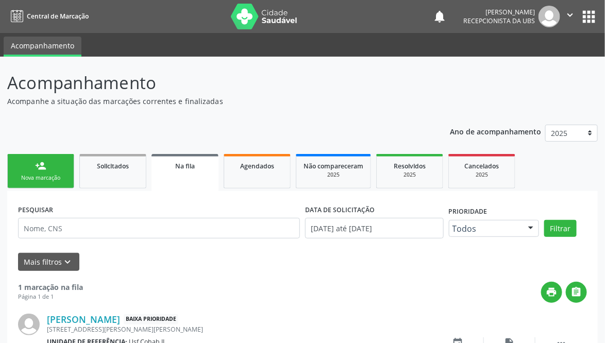
click at [37, 169] on div "person_add" at bounding box center [40, 165] width 11 height 11
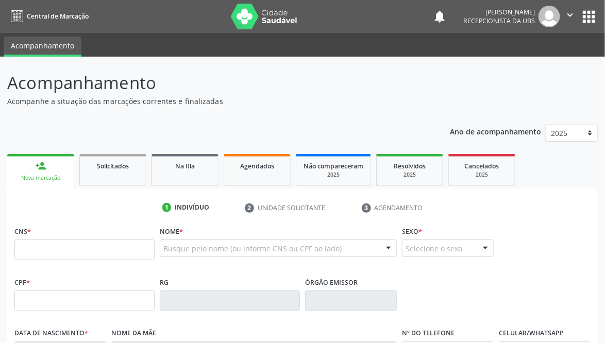
scroll to position [70, 0]
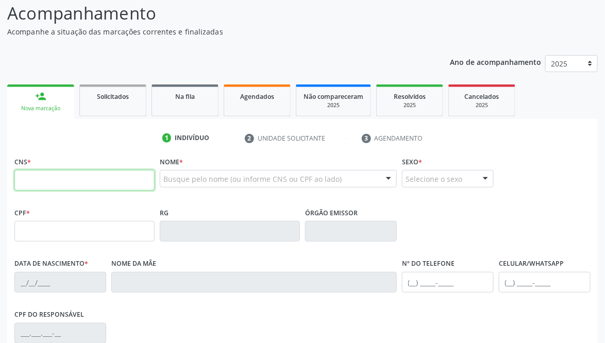
click at [75, 183] on input "text" at bounding box center [84, 180] width 140 height 21
type input "701 0088 2153 9396"
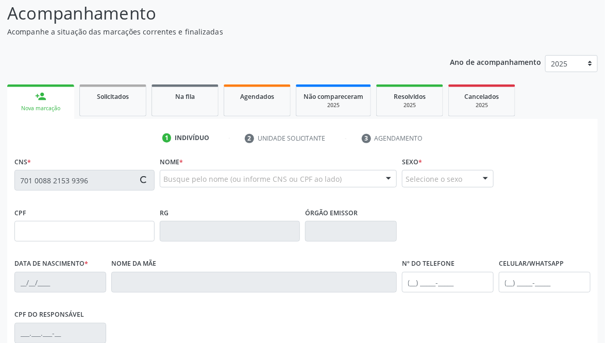
type input "864.411.754-87"
type input "2[DATE]"
type input "[PERSON_NAME]"
type input "(87) 99647-1532"
type input "41"
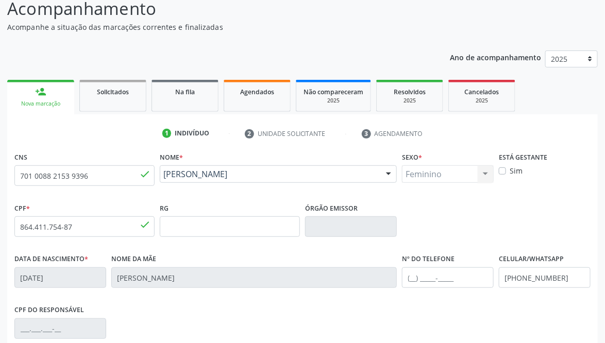
scroll to position [147, 0]
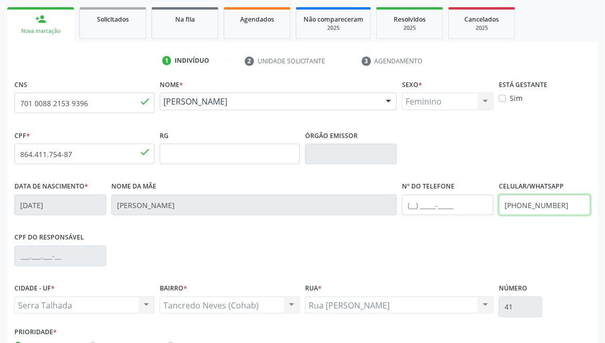
drag, startPoint x: 558, startPoint y: 206, endPoint x: 424, endPoint y: 212, distance: 134.1
click at [430, 211] on div "Data de nascimento * 28/06/1968 Nome da mãe Maria Luzia Francelina Pereira Nº d…" at bounding box center [302, 204] width 581 height 51
drag, startPoint x: 424, startPoint y: 212, endPoint x: 410, endPoint y: 212, distance: 14.4
click at [411, 212] on input "text" at bounding box center [448, 205] width 92 height 21
drag, startPoint x: 560, startPoint y: 206, endPoint x: 454, endPoint y: 217, distance: 106.2
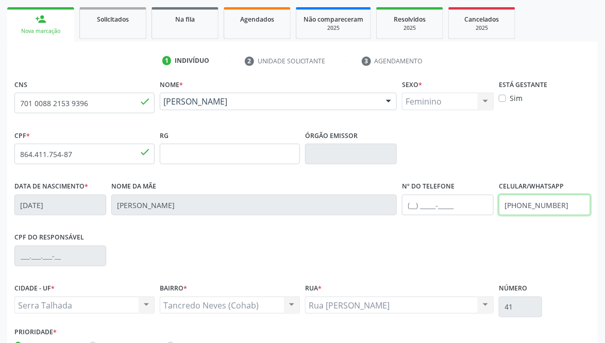
click at [459, 218] on div "Data de nascimento * 28/06/1968 Nome da mãe Maria Luzia Francelina Pereira Nº d…" at bounding box center [302, 204] width 581 height 51
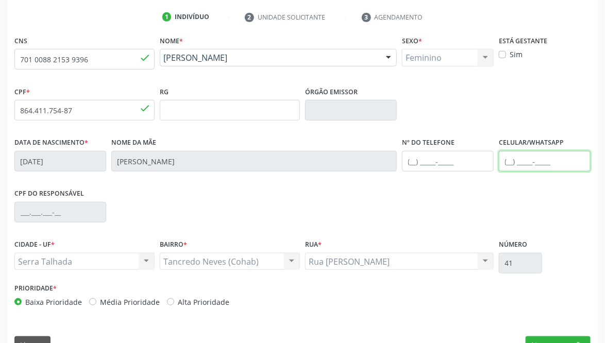
scroll to position [215, 0]
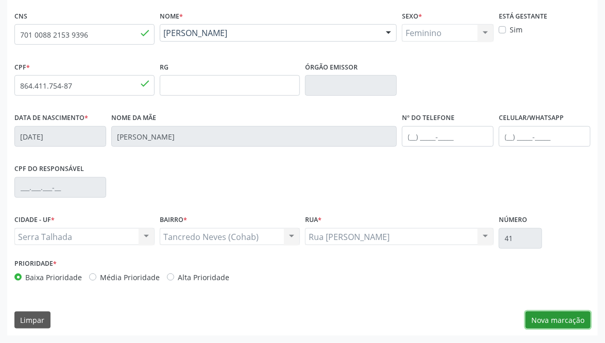
click at [560, 323] on button "Nova marcação" at bounding box center [558, 321] width 65 height 18
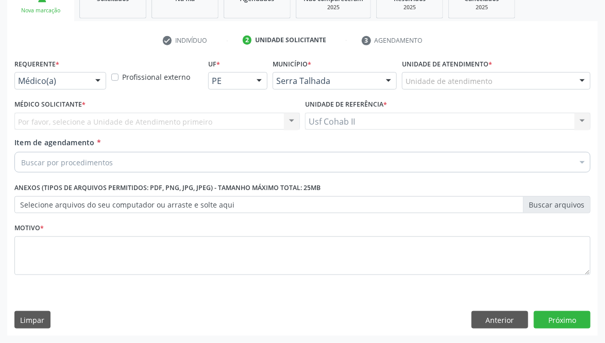
scroll to position [169, 0]
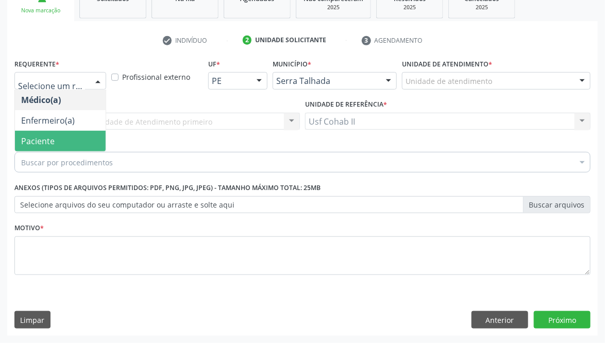
click at [42, 138] on span "Paciente" at bounding box center [37, 141] width 33 height 11
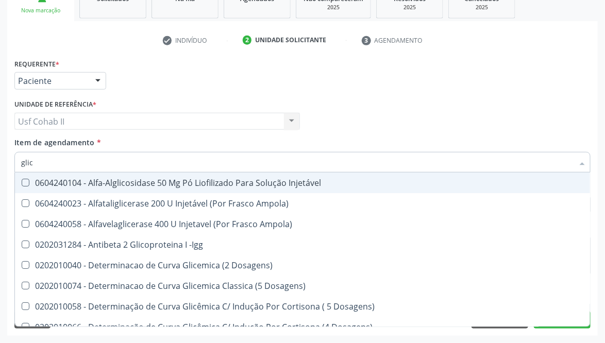
type input "glico"
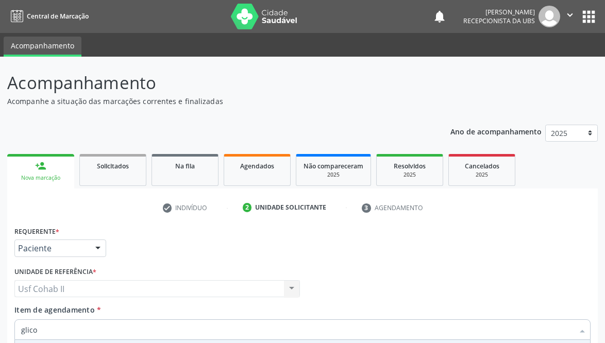
scroll to position [169, 0]
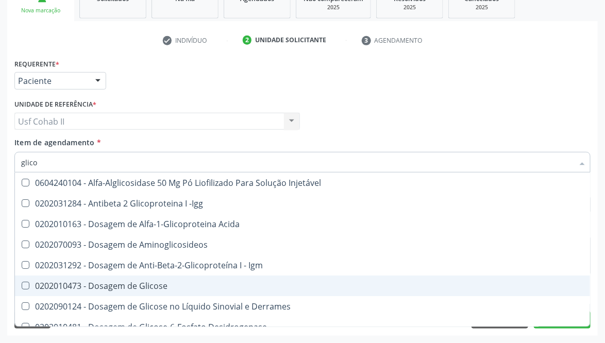
click at [135, 285] on div "0202010473 - Dosagem de Glicose" at bounding box center [302, 286] width 563 height 8
checkbox Glicose "true"
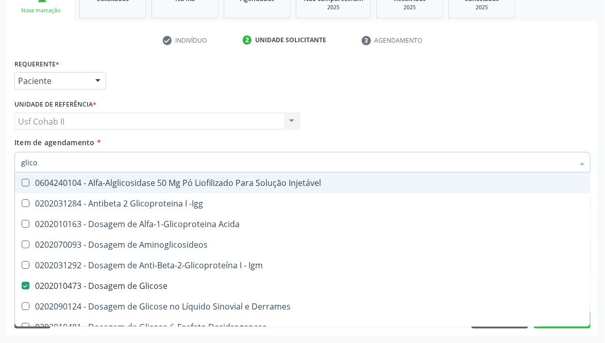
type input "glico"
click at [167, 86] on div "Requerente * Paciente Médico(a) Enfermeiro(a) Paciente Nenhum resultado encontr…" at bounding box center [302, 76] width 581 height 40
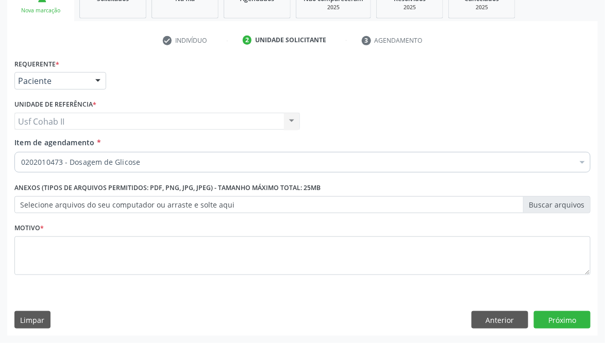
checkbox Glicose "true"
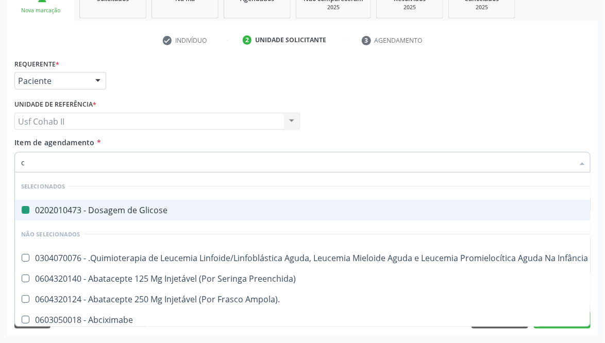
type input "cr"
checkbox Glicose "false"
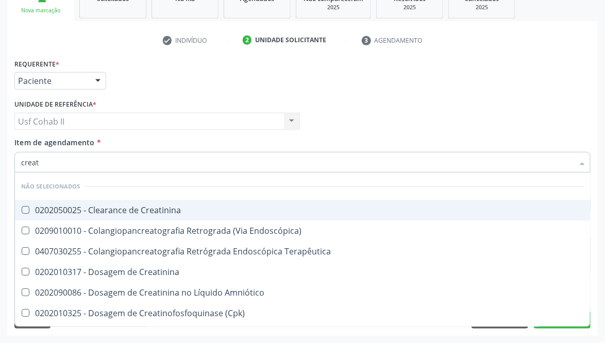
type input "creati"
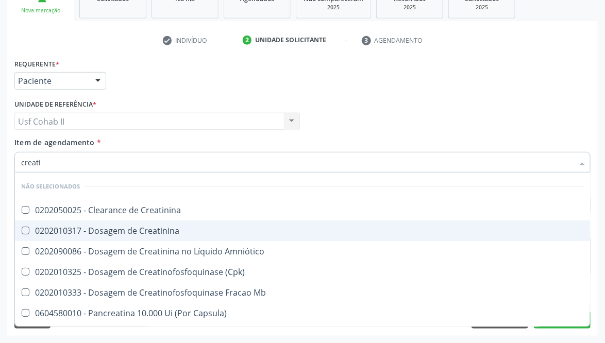
click at [107, 232] on div "0202010317 - Dosagem de Creatinina" at bounding box center [302, 231] width 563 height 8
checkbox Creatinina "true"
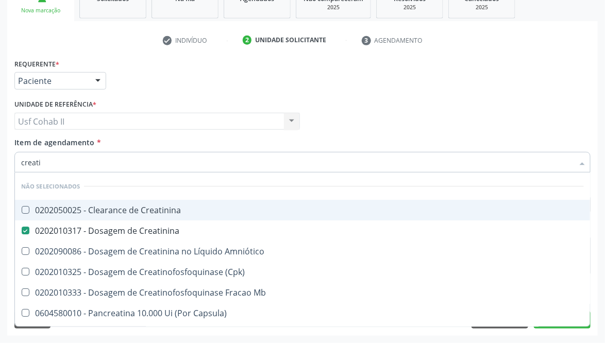
type input "creati"
click at [133, 84] on div "Requerente * Paciente Médico(a) Enfermeiro(a) Paciente Nenhum resultado encontr…" at bounding box center [302, 76] width 581 height 40
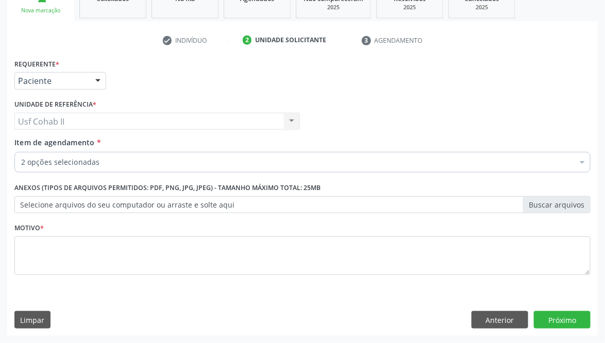
checkbox Glicose "true"
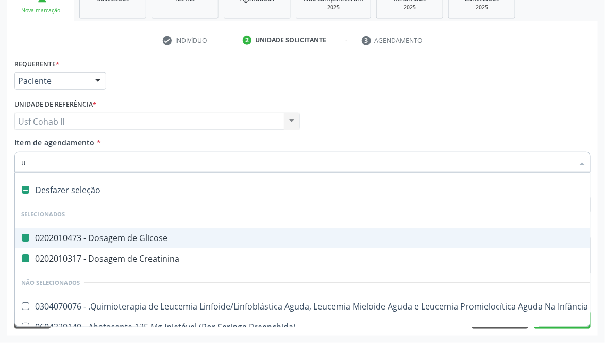
type input "ur"
checkbox Glicose "false"
checkbox Creatinina "false"
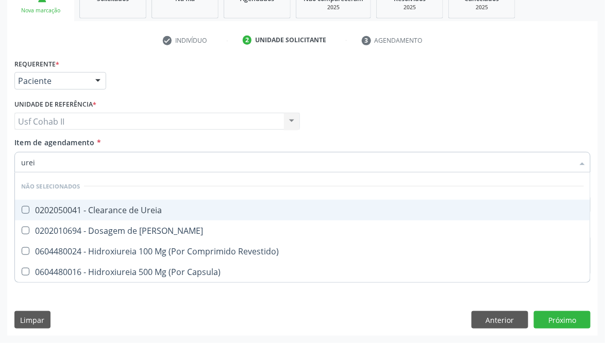
type input "ureia"
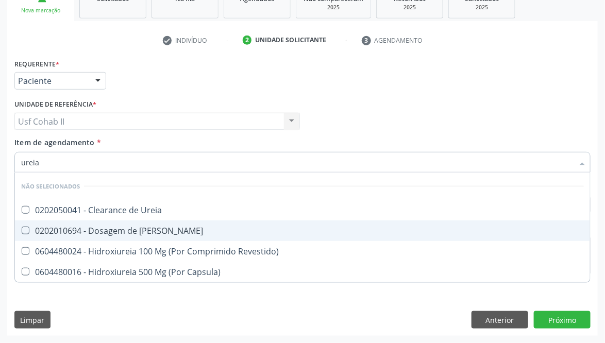
click at [94, 232] on div "0202010694 - Dosagem de [PERSON_NAME]" at bounding box center [302, 231] width 563 height 8
checkbox Ureia "true"
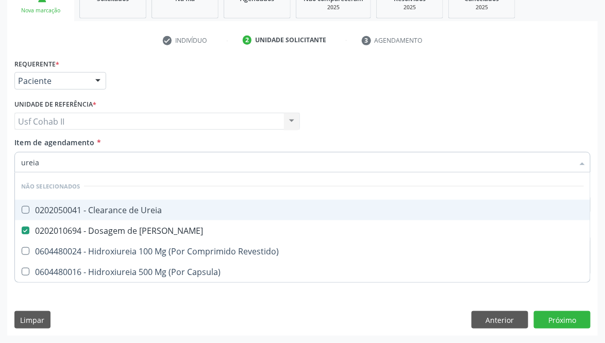
type input "ureia"
click at [162, 82] on div "Requerente * Paciente Médico(a) Enfermeiro(a) Paciente Nenhum resultado encontr…" at bounding box center [302, 76] width 581 height 40
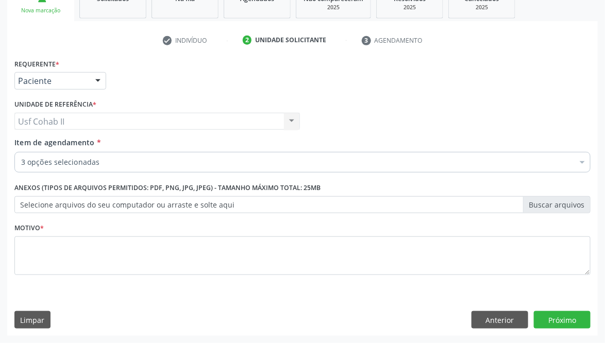
checkbox Glicose "true"
click at [21, 161] on input "Item de agendamento *" at bounding box center [21, 162] width 0 height 21
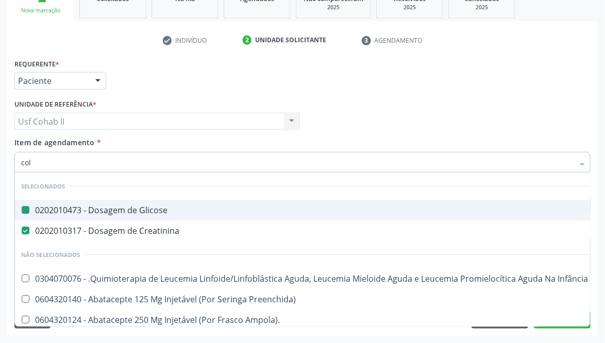
type input "cole"
checkbox Glicose "false"
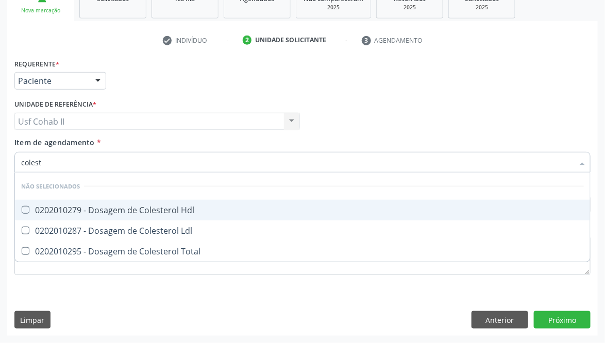
type input "coleste"
click at [104, 206] on div "0202010279 - Dosagem de Colesterol Hdl" at bounding box center [302, 210] width 563 height 8
checkbox Hdl "true"
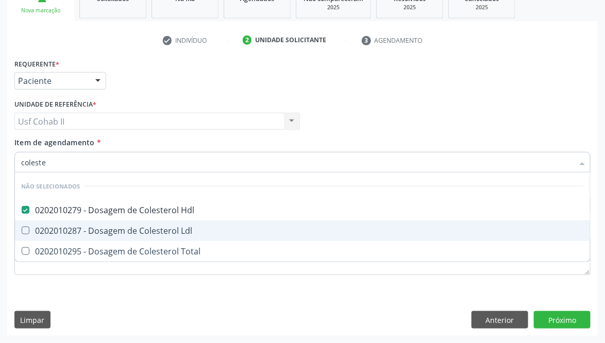
click at [101, 227] on div "0202010287 - Dosagem de Colesterol Ldl" at bounding box center [302, 231] width 563 height 8
checkbox Ldl "true"
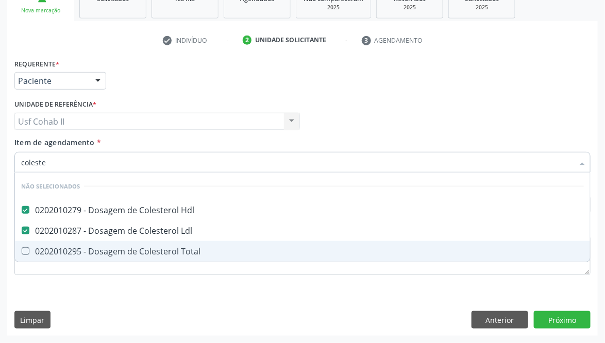
click at [91, 250] on div "0202010295 - Dosagem de Colesterol Total" at bounding box center [302, 251] width 563 height 8
checkbox Total "true"
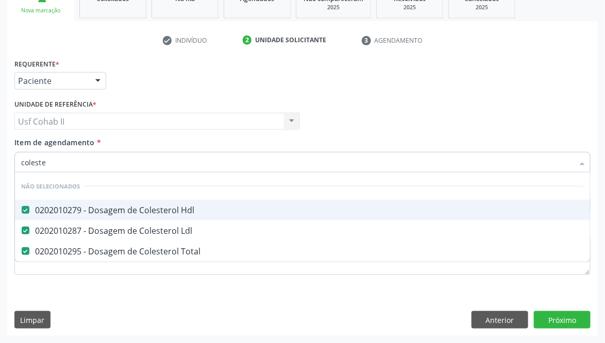
click at [183, 78] on div "Requerente * Paciente Médico(a) Enfermeiro(a) Paciente Nenhum resultado encontr…" at bounding box center [302, 76] width 581 height 40
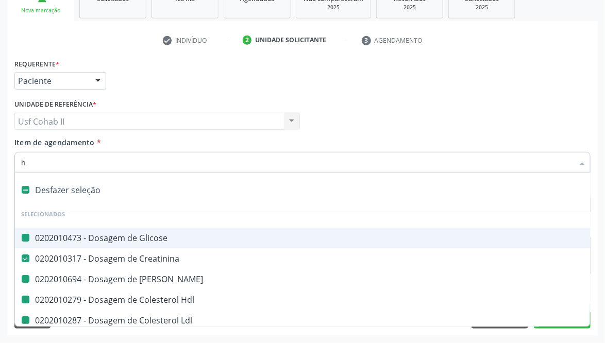
type input "he"
checkbox Glicose "false"
checkbox Ureia "false"
checkbox Hdl "false"
checkbox Ldl "false"
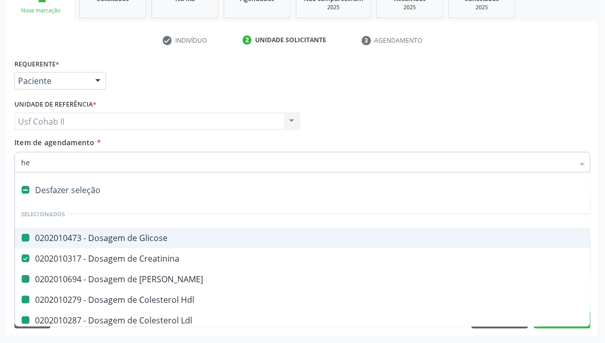
checkbox Total "false"
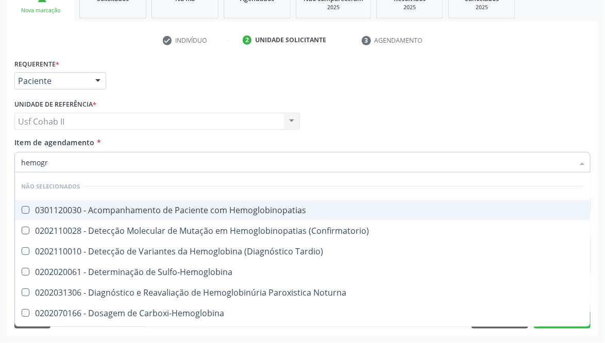
type input "hemogra"
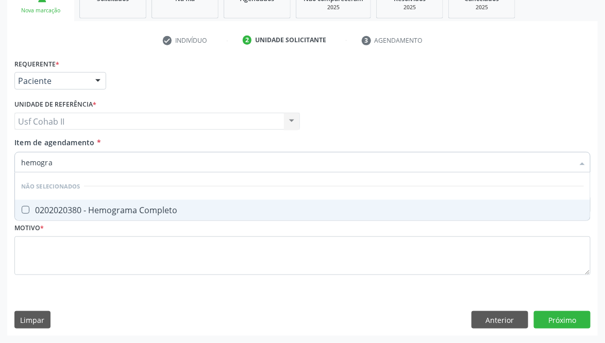
click at [96, 207] on div "0202020380 - Hemograma Completo" at bounding box center [302, 210] width 563 height 8
checkbox Completo "true"
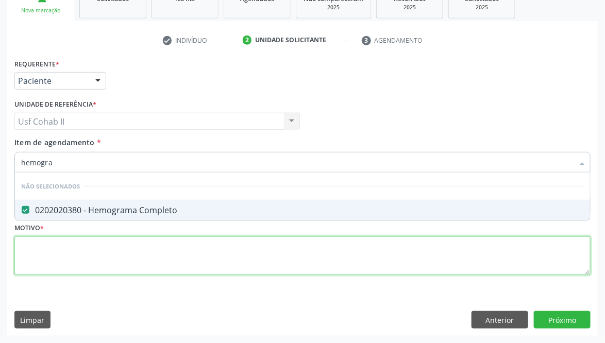
click at [93, 245] on div "Requerente * Paciente Médico(a) Enfermeiro(a) Paciente Nenhum resultado encontr…" at bounding box center [302, 172] width 576 height 233
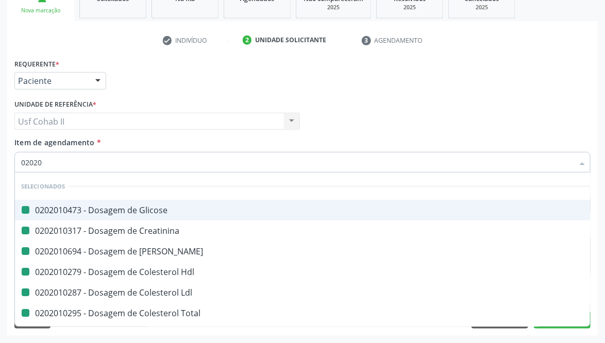
type input "020205"
checkbox Glicose "false"
checkbox Creatinina "false"
checkbox Ureia "false"
checkbox Hdl "false"
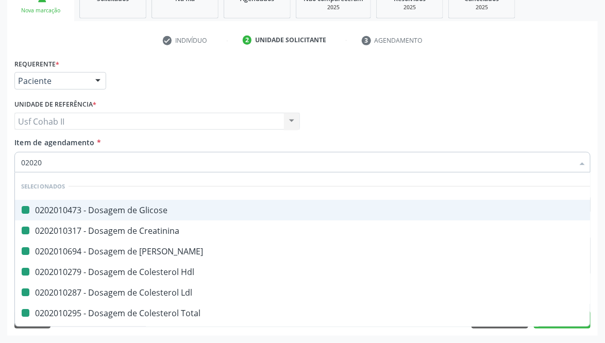
checkbox Ldl "false"
checkbox Total "false"
checkbox Completo "false"
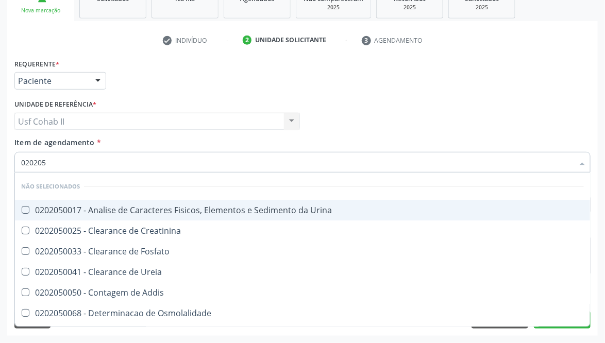
type input "0202050"
